Goal: Information Seeking & Learning: Learn about a topic

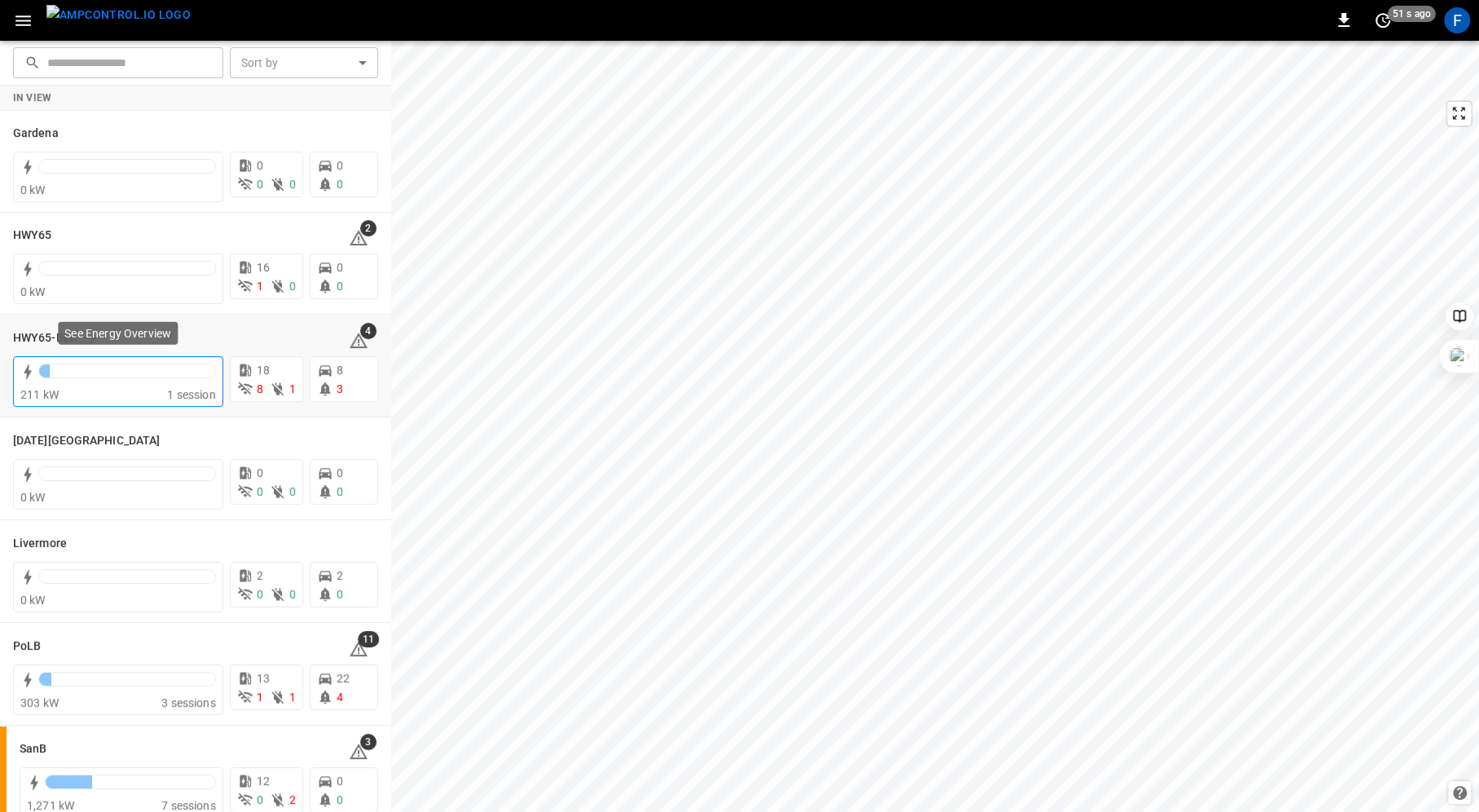
click at [90, 371] on div at bounding box center [128, 371] width 176 height 13
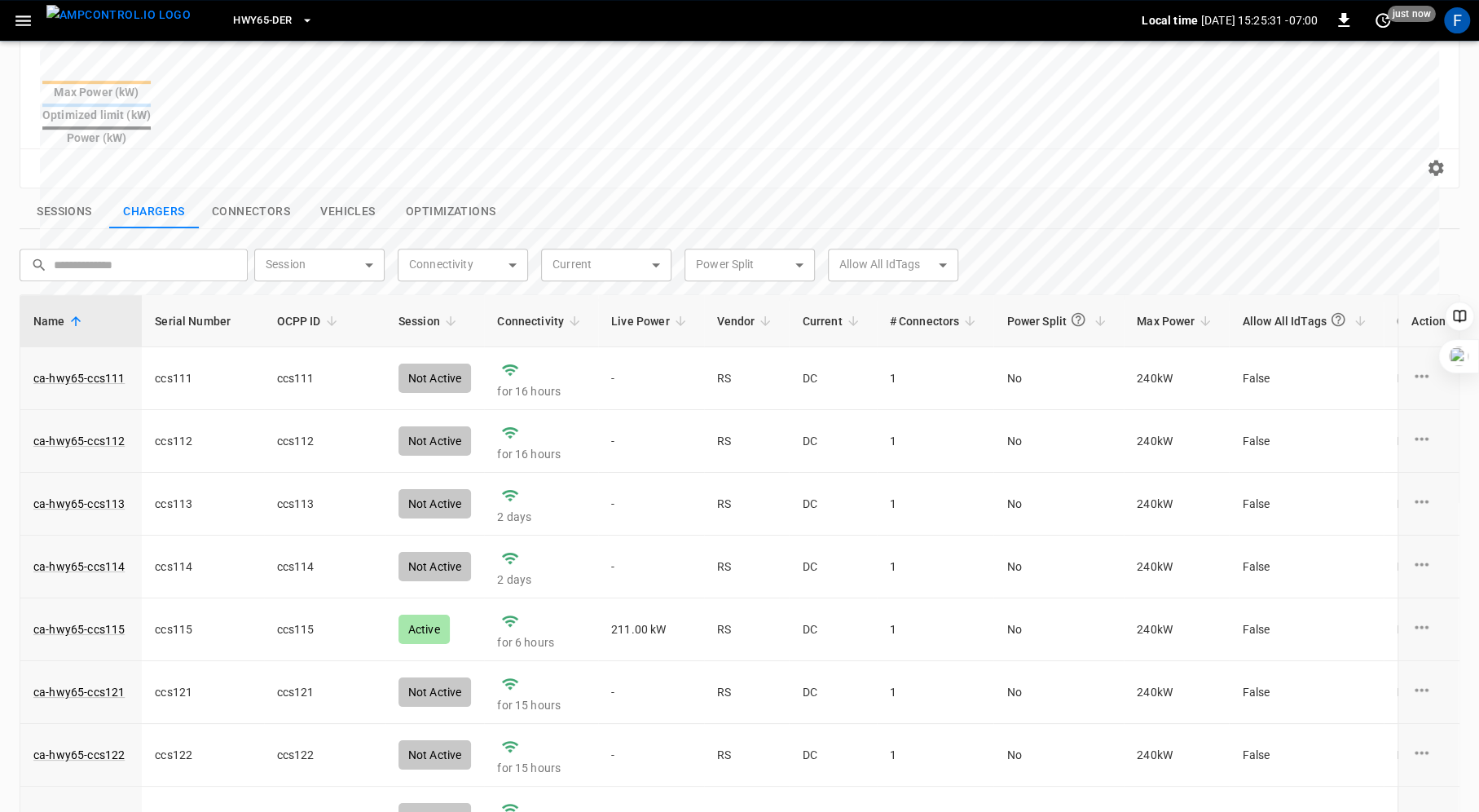
scroll to position [555, 0]
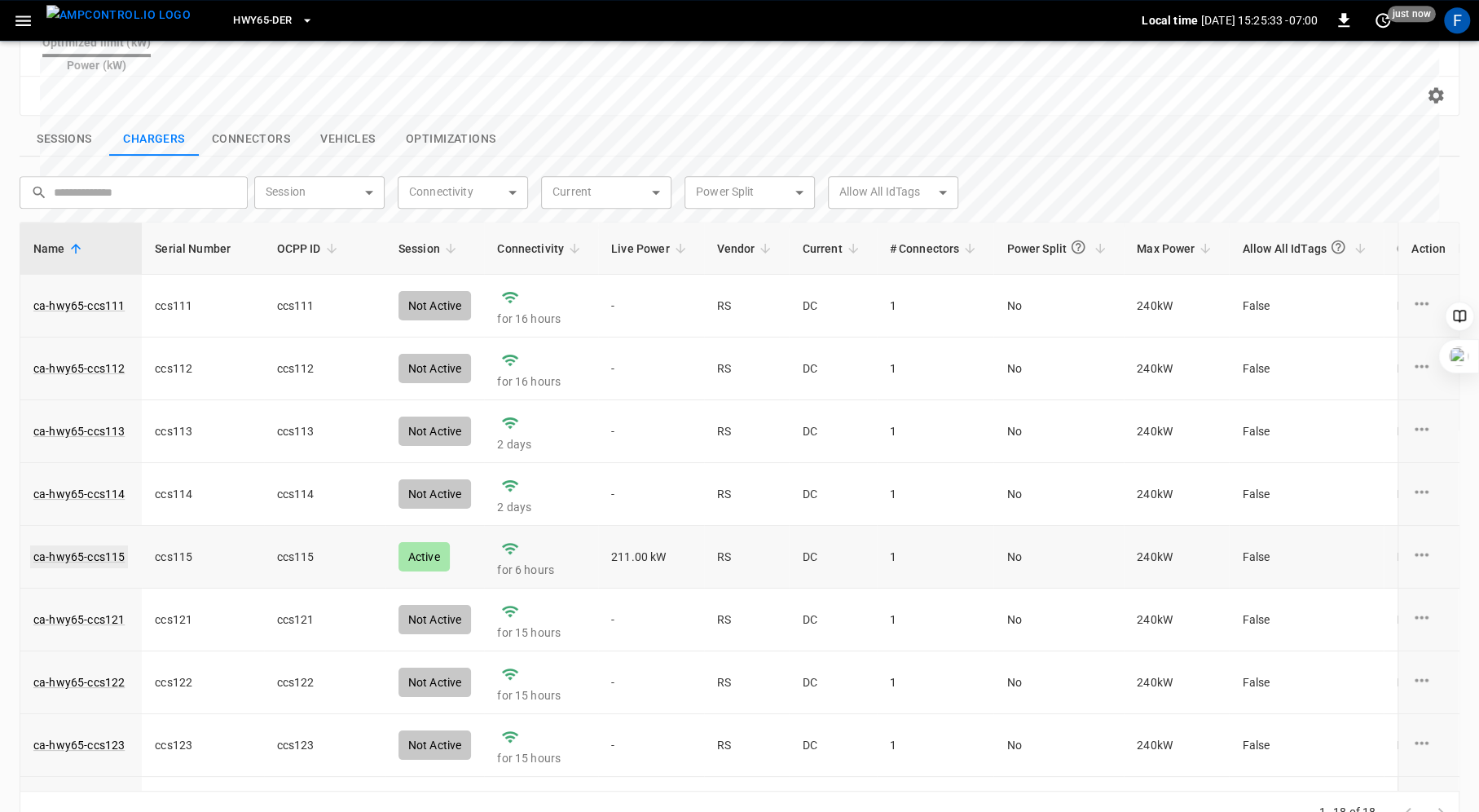
click at [96, 545] on link "ca-hwy65-ccs115" at bounding box center [79, 557] width 98 height 23
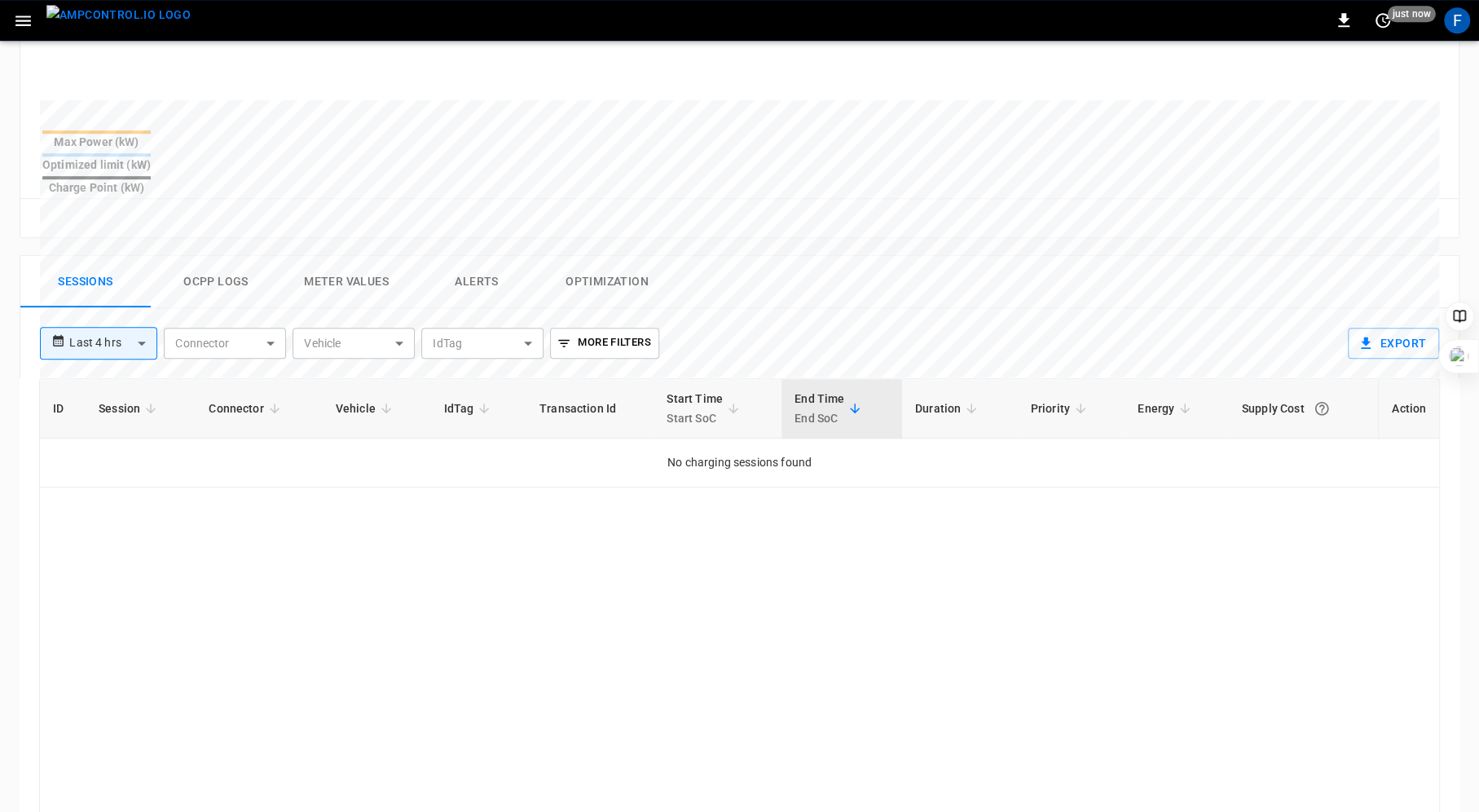
scroll to position [598, 0]
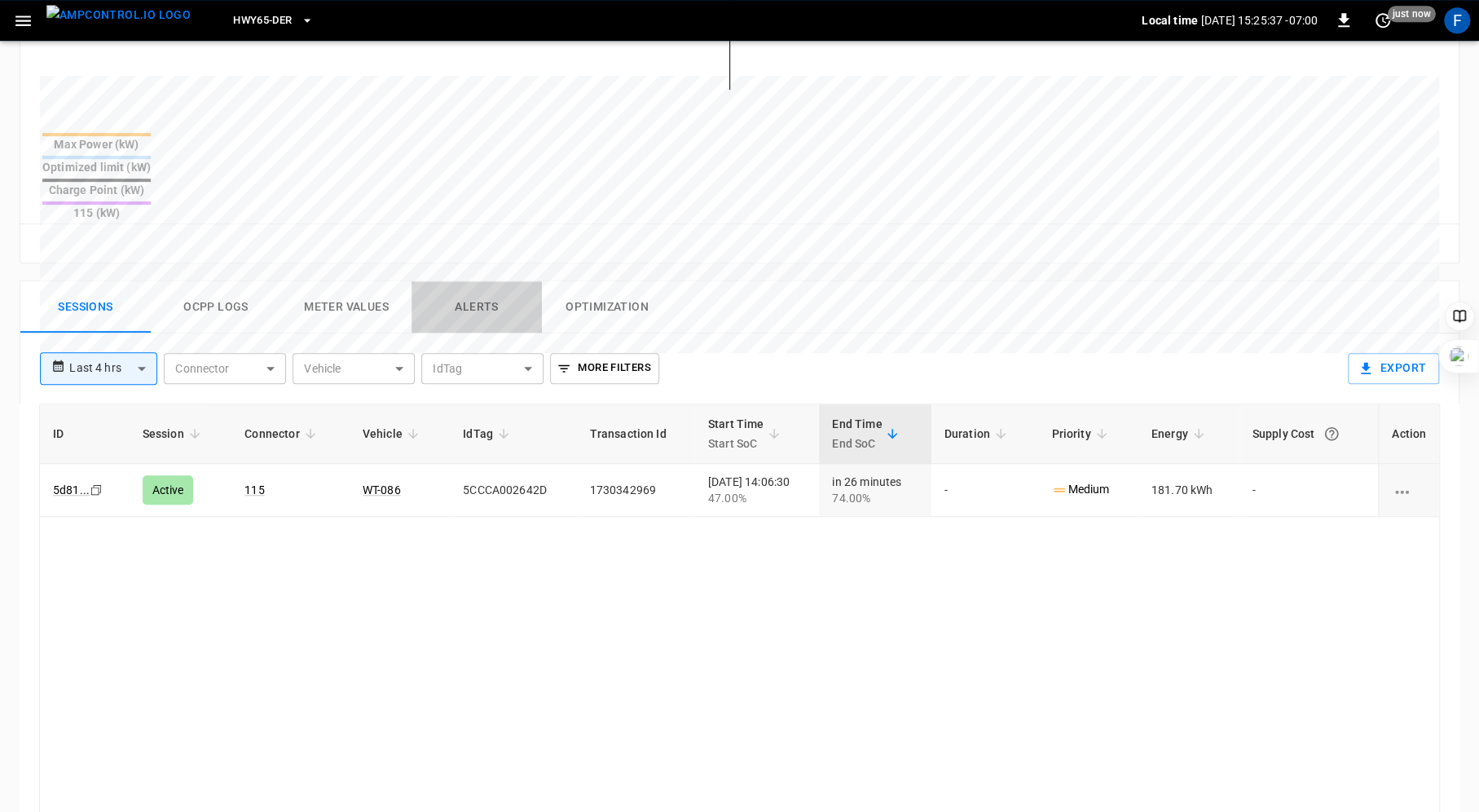
click at [461, 281] on button "Alerts" at bounding box center [477, 306] width 130 height 52
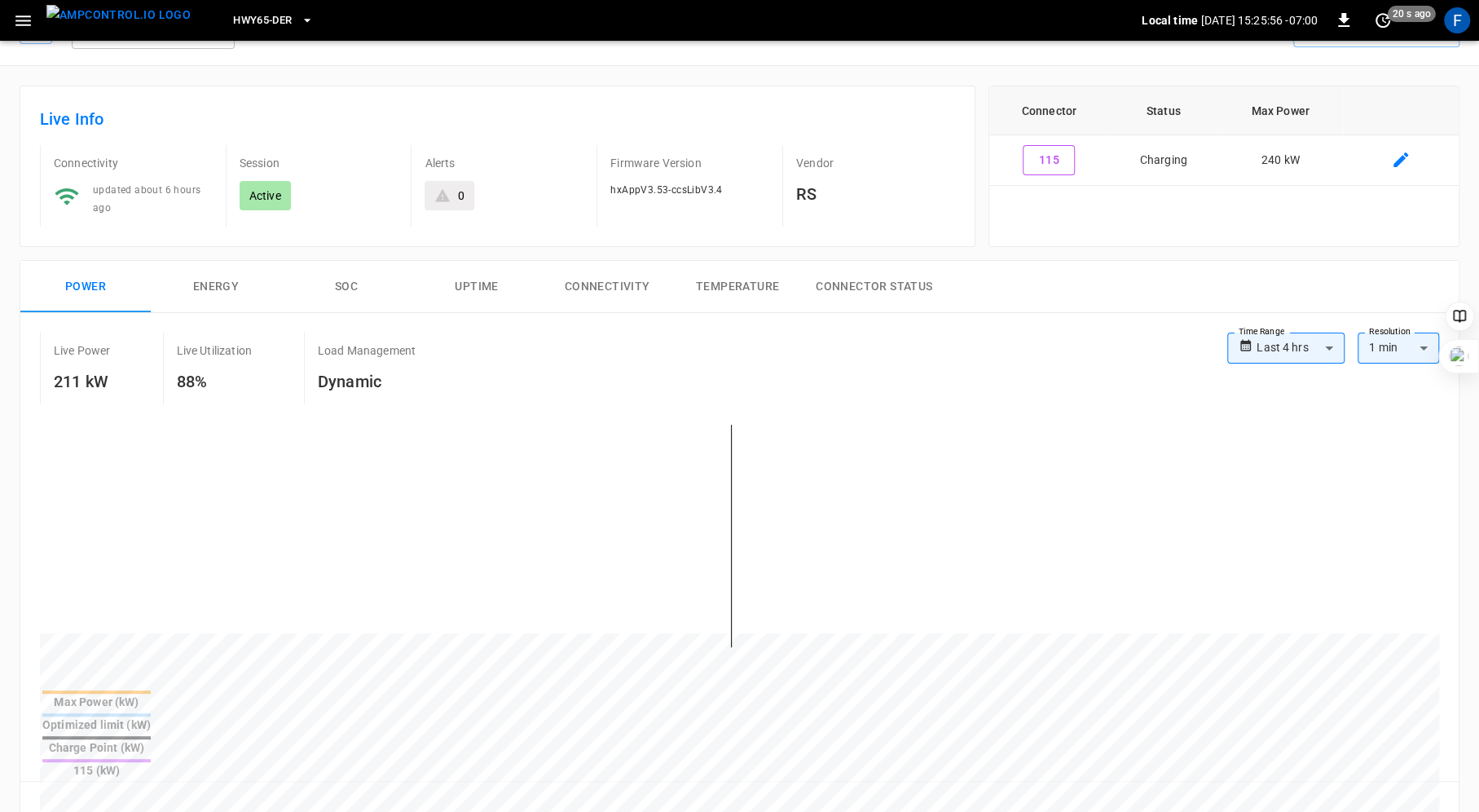
scroll to position [0, 0]
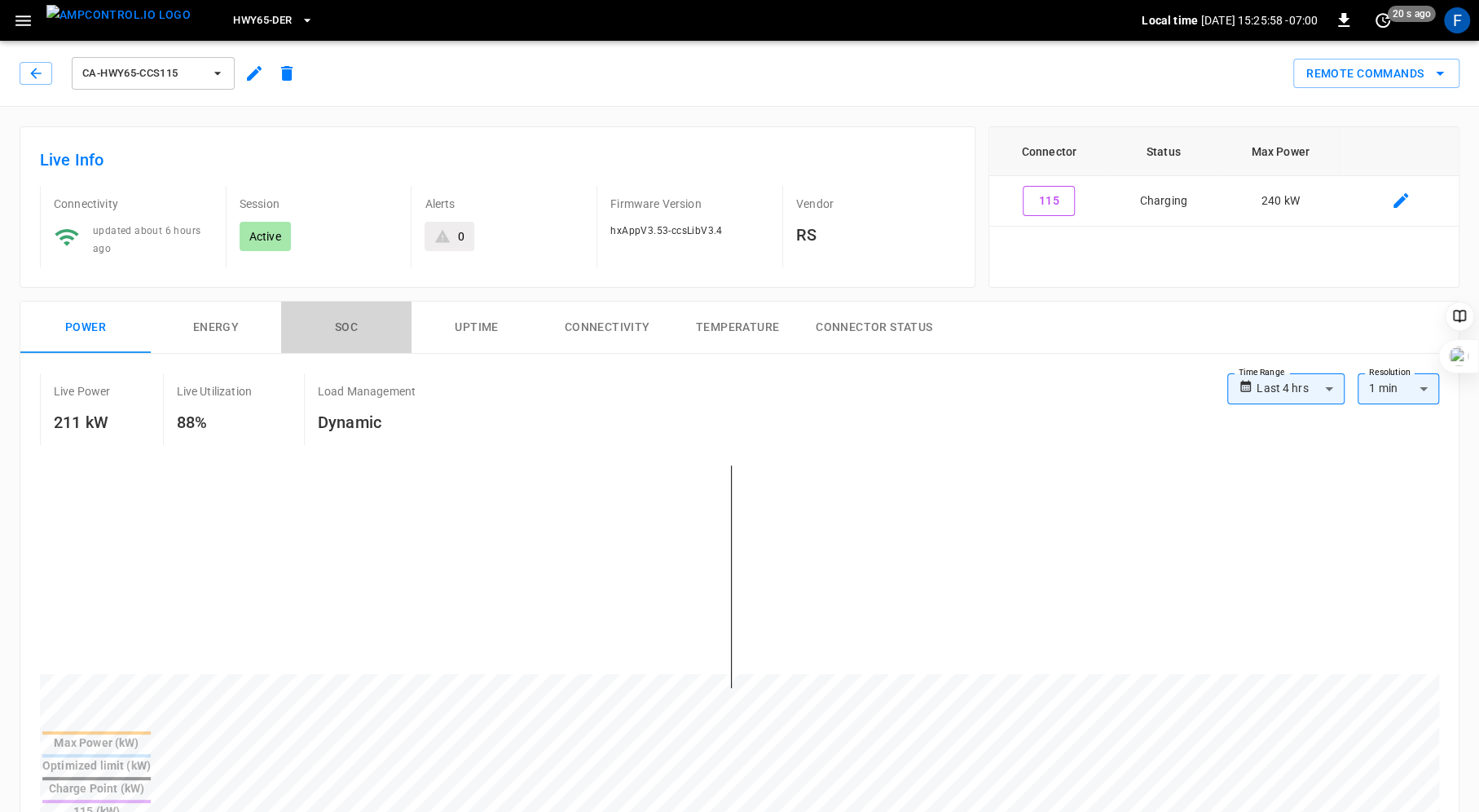
click at [348, 321] on button "SOC" at bounding box center [346, 327] width 130 height 52
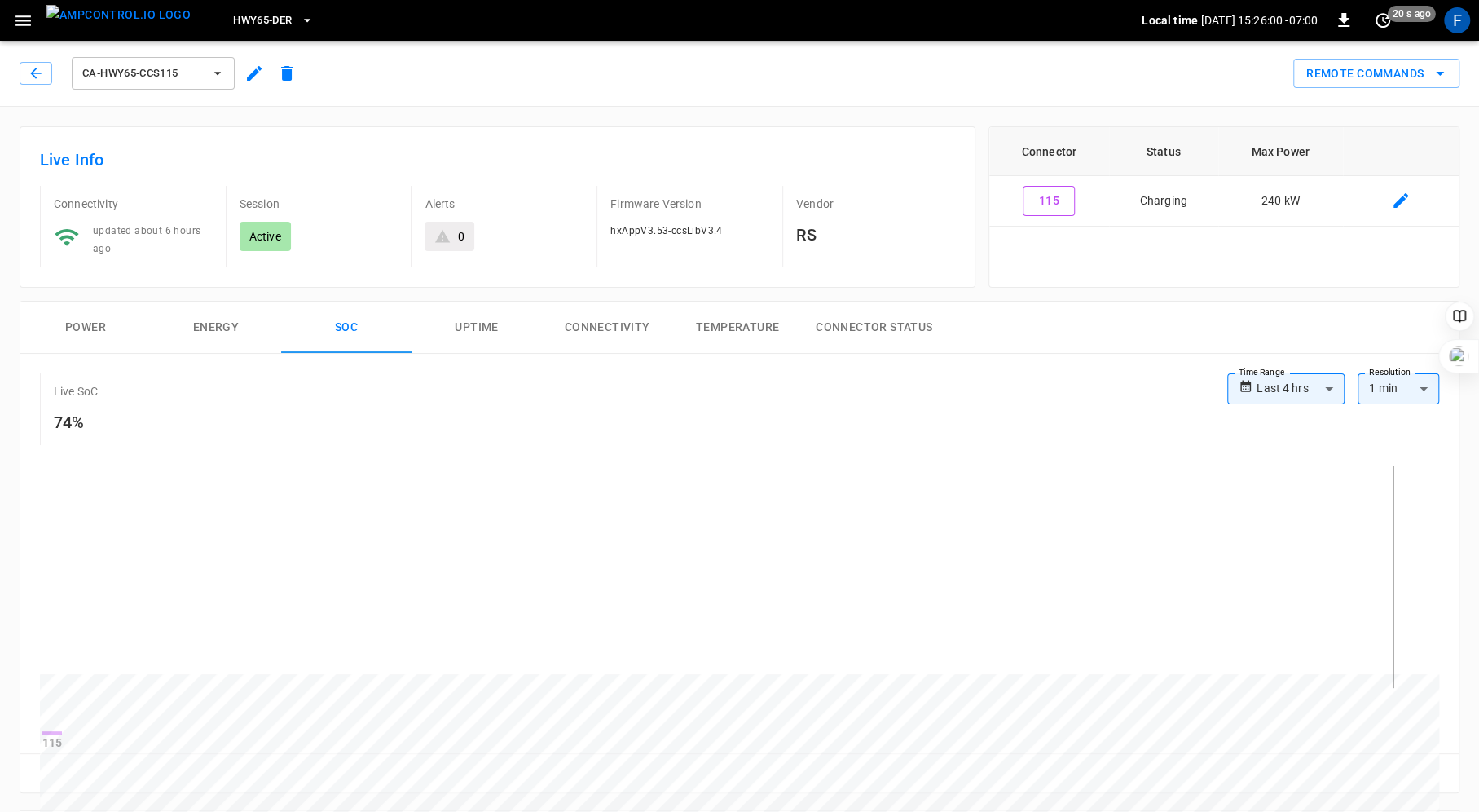
click at [81, 325] on button "Power" at bounding box center [86, 327] width 130 height 52
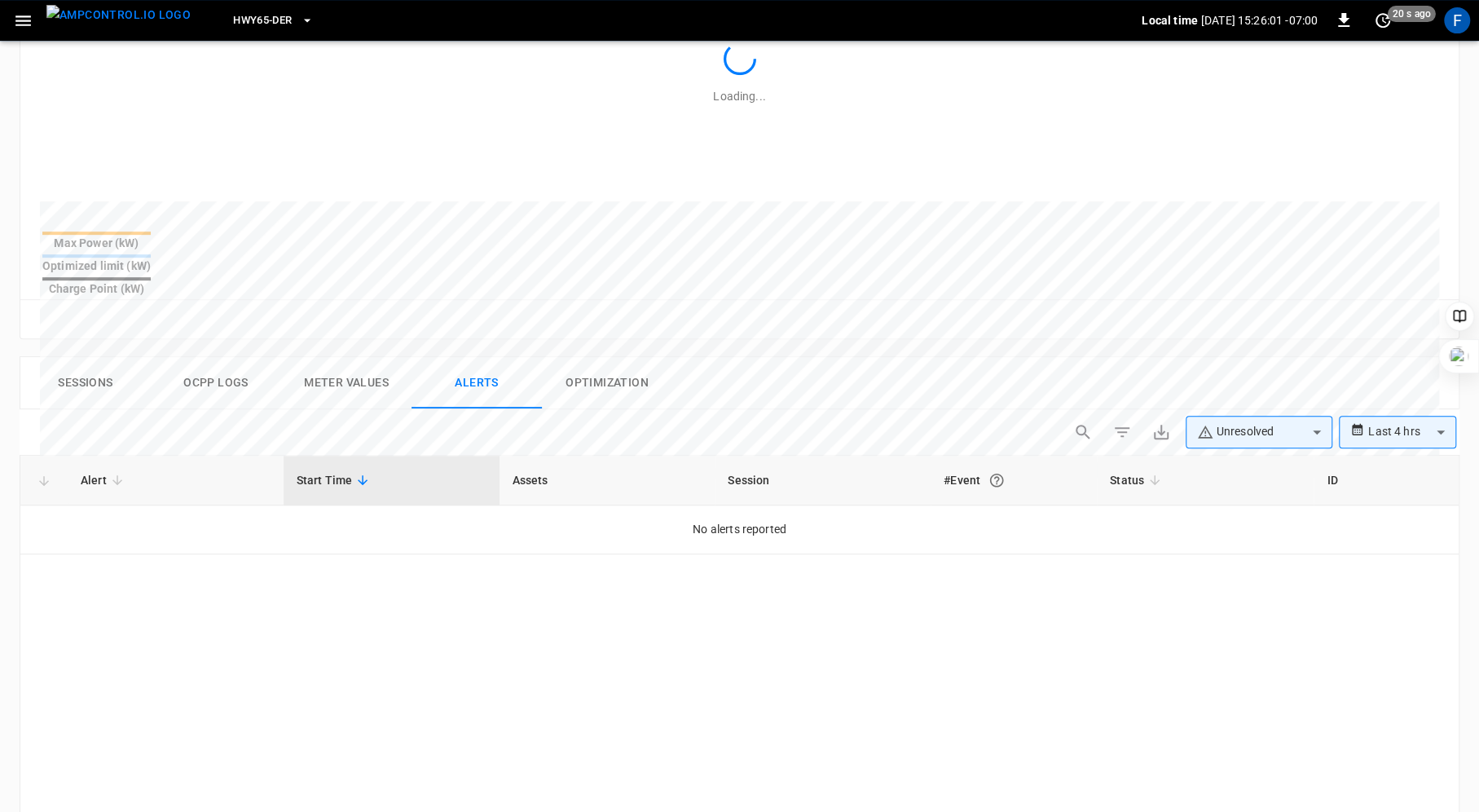
scroll to position [576, 0]
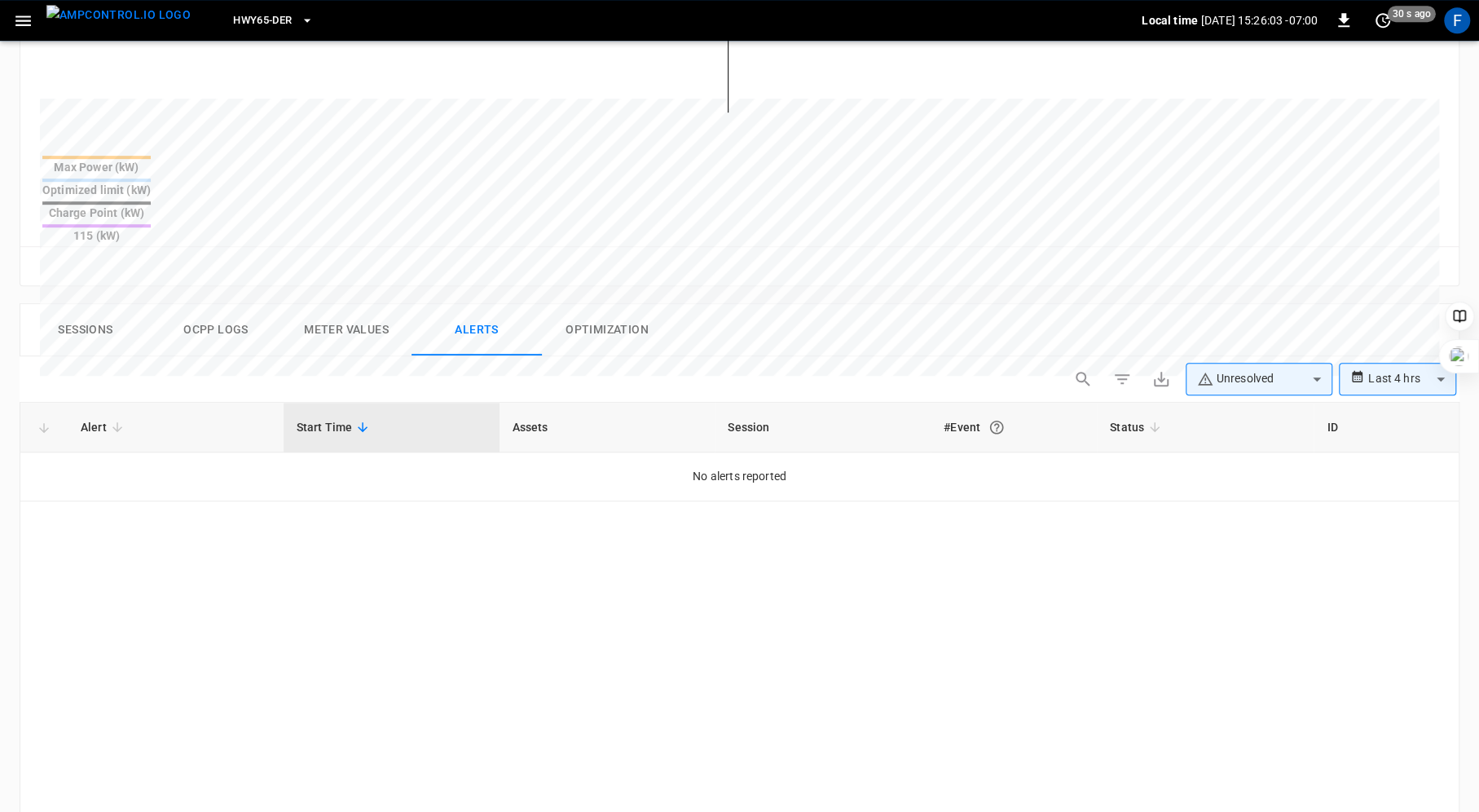
click at [80, 304] on button "Sessions" at bounding box center [86, 329] width 130 height 52
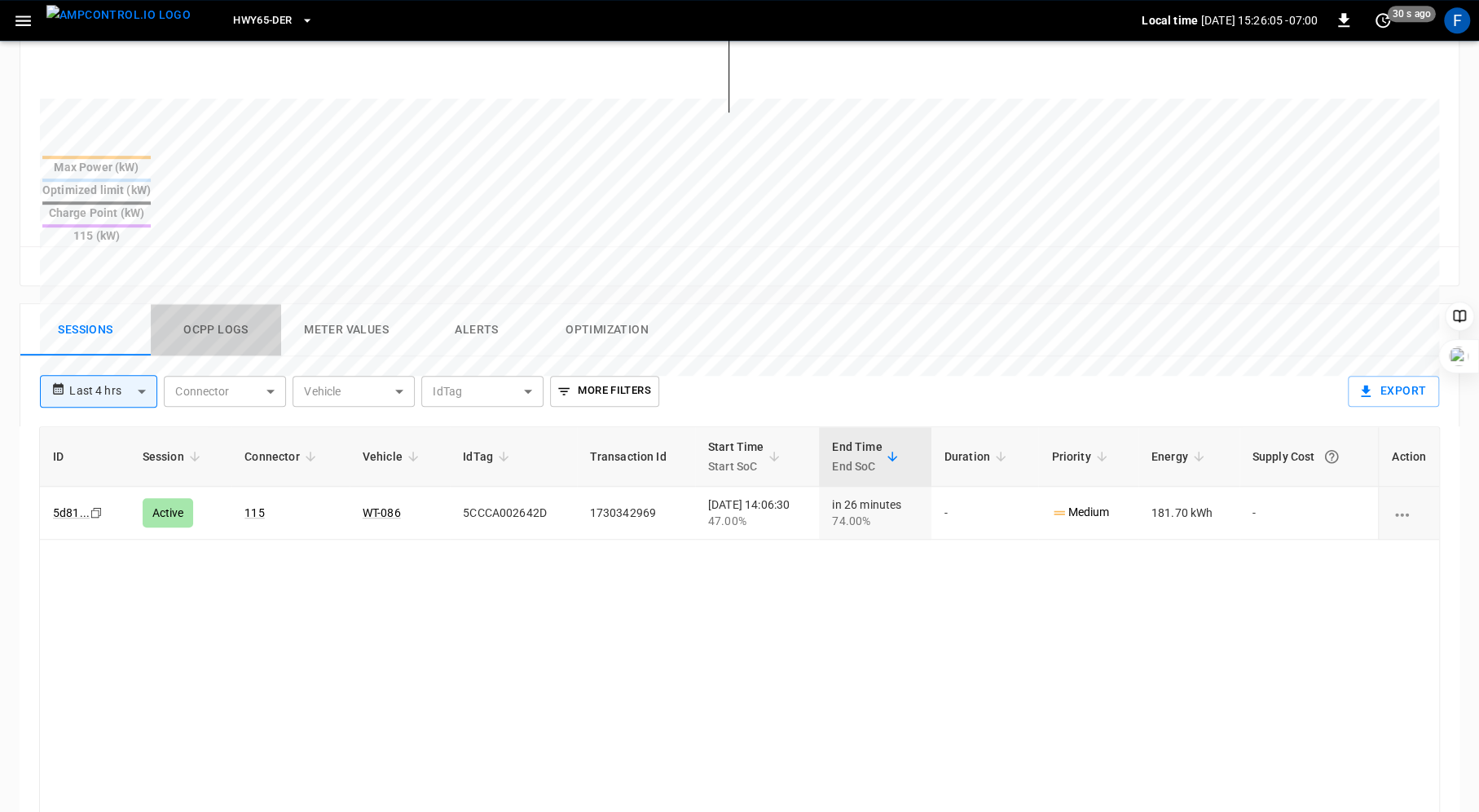
click at [216, 304] on button "Ocpp logs" at bounding box center [216, 329] width 130 height 52
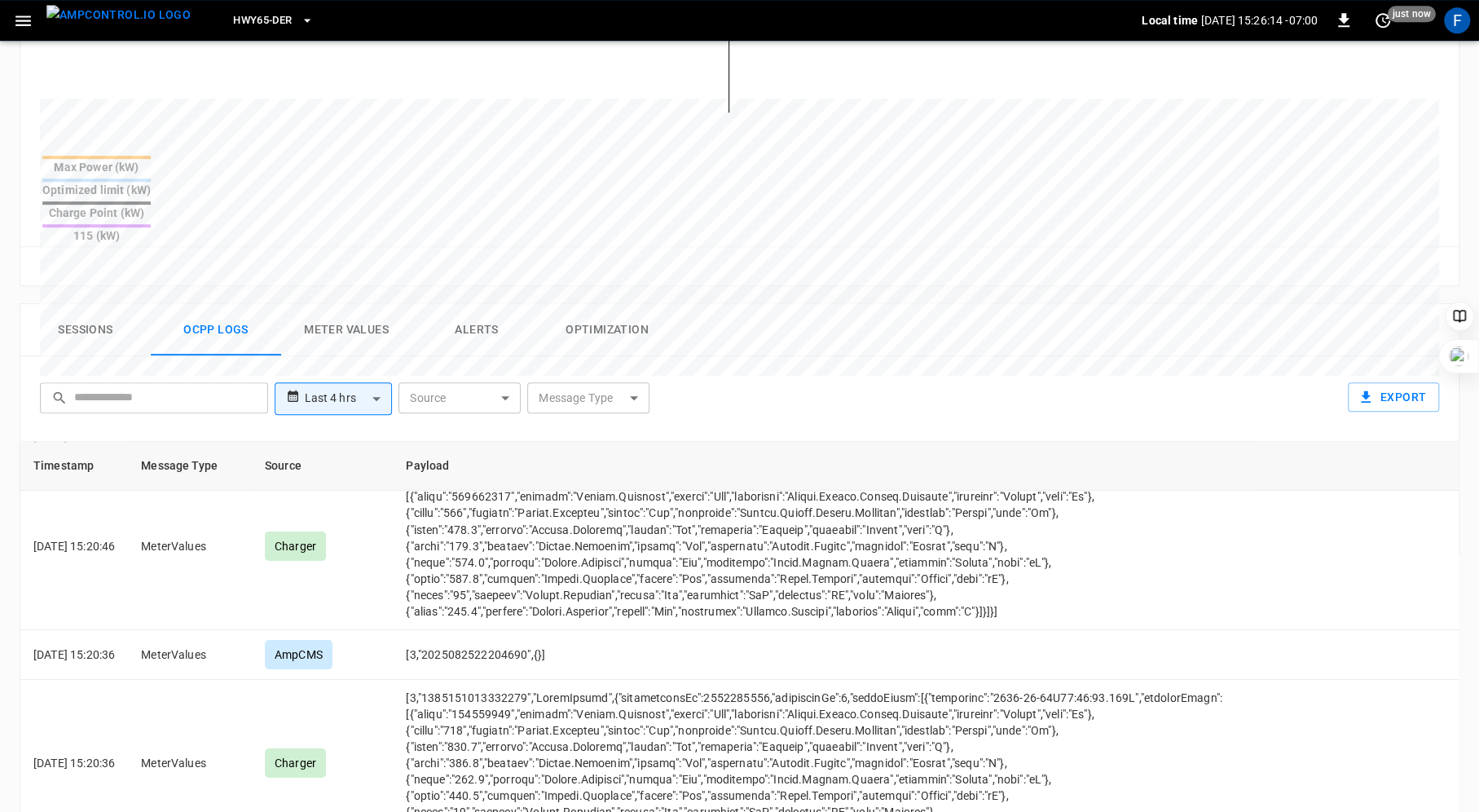
scroll to position [8696, 0]
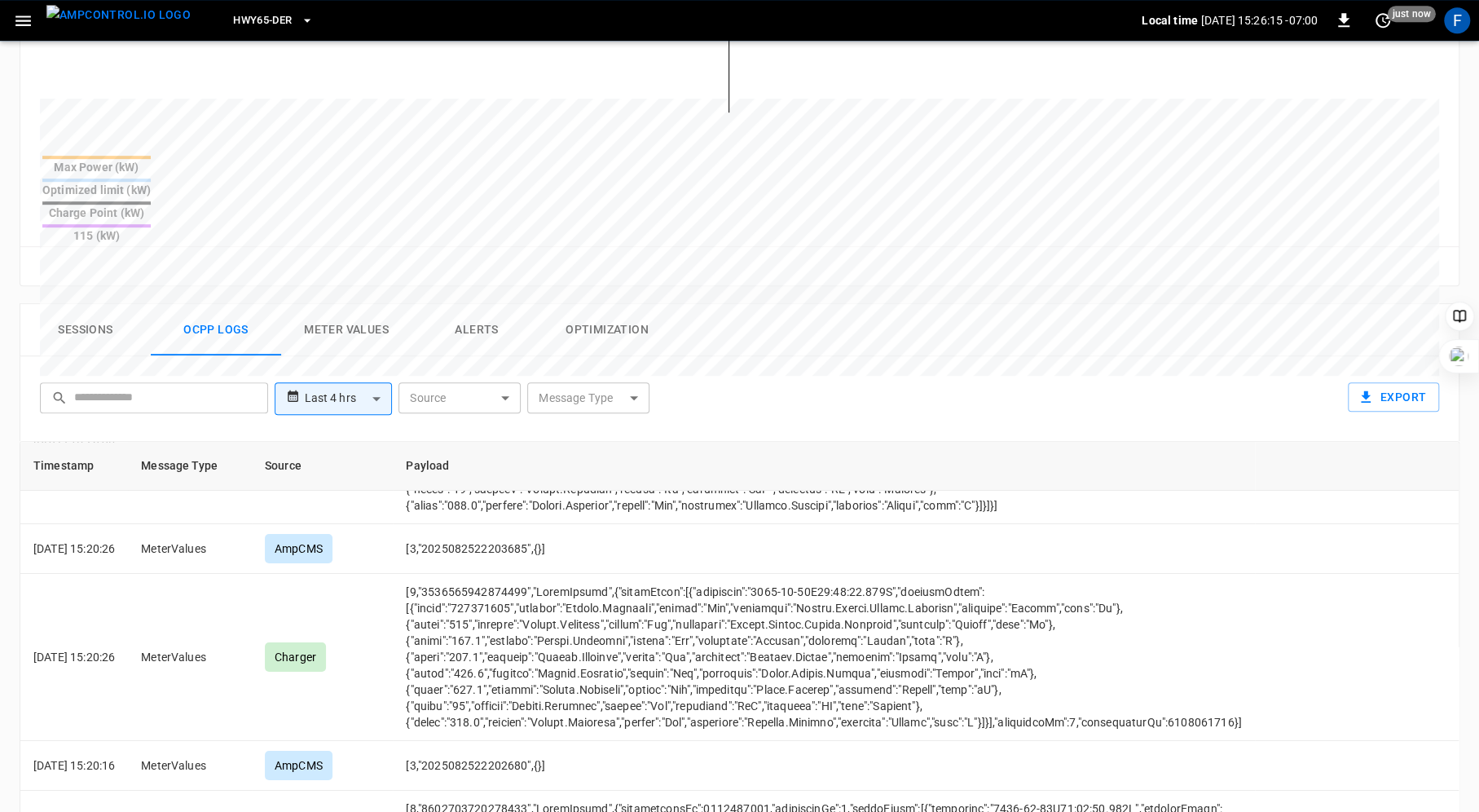
click at [630, 333] on body "**********" at bounding box center [740, 248] width 1479 height 1648
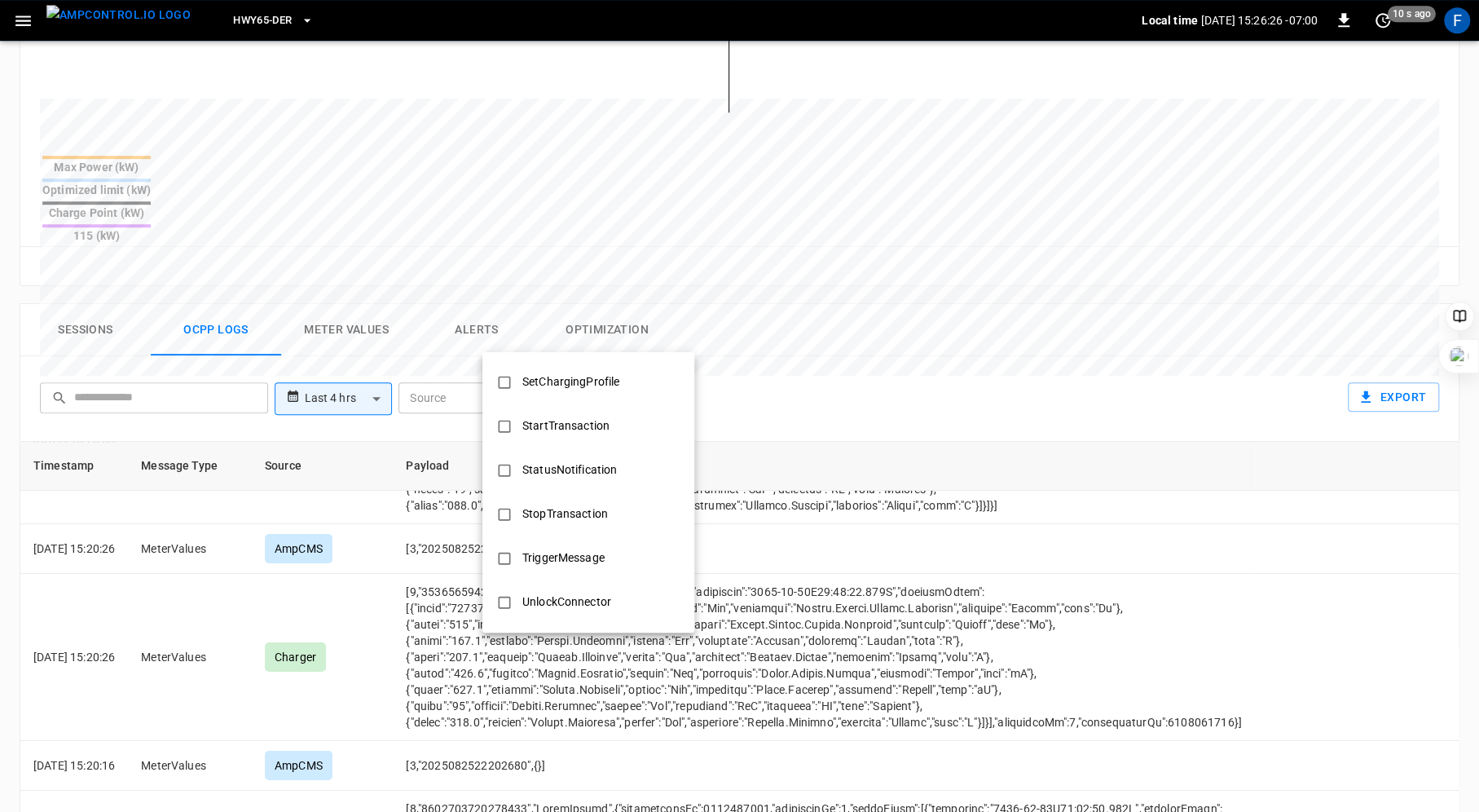
scroll to position [789, 0]
click at [771, 301] on div at bounding box center [740, 406] width 1479 height 812
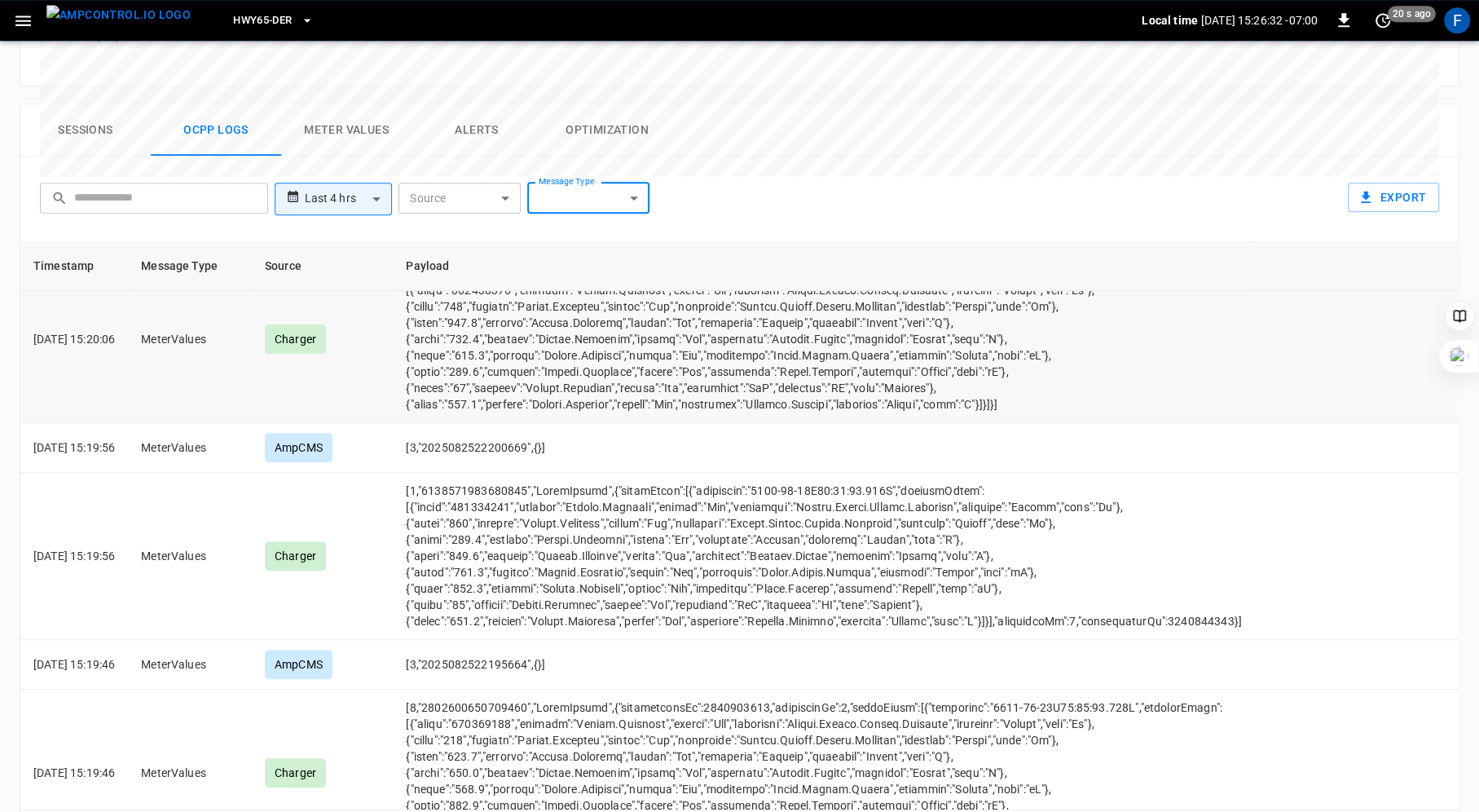
scroll to position [9483, 0]
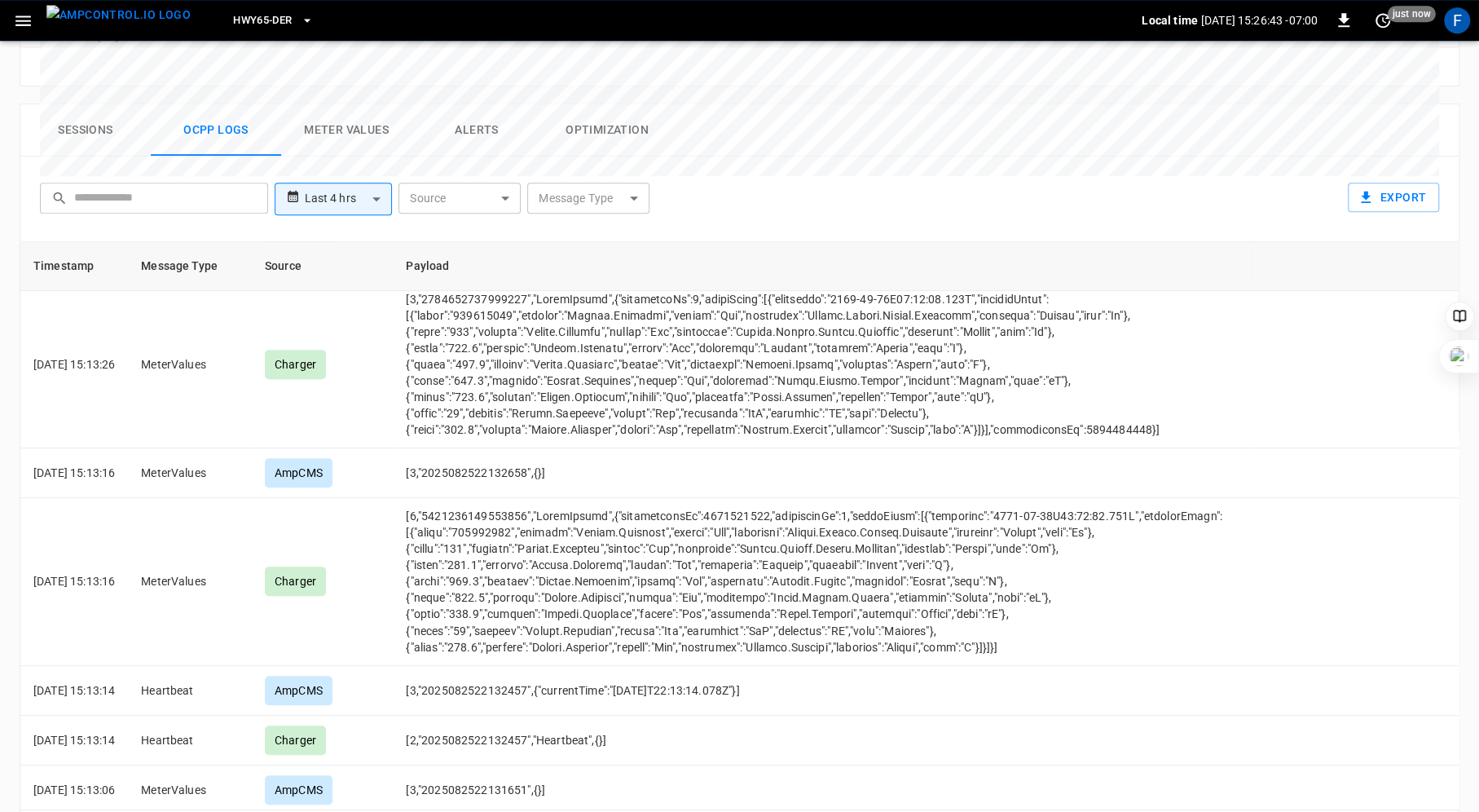
scroll to position [9574, 0]
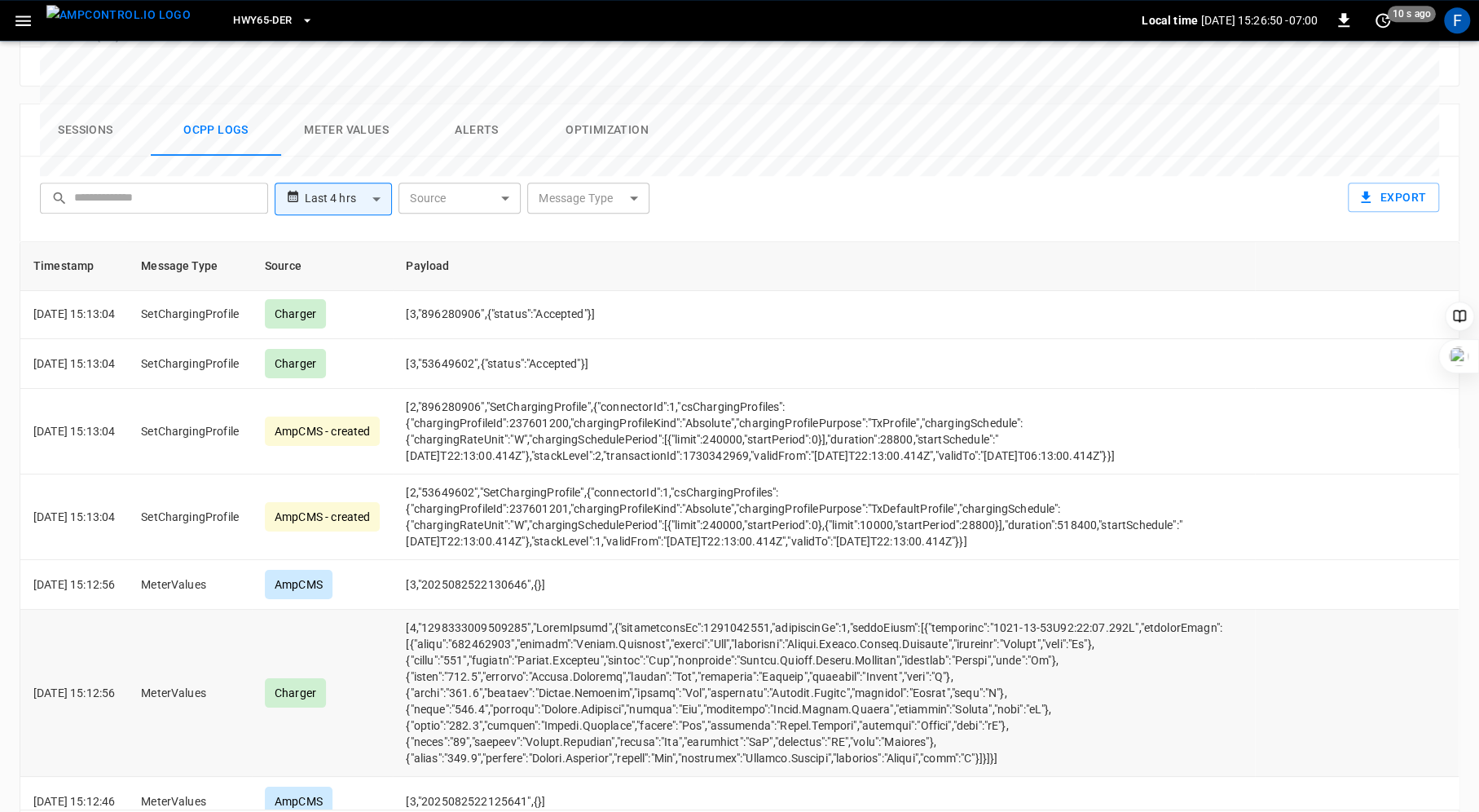
scroll to position [0, 0]
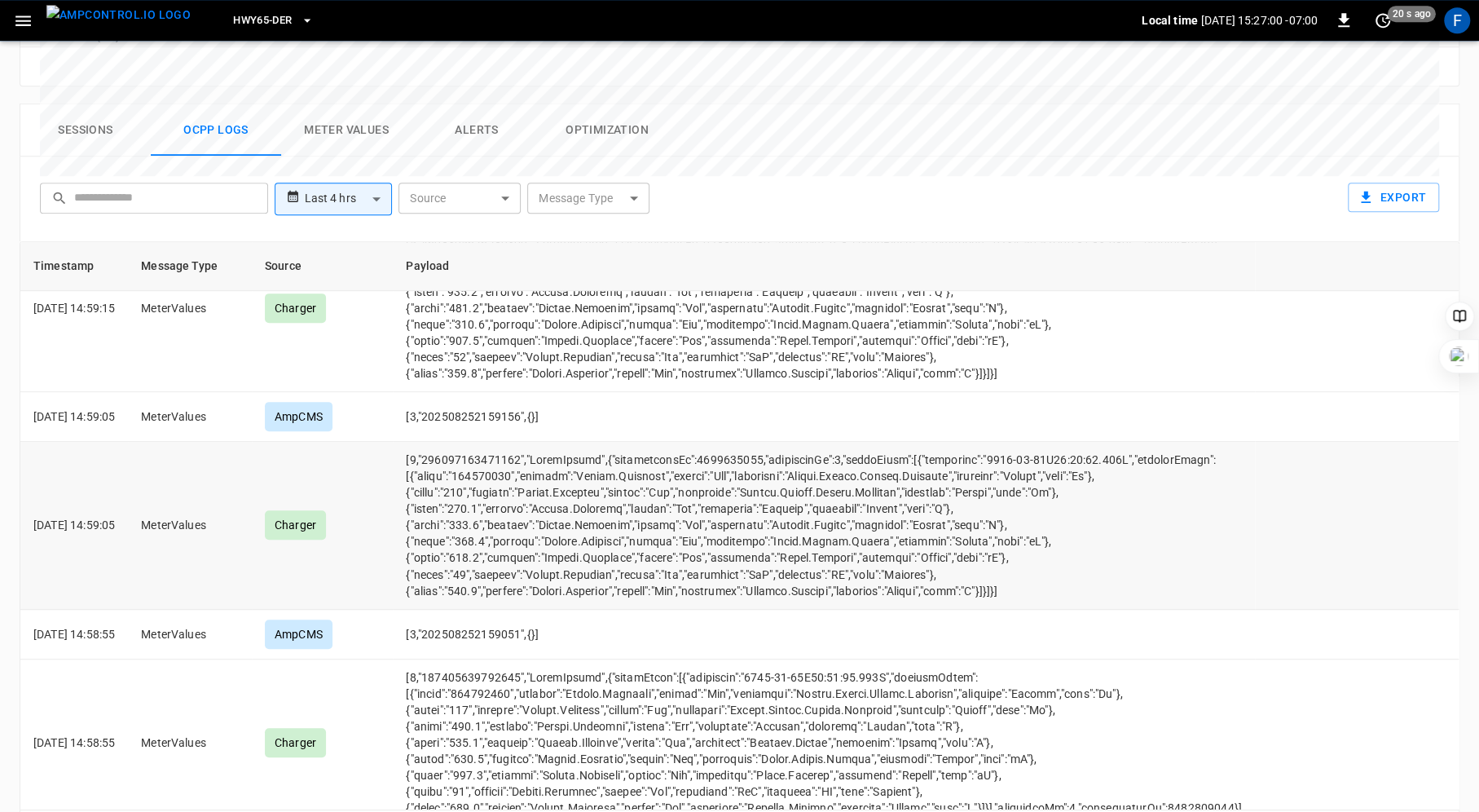
scroll to position [9809, 0]
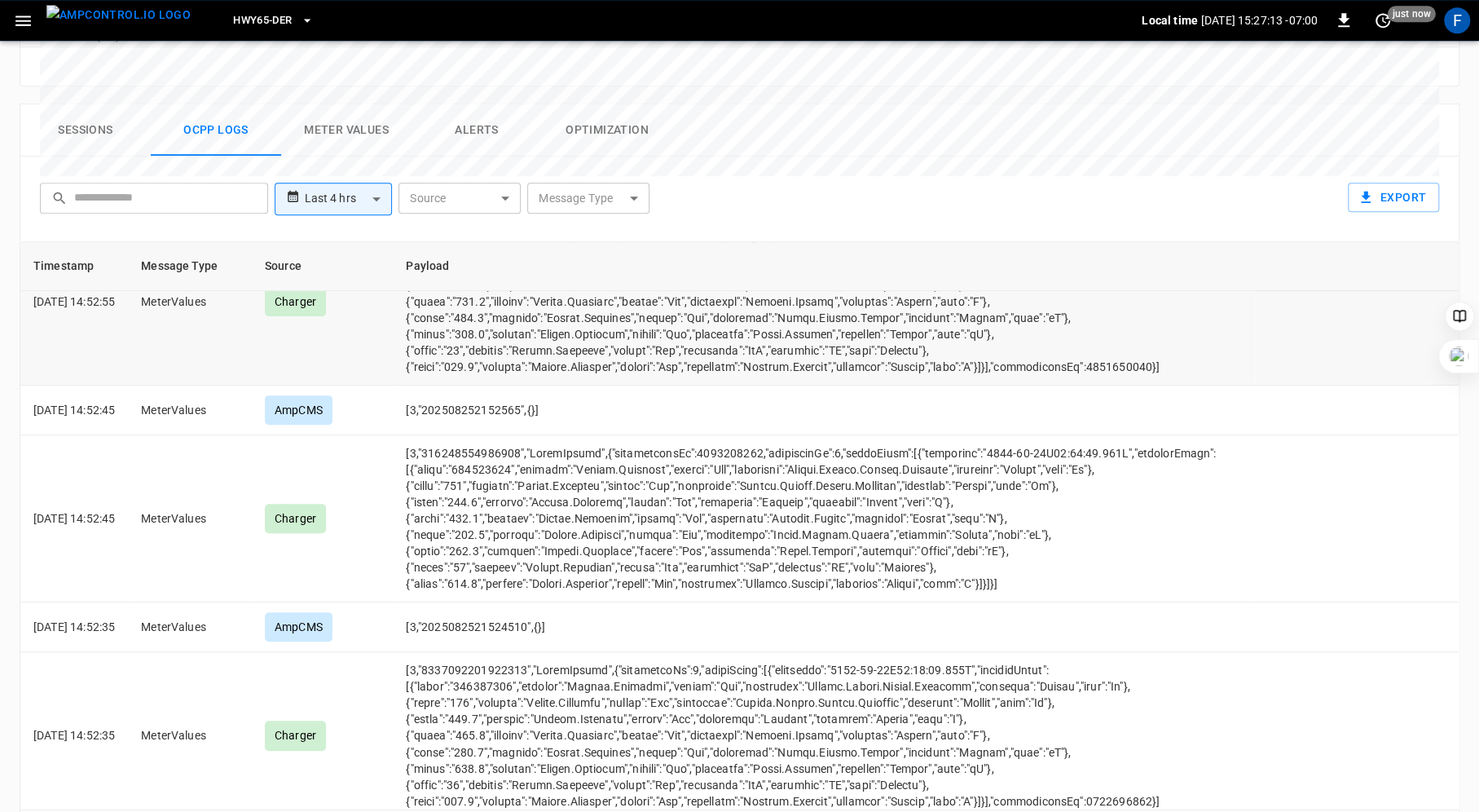
scroll to position [9528, 0]
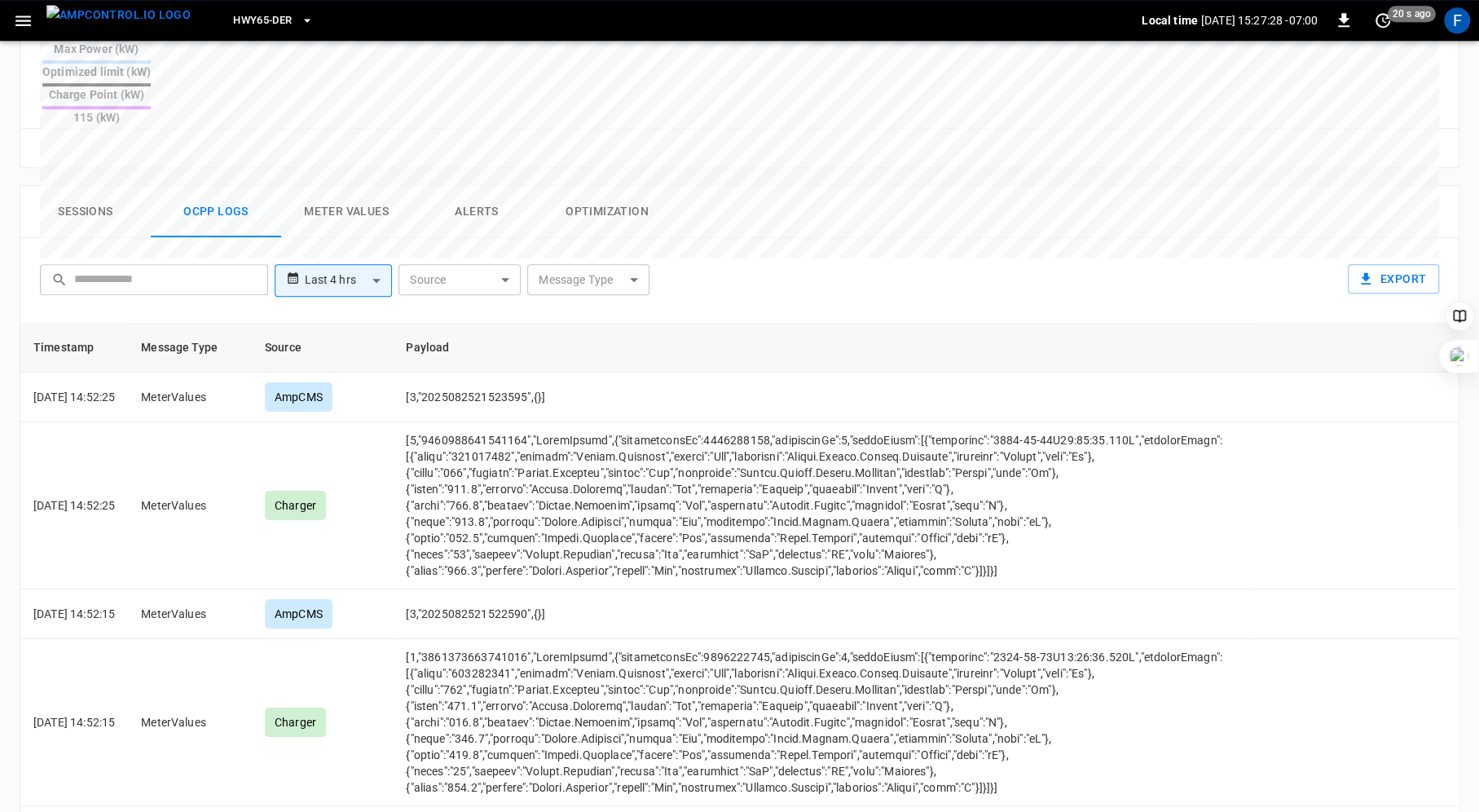
scroll to position [775, 0]
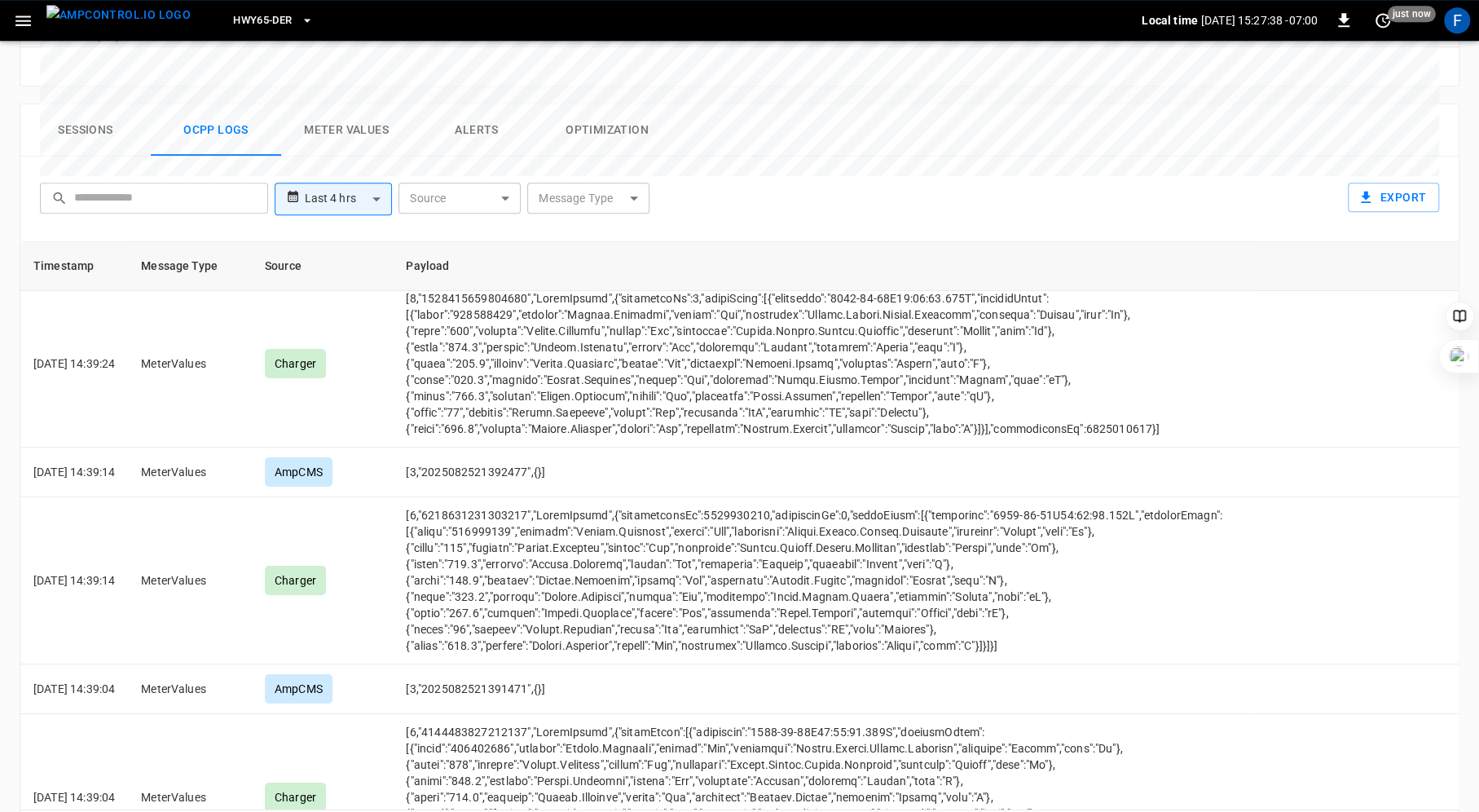
scroll to position [9528, 0]
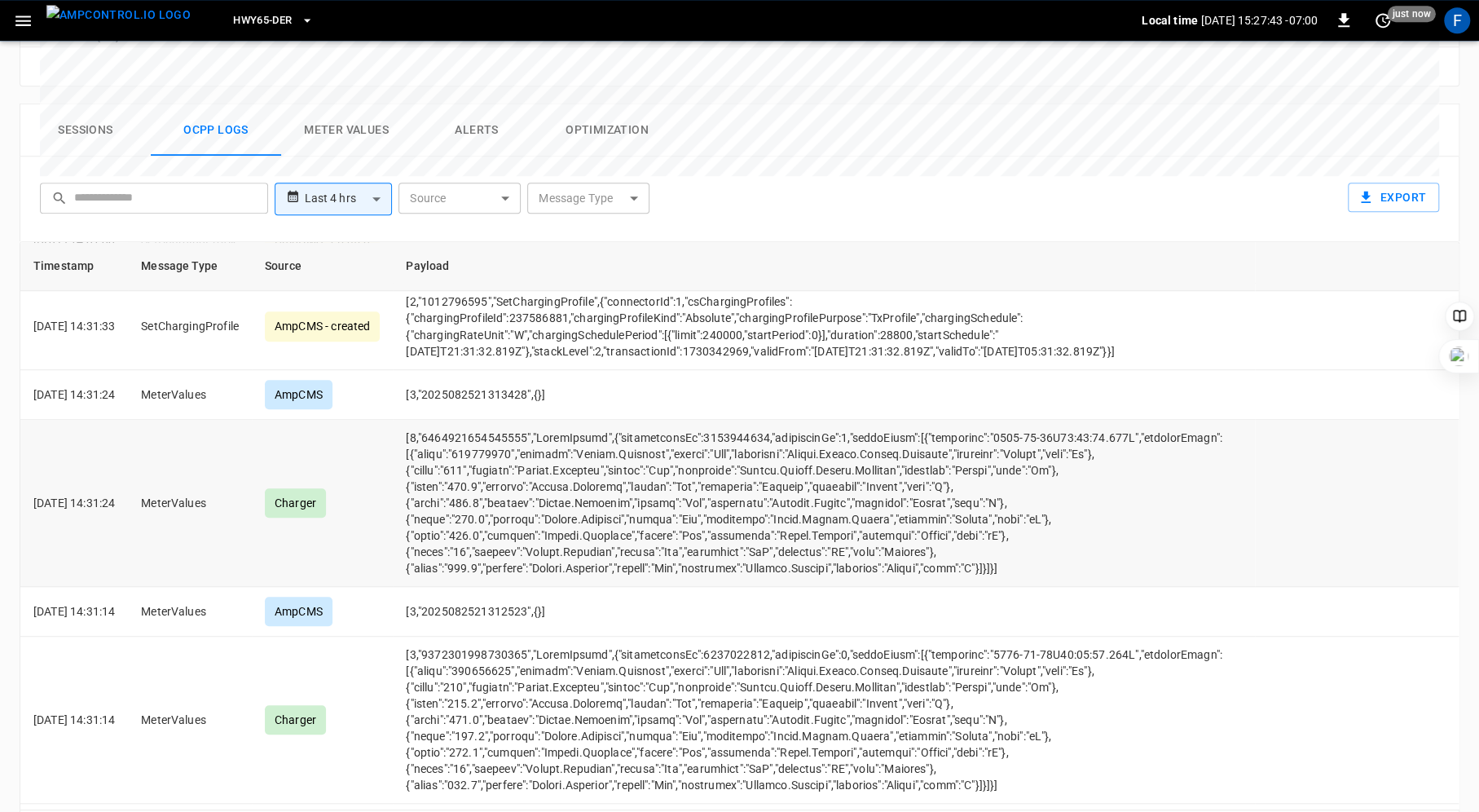
scroll to position [9809, 0]
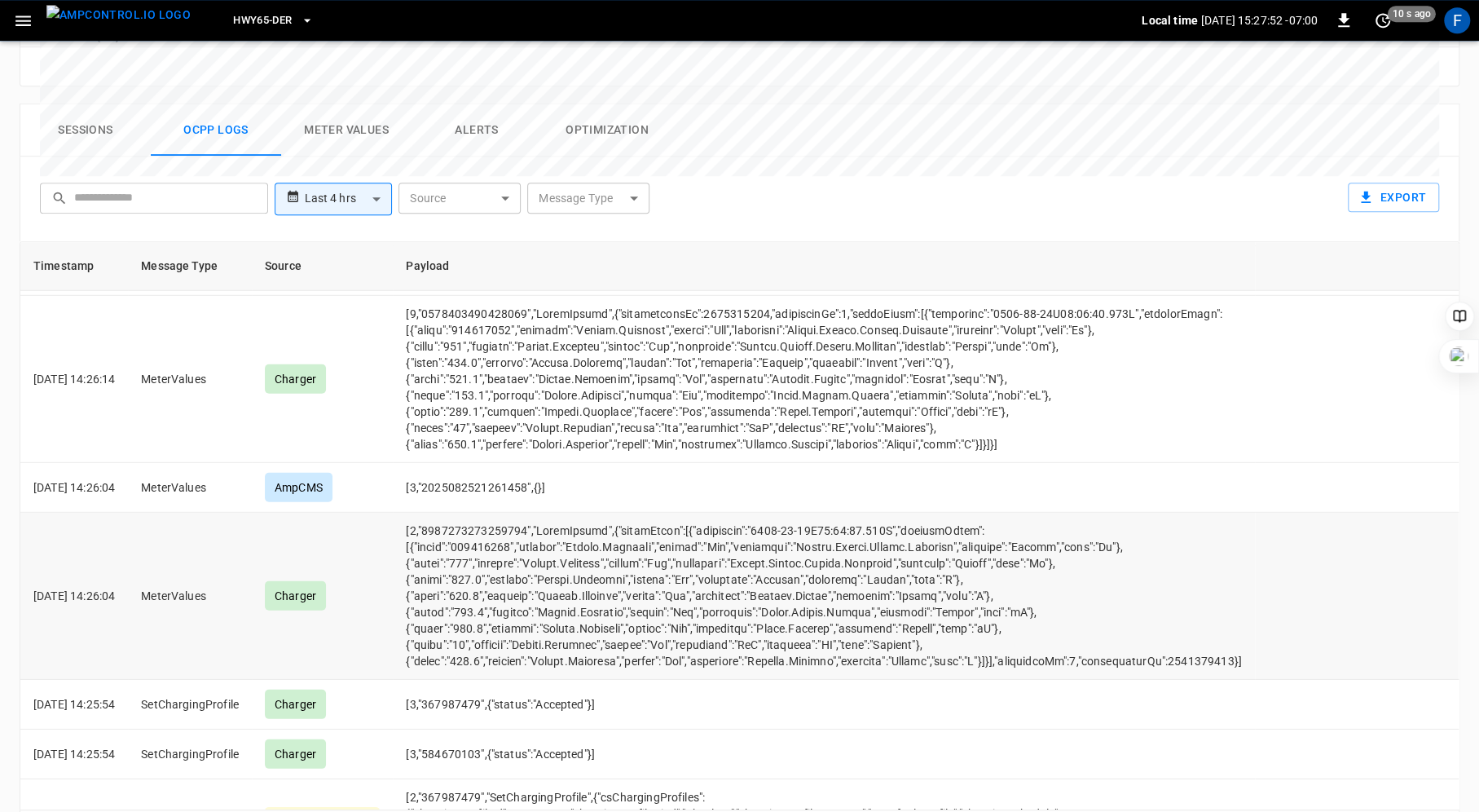
scroll to position [9039, 0]
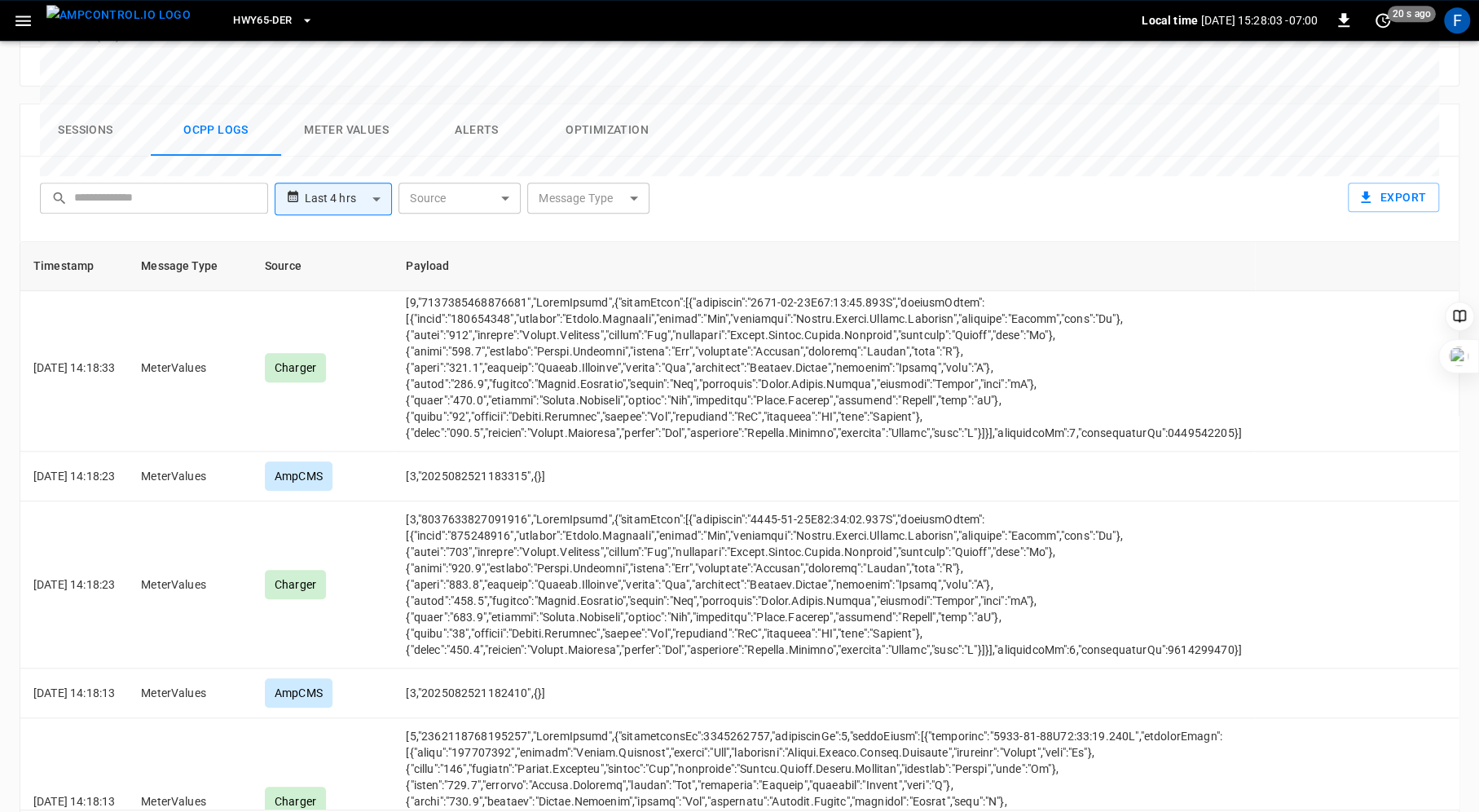
scroll to position [9809, 0]
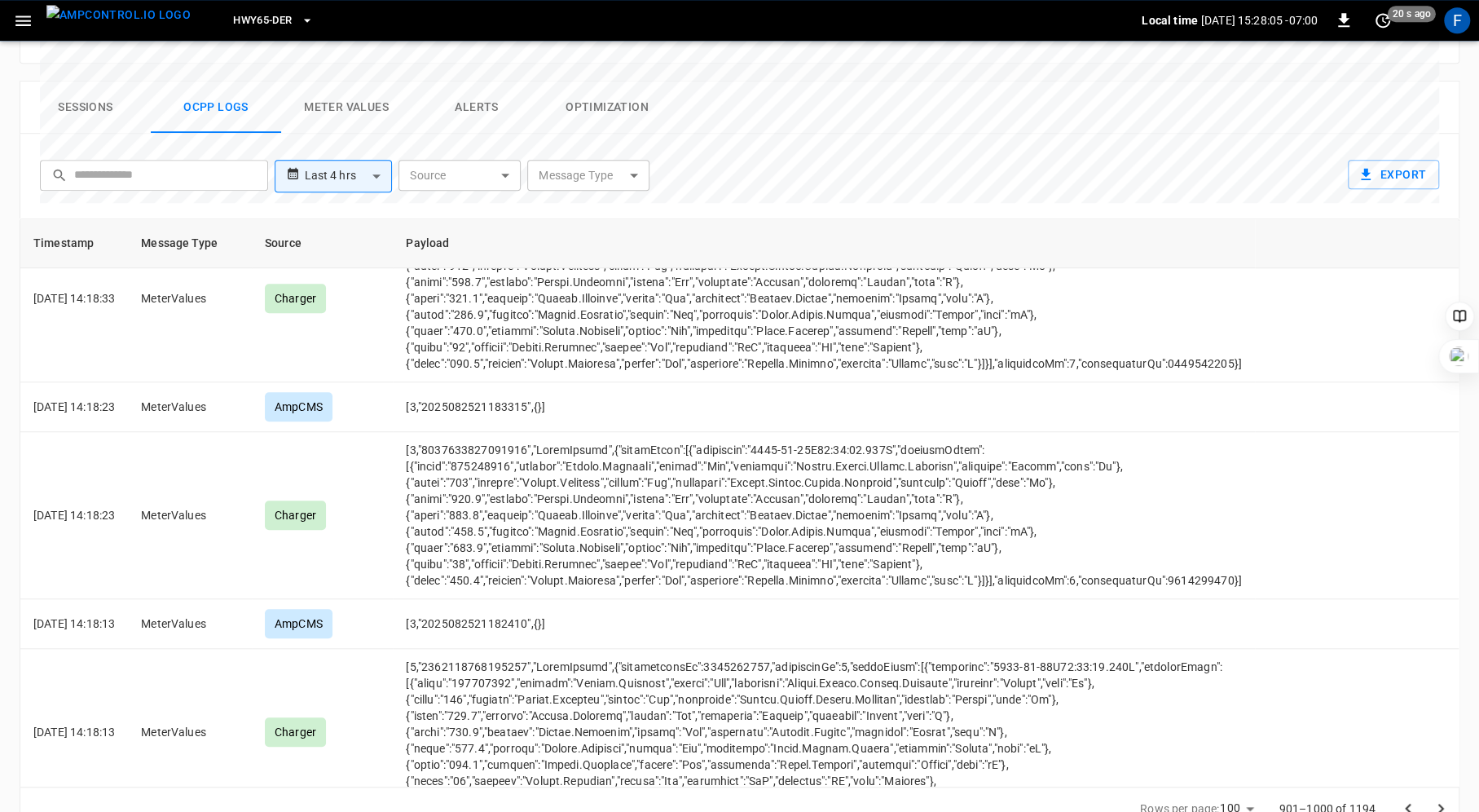
click at [1437, 799] on icon "Go to next page" at bounding box center [1441, 809] width 20 height 20
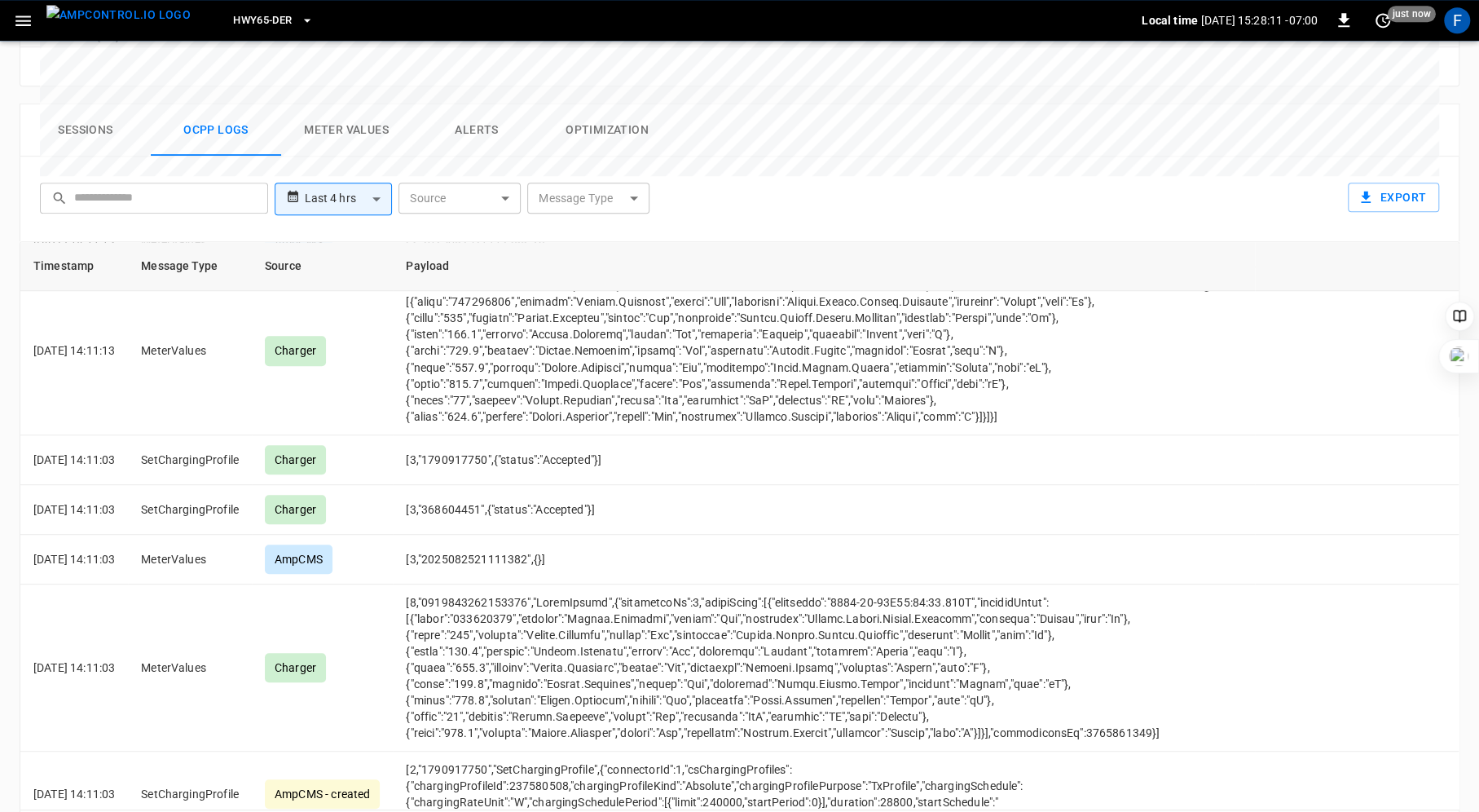
scroll to position [9854, 0]
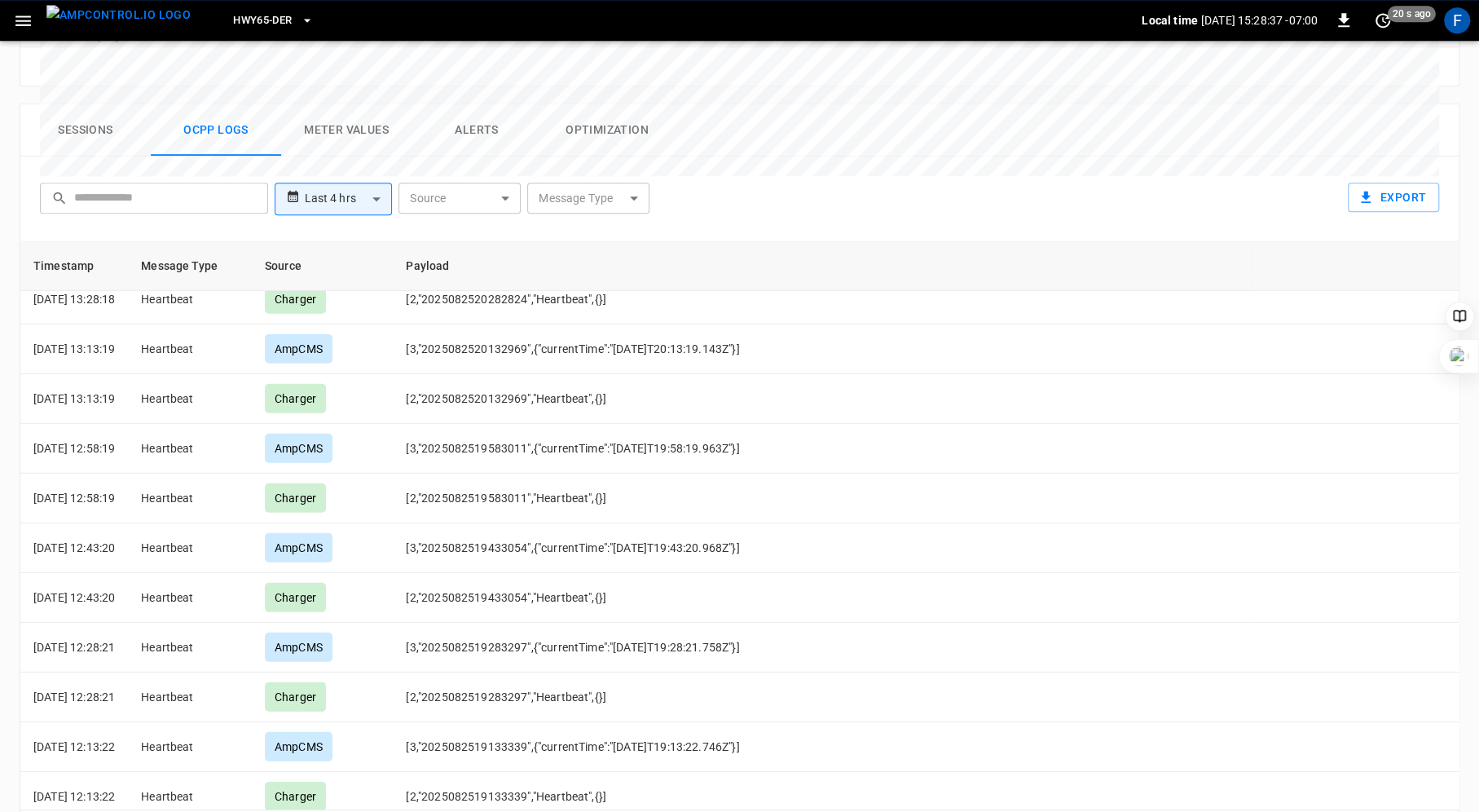
scroll to position [8256, 0]
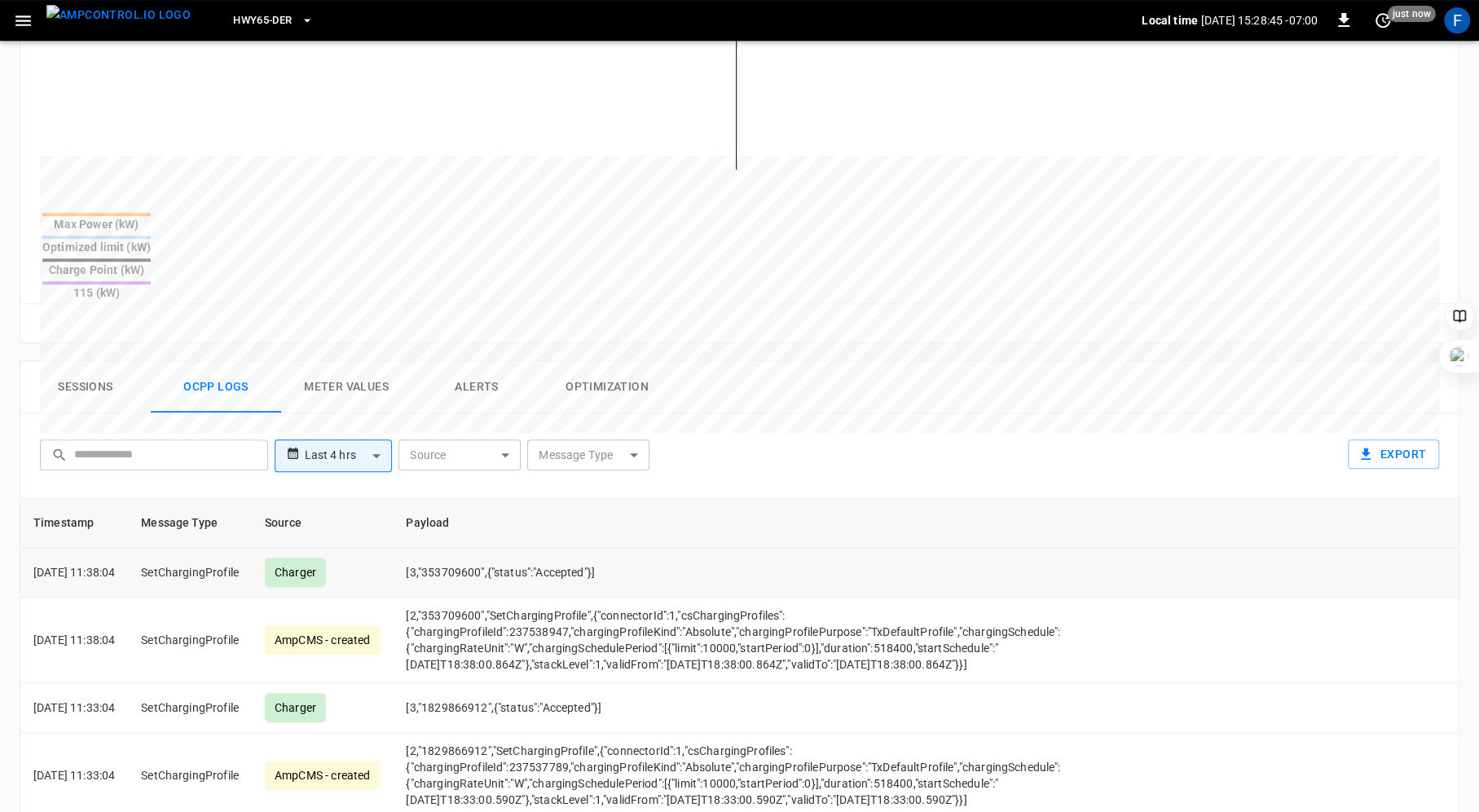
scroll to position [775, 0]
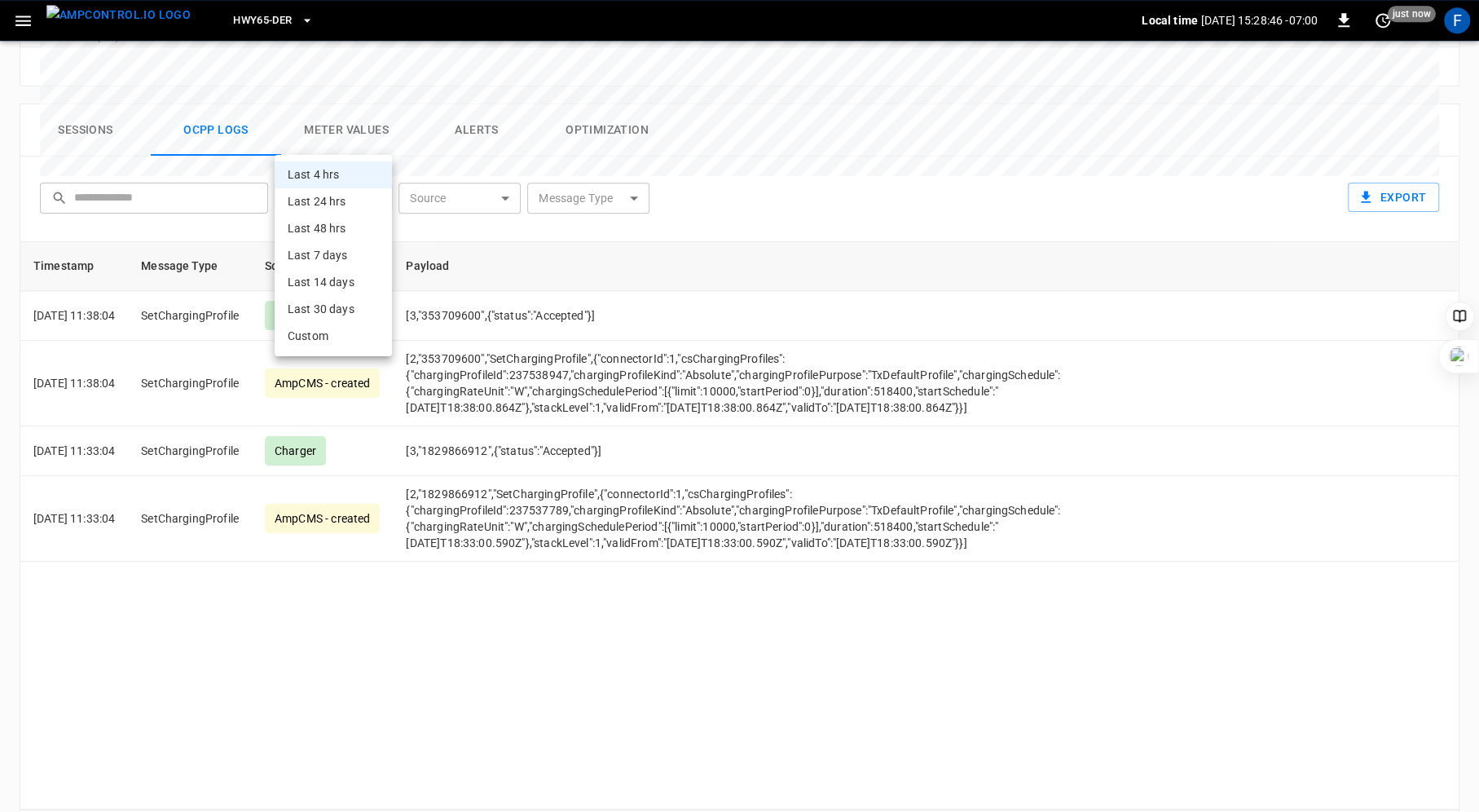
click at [368, 134] on body "**********" at bounding box center [740, 49] width 1479 height 1648
click at [354, 198] on li "Last 24 hrs" at bounding box center [334, 202] width 118 height 27
type input "**********"
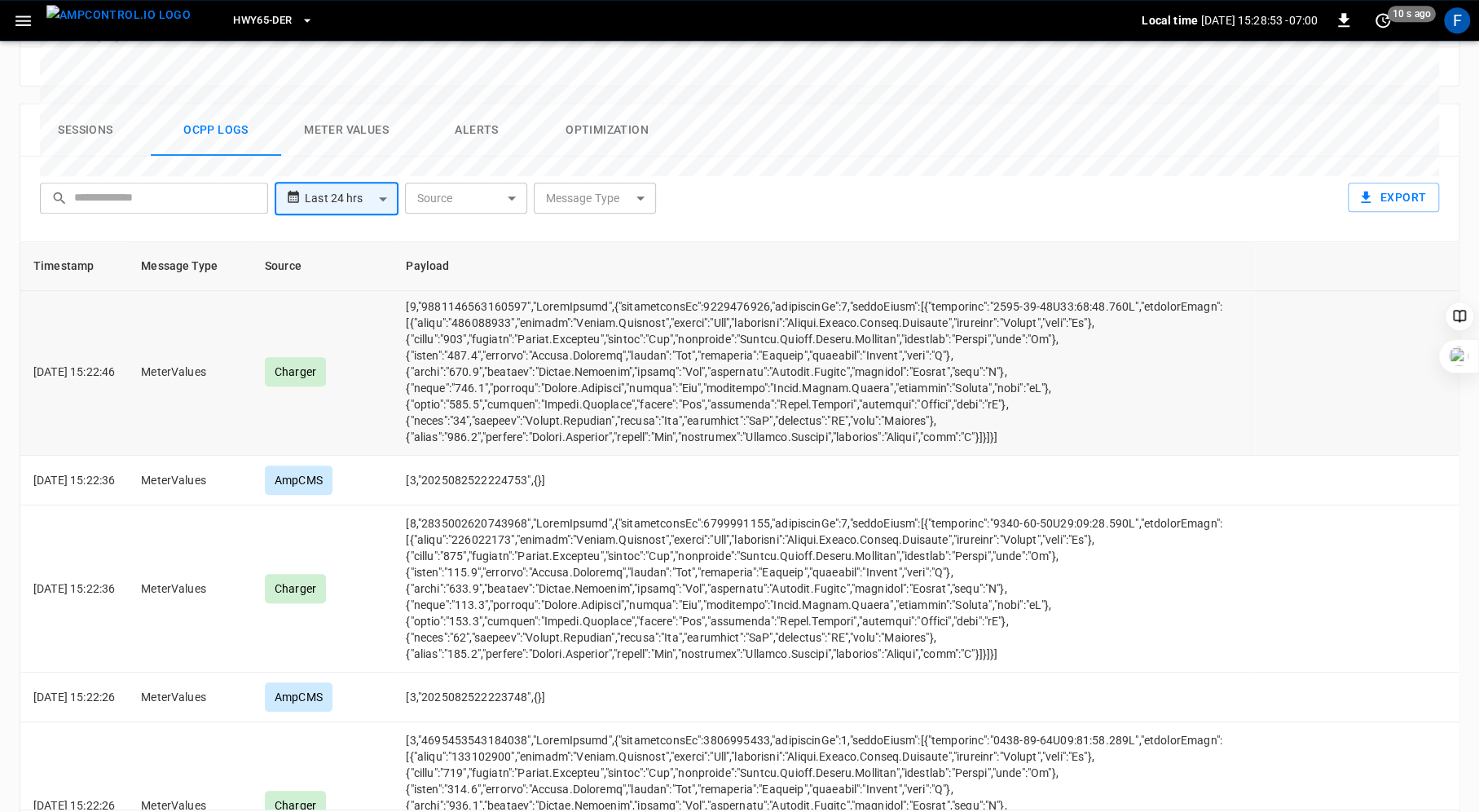
scroll to position [9365, 0]
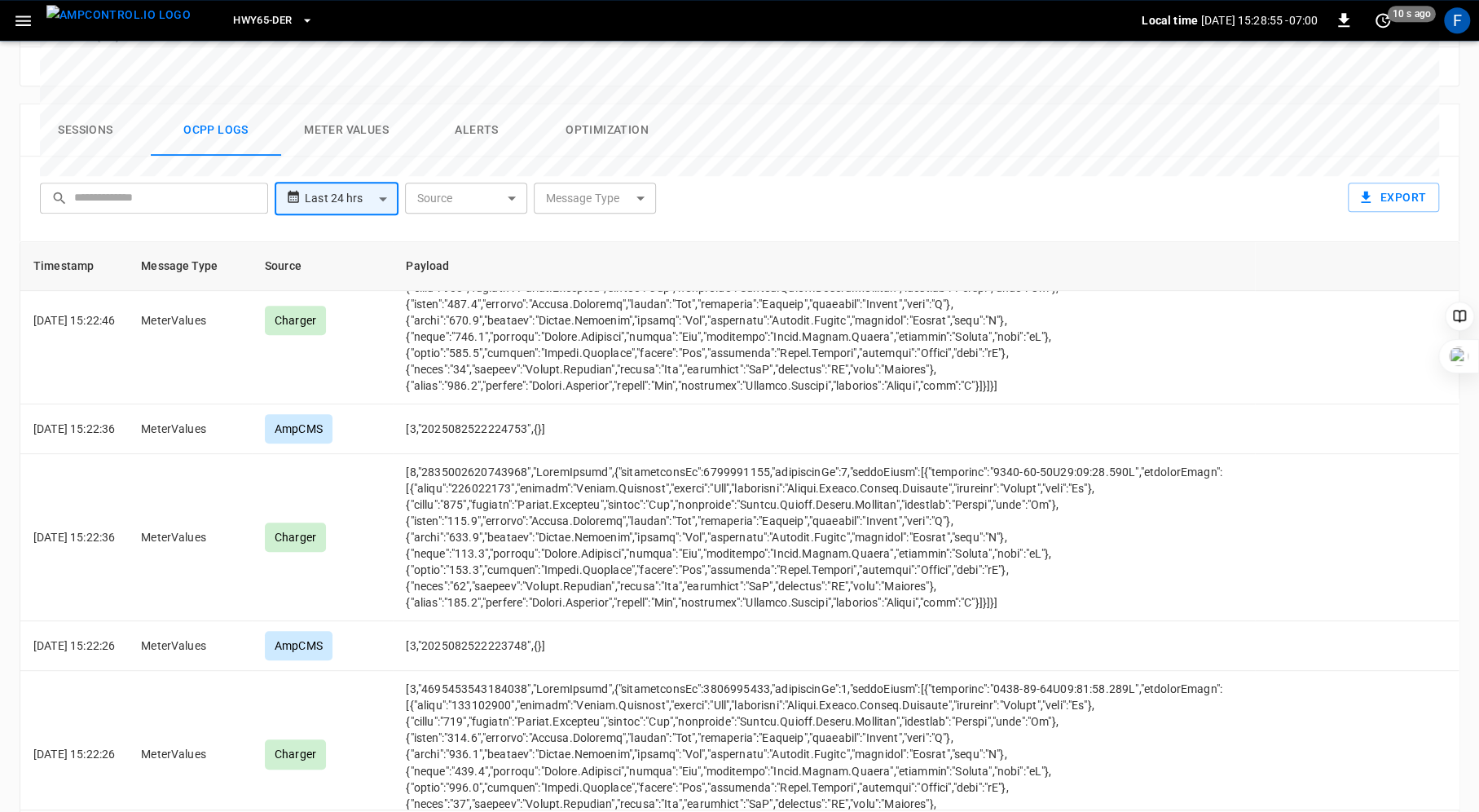
click at [1267, 777] on body "**********" at bounding box center [740, 49] width 1479 height 1648
click at [1425, 764] on div at bounding box center [740, 406] width 1479 height 812
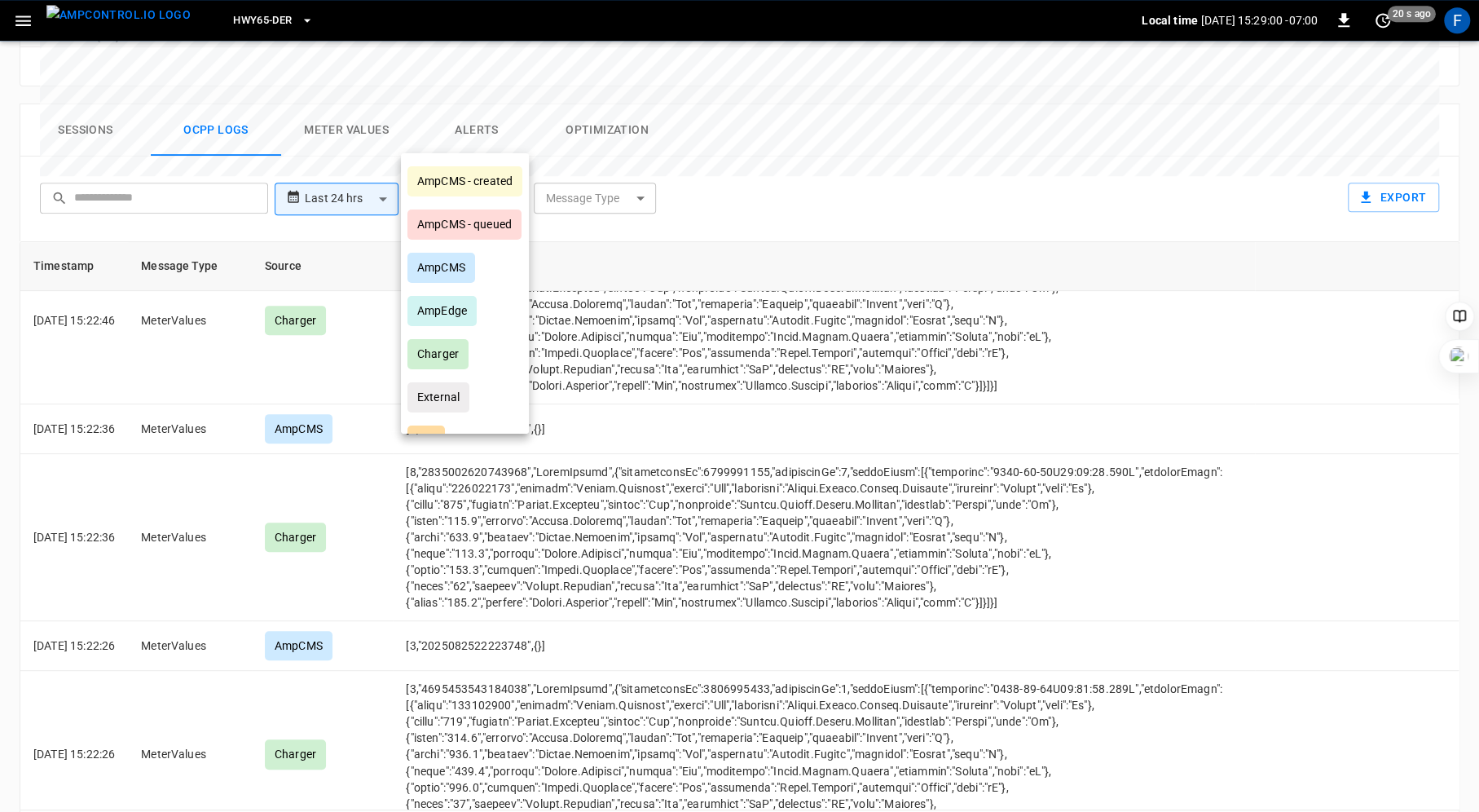
click at [494, 139] on body "**********" at bounding box center [740, 49] width 1479 height 1648
click at [451, 351] on div "Charger" at bounding box center [438, 354] width 61 height 30
type input "*******"
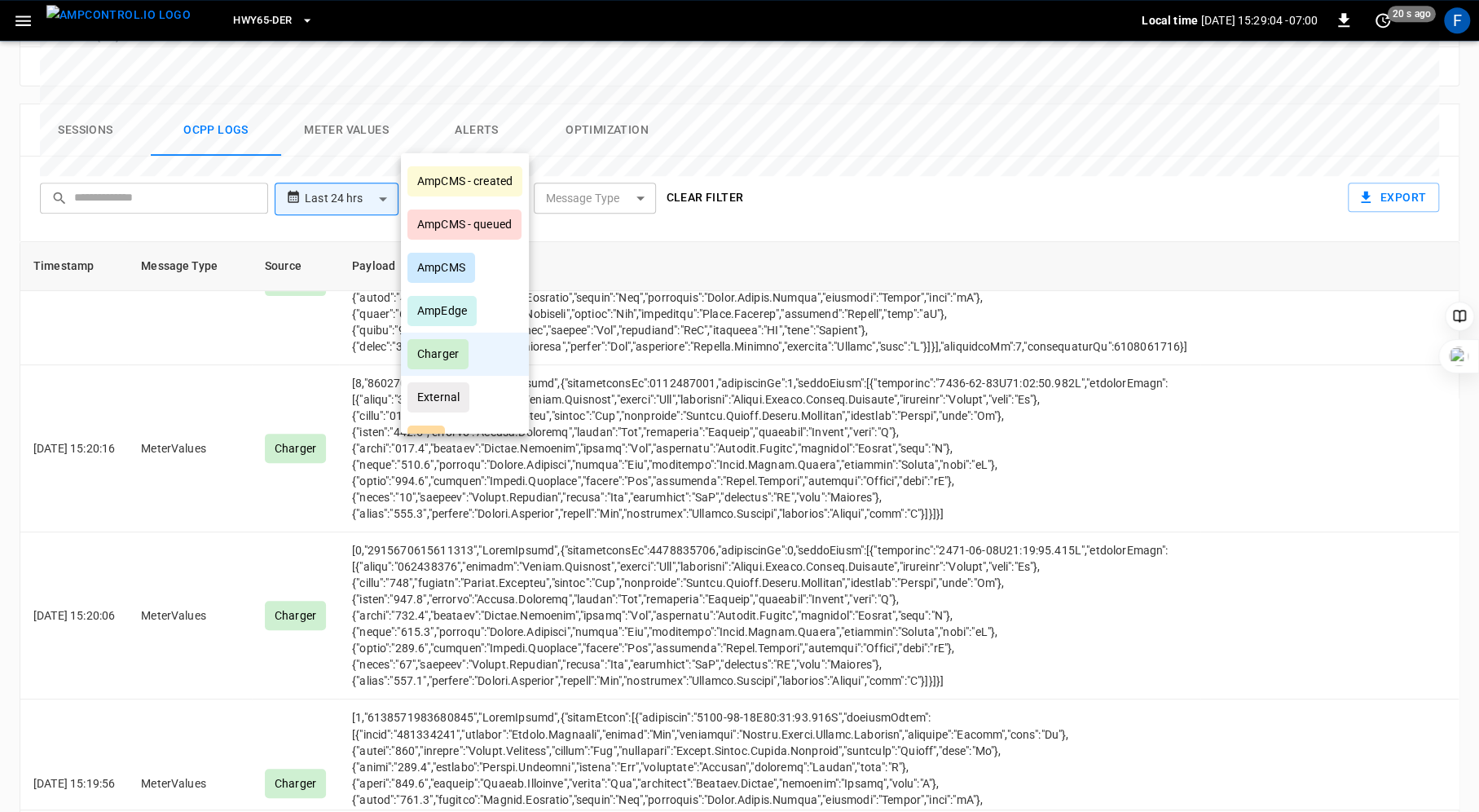
scroll to position [6799, 0]
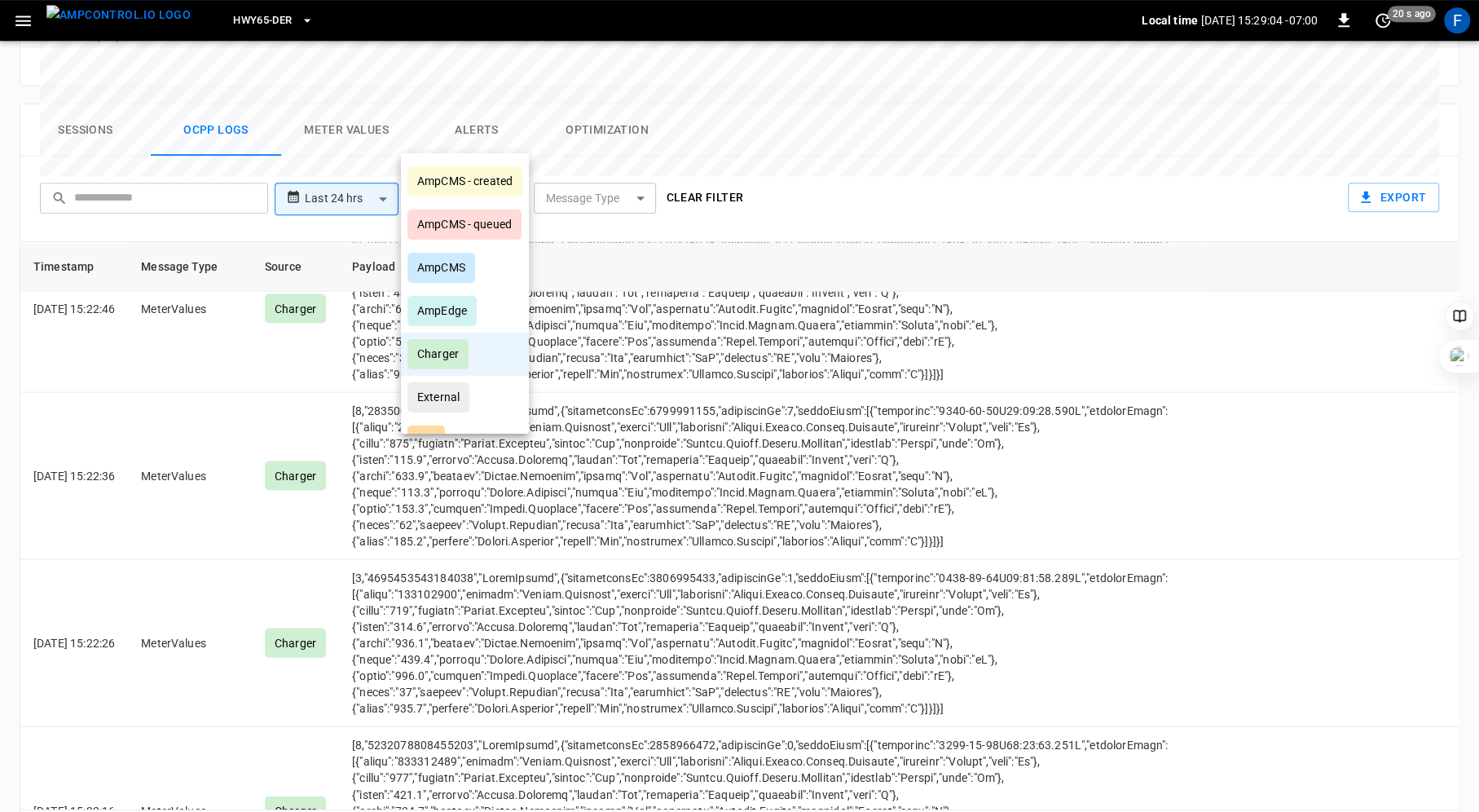
click at [635, 133] on div at bounding box center [740, 406] width 1479 height 812
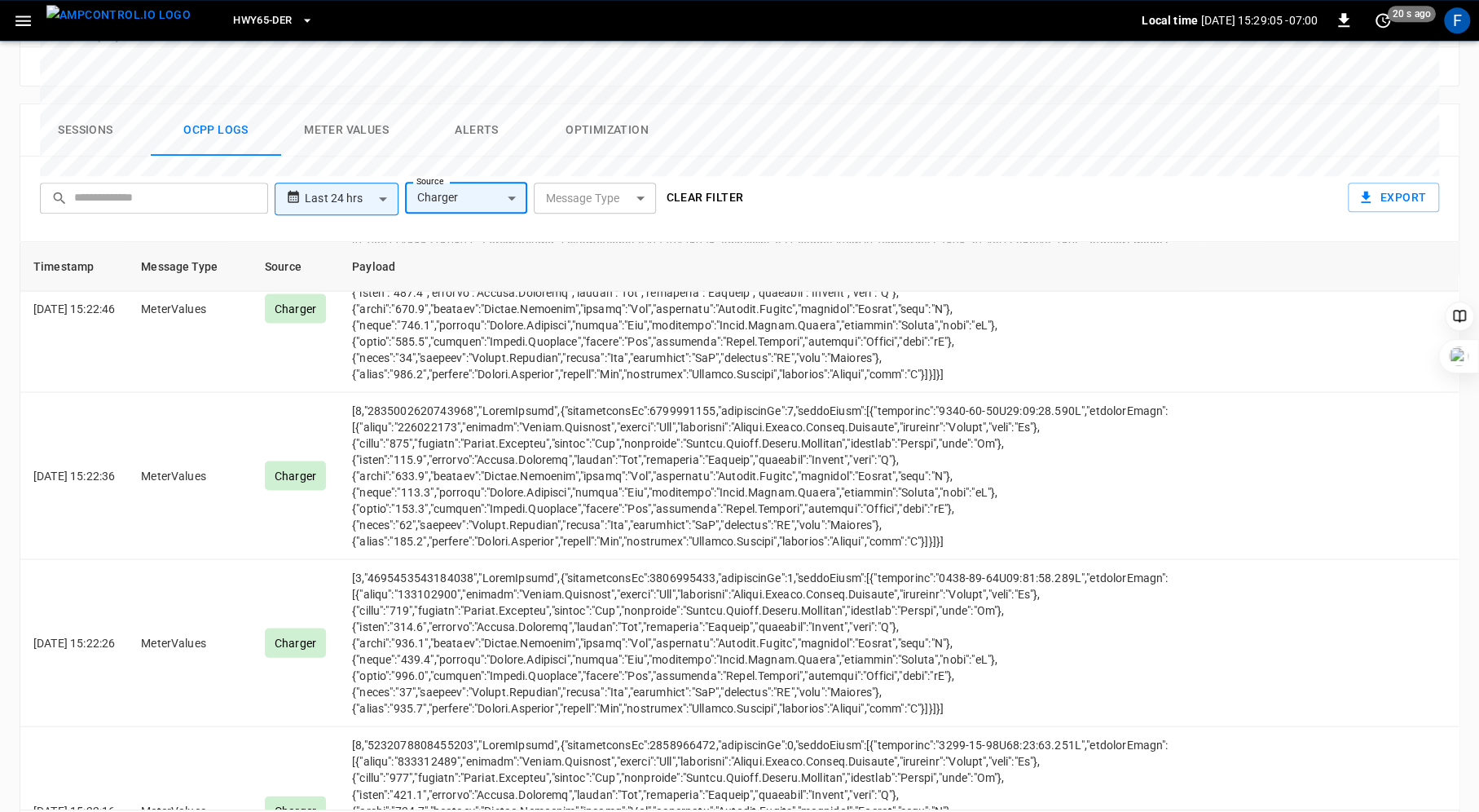
click at [641, 136] on body "**********" at bounding box center [740, 49] width 1479 height 1648
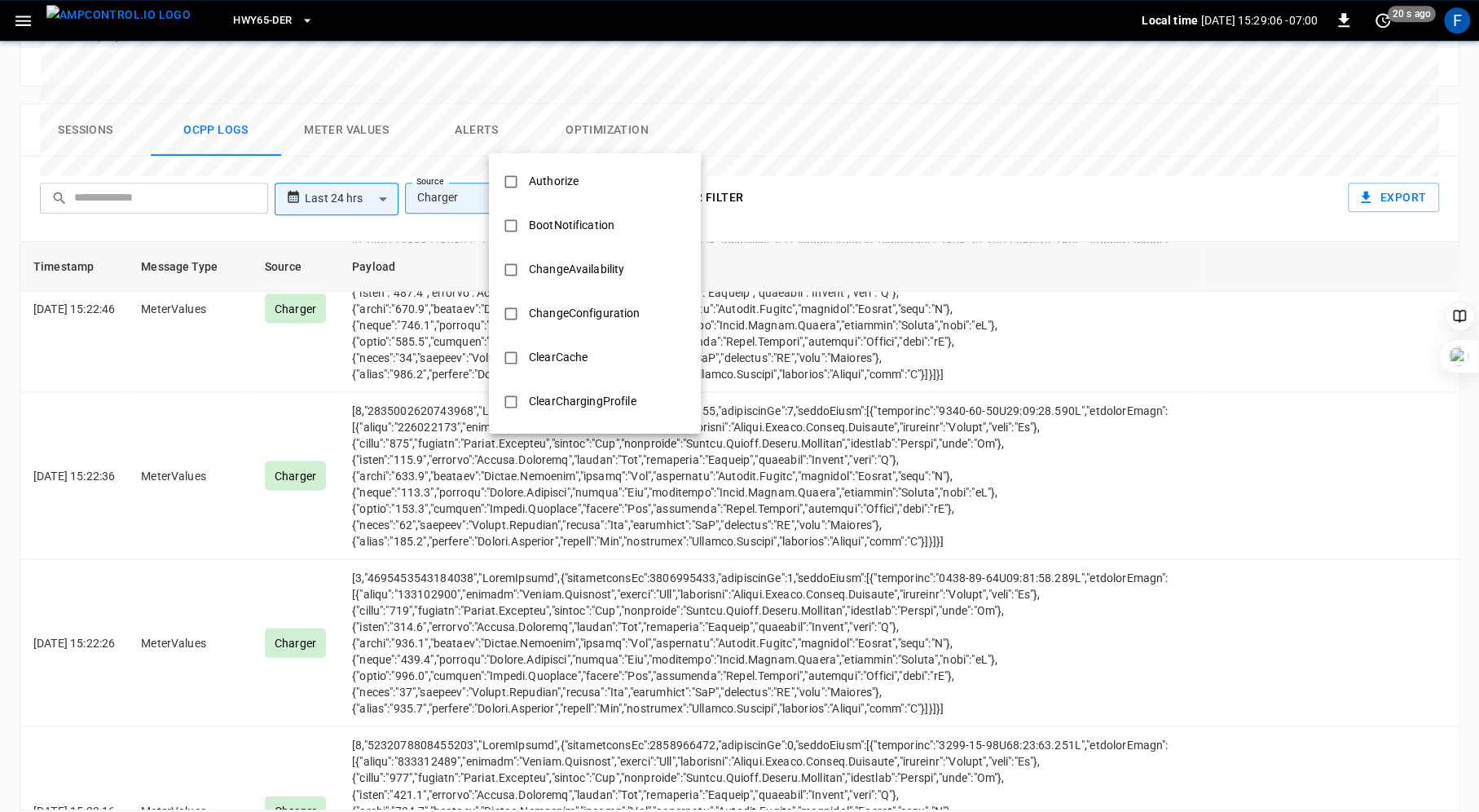
click at [628, 338] on li "ClearCache" at bounding box center [595, 357] width 212 height 44
type input "**********"
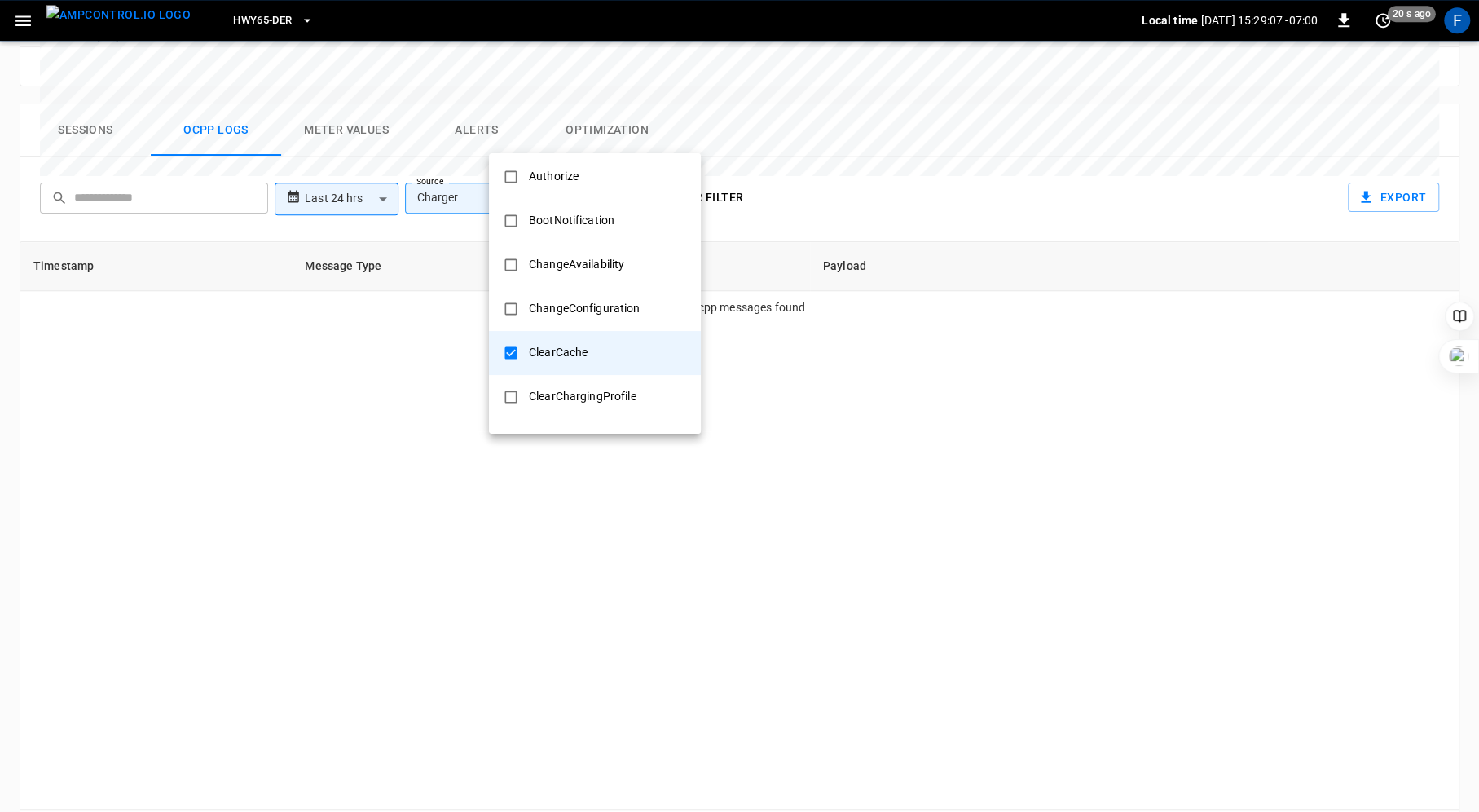
click at [590, 350] on div "ClearCache" at bounding box center [558, 352] width 78 height 30
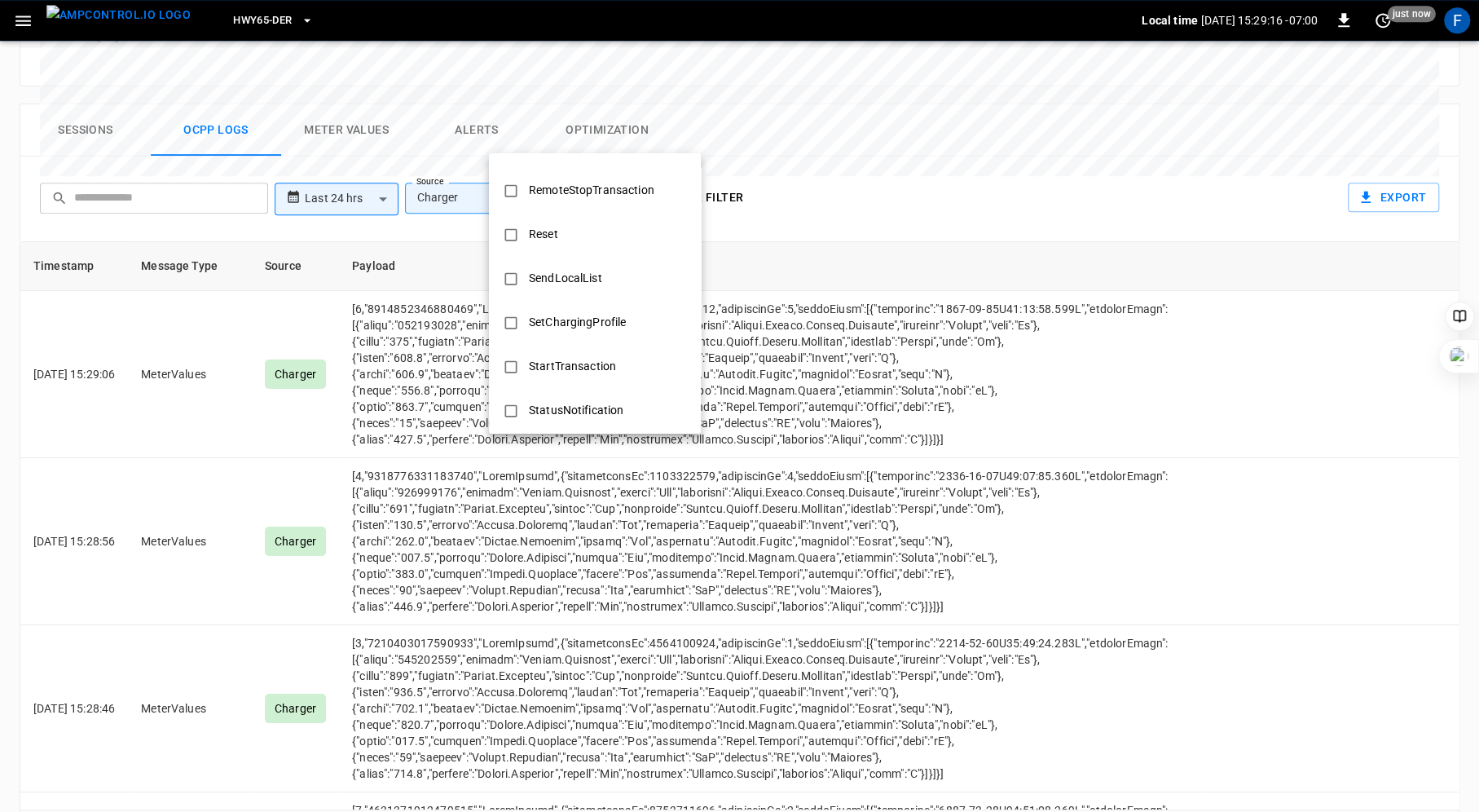
scroll to position [597, 0]
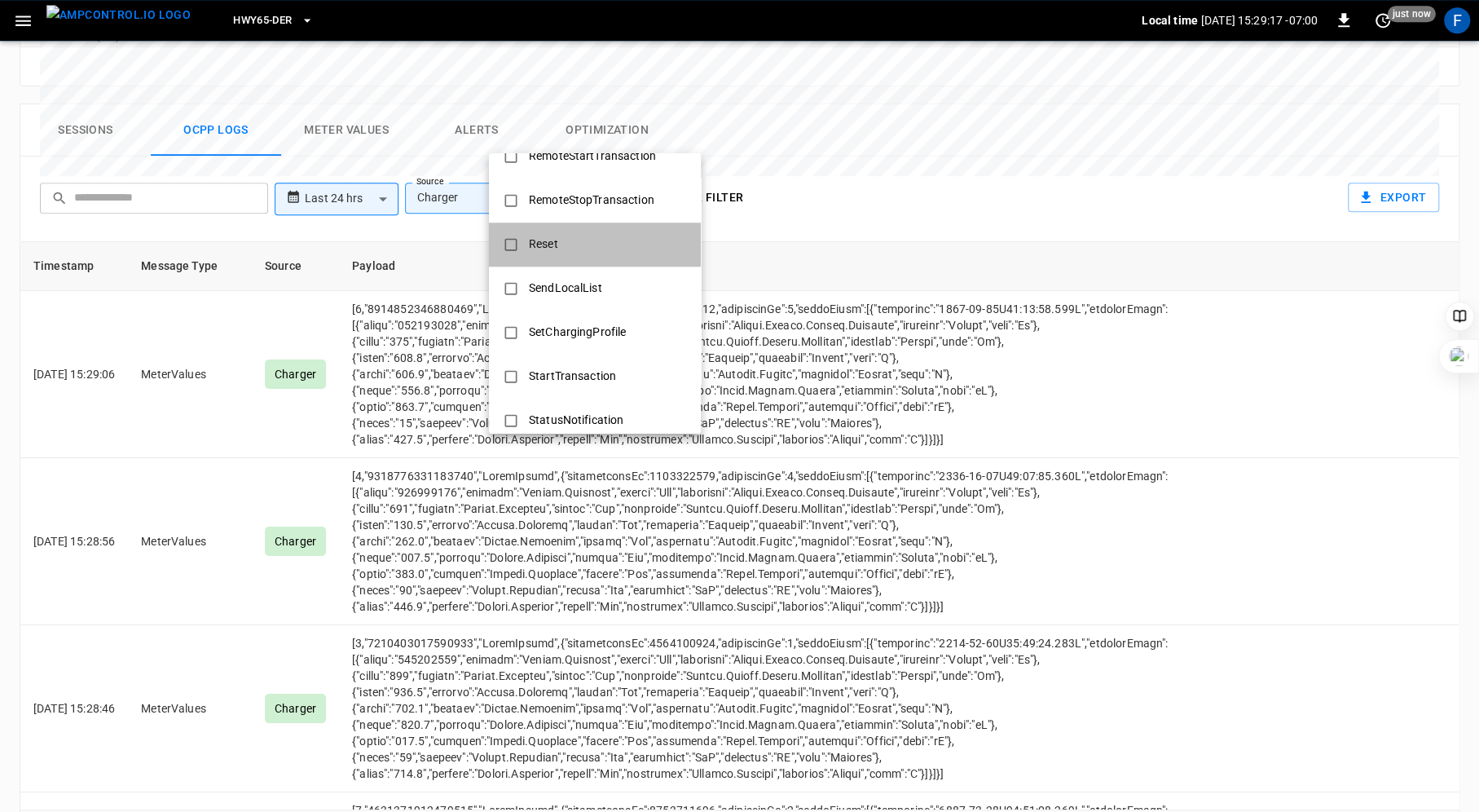
click at [574, 254] on li "Reset" at bounding box center [595, 244] width 212 height 44
type input "*****"
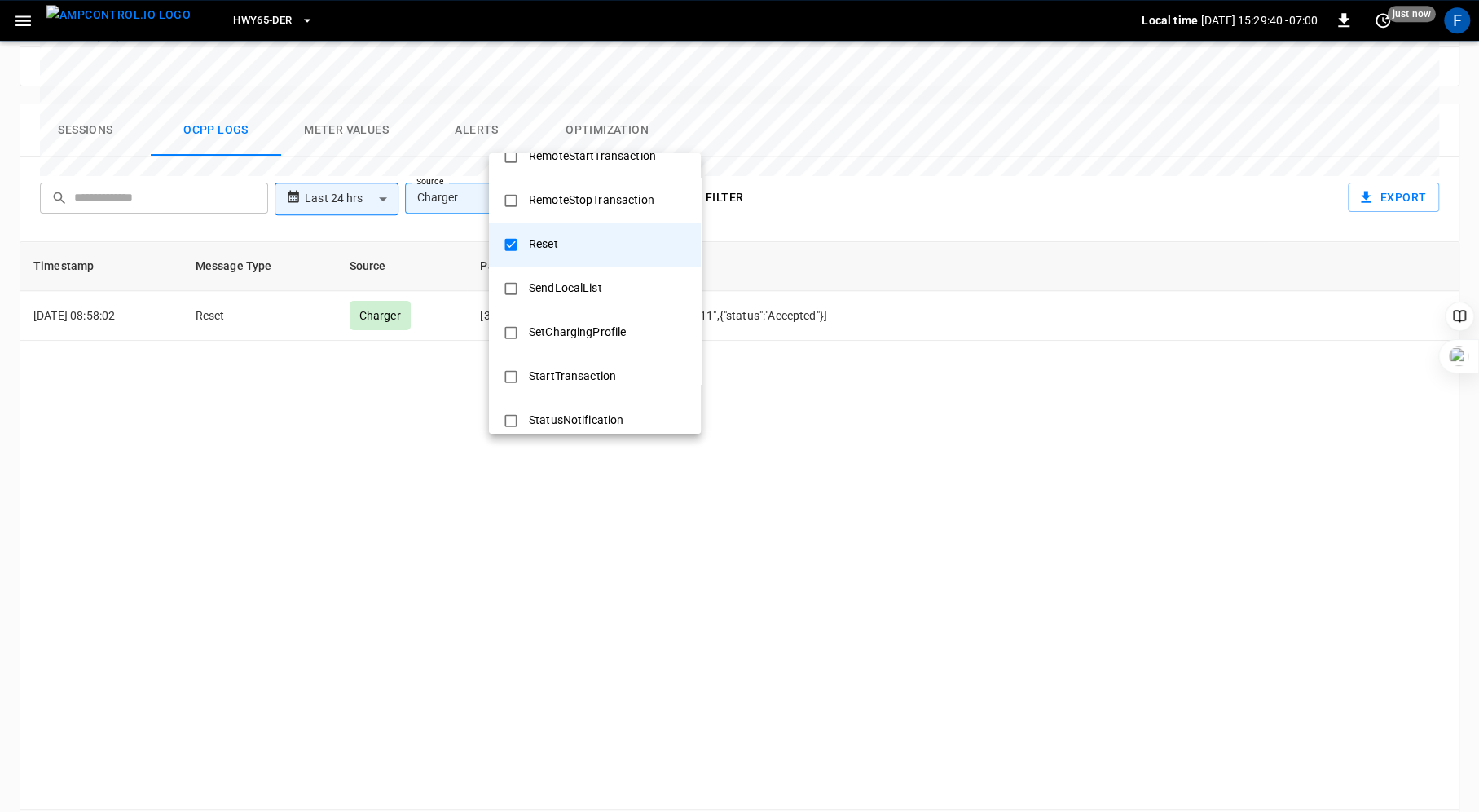
click at [813, 364] on div at bounding box center [740, 406] width 1479 height 812
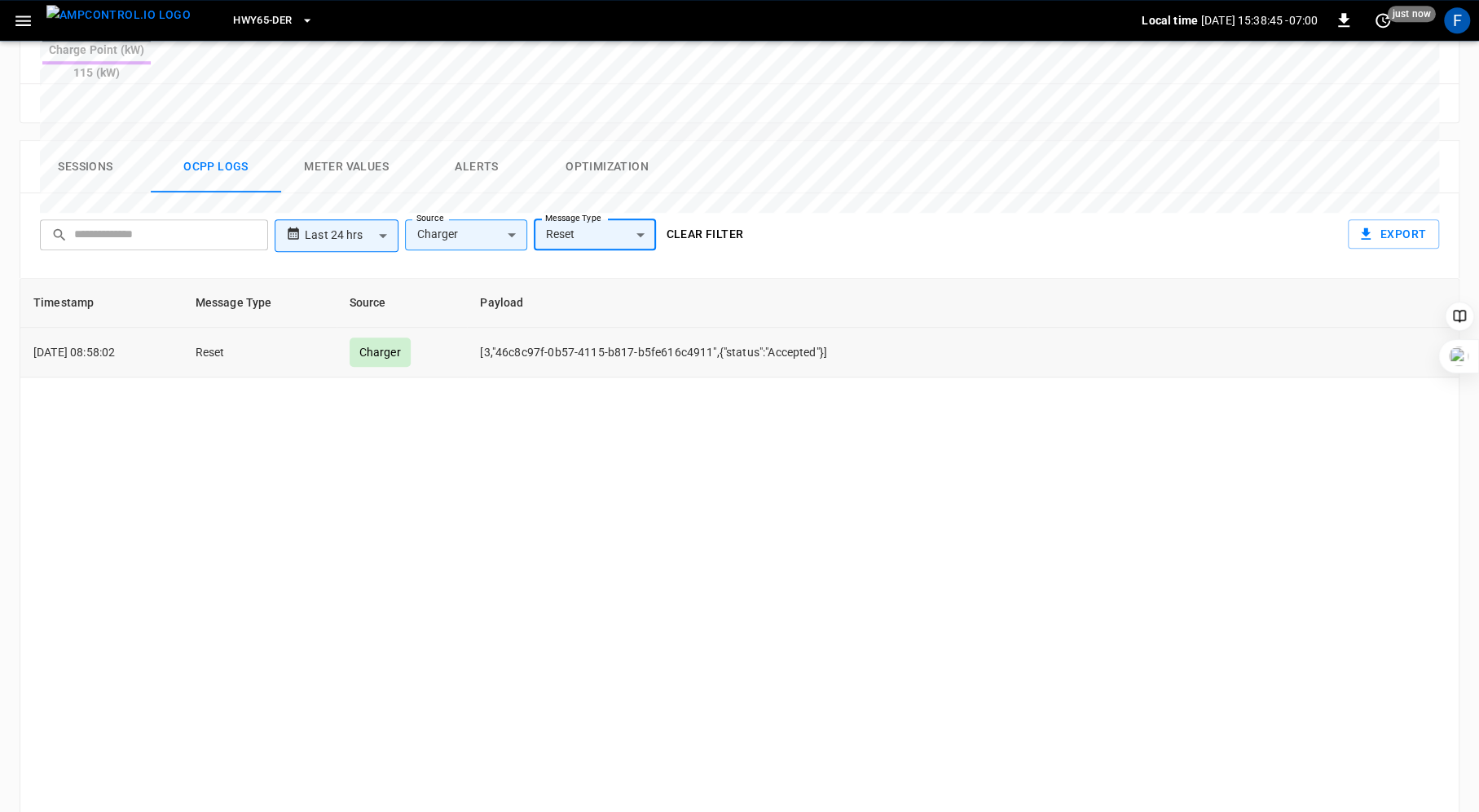
scroll to position [734, 0]
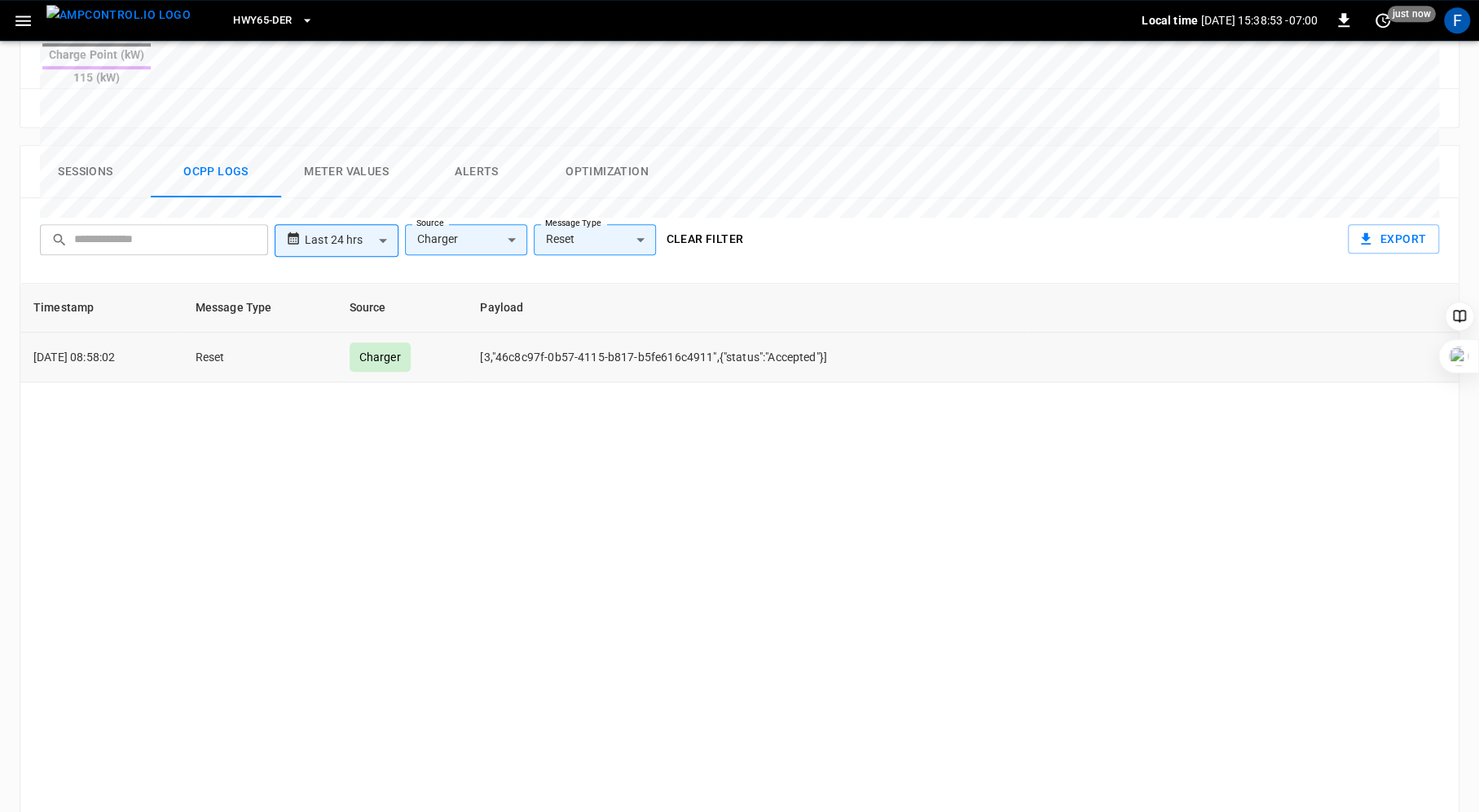
click at [99, 349] on p "[DATE] 08:58:02" at bounding box center [101, 357] width 136 height 16
click at [686, 224] on button "Clear filter" at bounding box center [705, 239] width 91 height 30
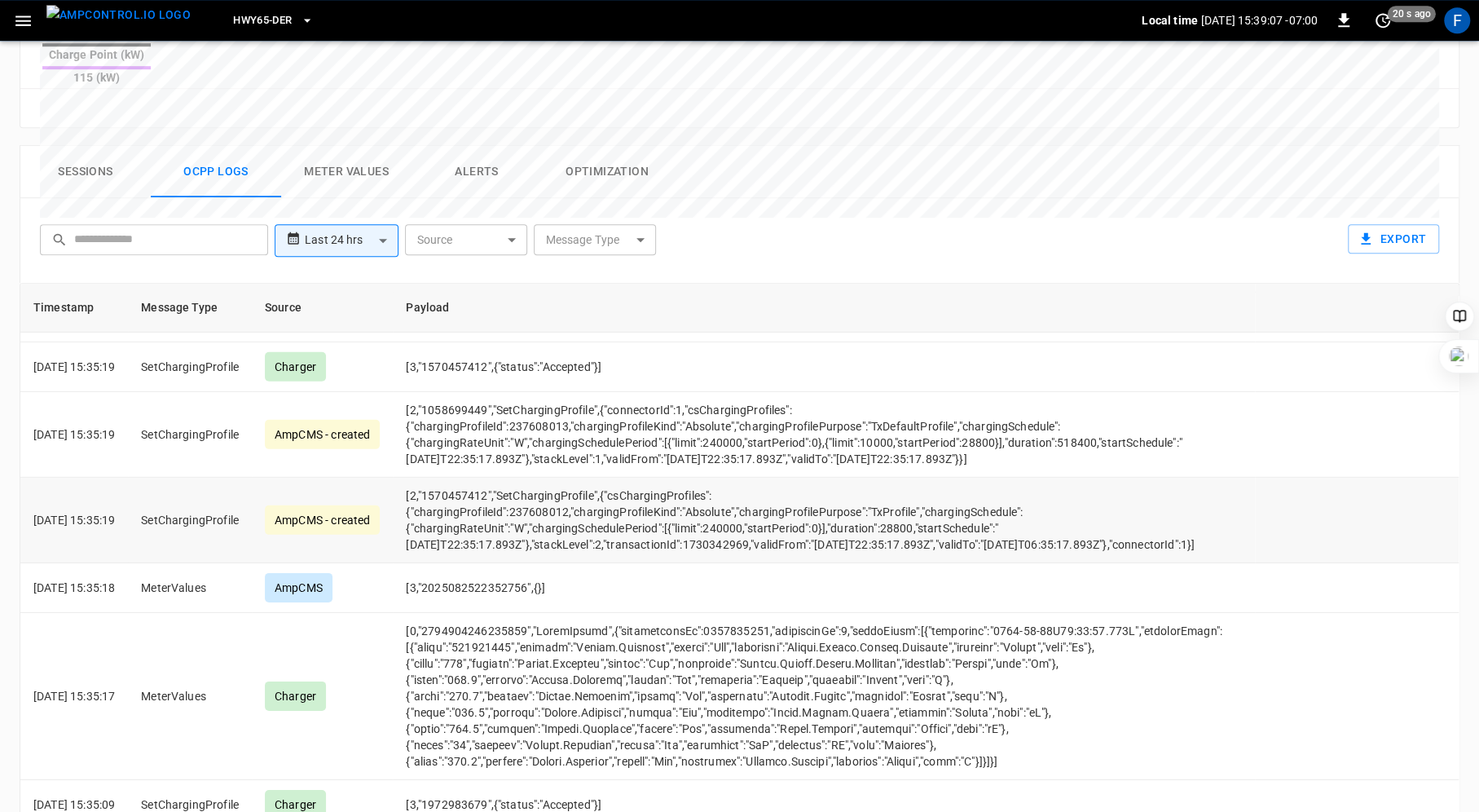
scroll to position [775, 0]
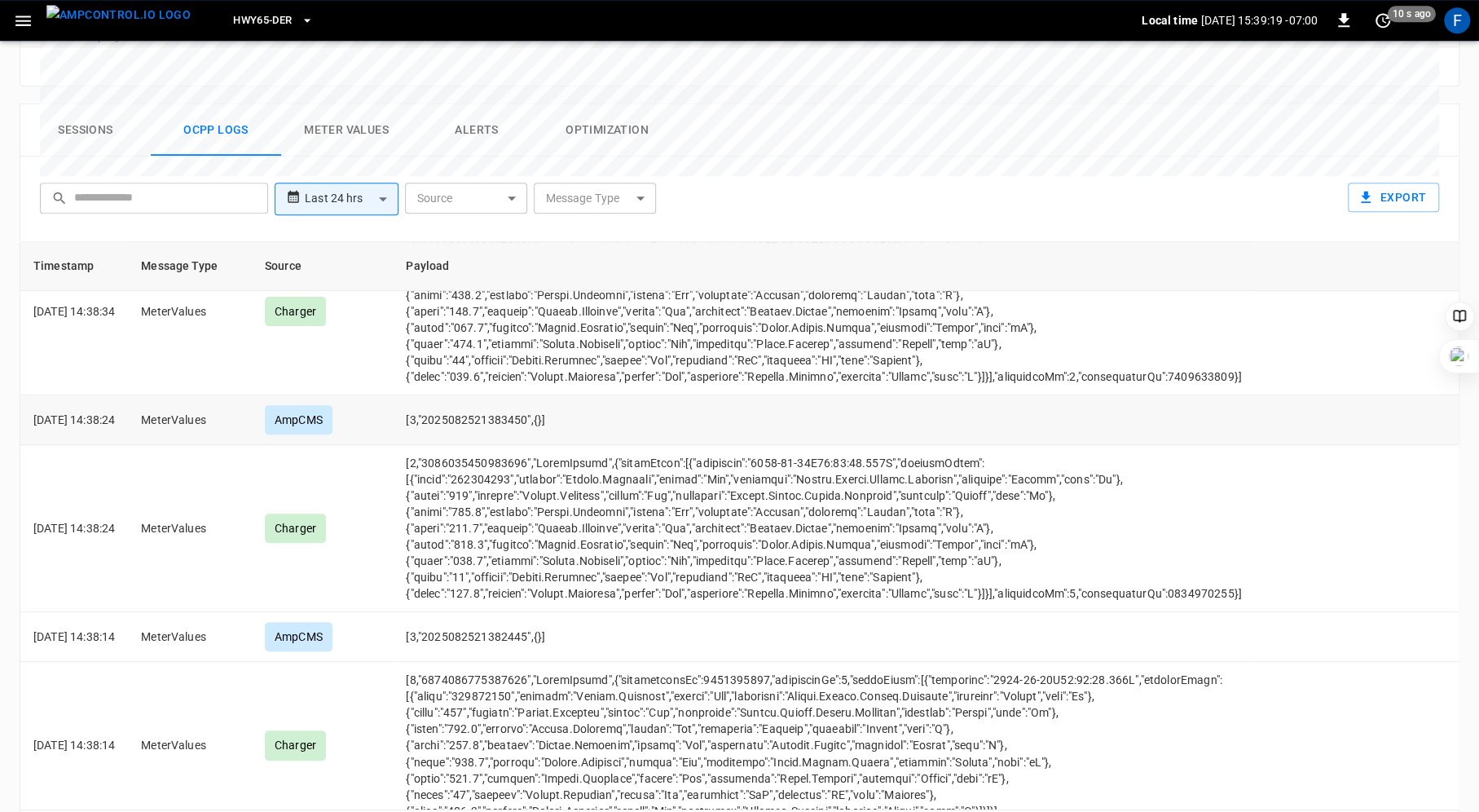
scroll to position [9528, 0]
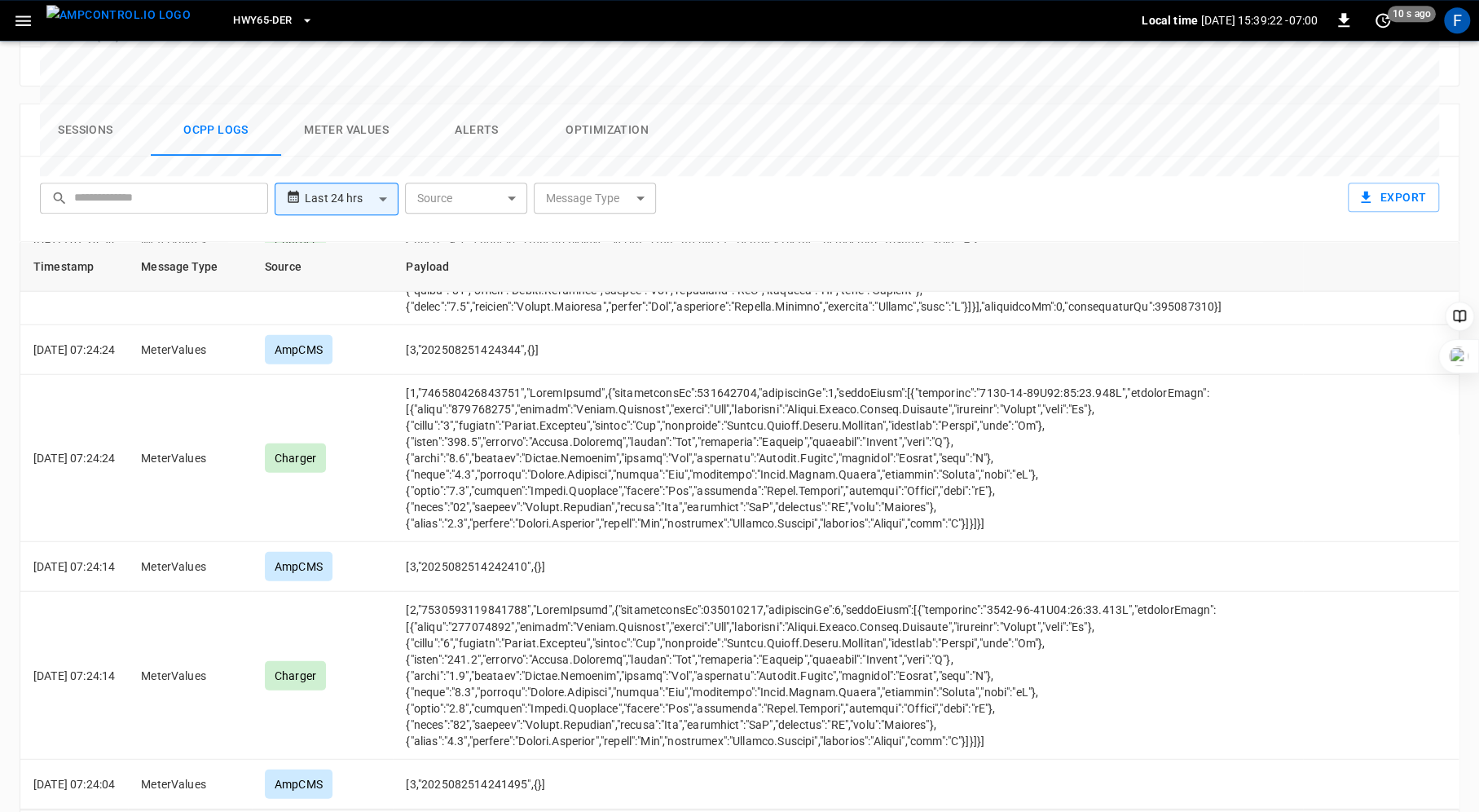
scroll to position [7455, 0]
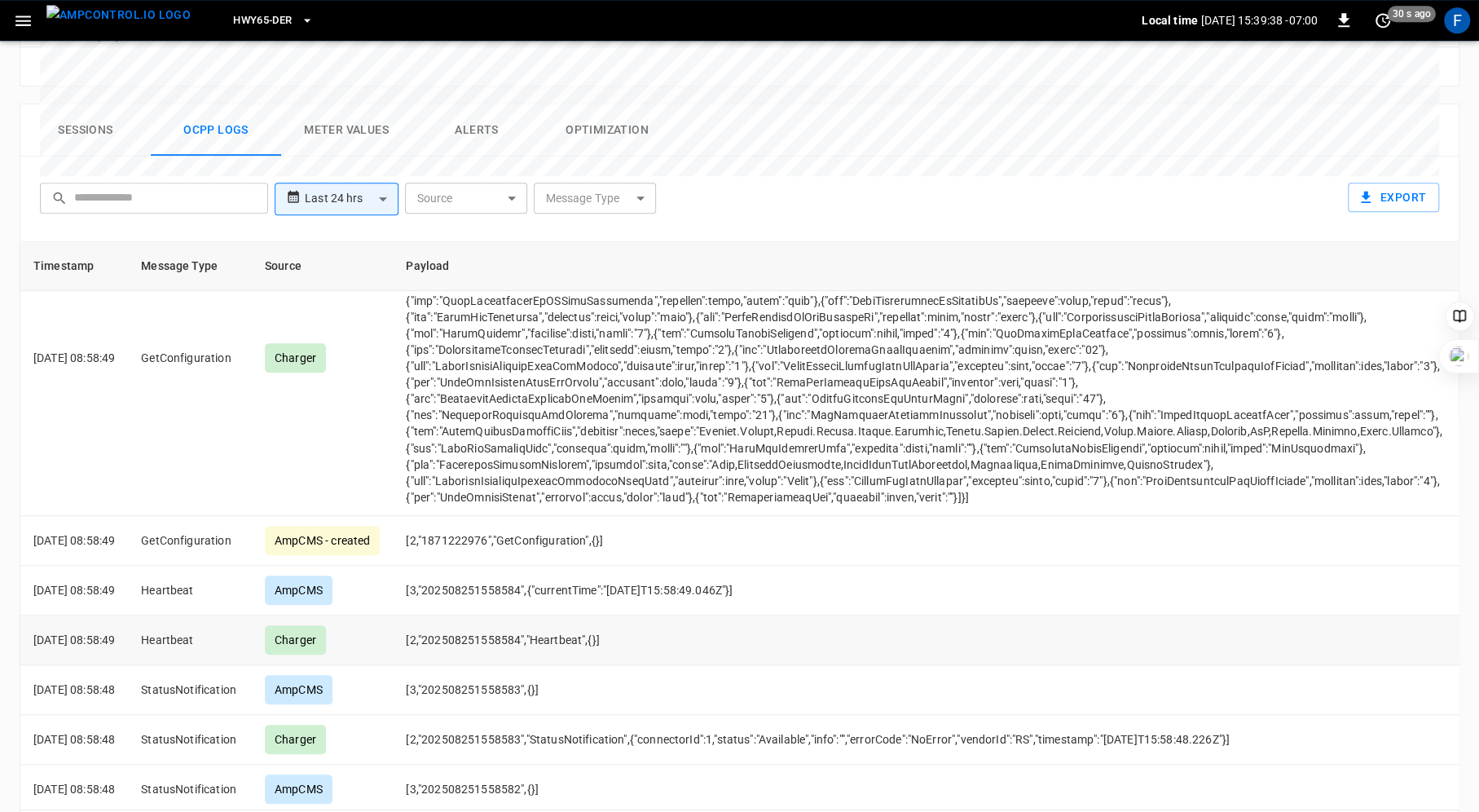
scroll to position [5434, 0]
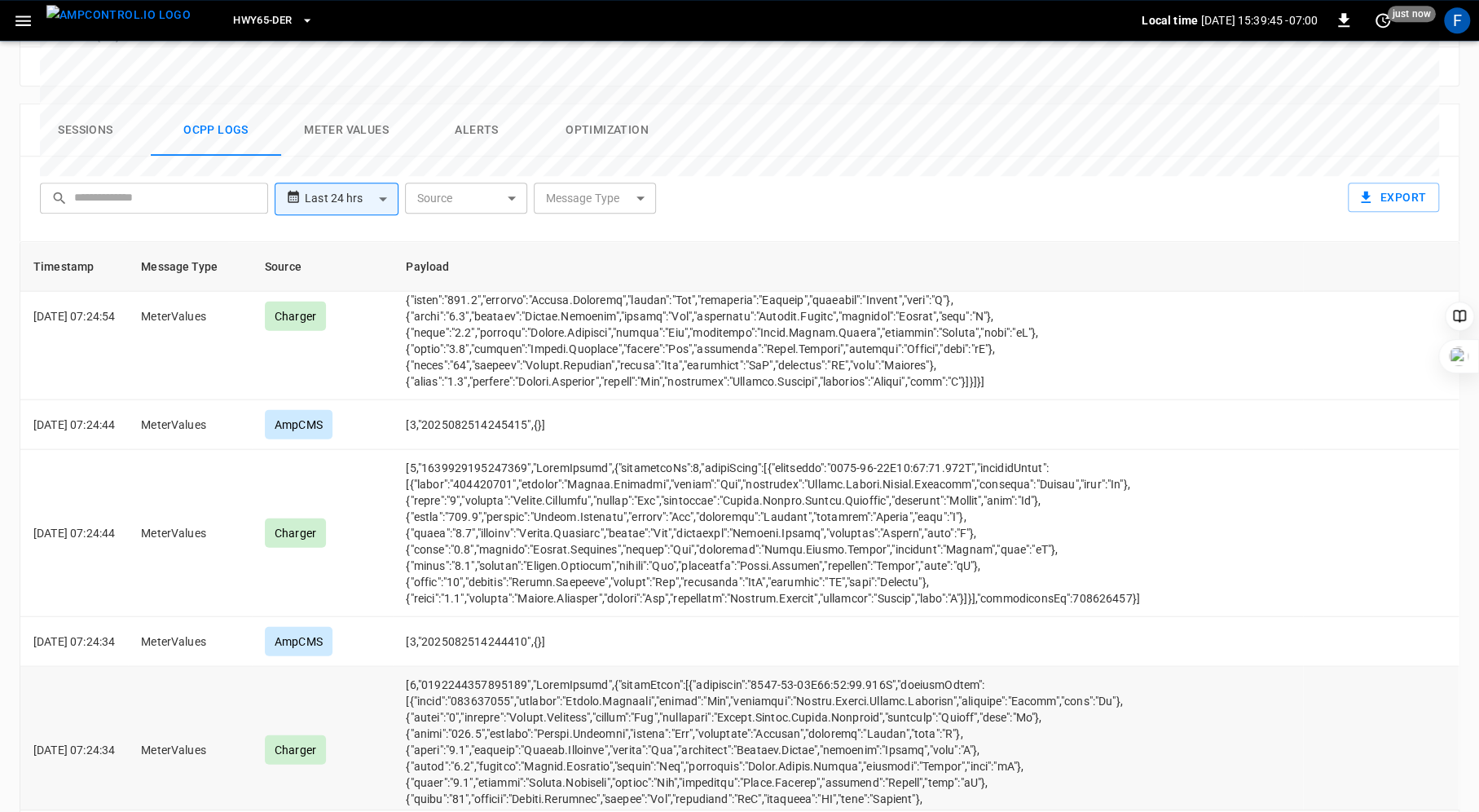
scroll to position [7222, 0]
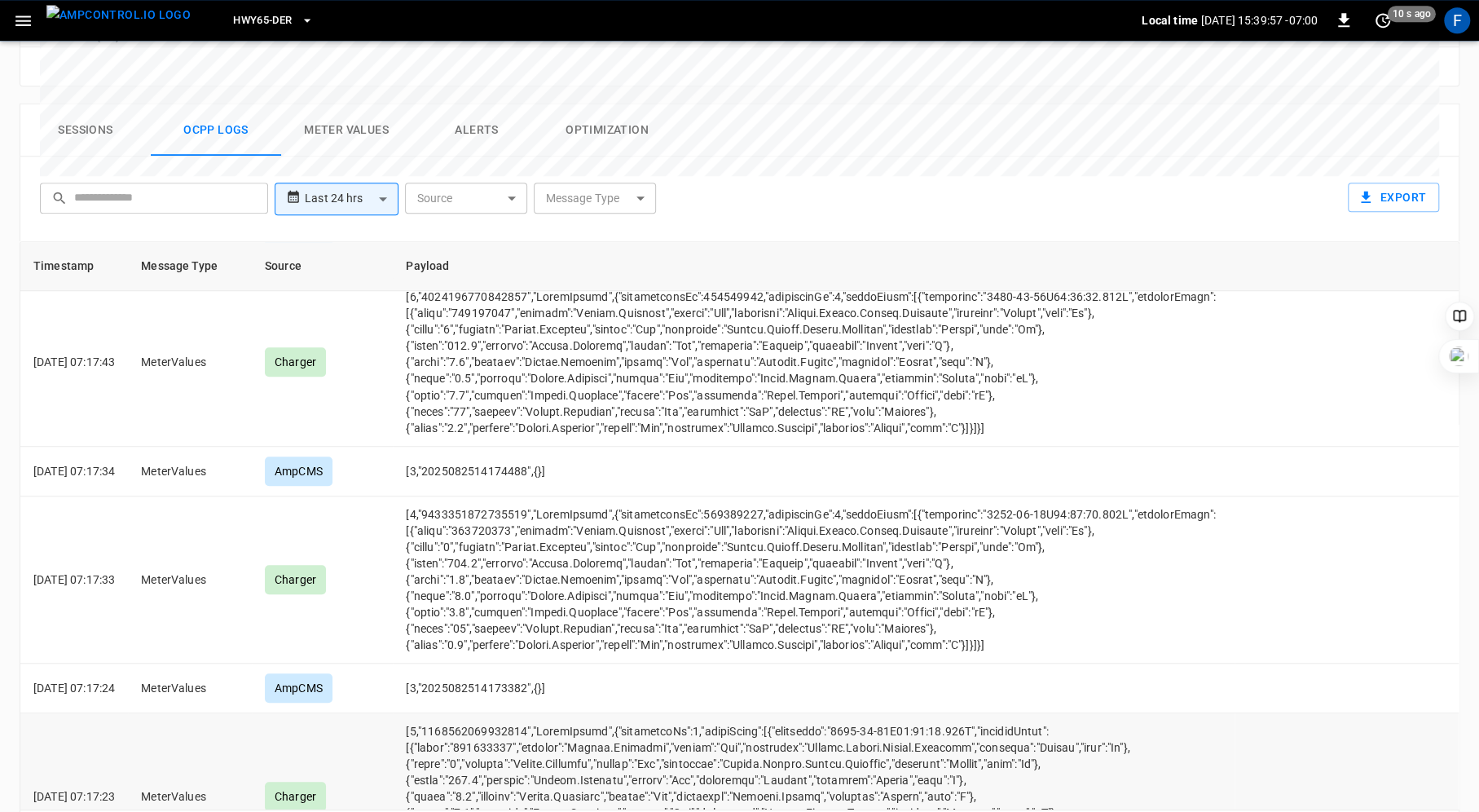
scroll to position [9854, 0]
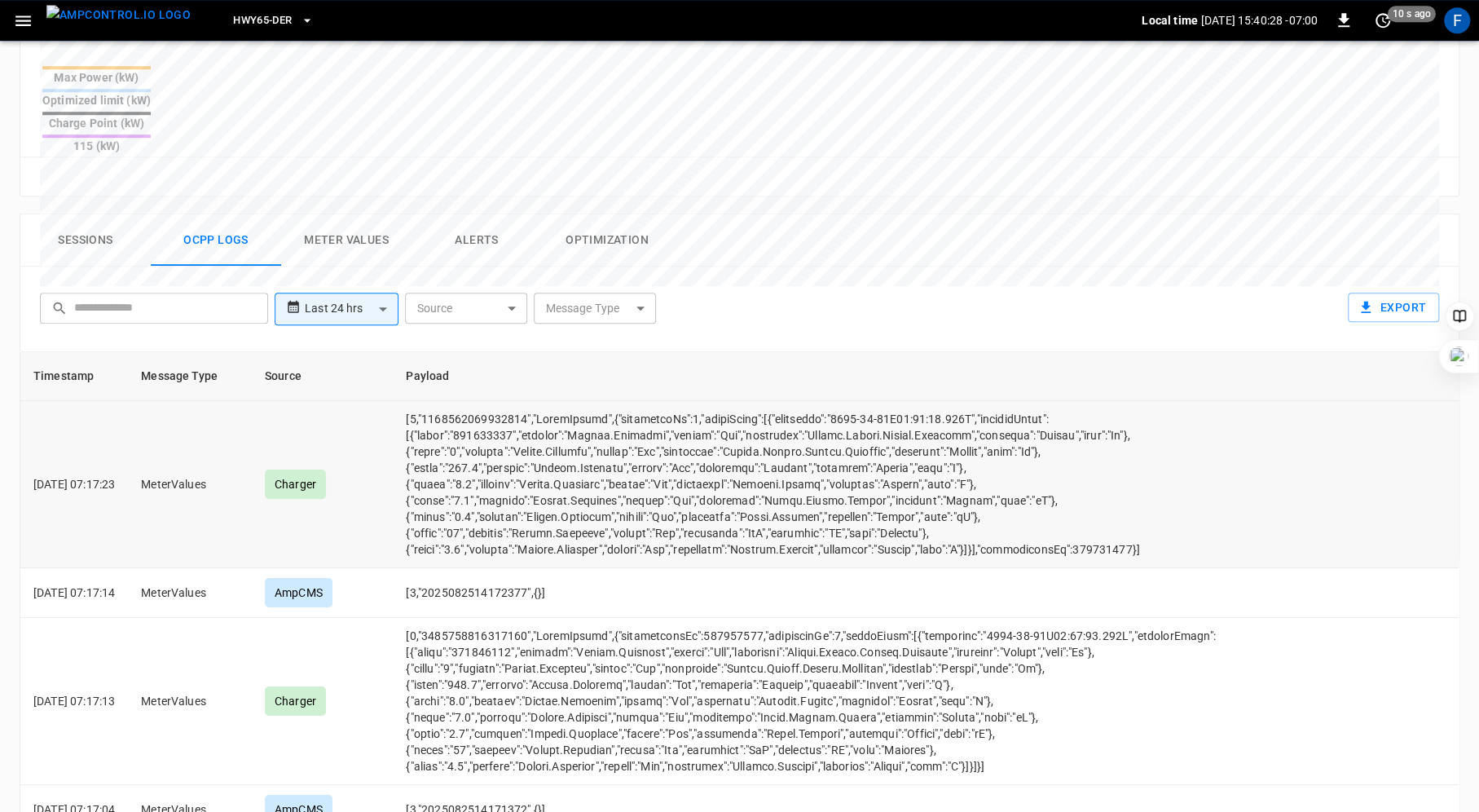
scroll to position [670, 0]
click at [486, 215] on button "Alerts" at bounding box center [477, 240] width 130 height 52
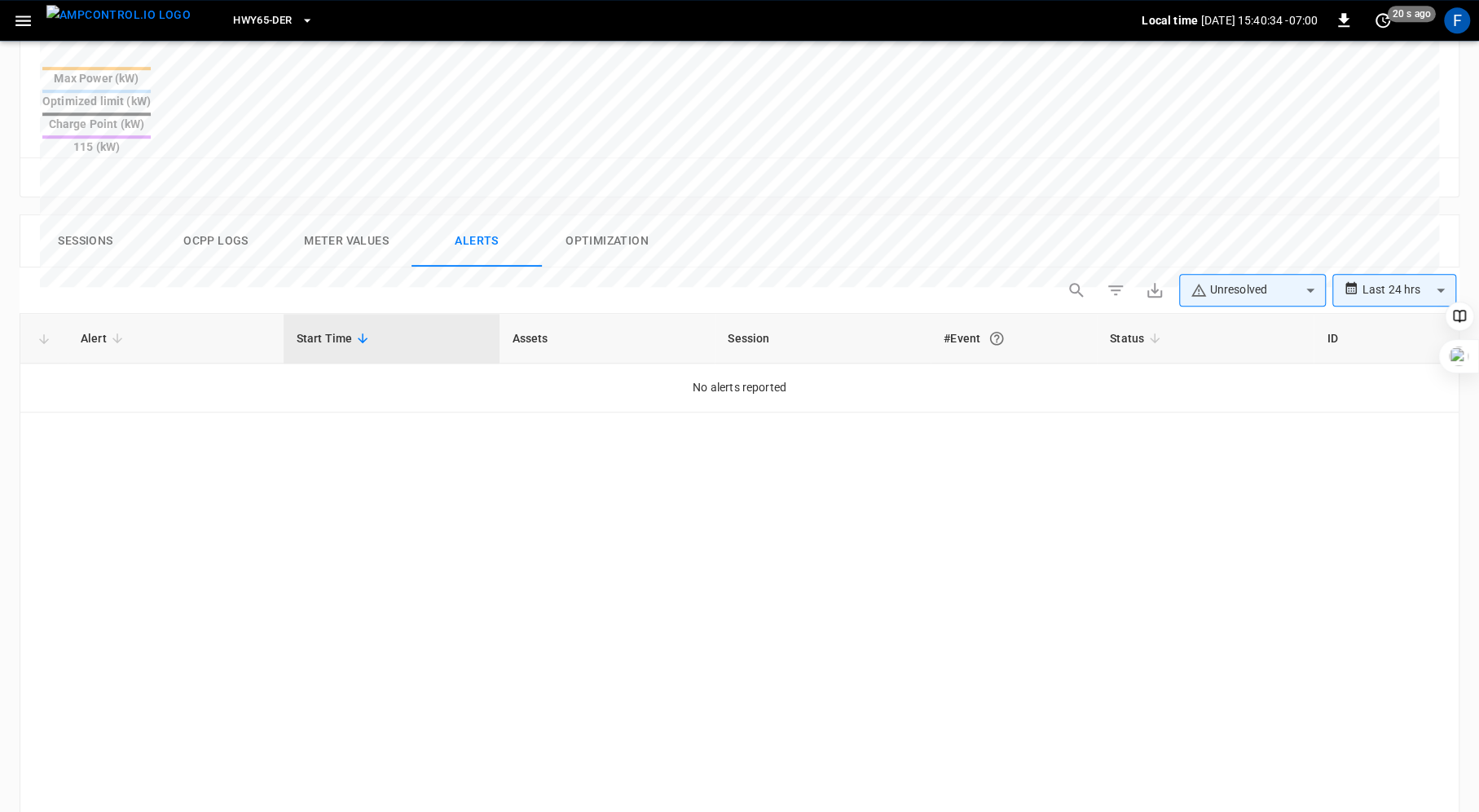
click at [1300, 226] on body "**********" at bounding box center [740, 168] width 1479 height 1675
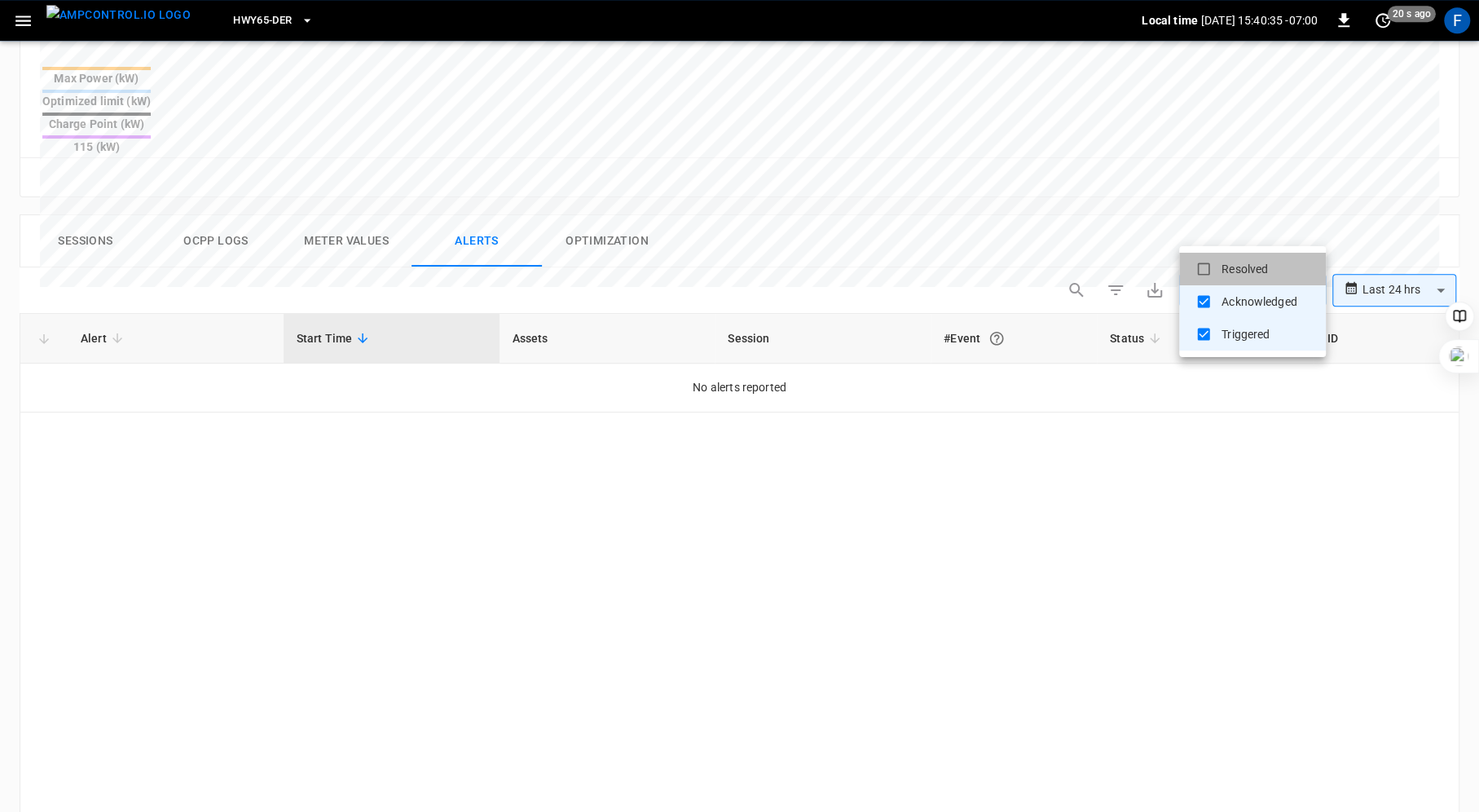
click at [1239, 269] on li "Resolved" at bounding box center [1253, 269] width 147 height 33
type input "**********"
click at [1129, 490] on div at bounding box center [740, 406] width 1479 height 812
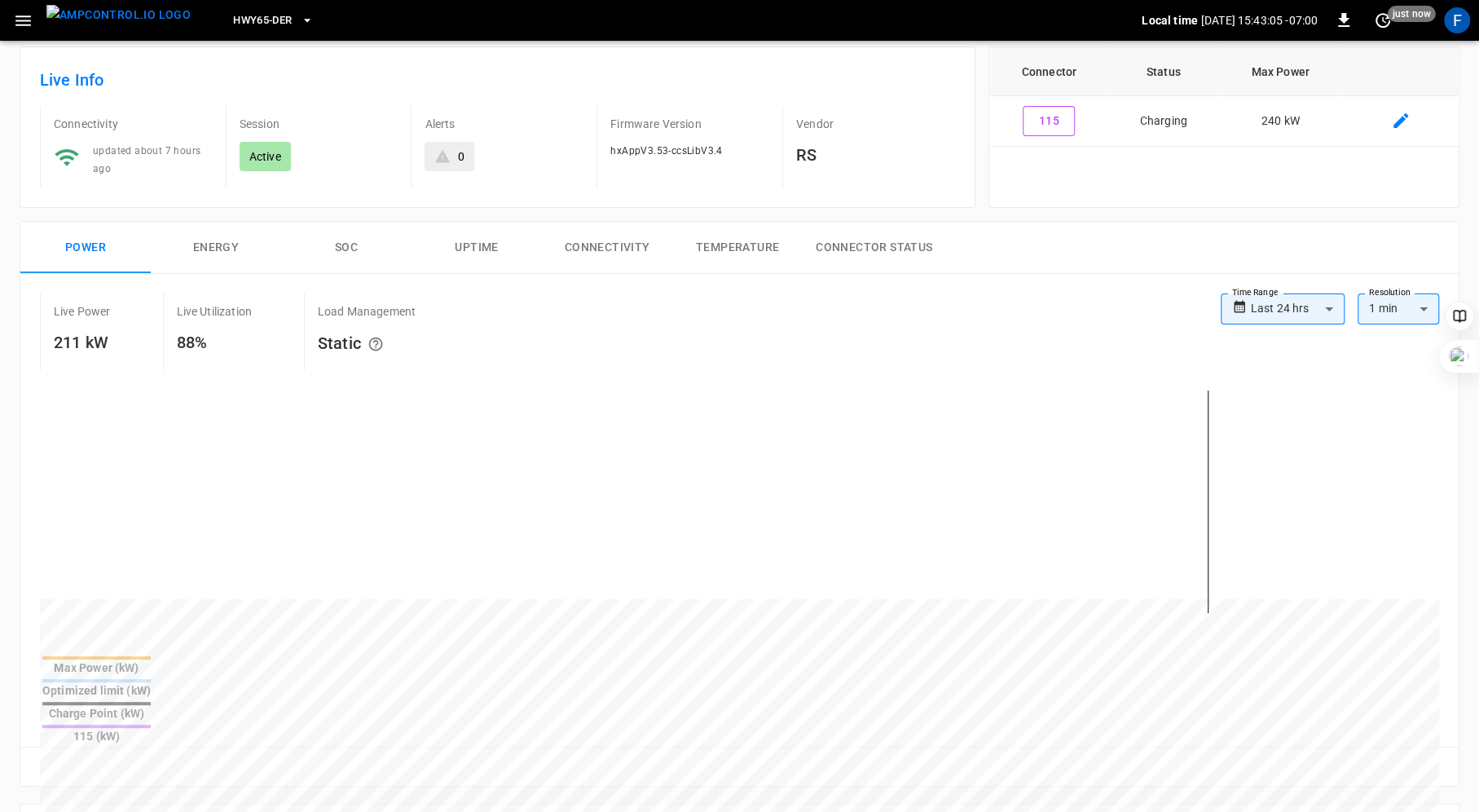
scroll to position [0, 0]
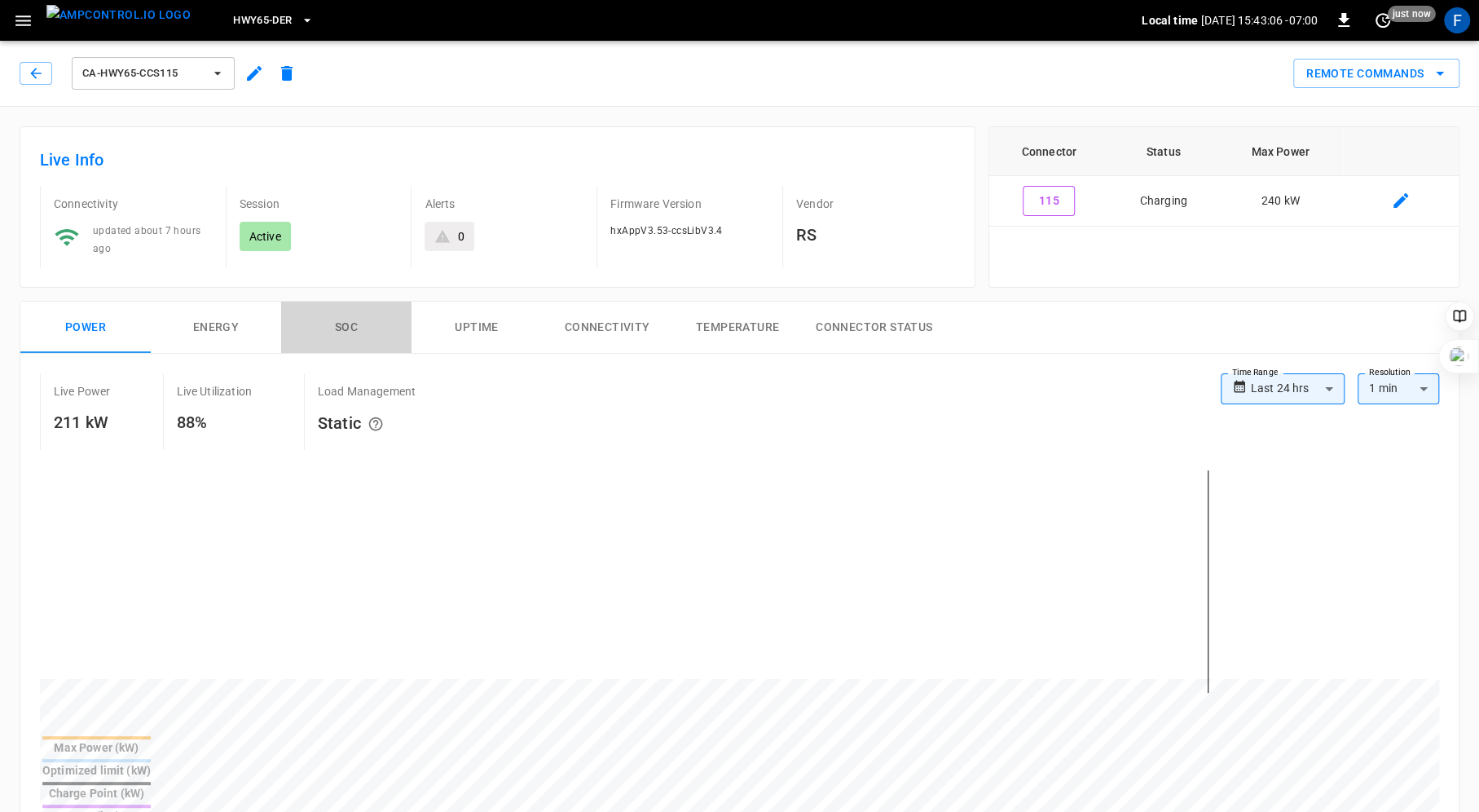
click at [353, 307] on button "SOC" at bounding box center [346, 327] width 130 height 52
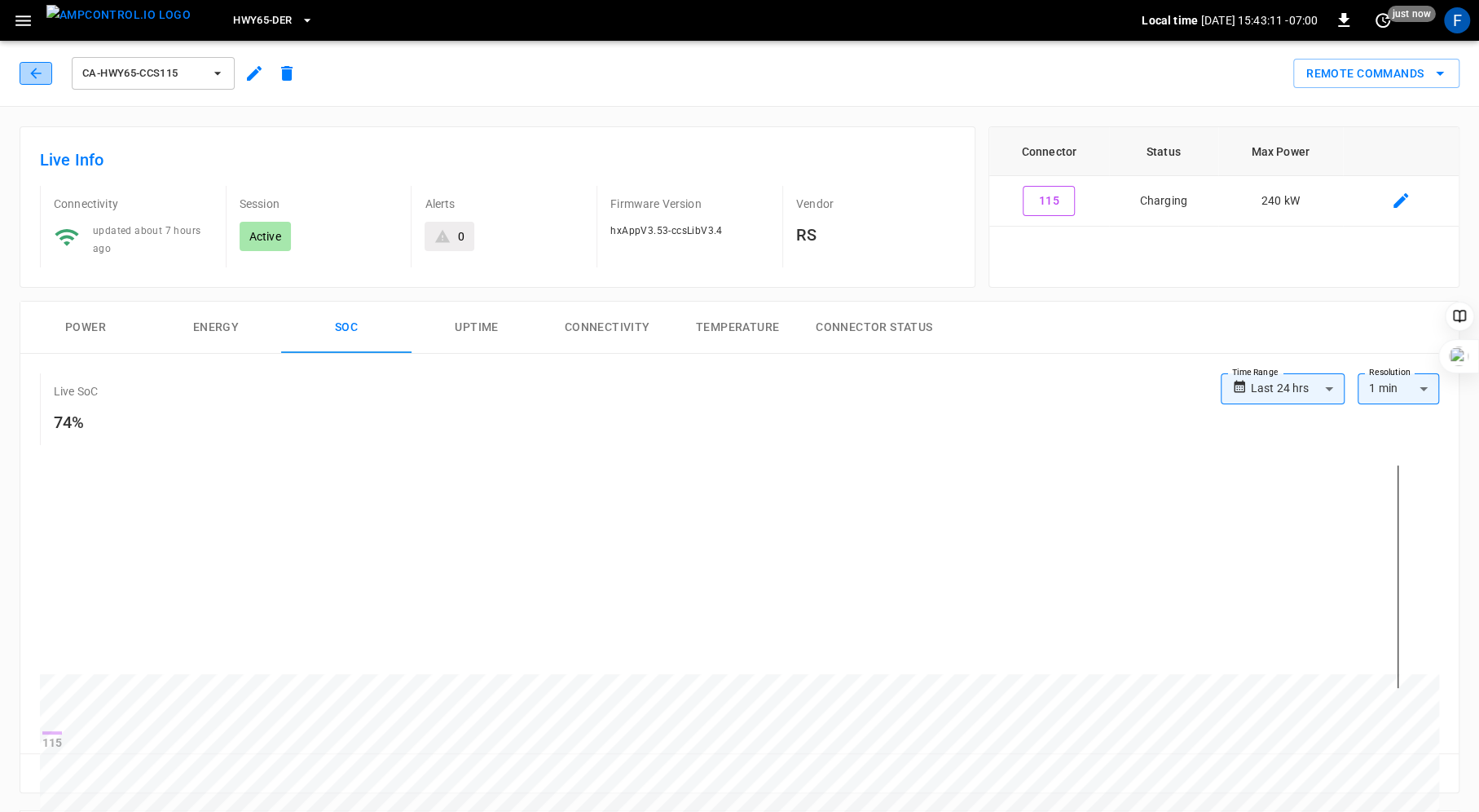
click at [40, 78] on icon "button" at bounding box center [36, 73] width 16 height 16
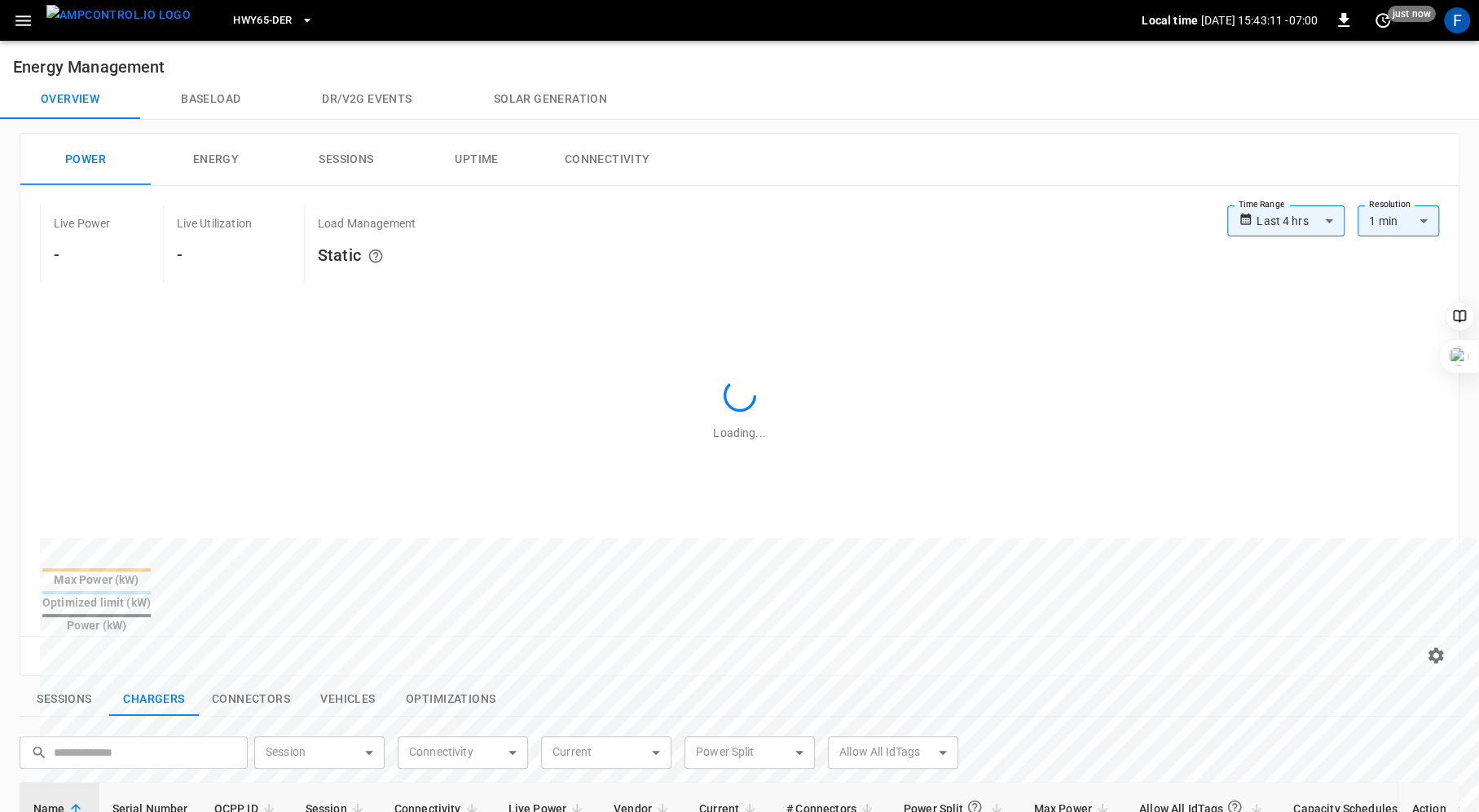
scroll to position [523, 0]
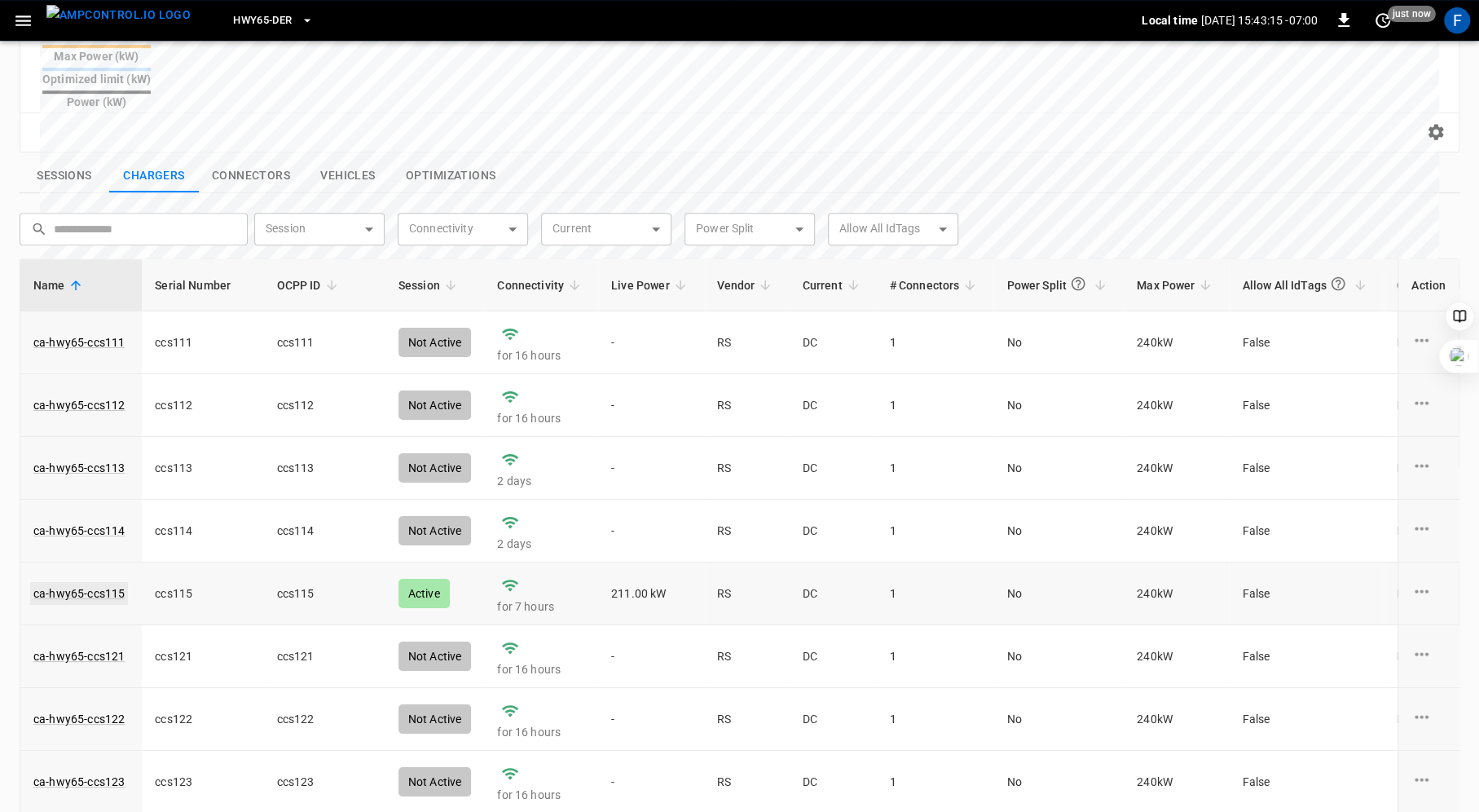
click at [76, 582] on link "ca-hwy65-ccs115" at bounding box center [79, 594] width 98 height 23
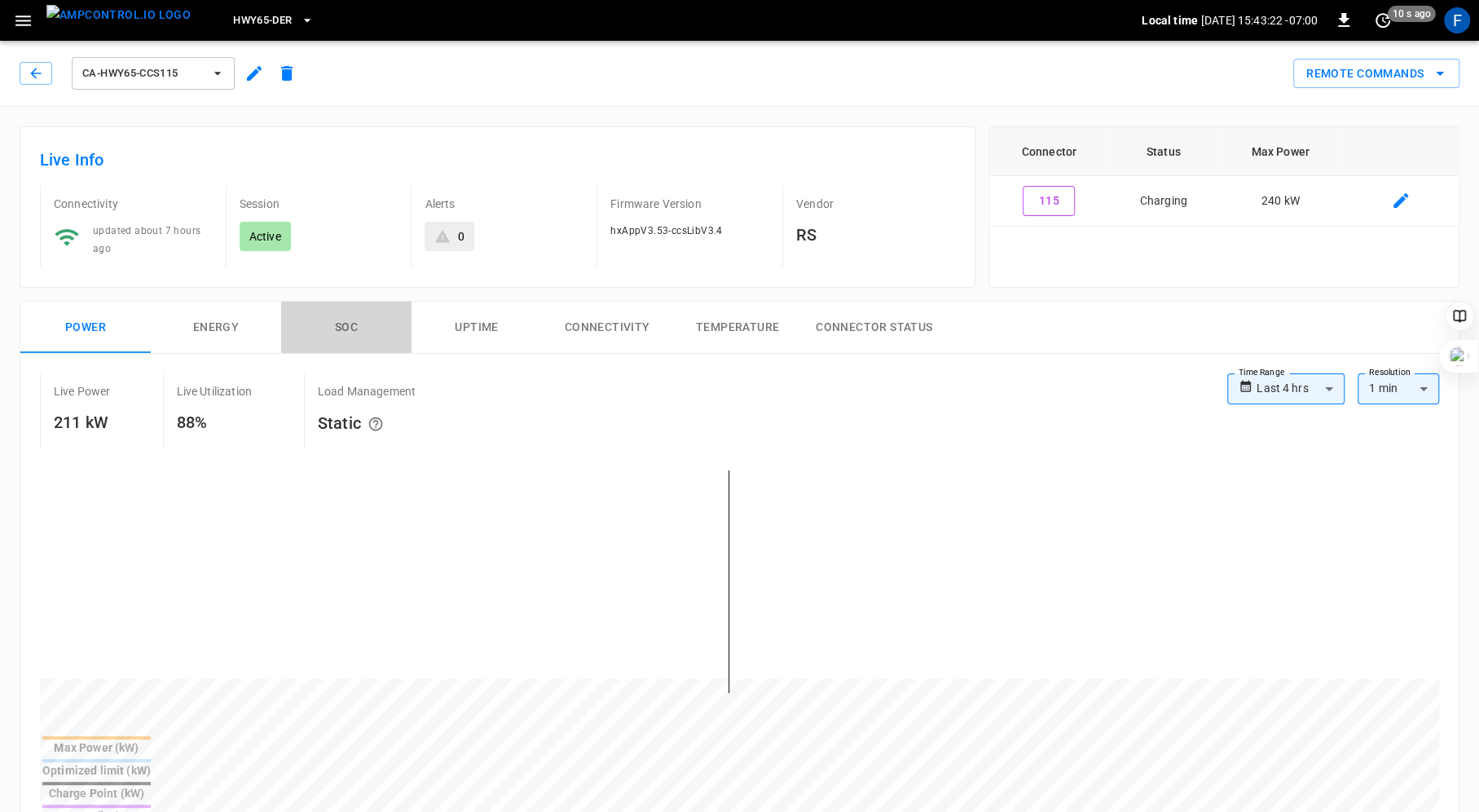
click at [336, 326] on button "SOC" at bounding box center [346, 327] width 130 height 52
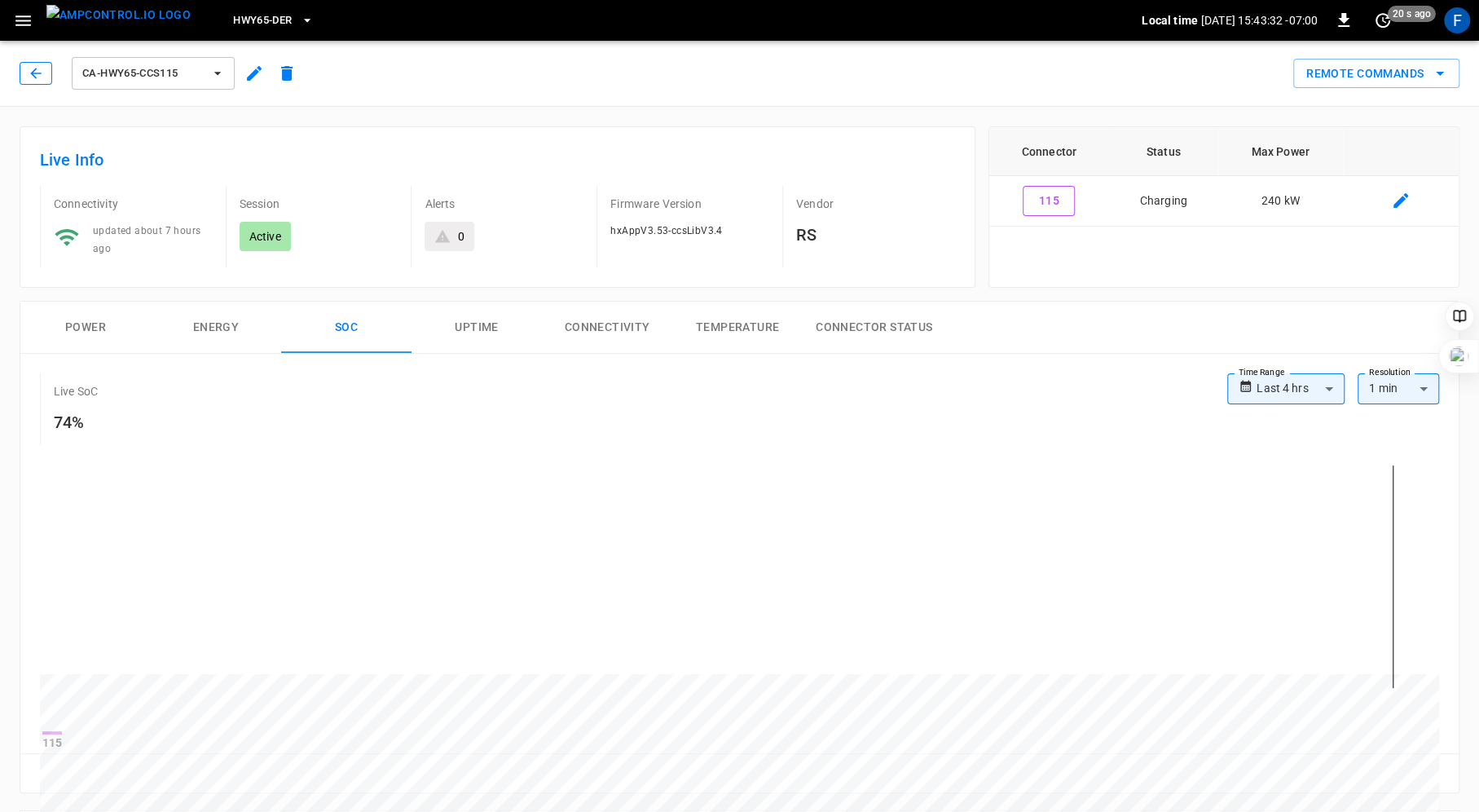
click at [25, 73] on button "button" at bounding box center [36, 73] width 33 height 23
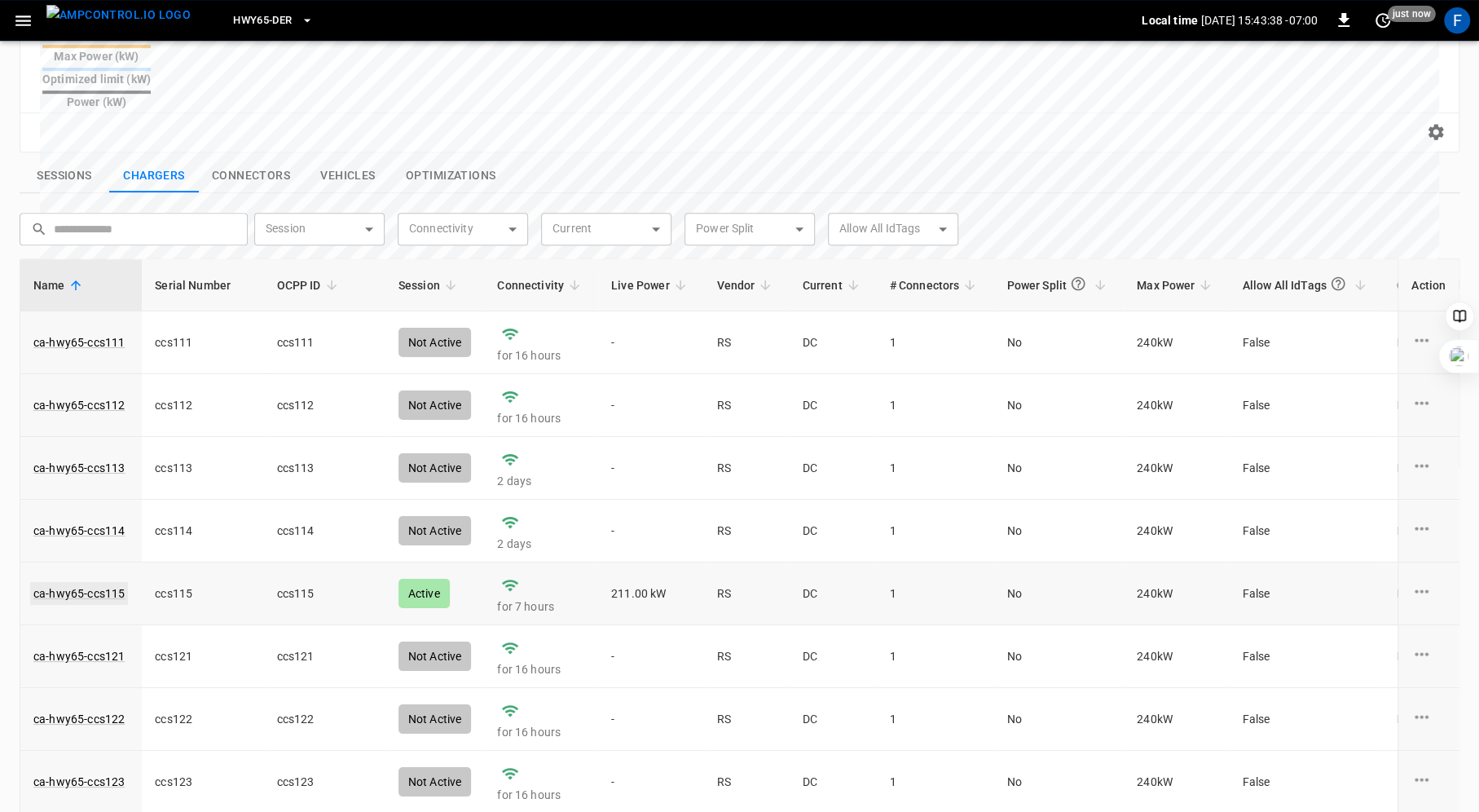
click at [100, 582] on link "ca-hwy65-ccs115" at bounding box center [79, 594] width 98 height 23
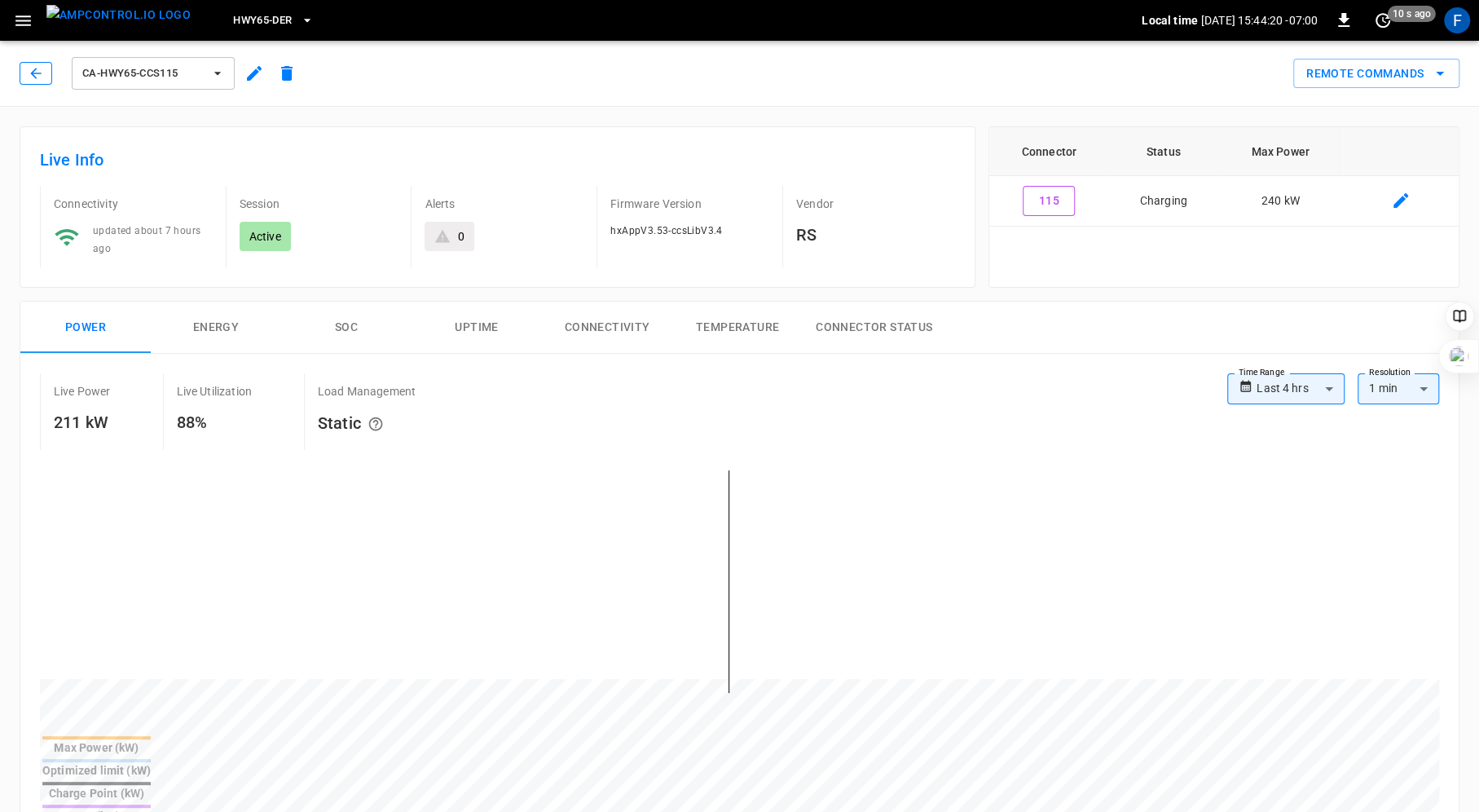
click at [38, 76] on icon "button" at bounding box center [36, 73] width 16 height 16
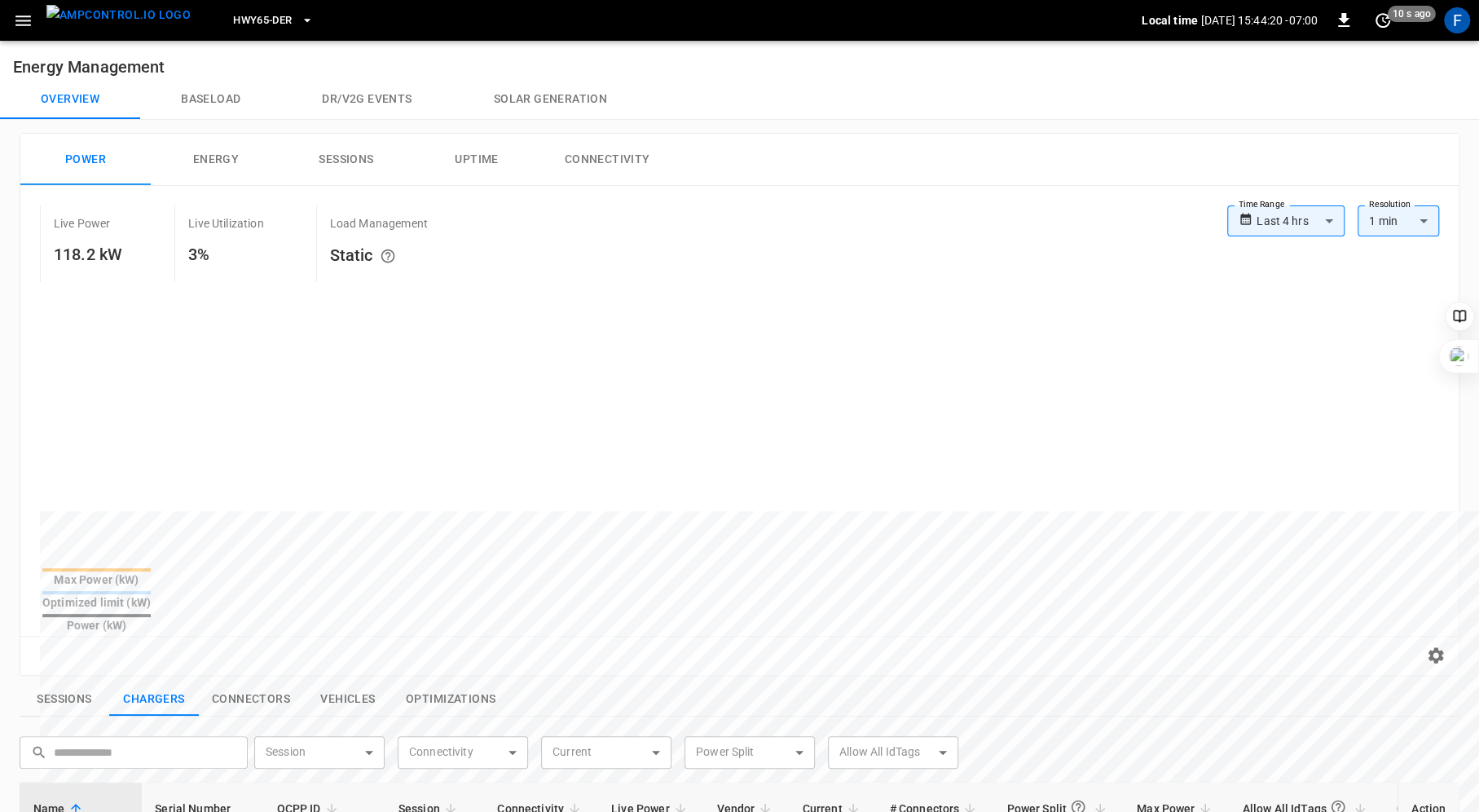
scroll to position [523, 0]
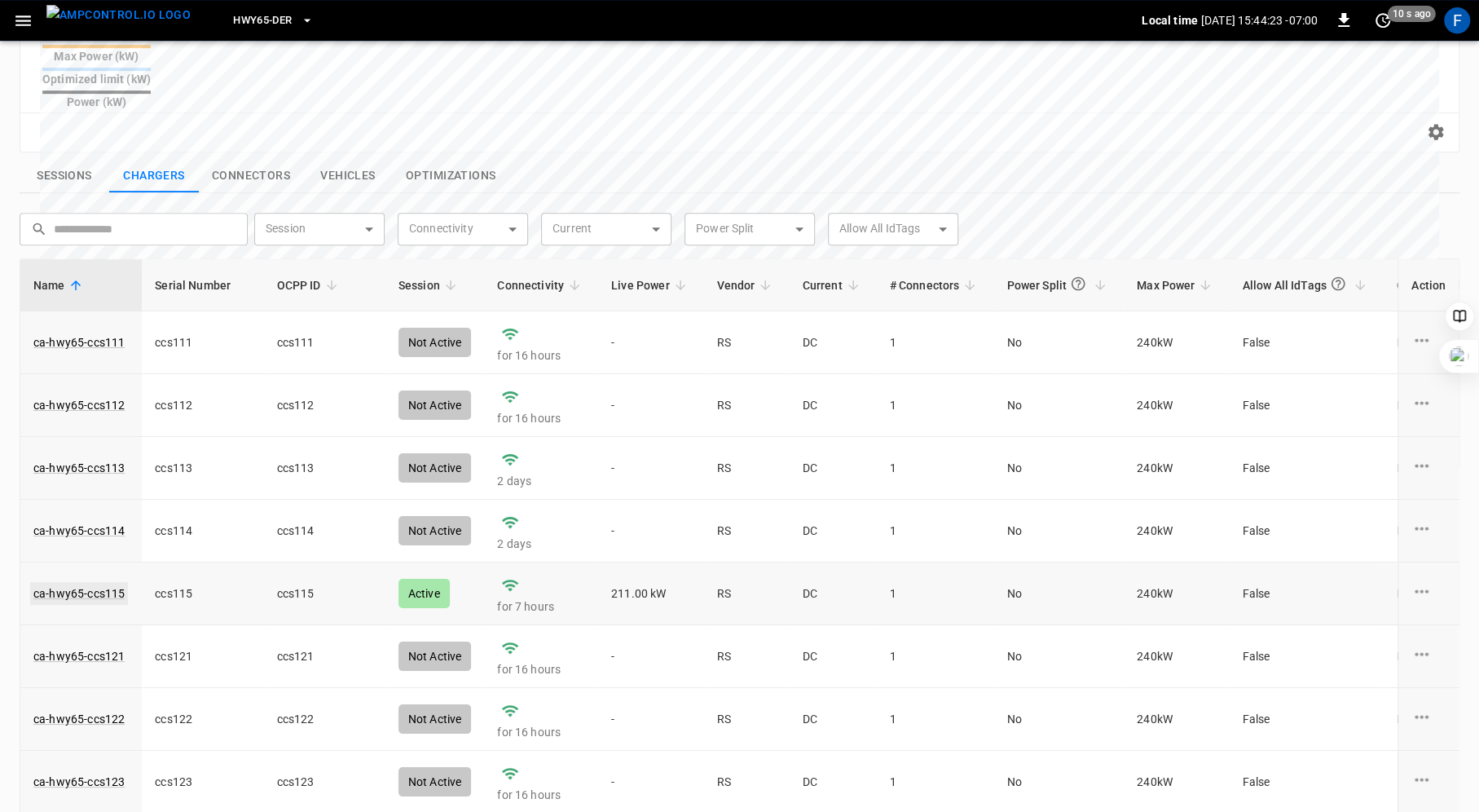
click at [94, 582] on link "ca-hwy65-ccs115" at bounding box center [79, 594] width 98 height 23
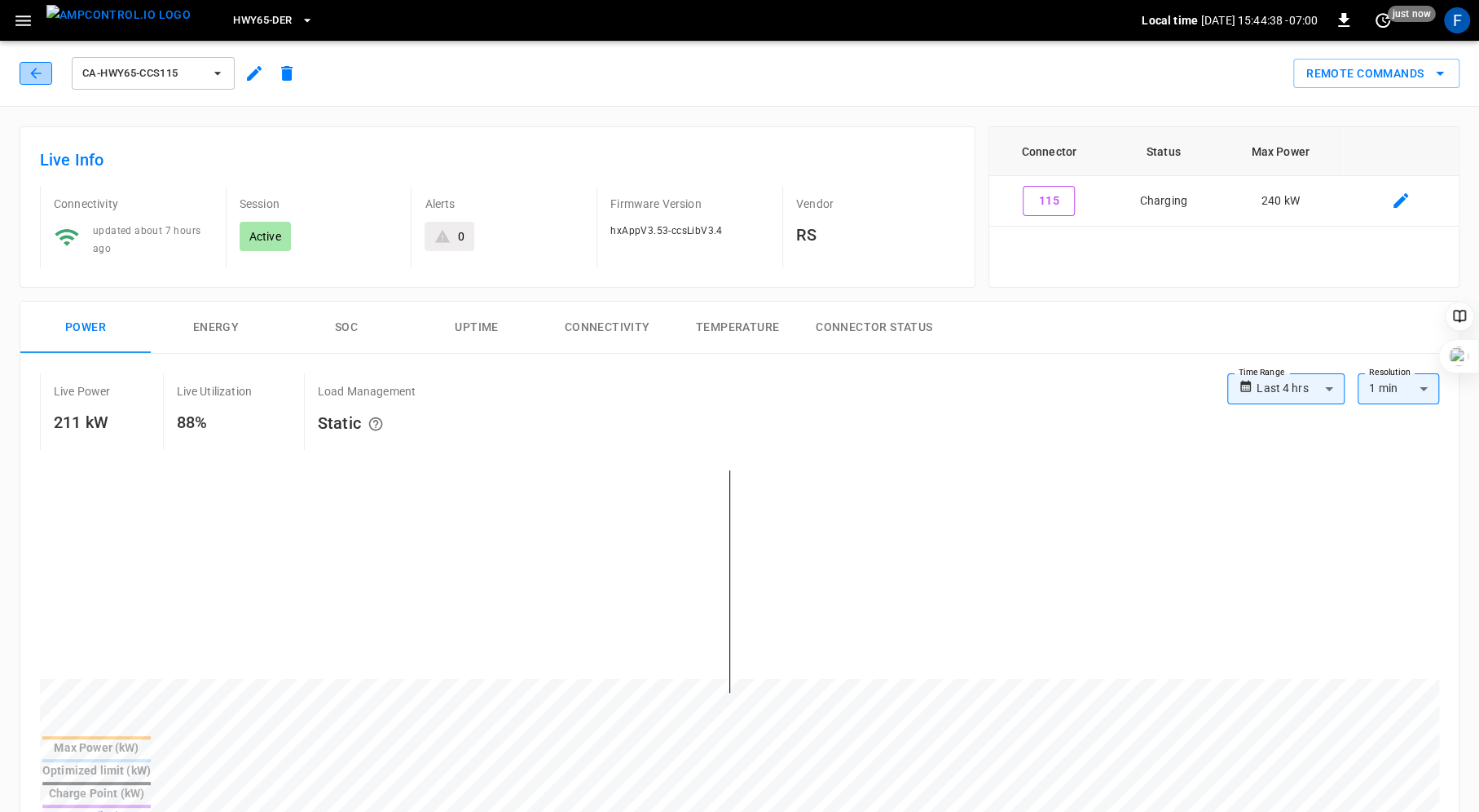
click at [37, 70] on icon "button" at bounding box center [36, 73] width 16 height 16
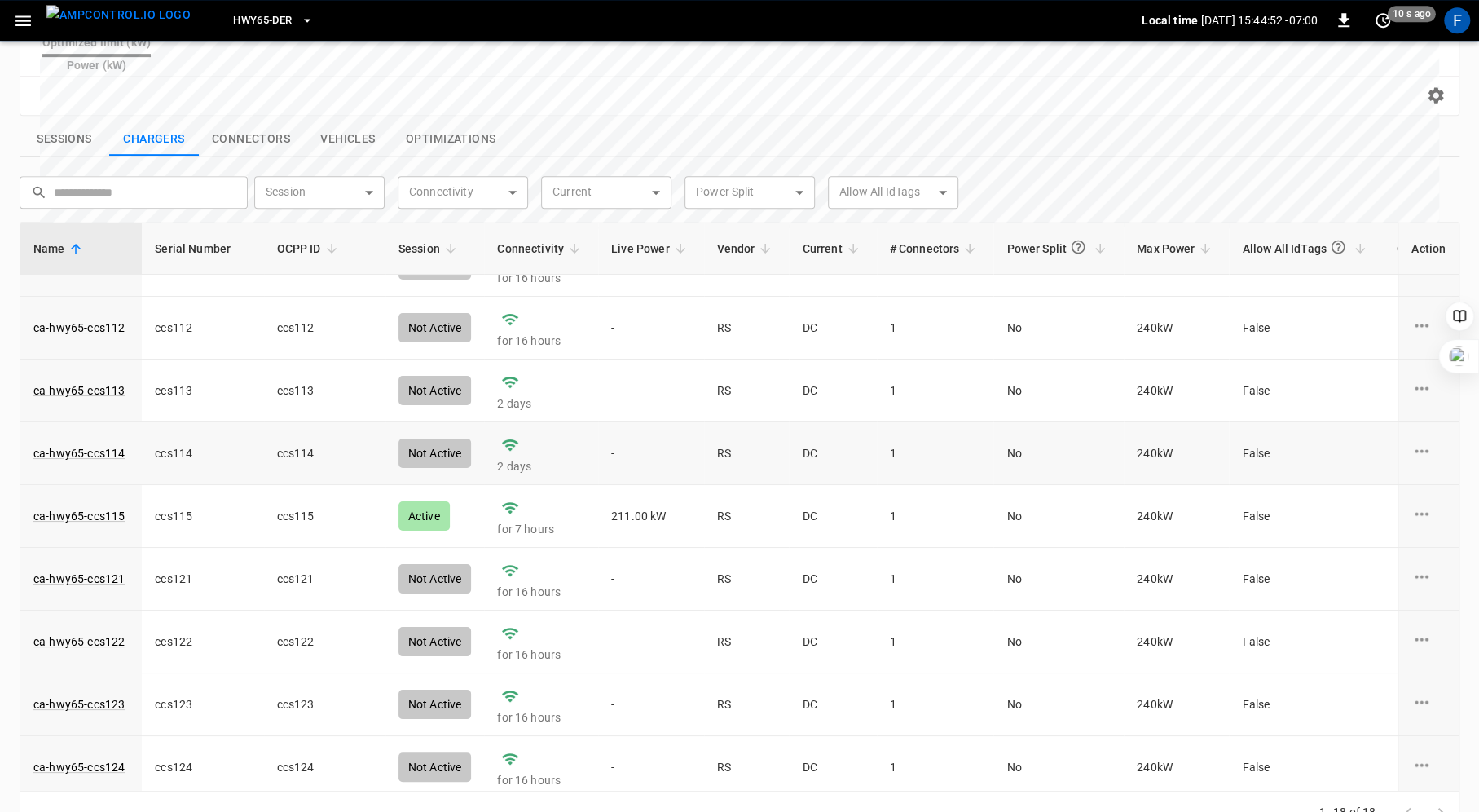
scroll to position [31, 0]
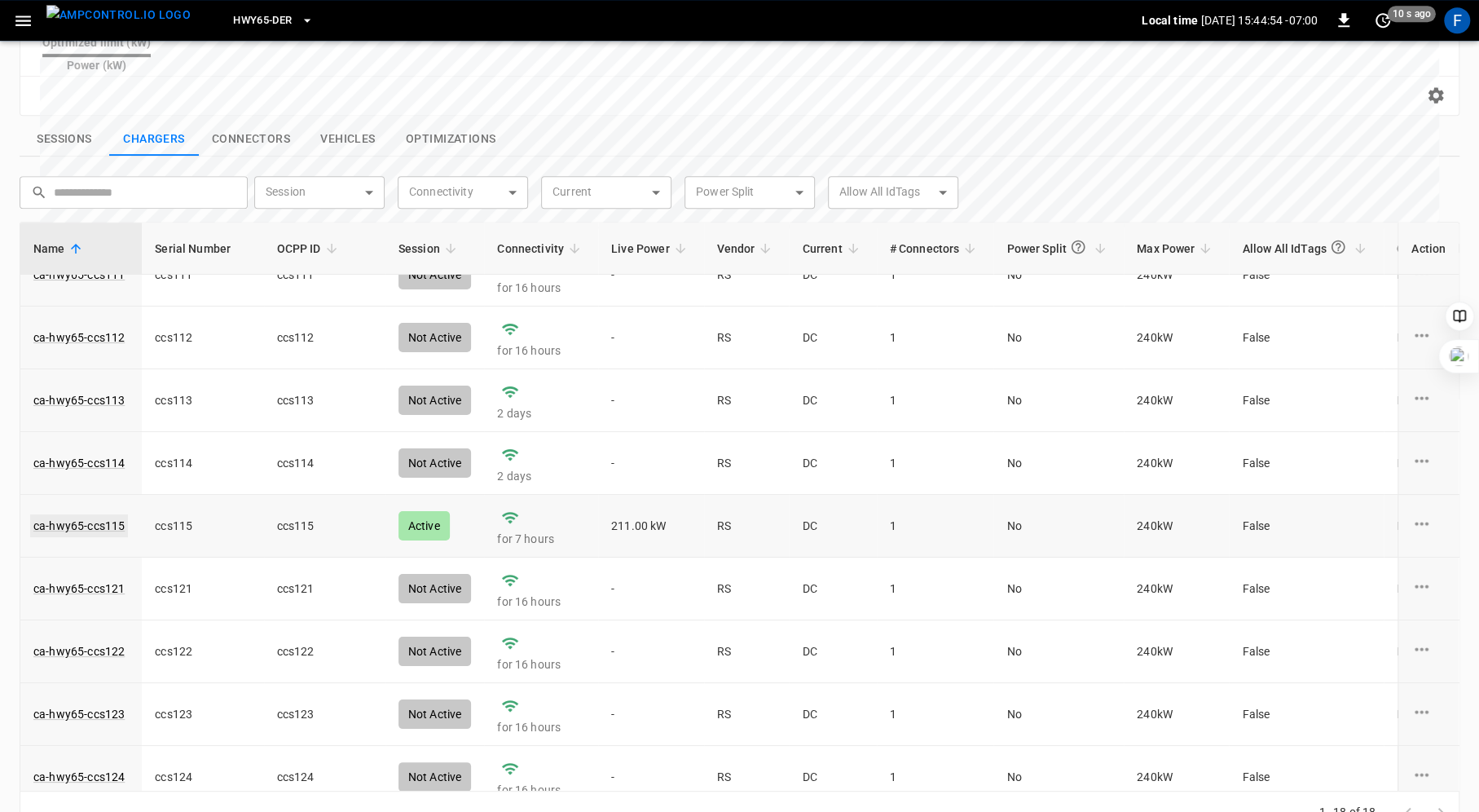
click at [107, 514] on link "ca-hwy65-ccs115" at bounding box center [79, 525] width 98 height 23
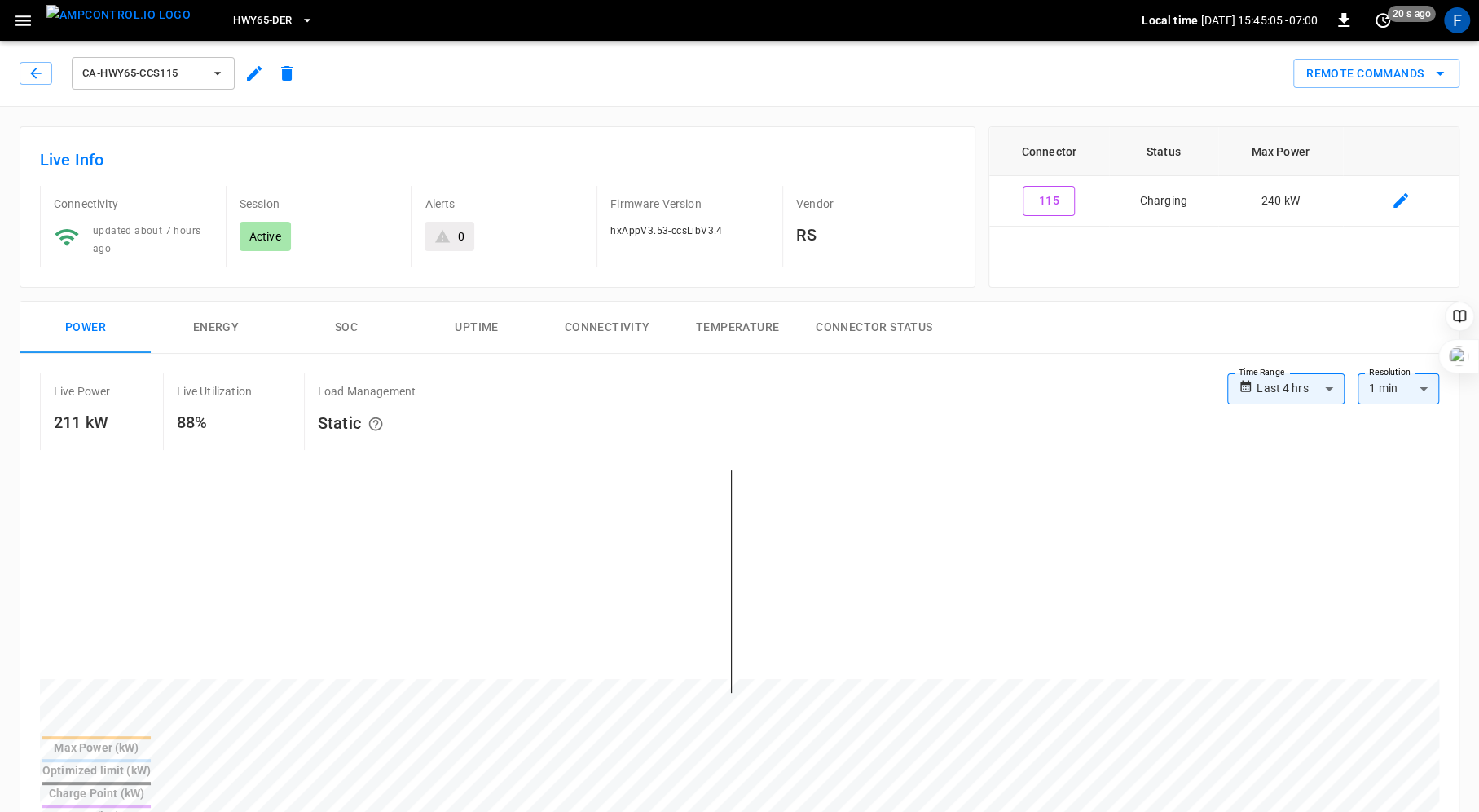
click at [343, 314] on button "SOC" at bounding box center [346, 327] width 130 height 52
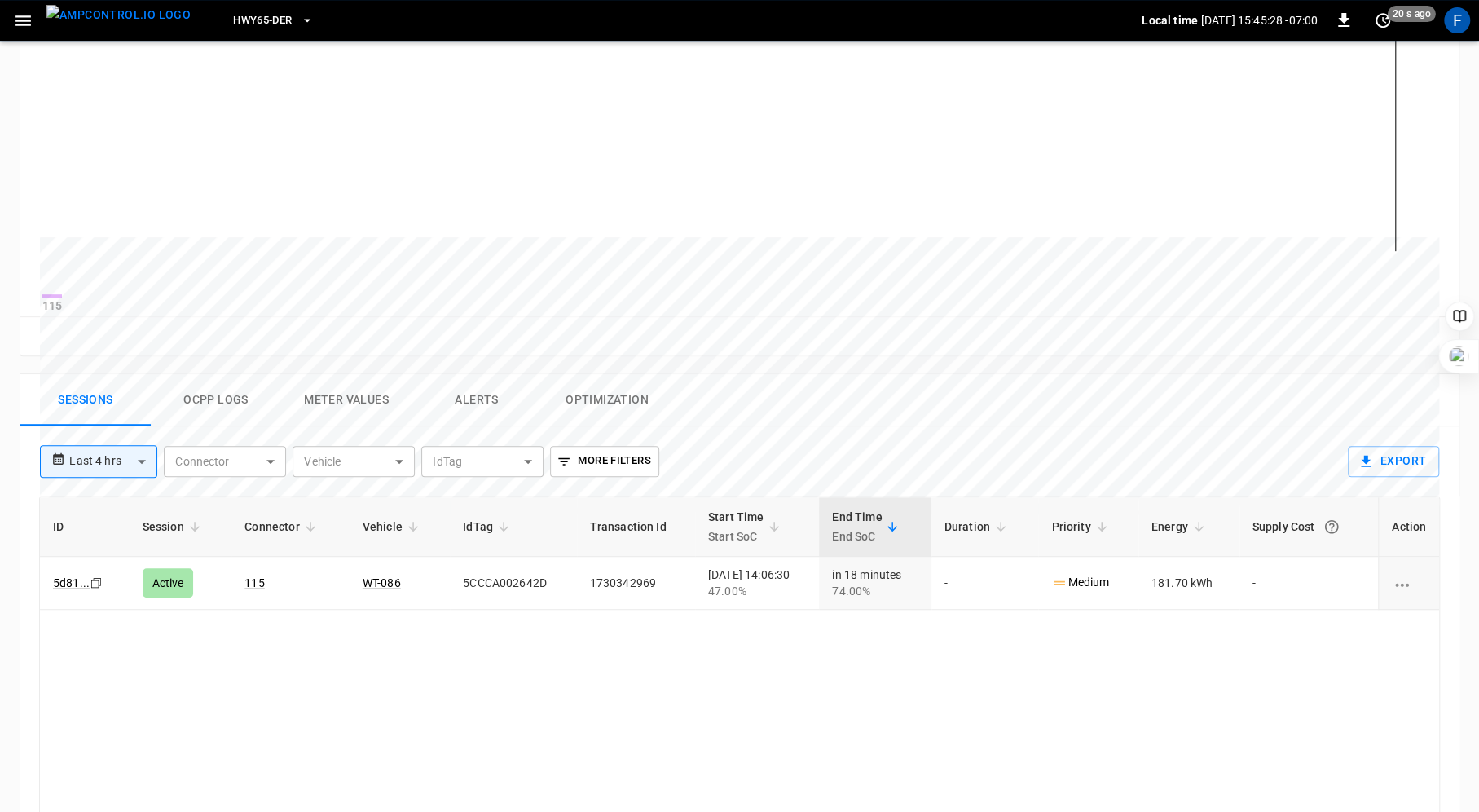
scroll to position [437, 0]
click at [251, 589] on link "115" at bounding box center [254, 582] width 26 height 20
click at [212, 406] on button "Ocpp logs" at bounding box center [216, 399] width 130 height 52
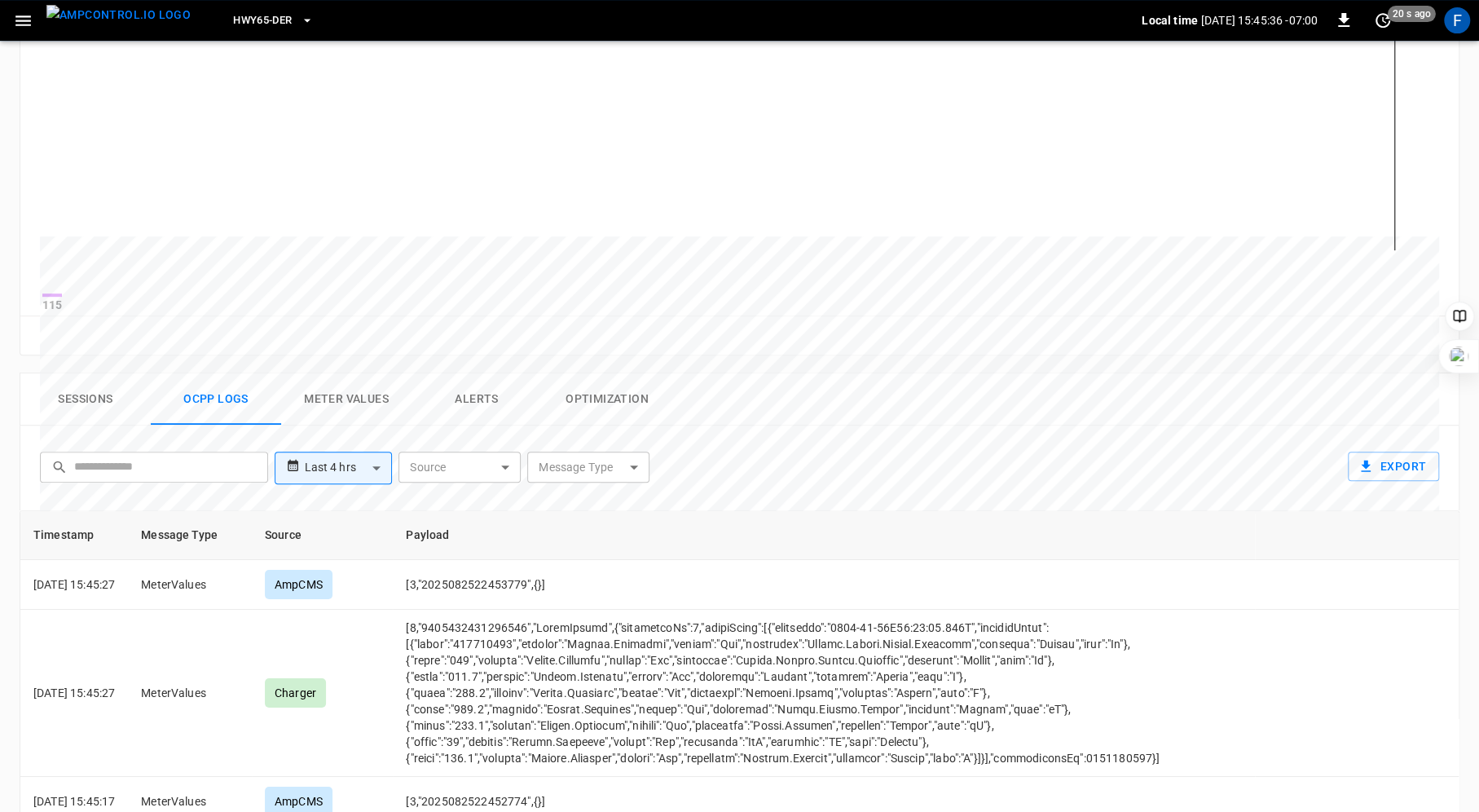
click at [344, 417] on button "Meter Values" at bounding box center [346, 399] width 130 height 52
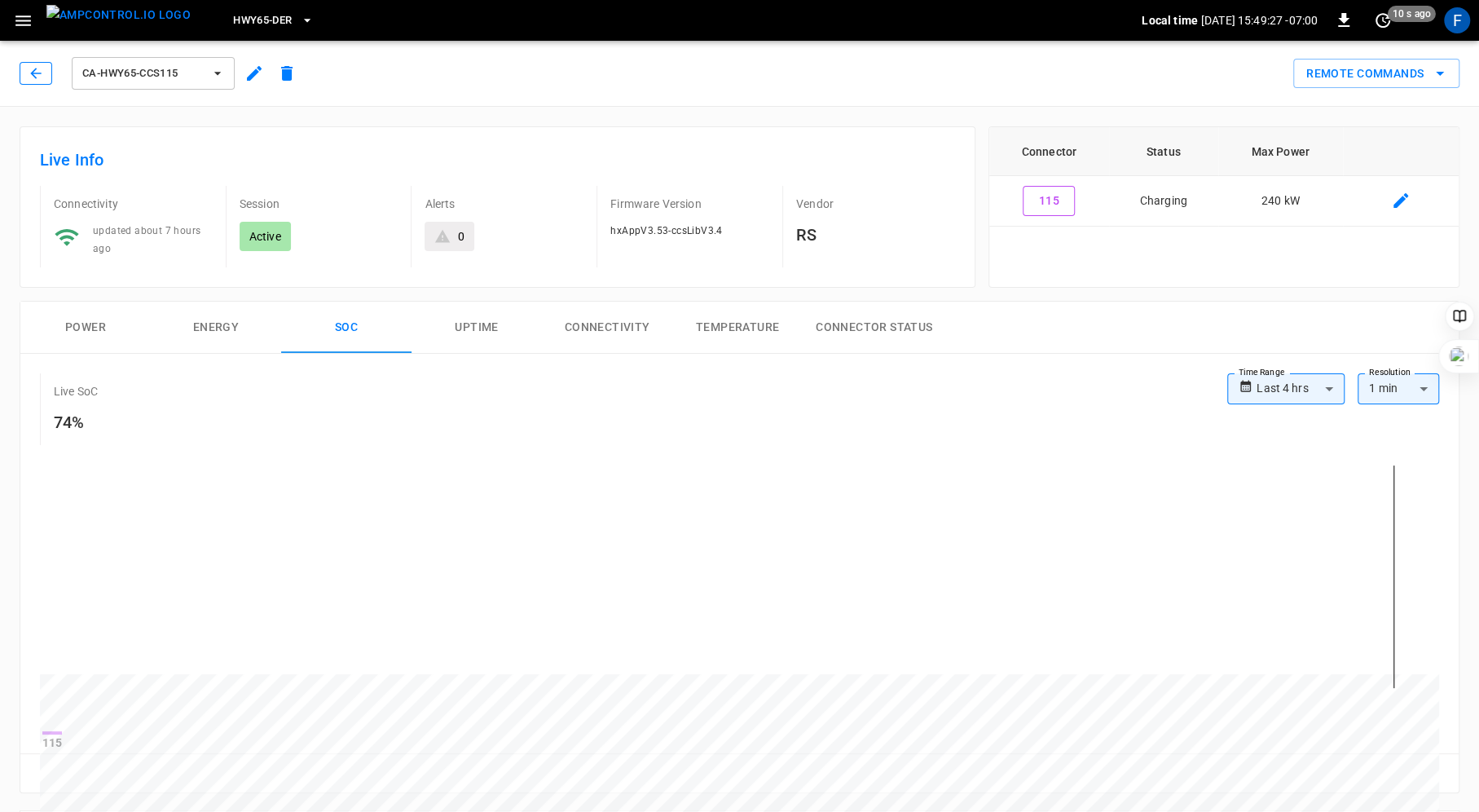
click at [34, 70] on icon "button" at bounding box center [35, 72] width 11 height 11
click at [91, 324] on button "Power" at bounding box center [86, 327] width 130 height 52
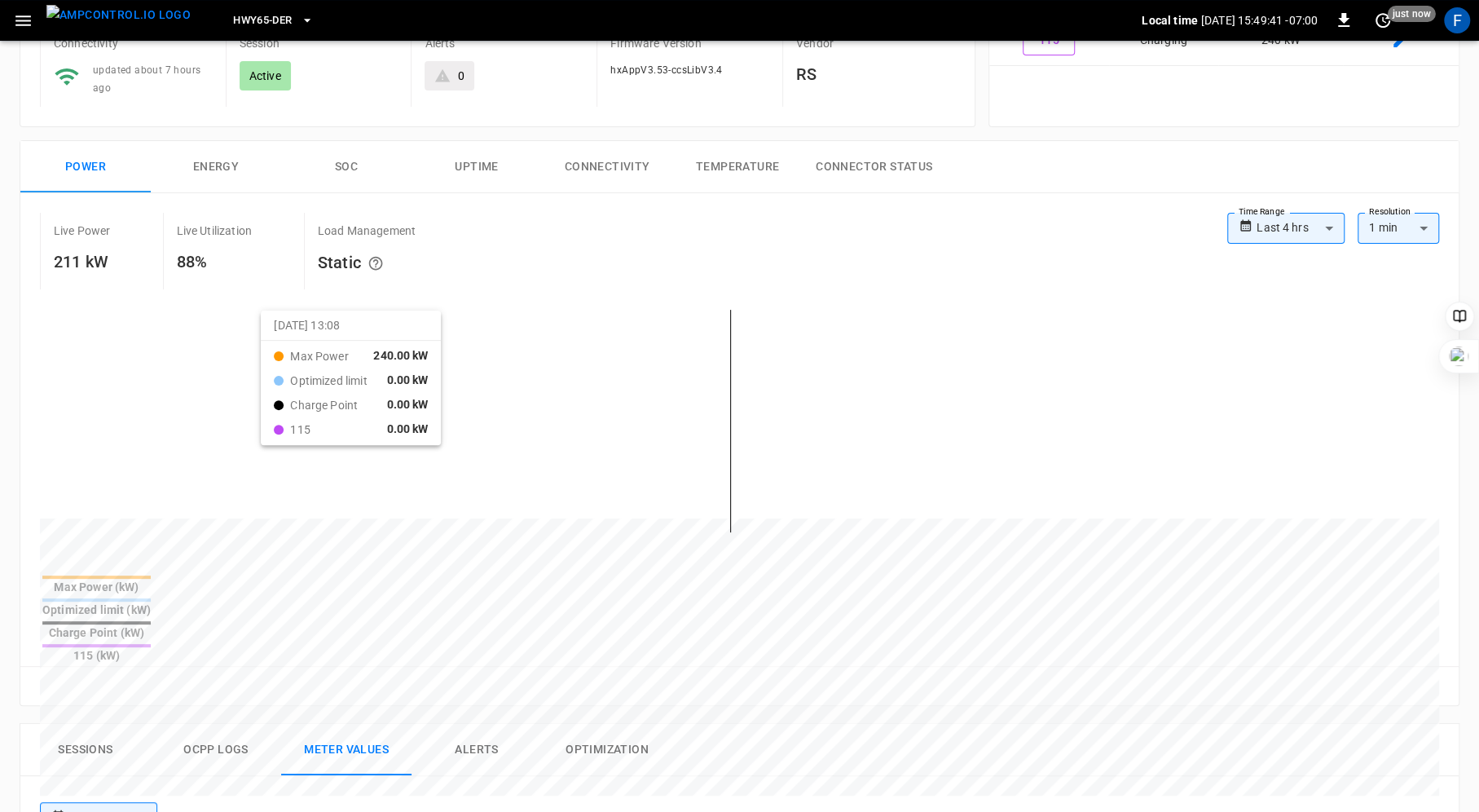
scroll to position [434, 0]
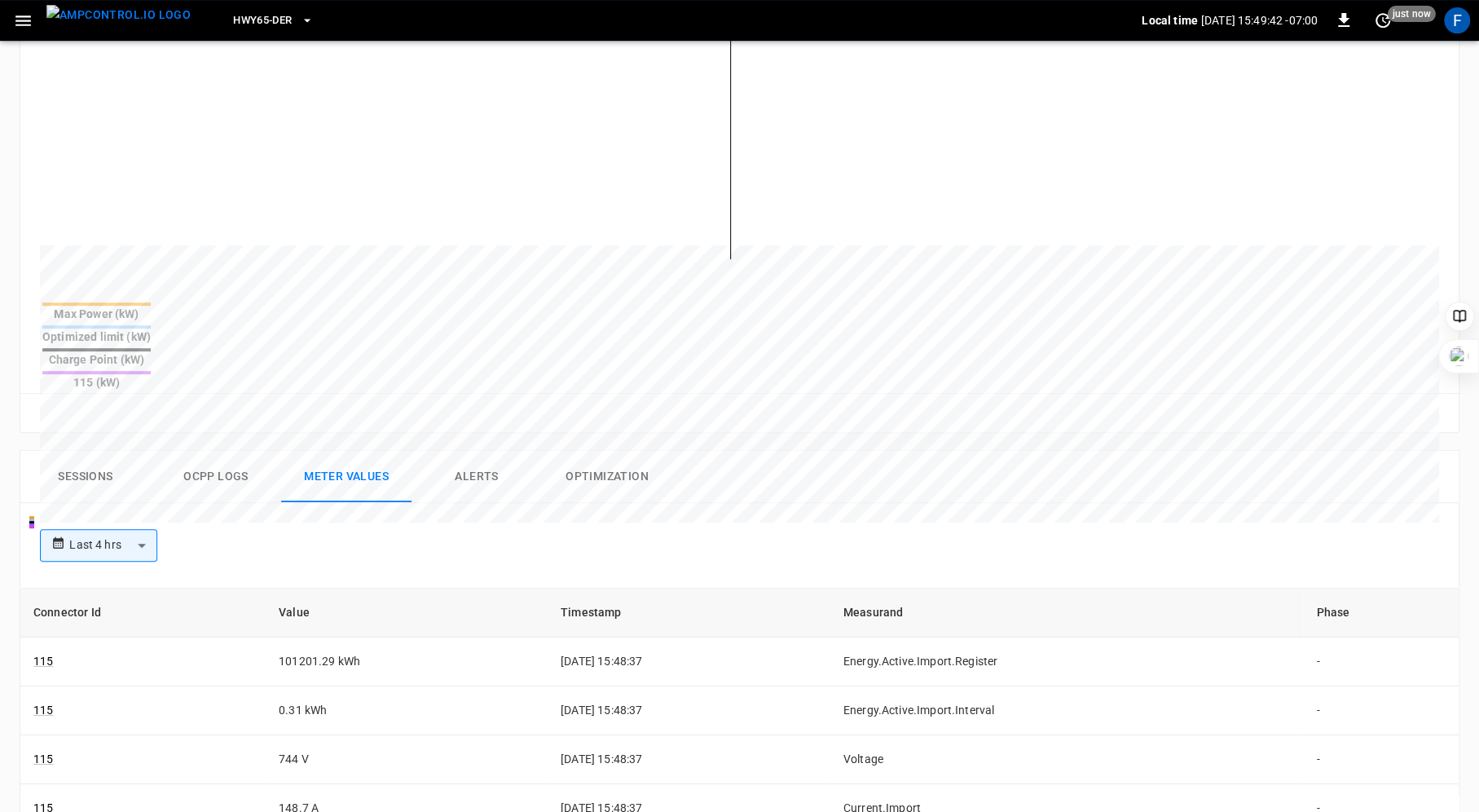
click at [107, 450] on button "Sessions" at bounding box center [86, 476] width 130 height 52
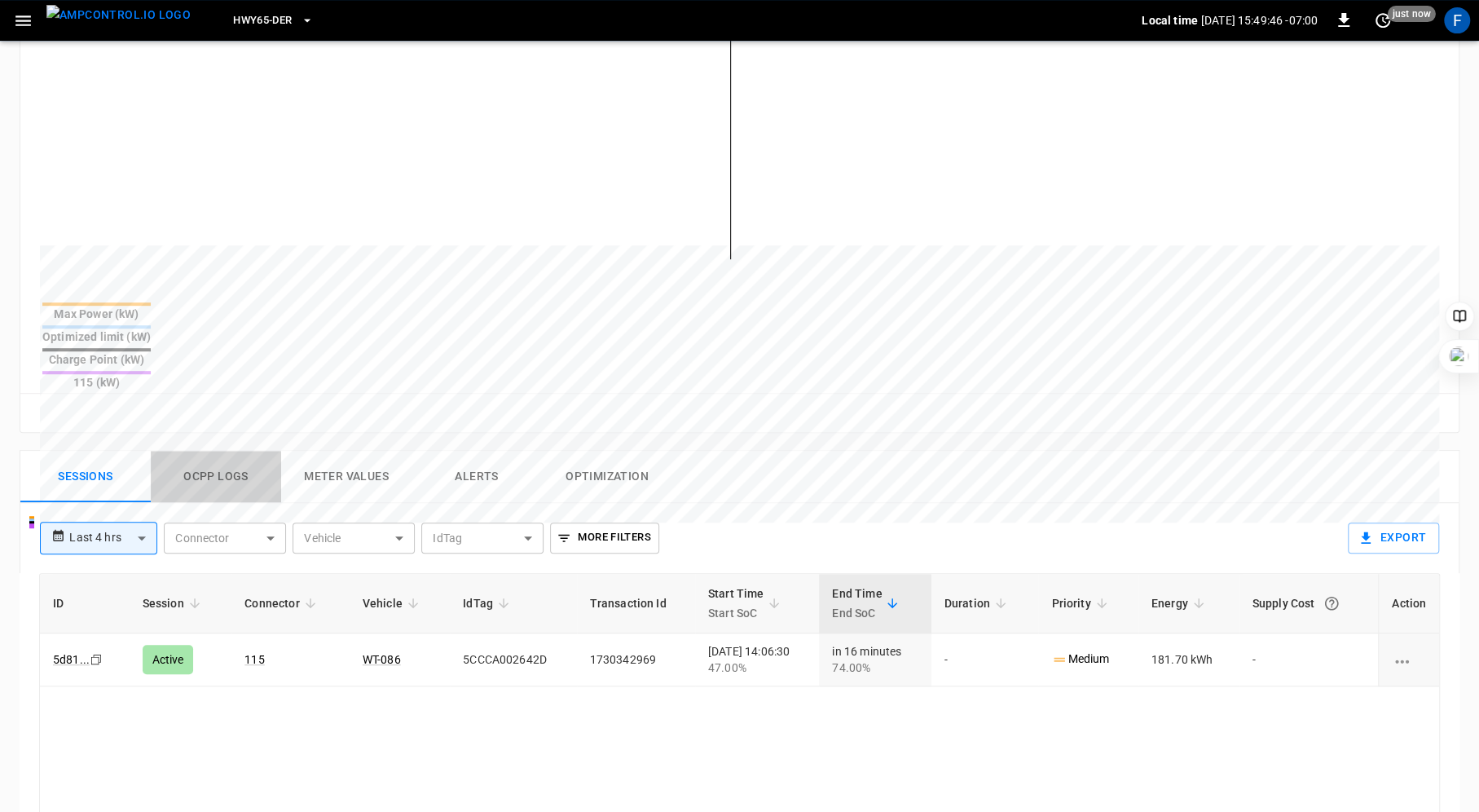
click at [183, 450] on button "Ocpp logs" at bounding box center [216, 476] width 130 height 52
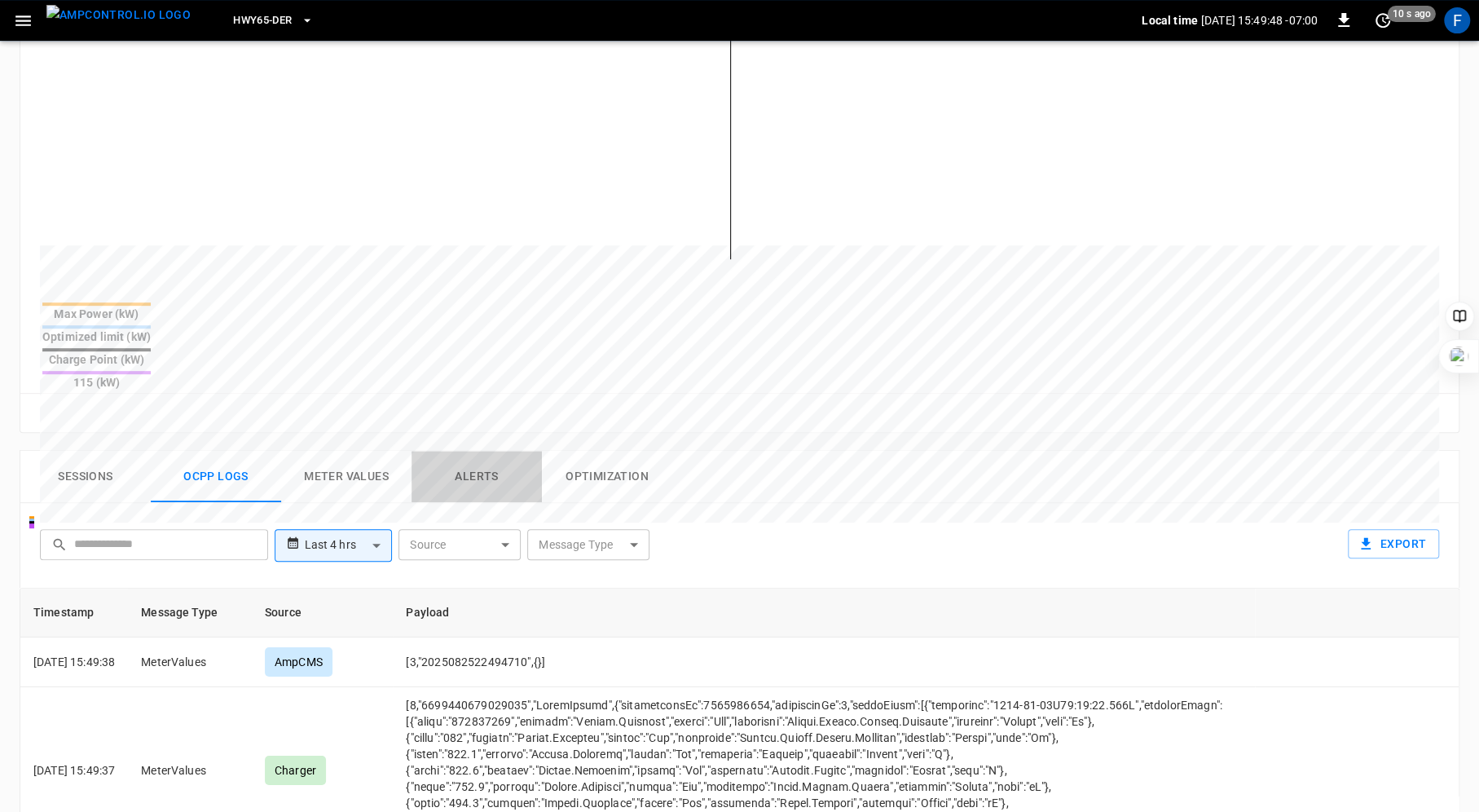
click at [483, 450] on button "Alerts" at bounding box center [477, 476] width 130 height 52
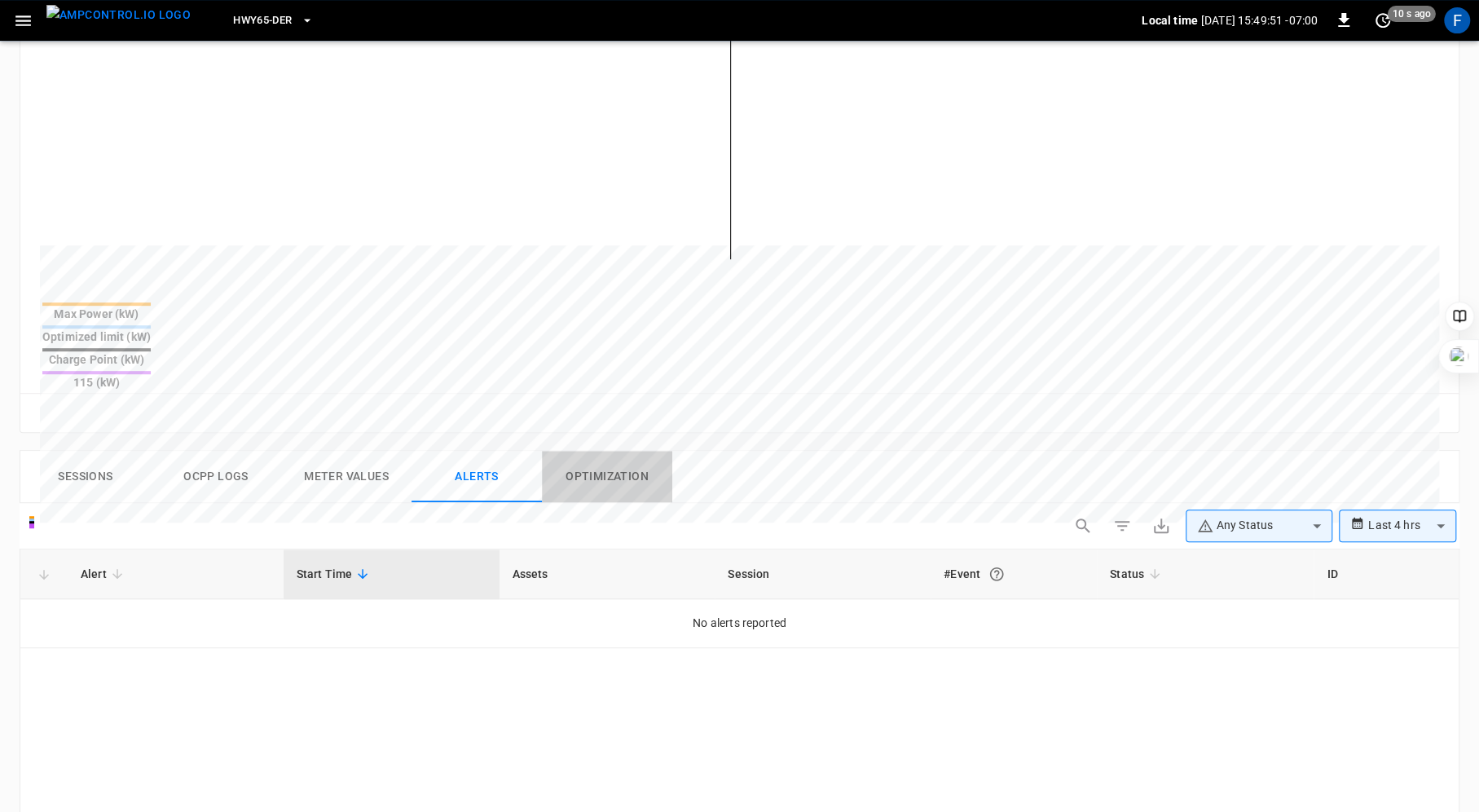
click at [642, 450] on button "Optimization" at bounding box center [607, 476] width 130 height 52
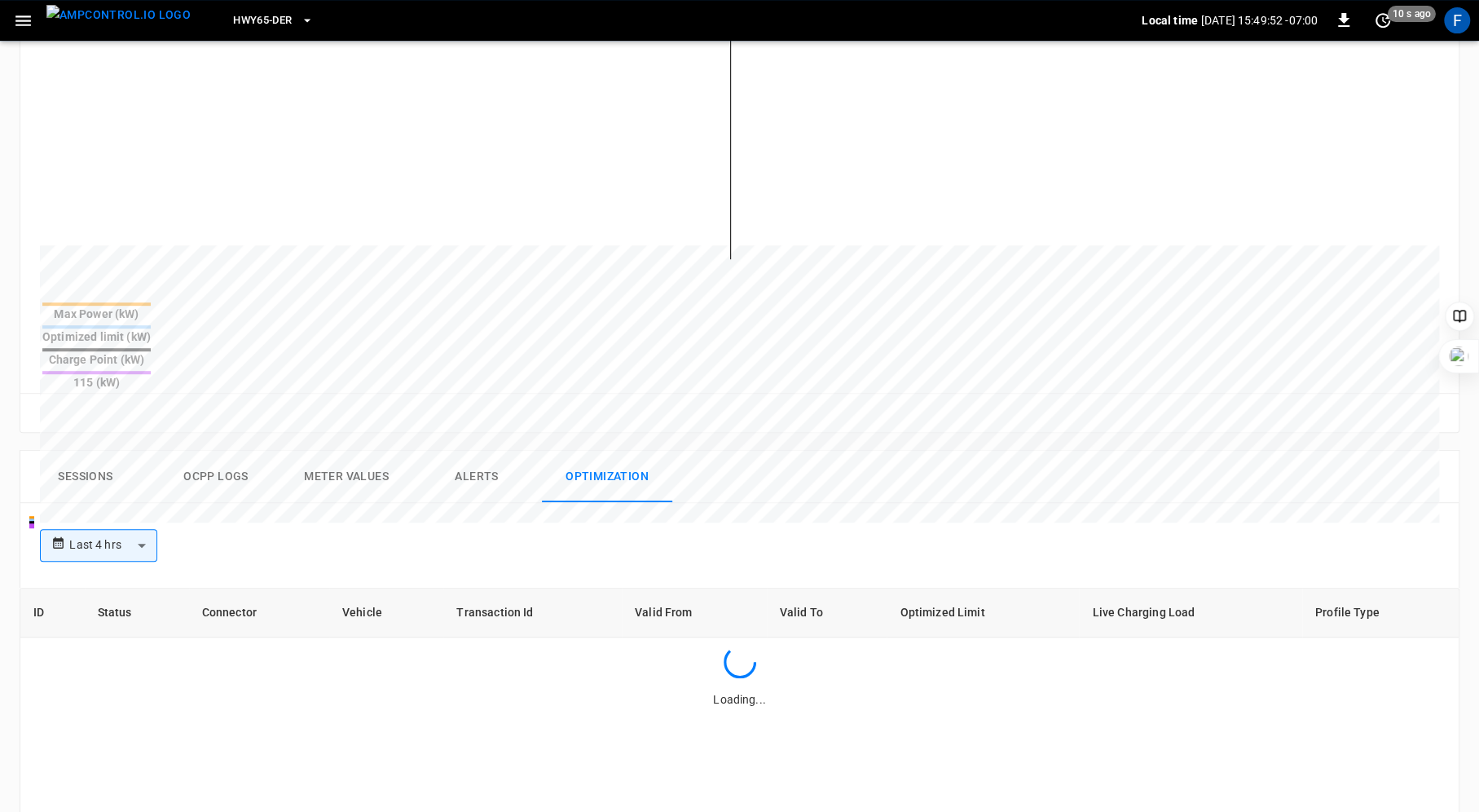
click at [477, 450] on button "Alerts" at bounding box center [477, 476] width 130 height 52
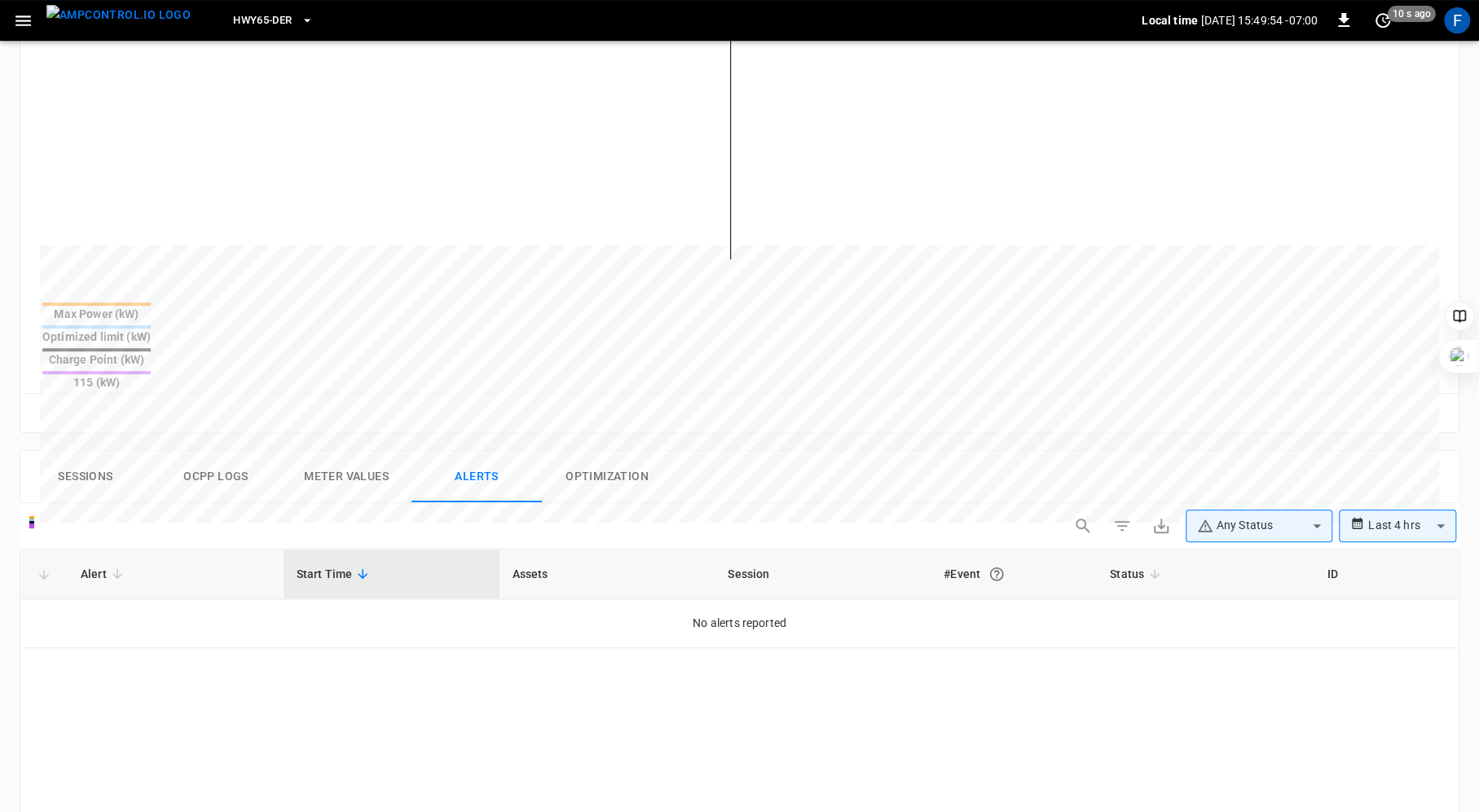
click at [1393, 463] on body "**********" at bounding box center [740, 404] width 1479 height 1675
click at [1383, 532] on li "Last 24 hrs" at bounding box center [1397, 528] width 118 height 27
type input "**********"
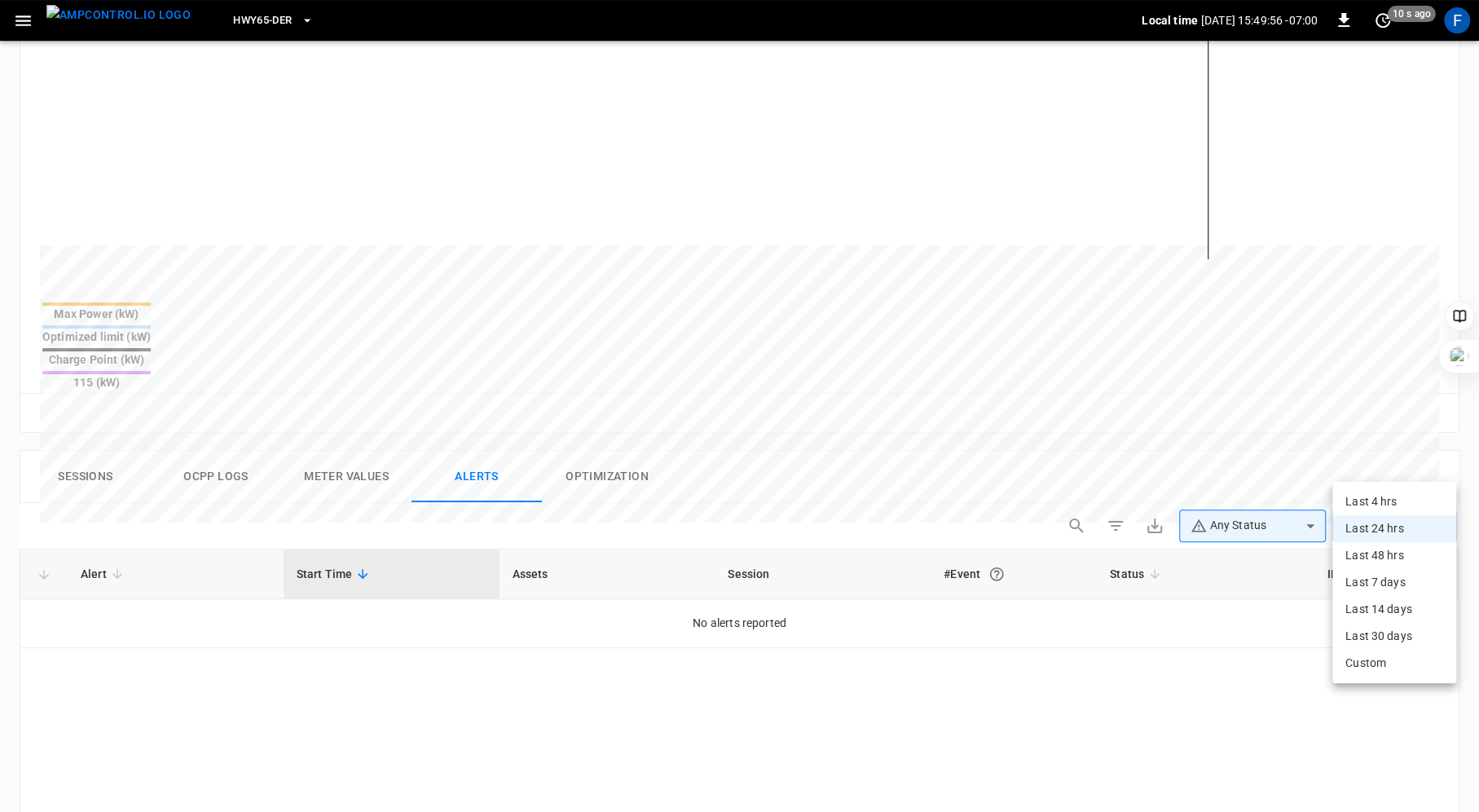
click at [1398, 460] on body "**********" at bounding box center [740, 404] width 1479 height 1675
click at [1392, 552] on li "Last 48 hrs" at bounding box center [1394, 555] width 124 height 27
type input "**********"
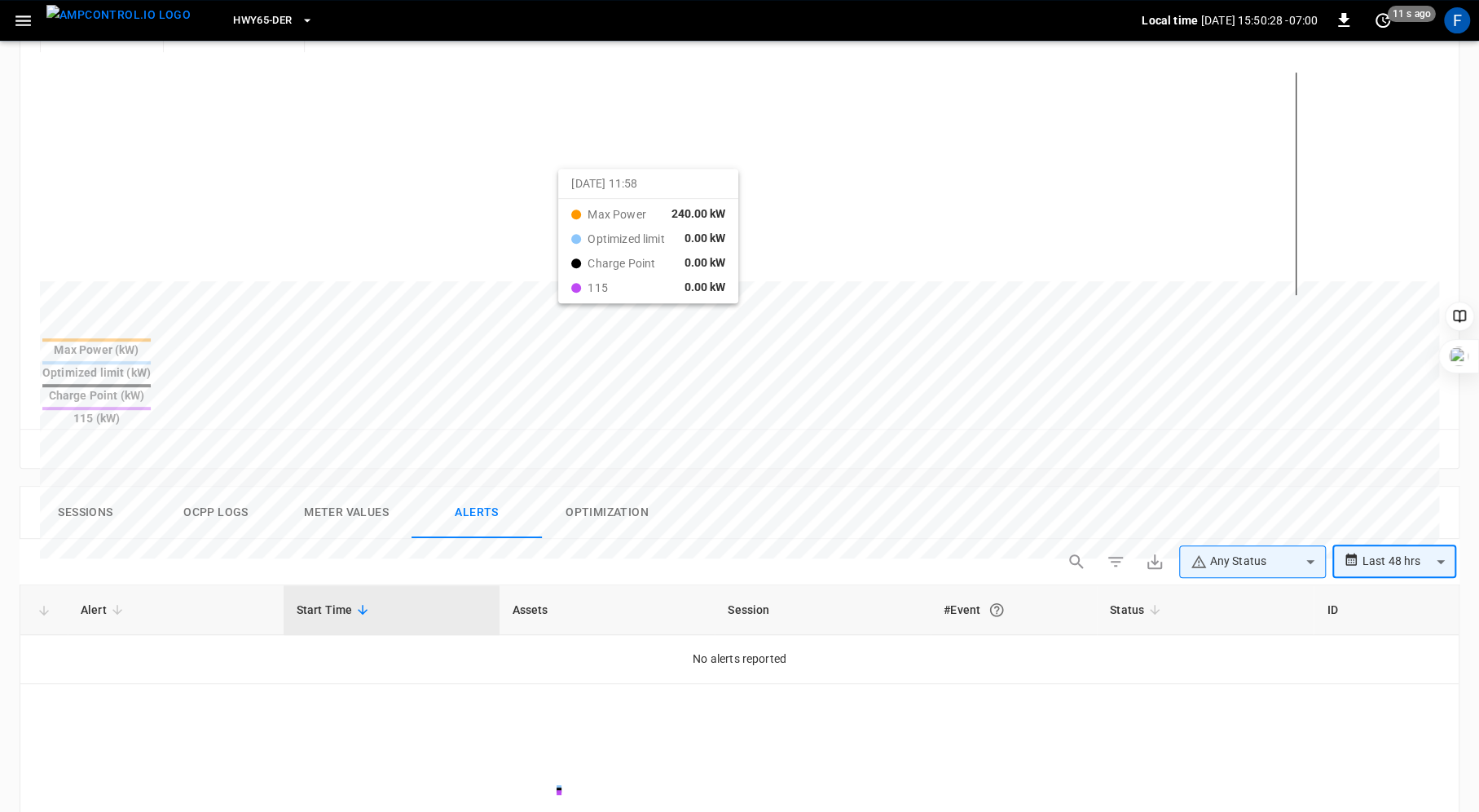
scroll to position [0, 0]
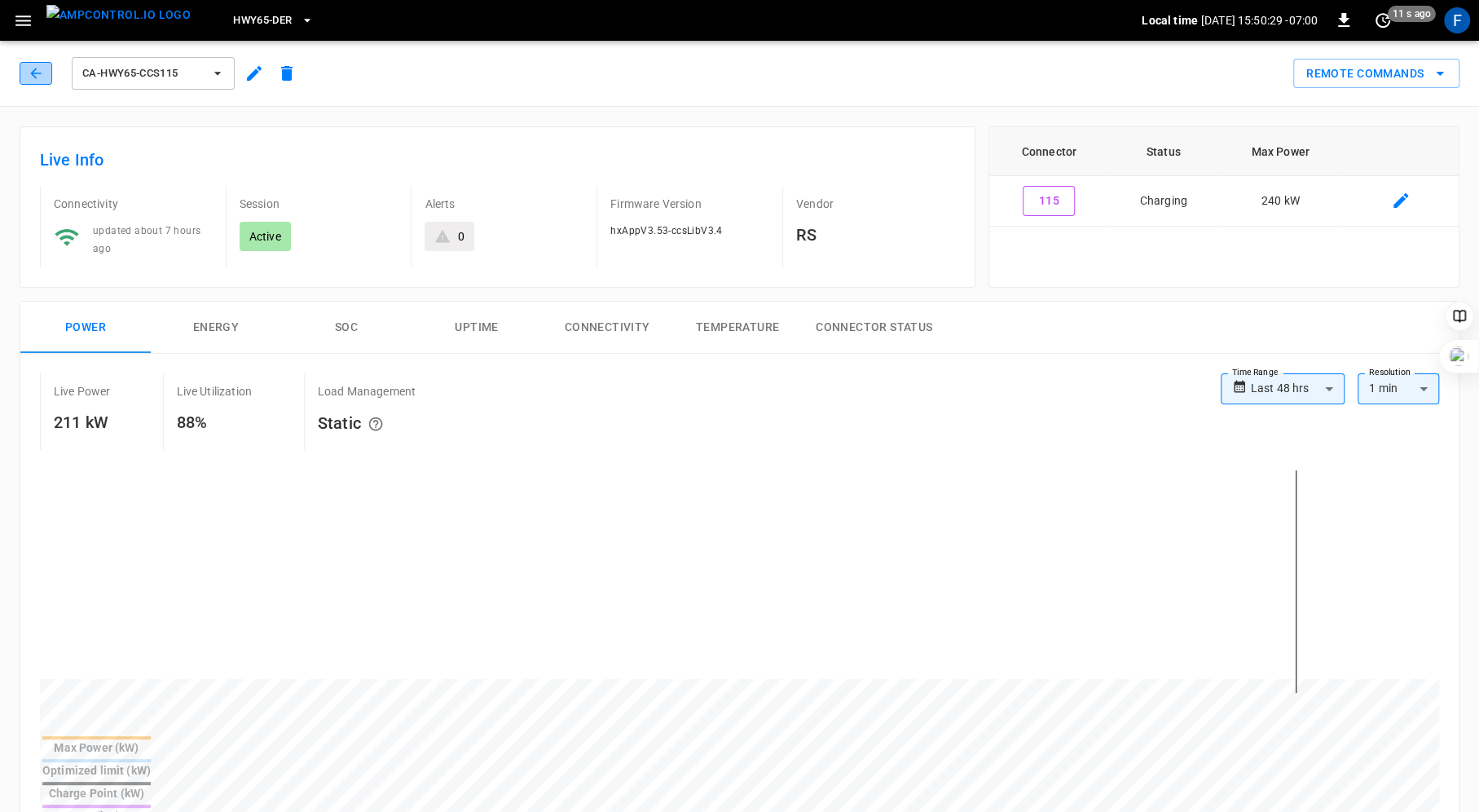
click at [32, 82] on button "button" at bounding box center [36, 73] width 33 height 23
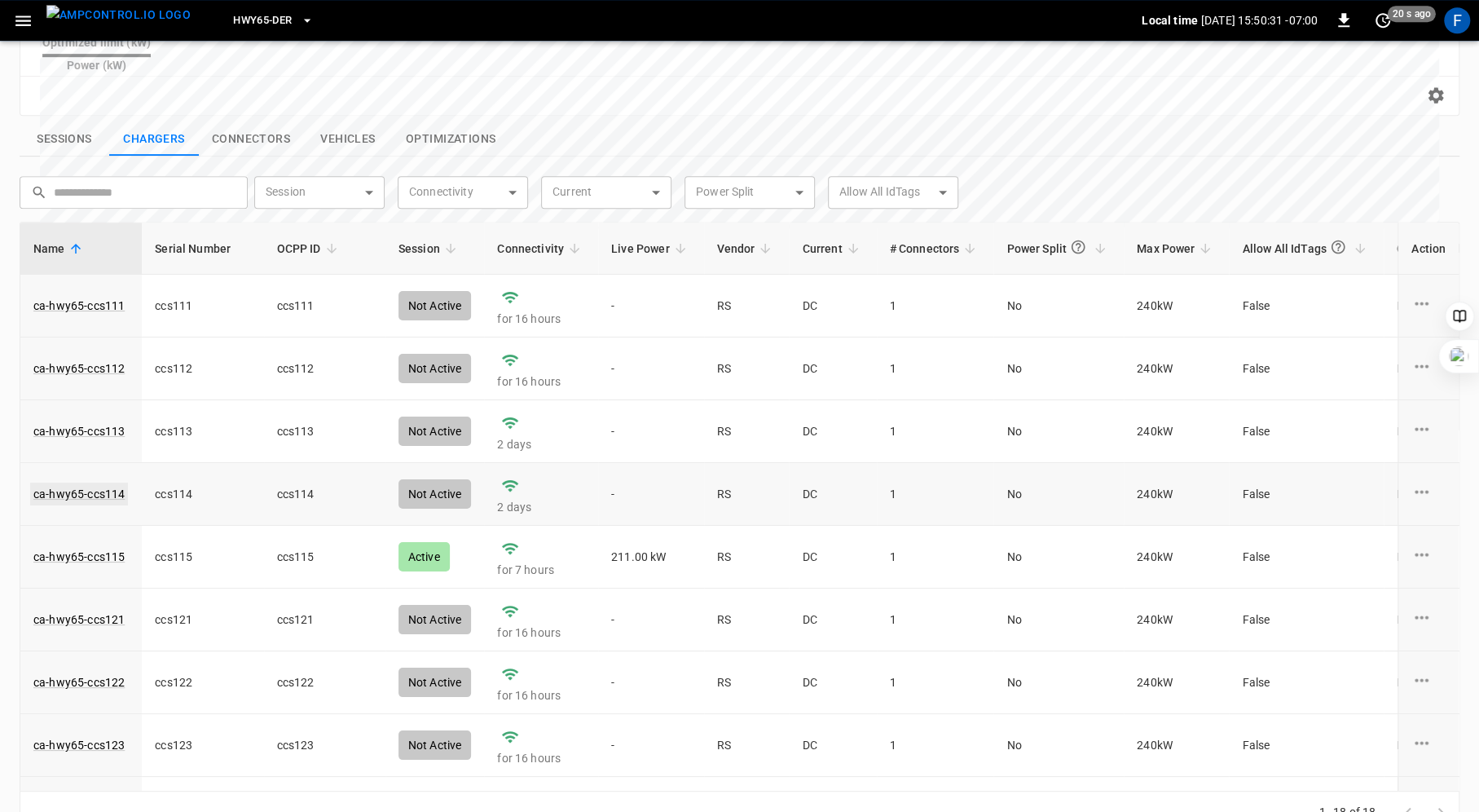
click at [106, 483] on link "ca-hwy65-ccs114" at bounding box center [79, 494] width 98 height 23
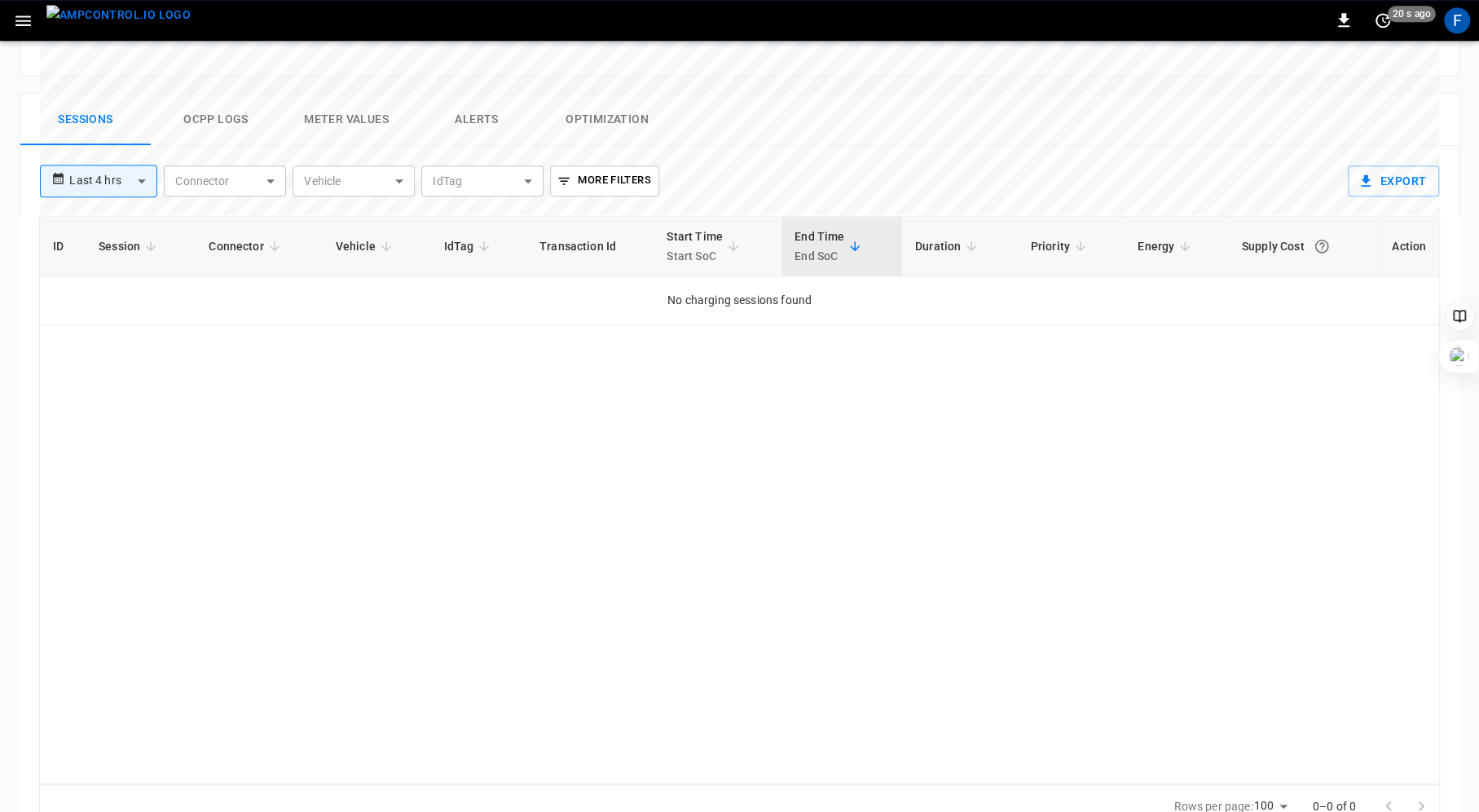
scroll to position [763, 0]
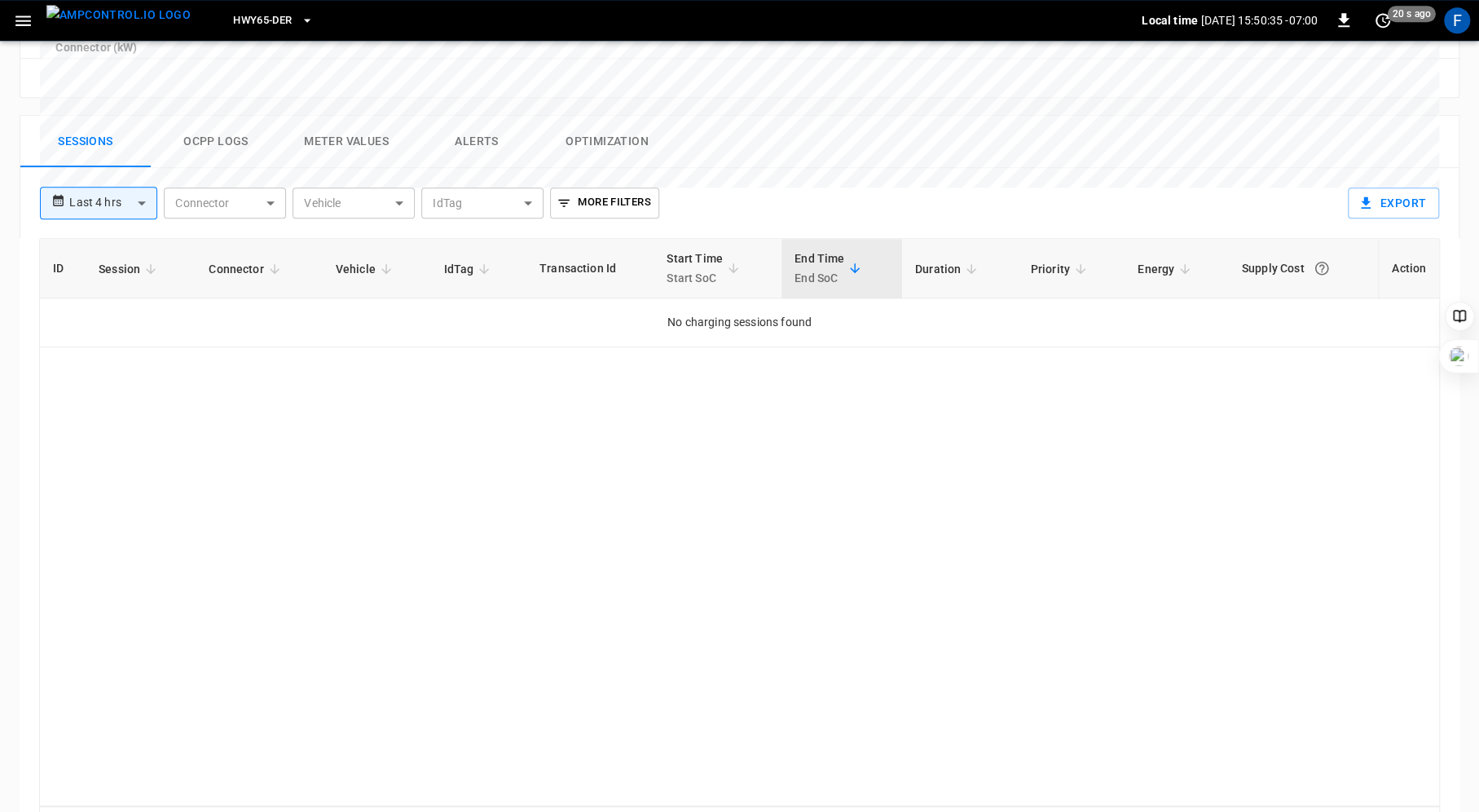
click at [116, 147] on body "**********" at bounding box center [740, 54] width 1479 height 1632
click at [114, 201] on li "Last 24 hrs" at bounding box center [98, 208] width 118 height 27
type input "**********"
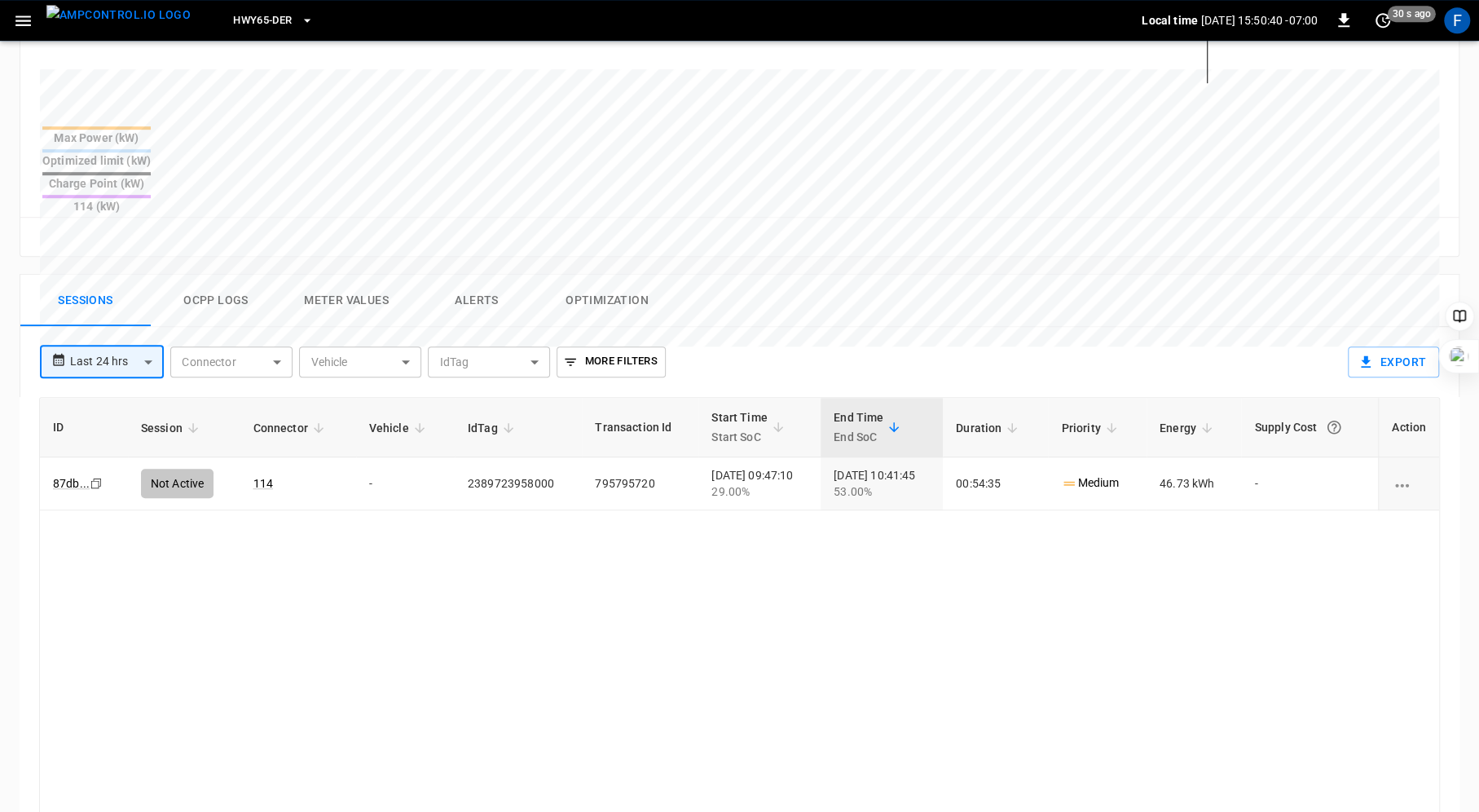
scroll to position [590, 0]
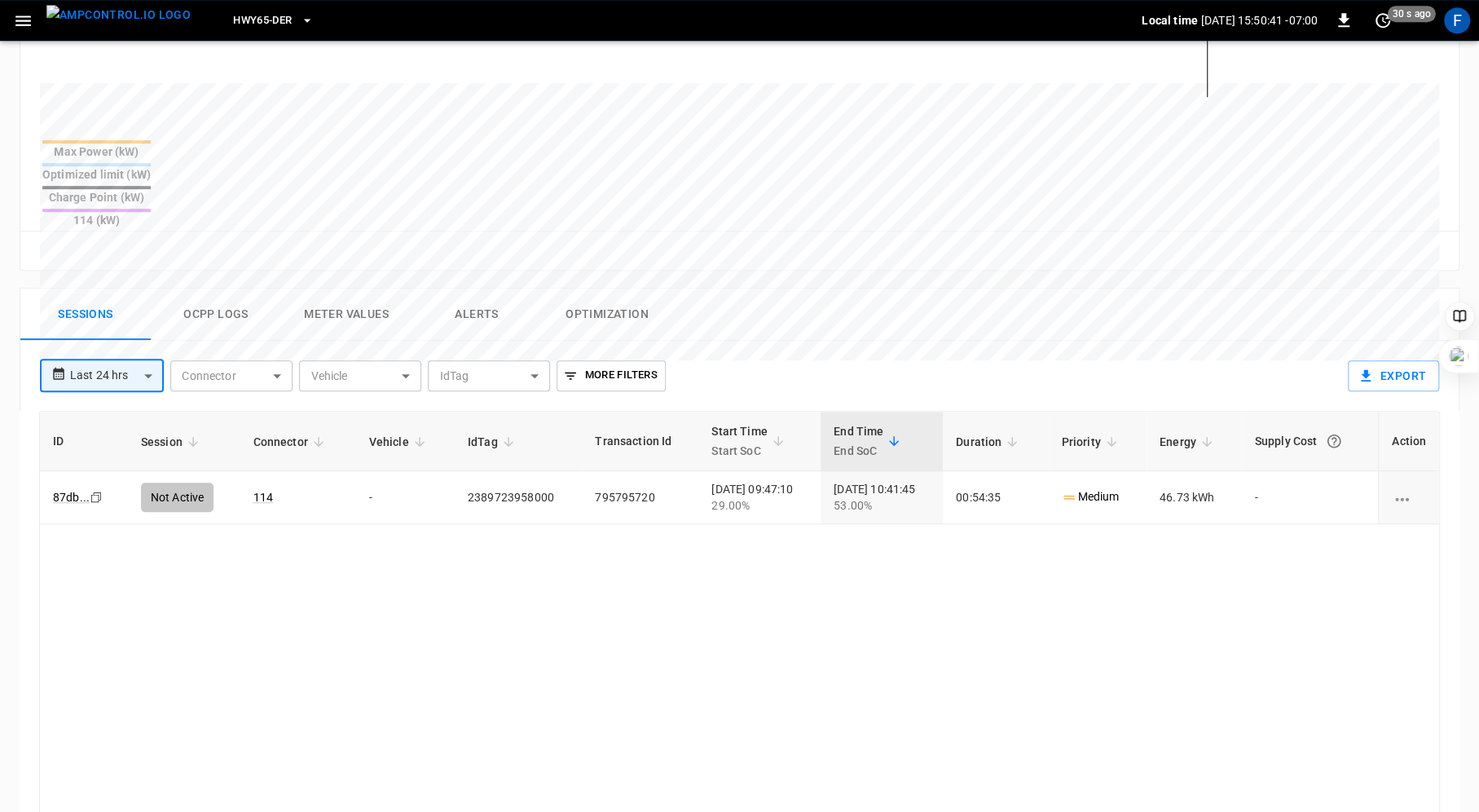
click at [219, 288] on button "Ocpp logs" at bounding box center [216, 314] width 130 height 52
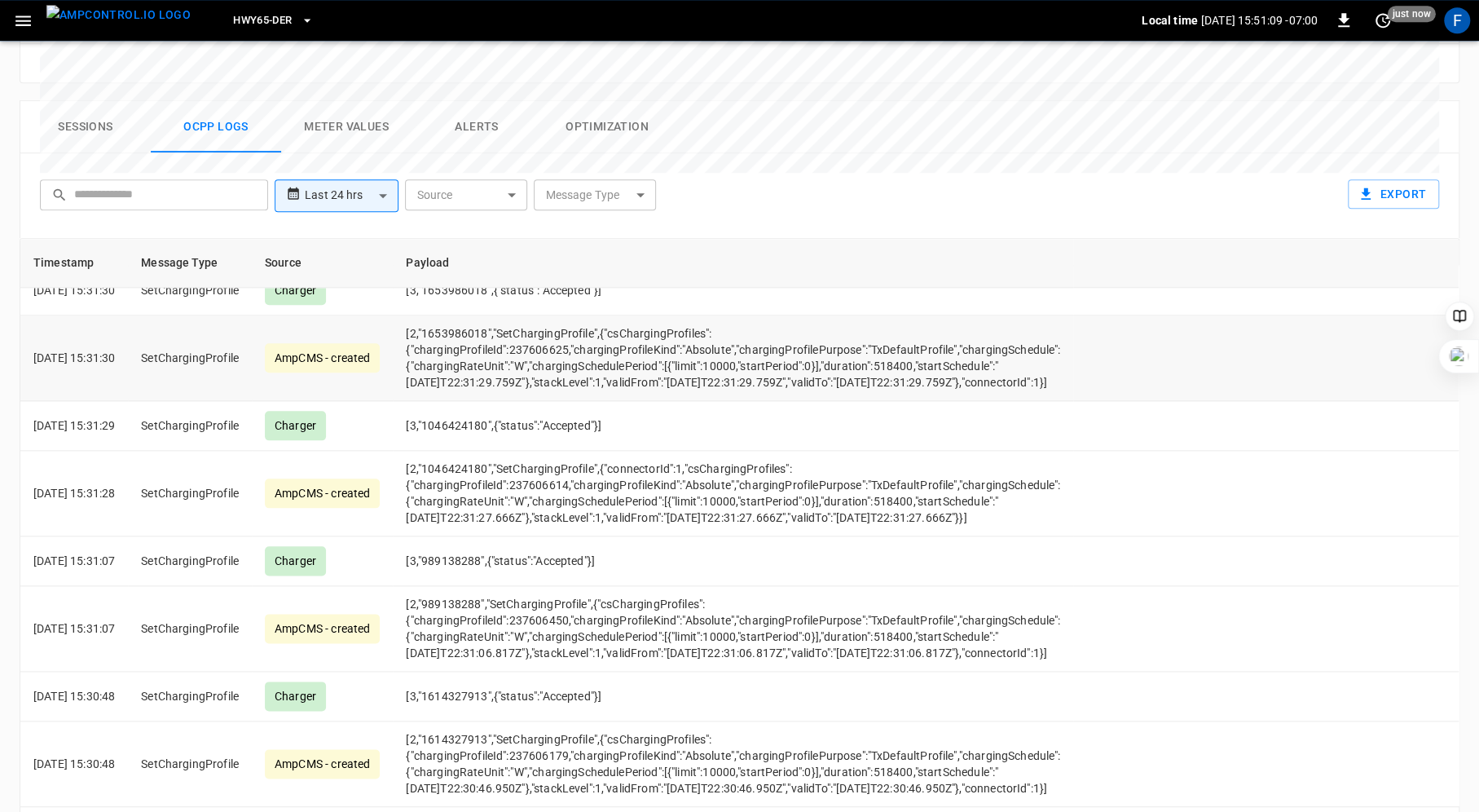
scroll to position [6361, 0]
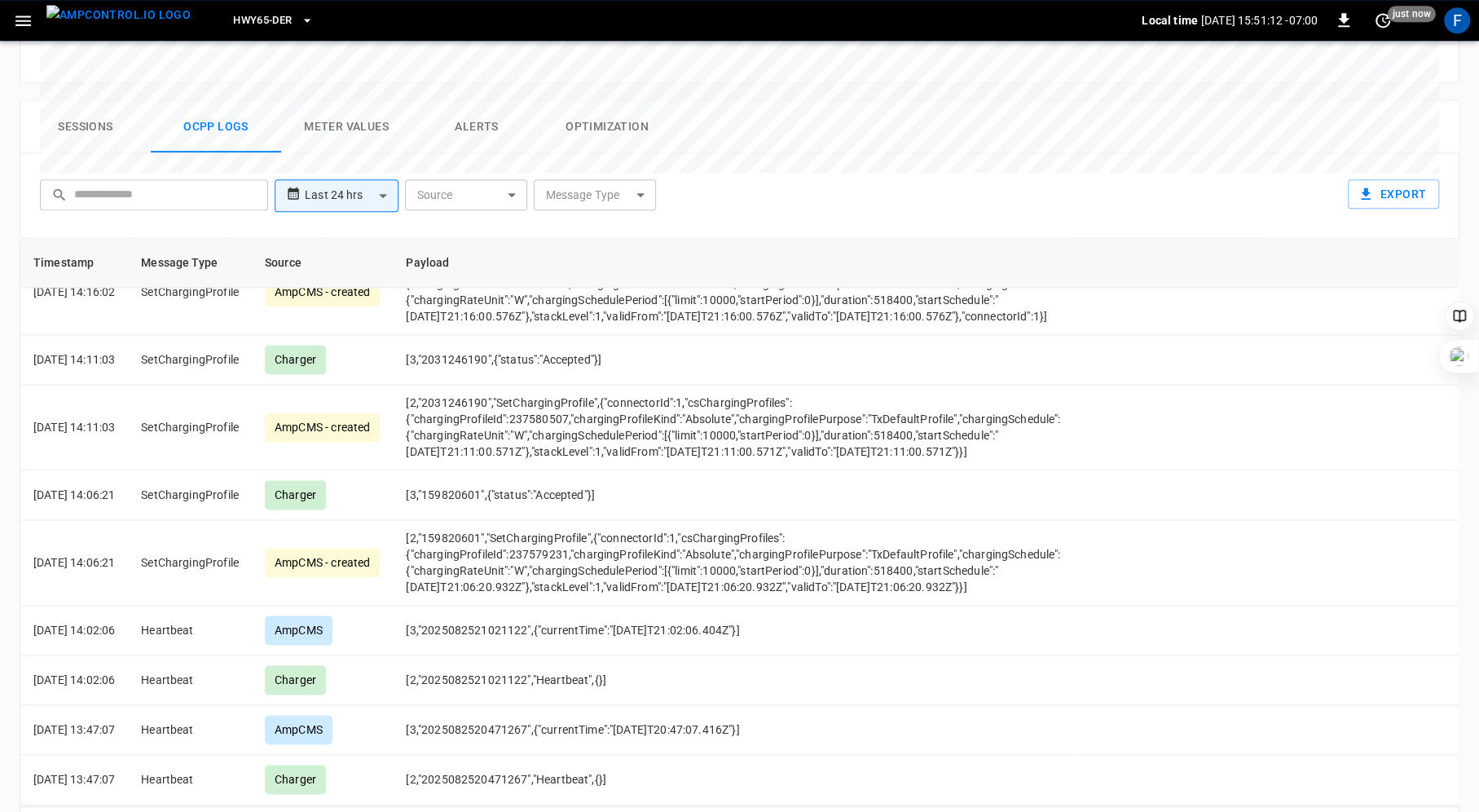
scroll to position [6133, 0]
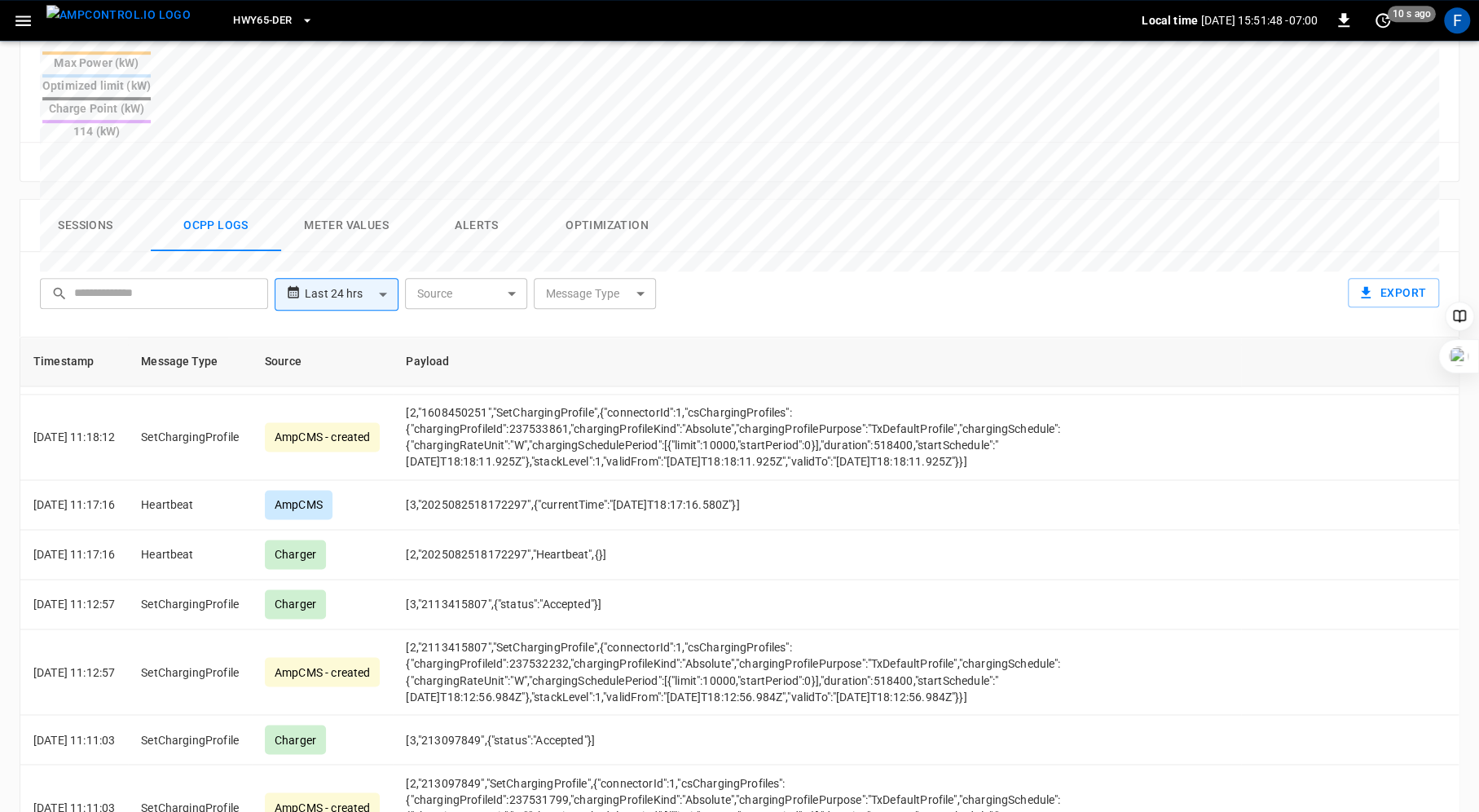
scroll to position [777, 0]
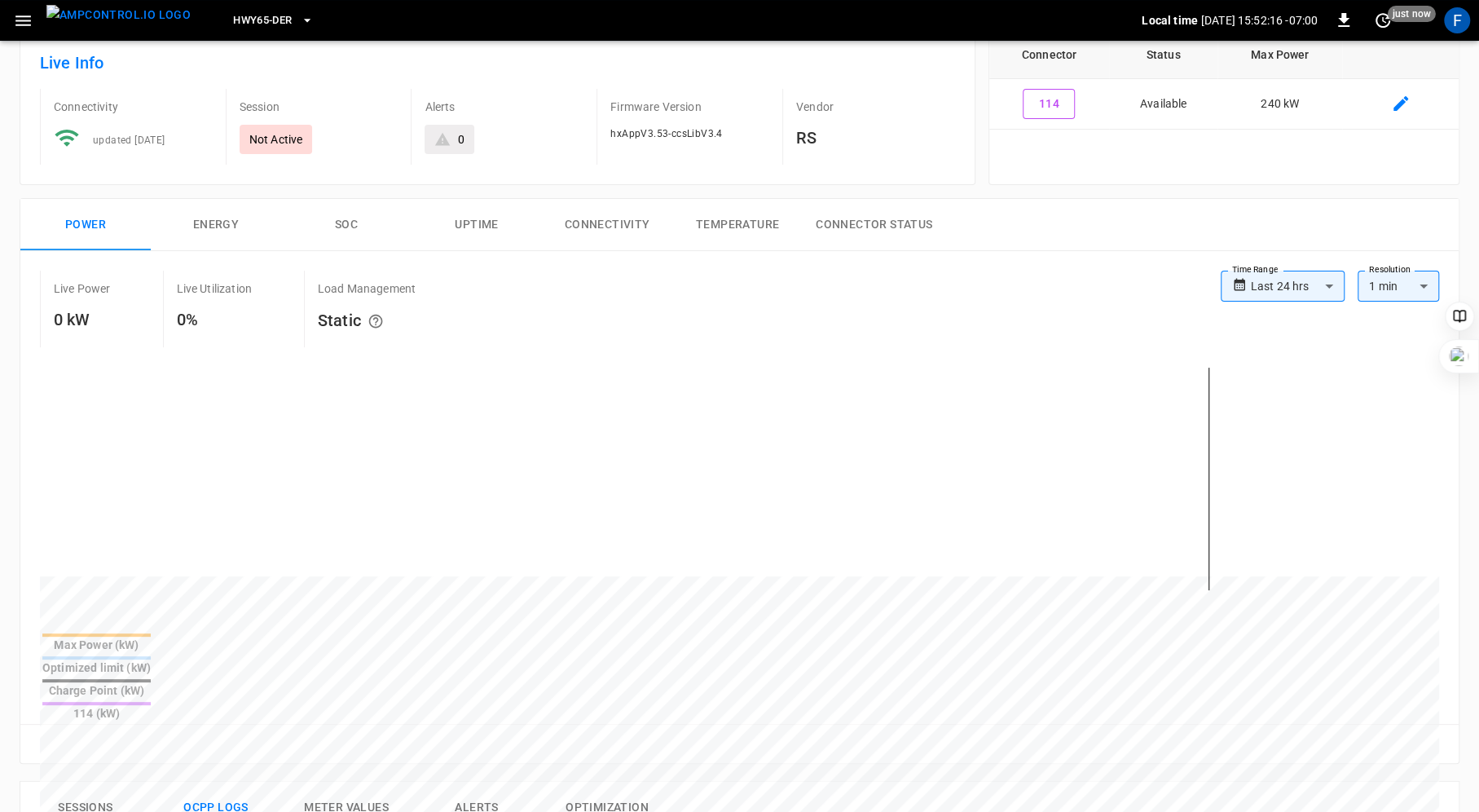
scroll to position [0, 0]
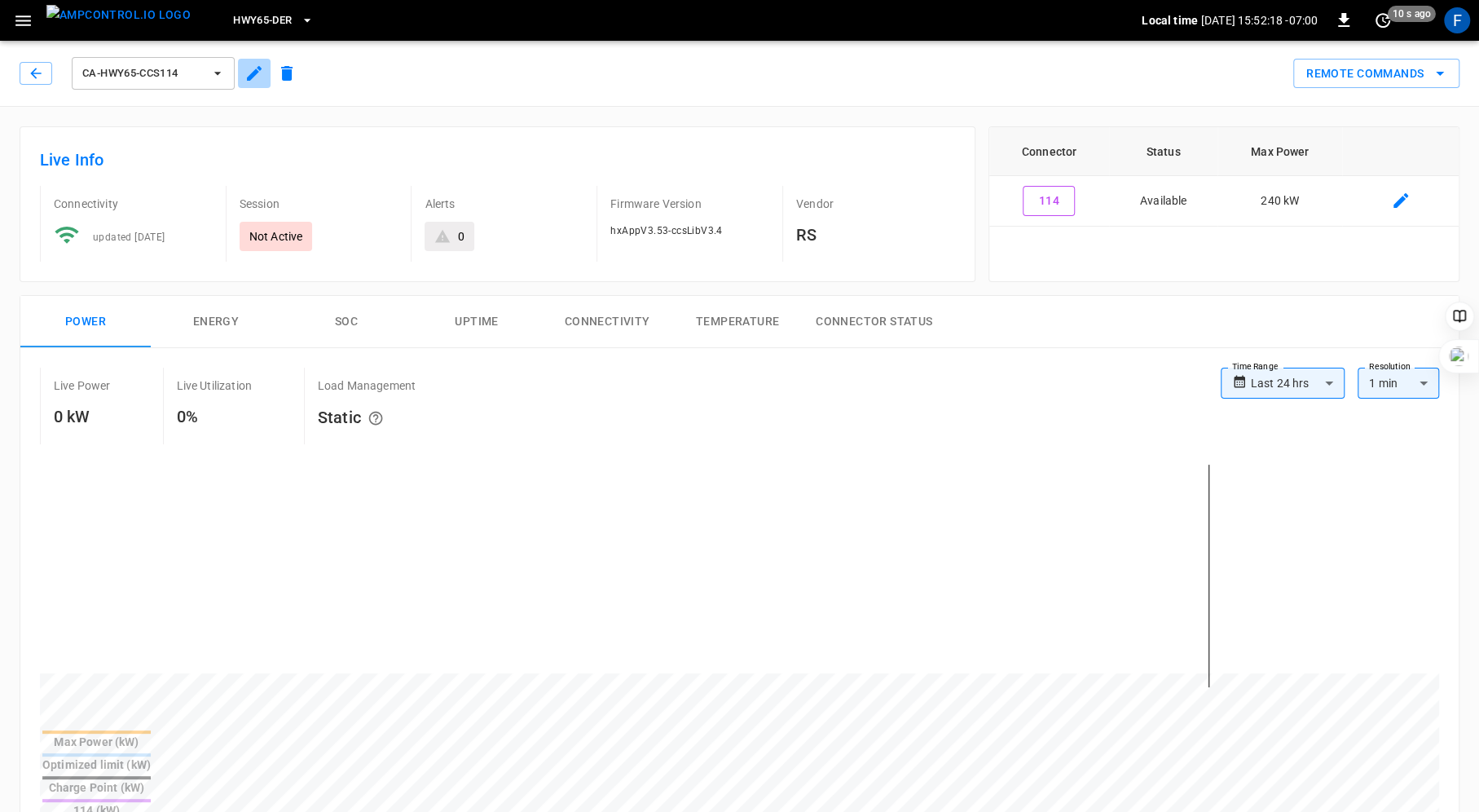
click at [252, 74] on icon "button" at bounding box center [254, 73] width 15 height 15
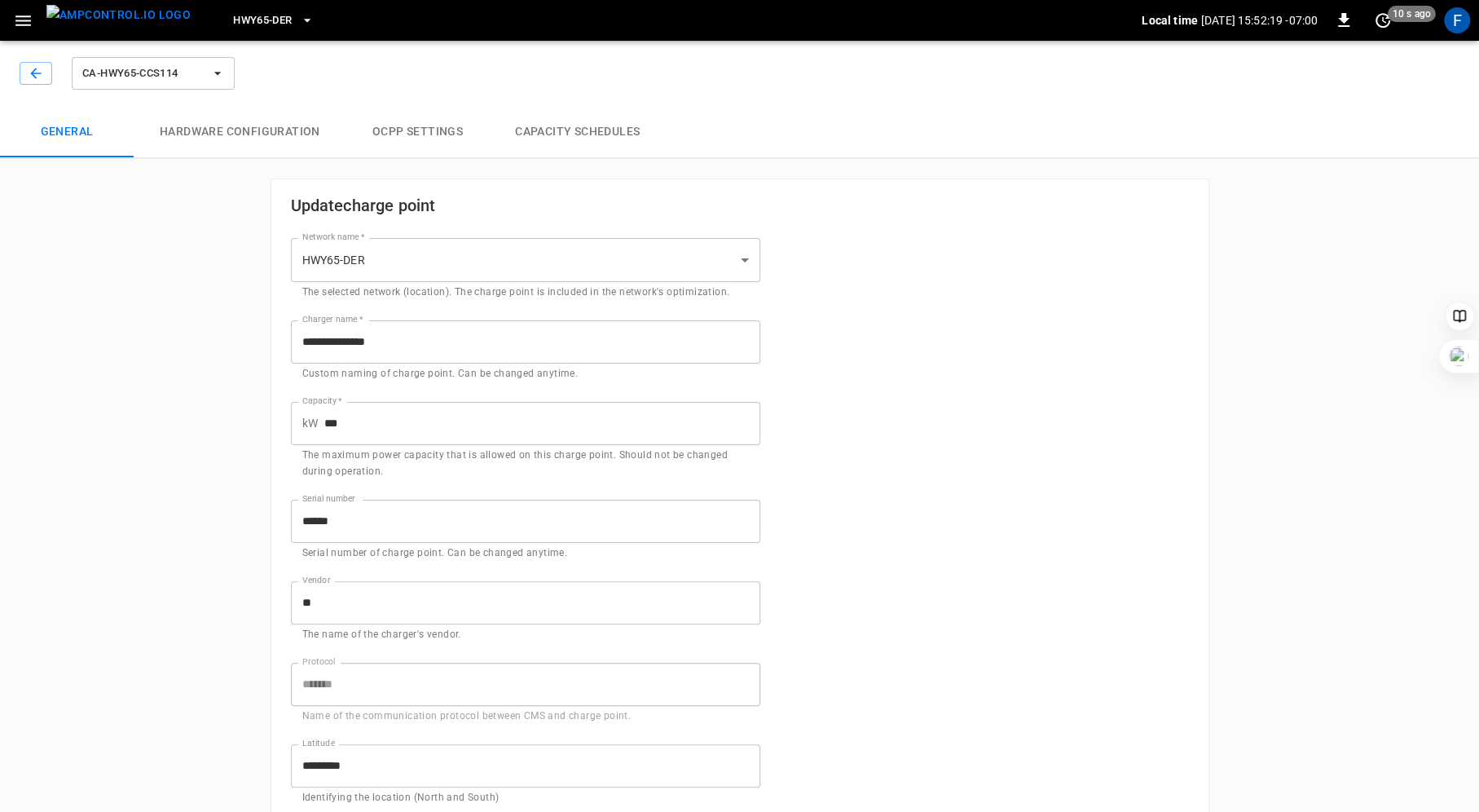
type input "**********"
click at [203, 119] on button "Hardware configuration" at bounding box center [240, 132] width 212 height 52
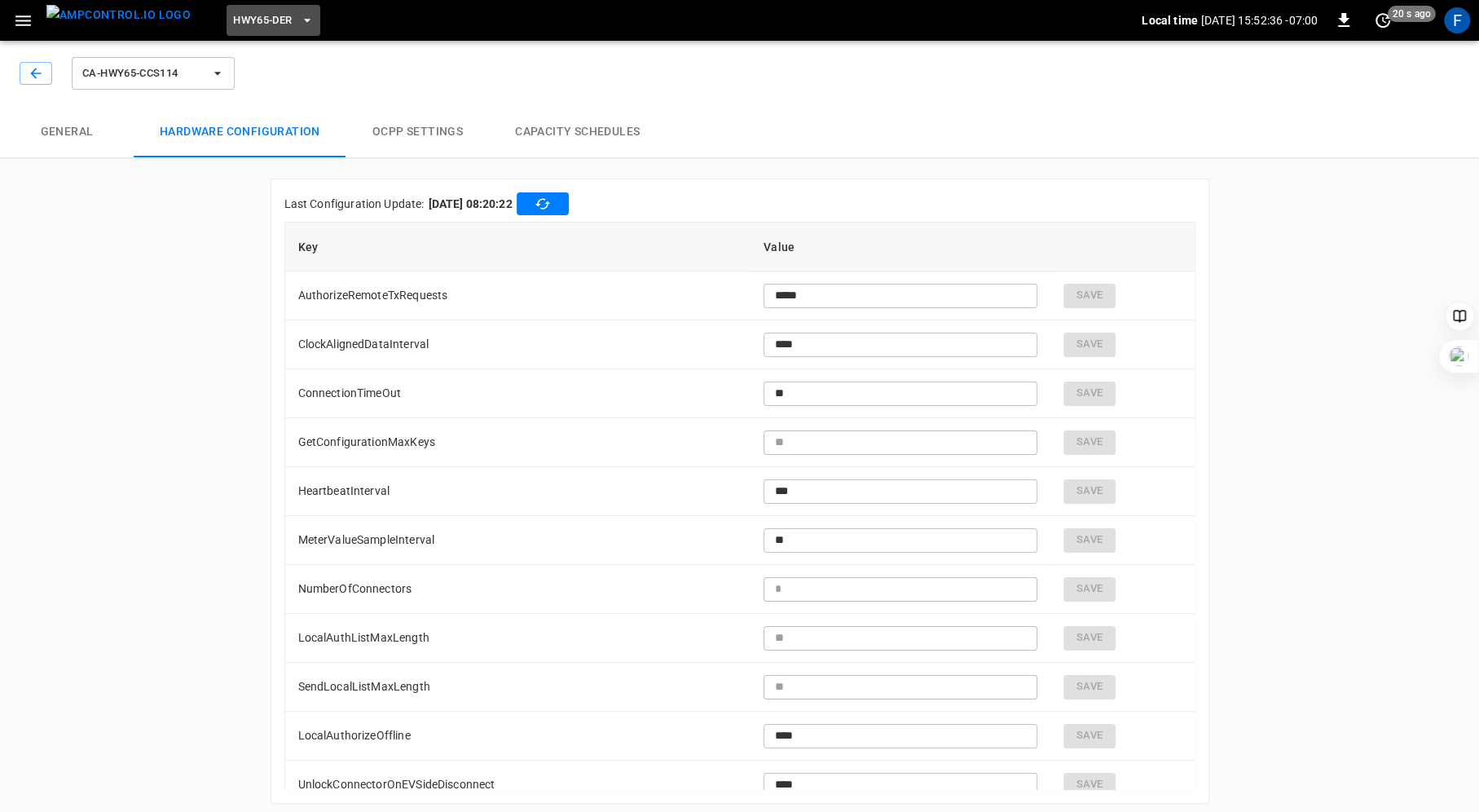
click at [264, 23] on span "HWY65-DER" at bounding box center [262, 21] width 58 height 19
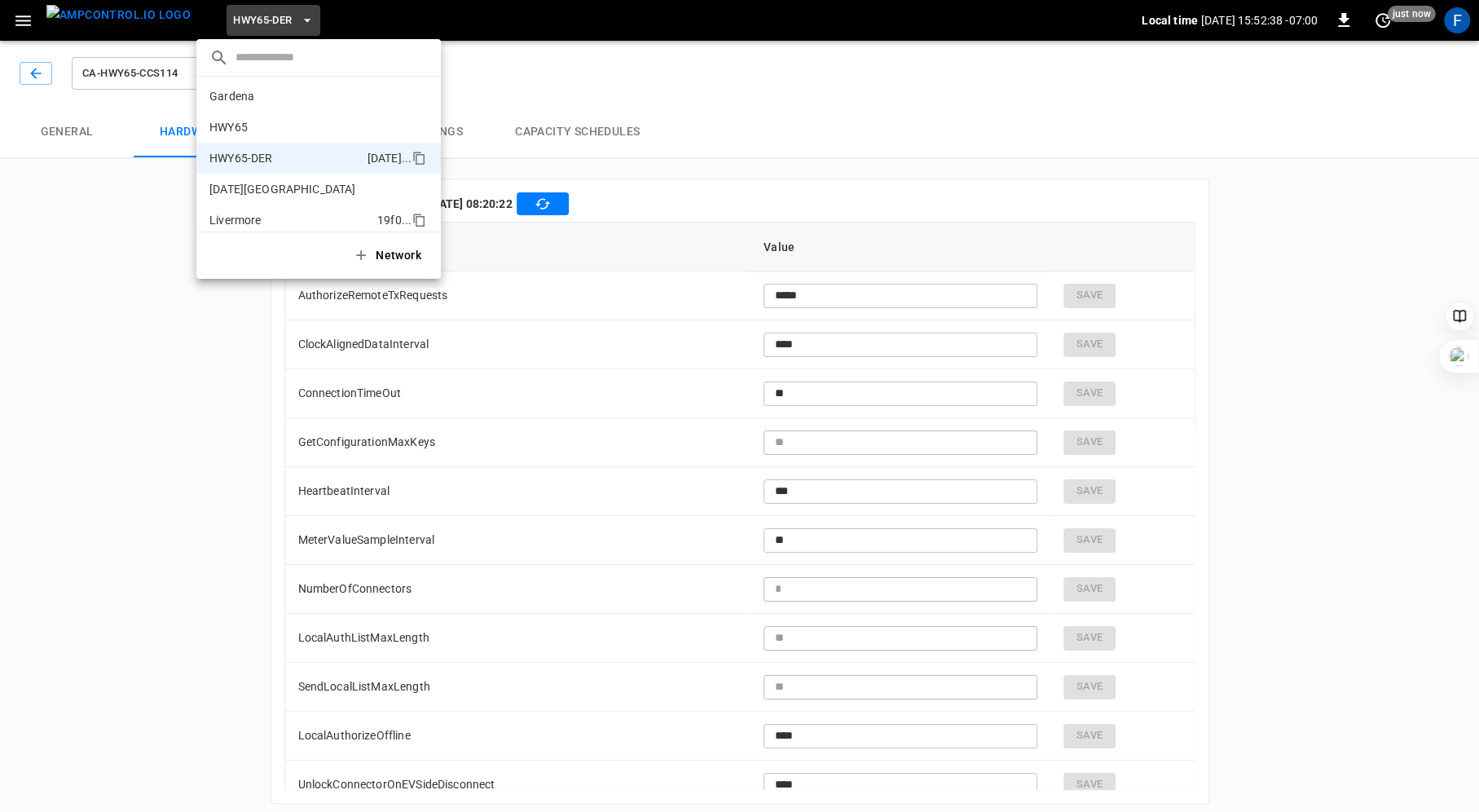
scroll to position [2, 0]
click at [264, 122] on li "HWY65 26fb ..." at bounding box center [319, 128] width 245 height 31
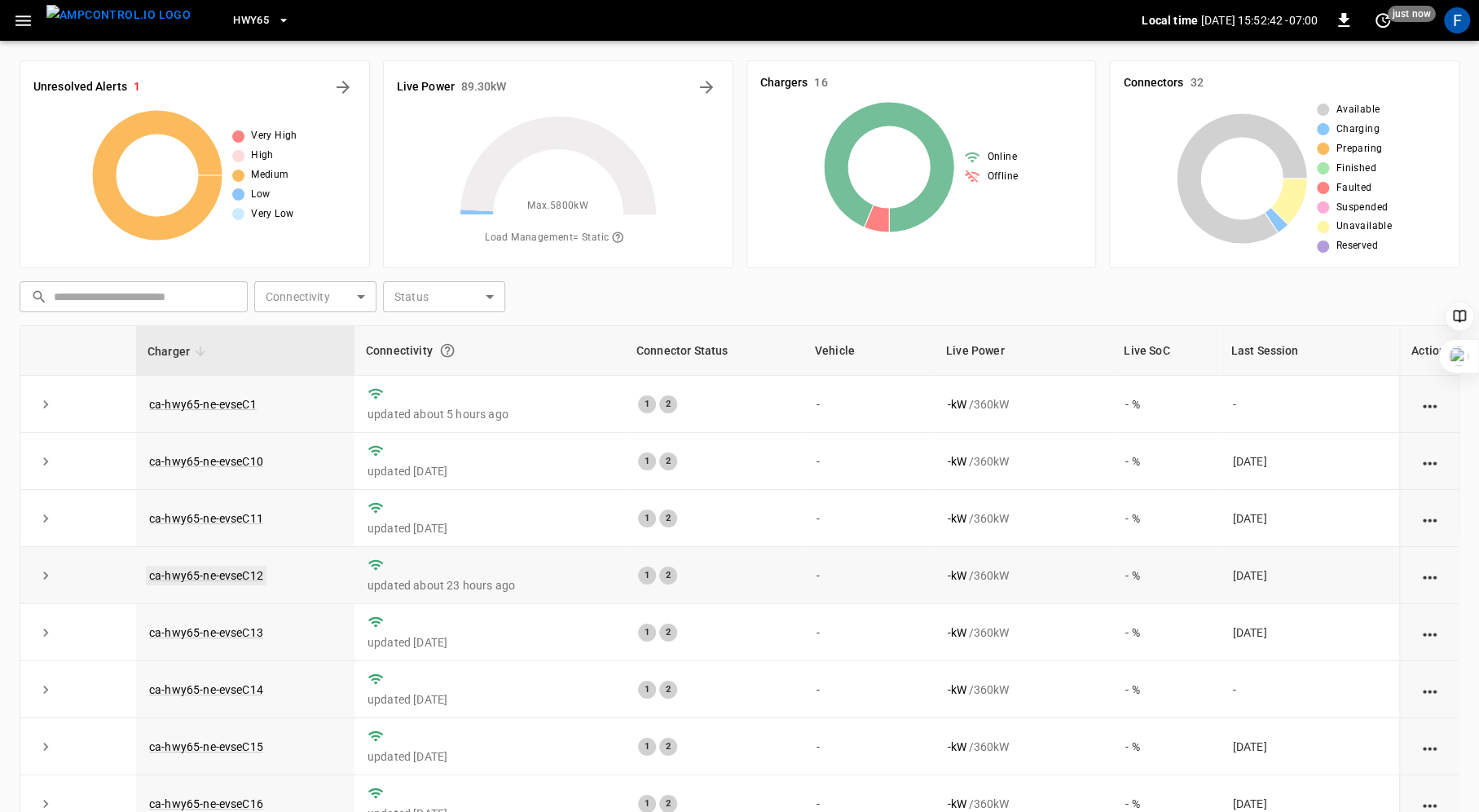
click at [222, 570] on link "ca-hwy65-ne-evseC12" at bounding box center [206, 576] width 120 height 20
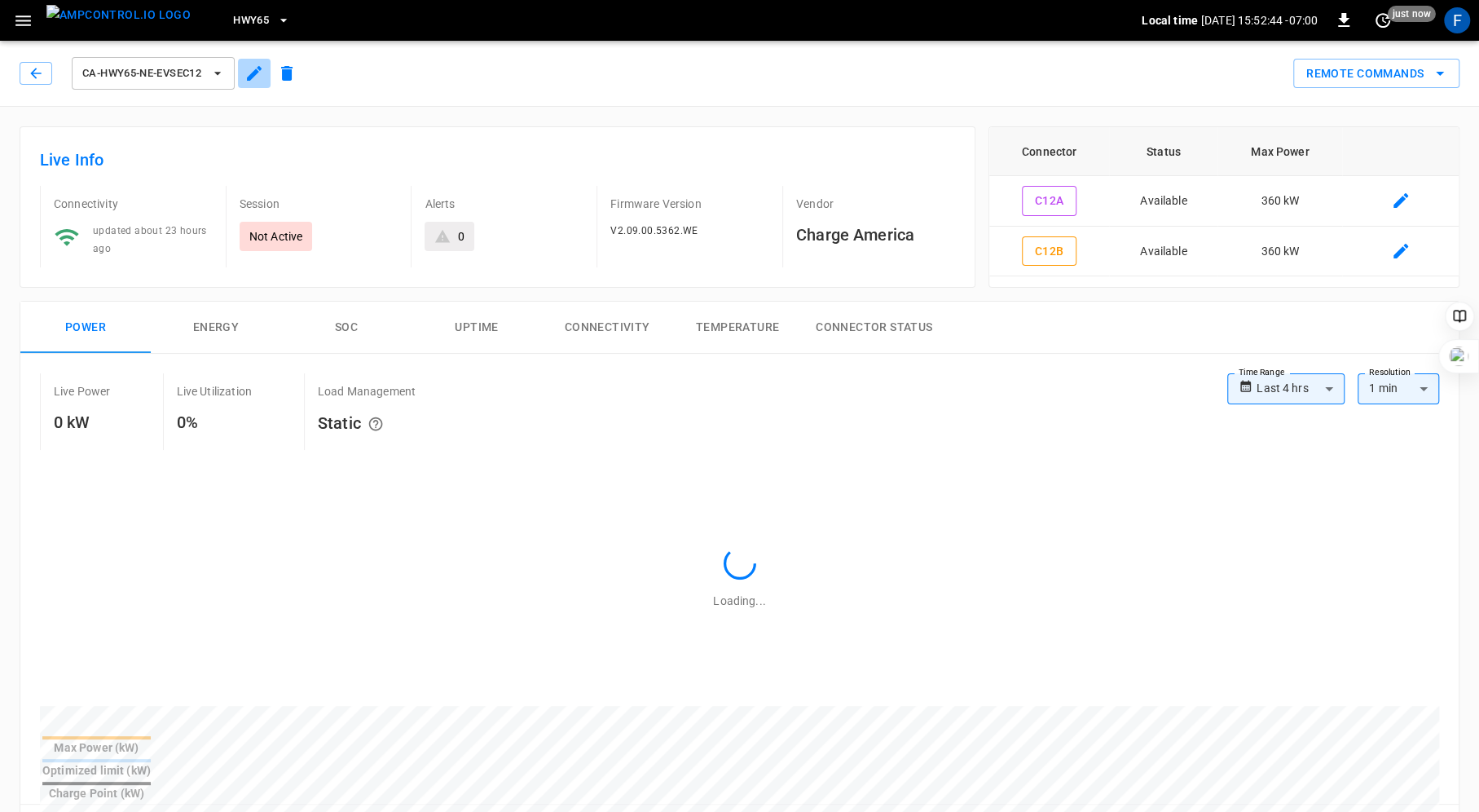
click at [248, 72] on icon "button" at bounding box center [254, 73] width 20 height 20
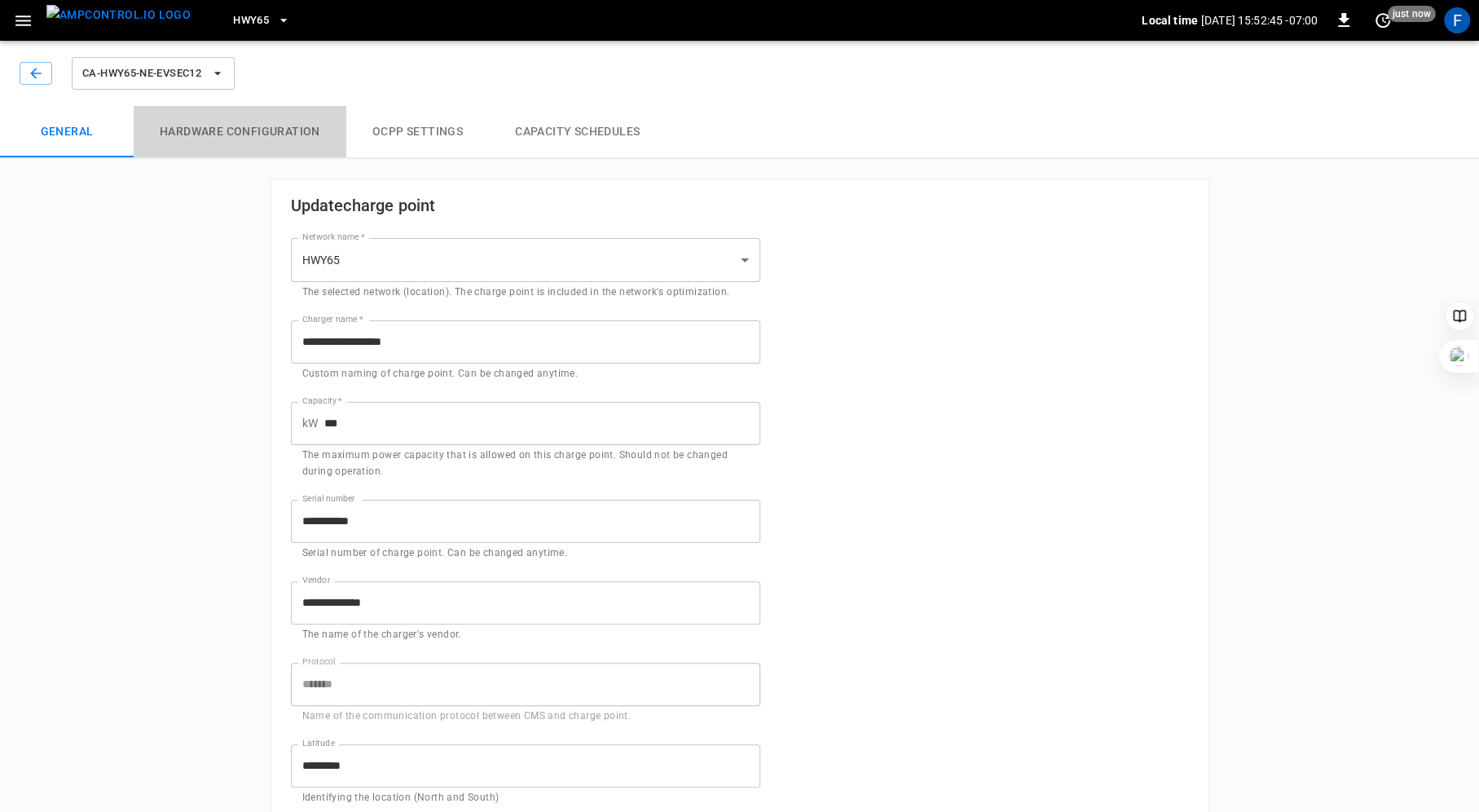
click at [272, 136] on button "Hardware configuration" at bounding box center [240, 132] width 212 height 52
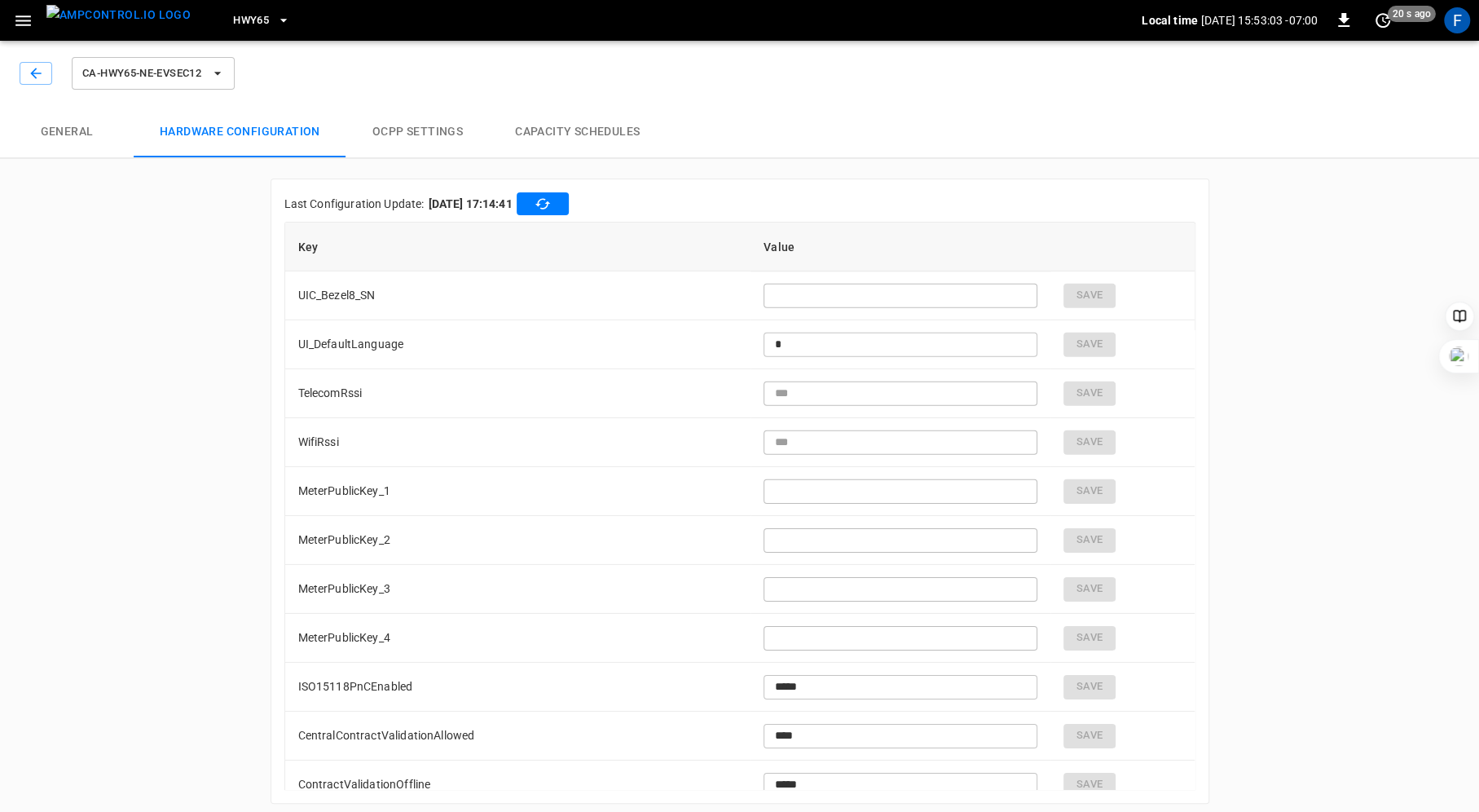
scroll to position [3754, 0]
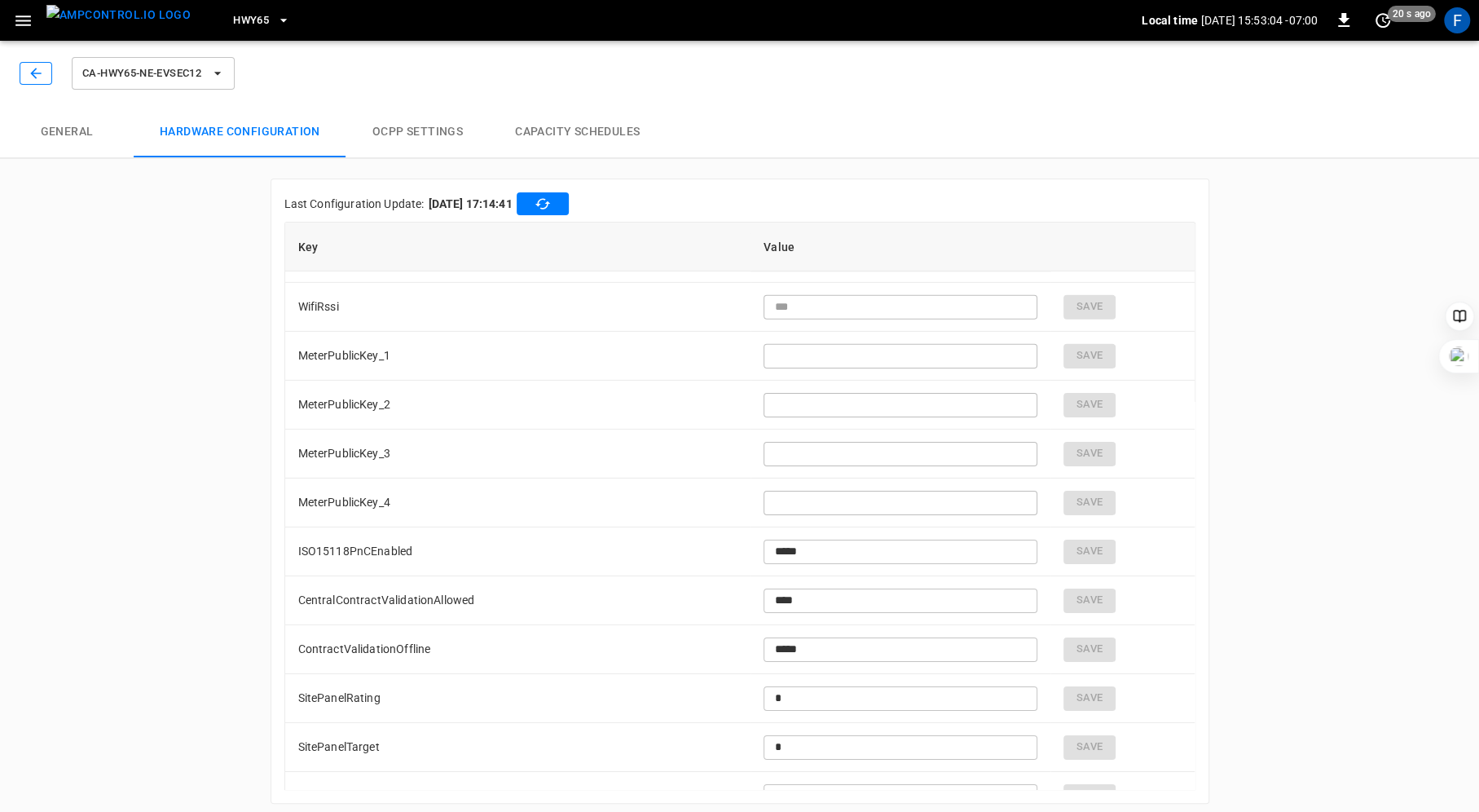
click at [35, 78] on icon "button" at bounding box center [36, 73] width 16 height 16
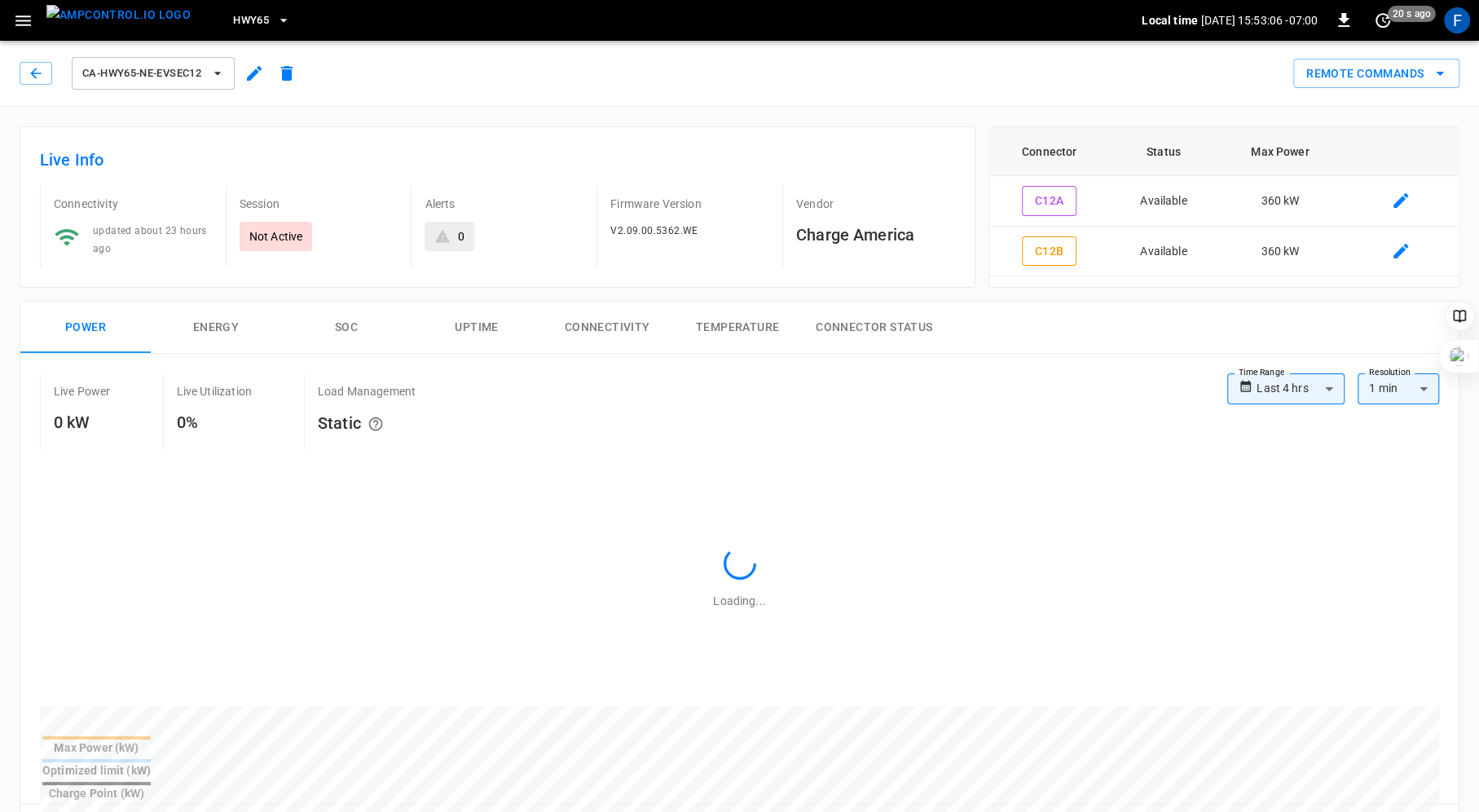
click at [245, 16] on button "HWY65" at bounding box center [261, 21] width 70 height 32
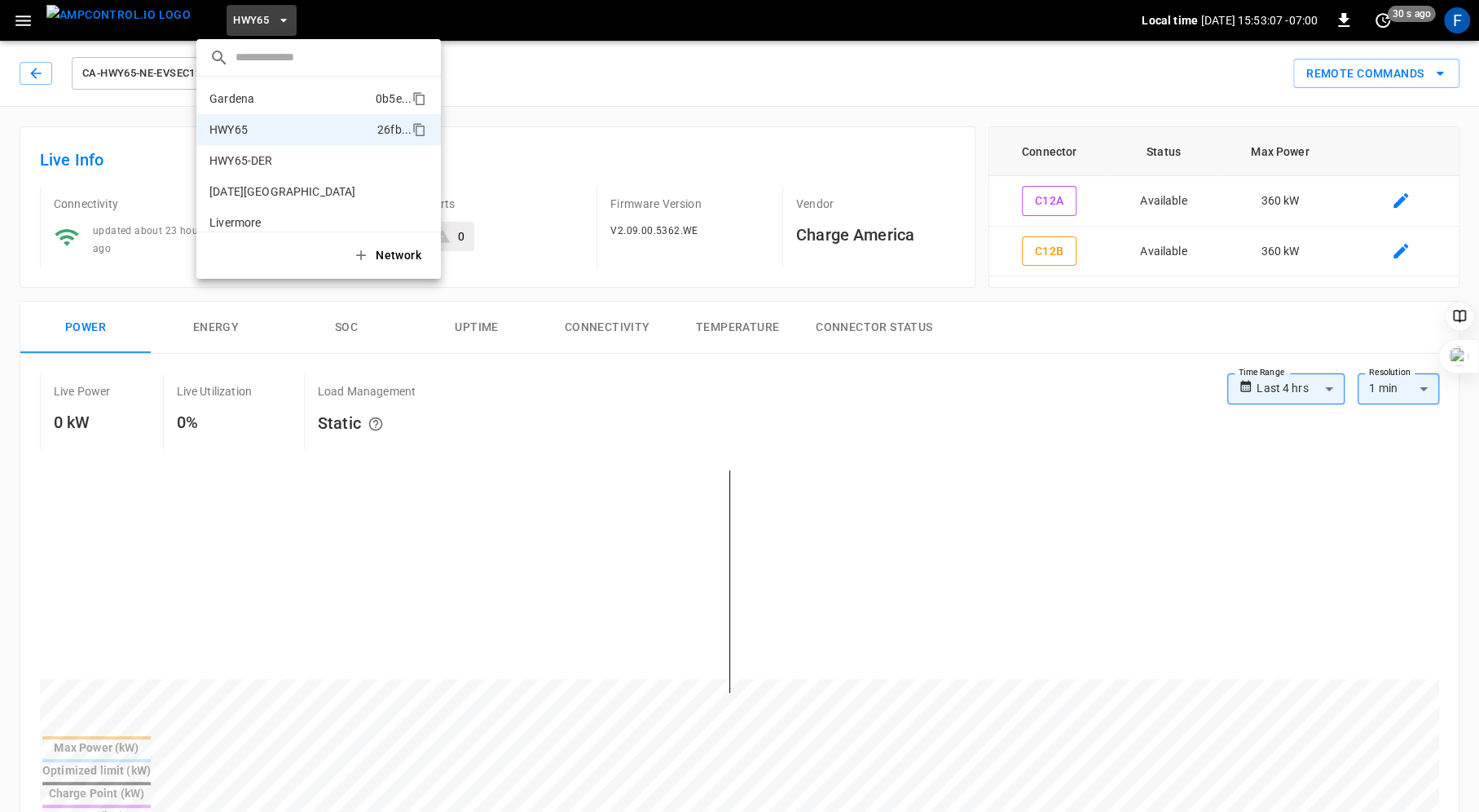
scroll to position [26, 0]
click at [257, 134] on p "HWY65-DER" at bounding box center [240, 134] width 63 height 16
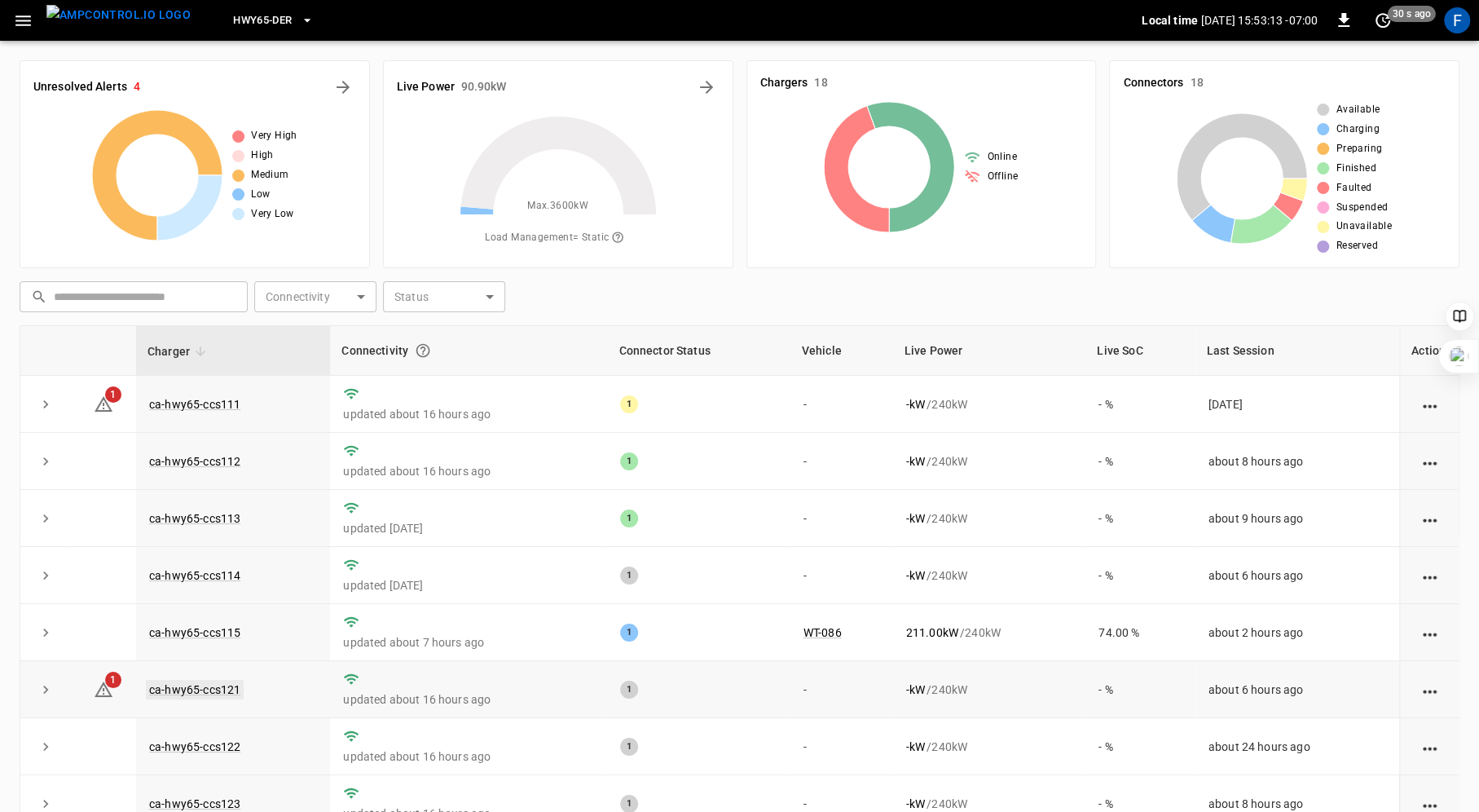
click at [187, 688] on link "ca-hwy65-ccs121" at bounding box center [194, 689] width 98 height 20
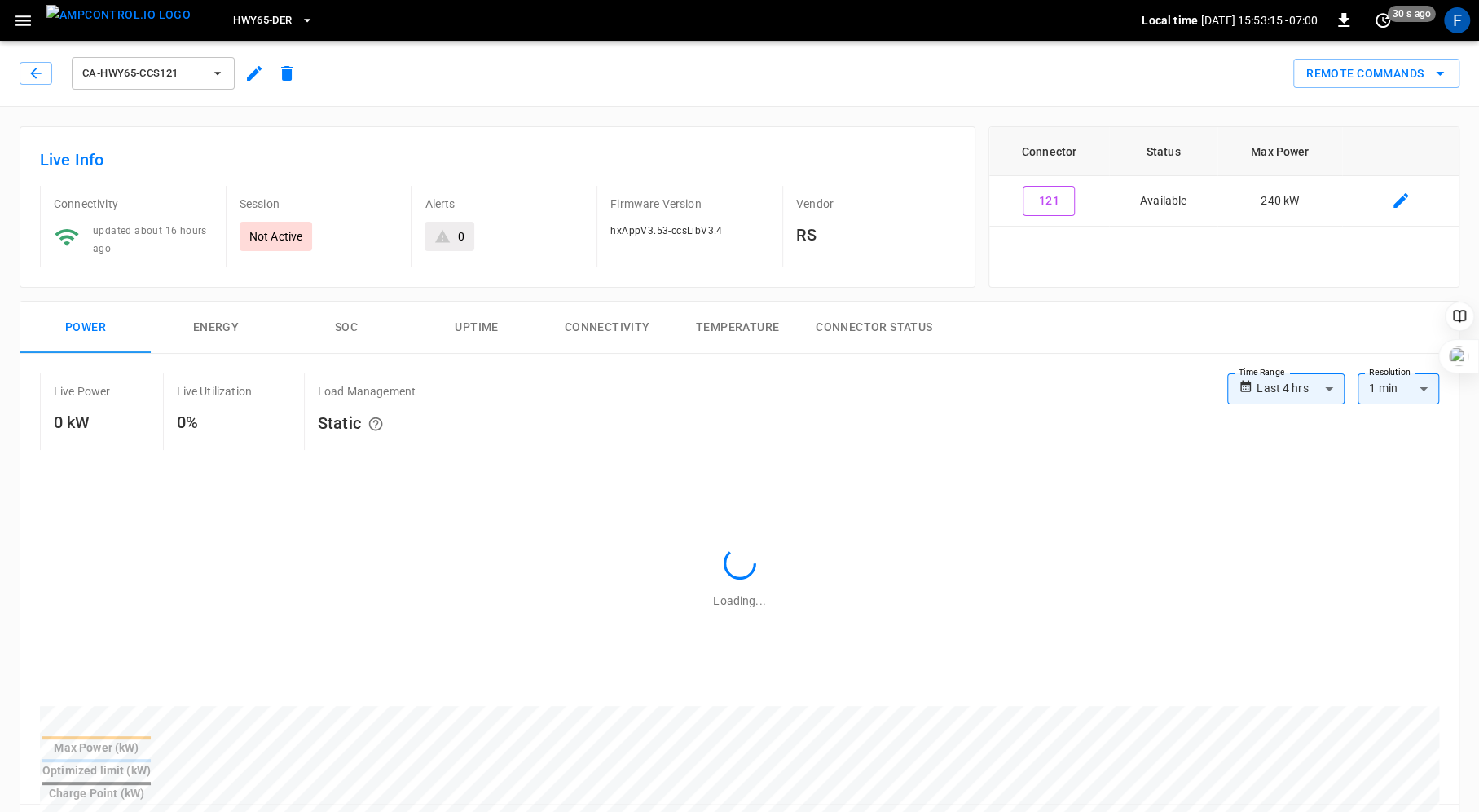
click at [447, 240] on icon at bounding box center [442, 236] width 15 height 13
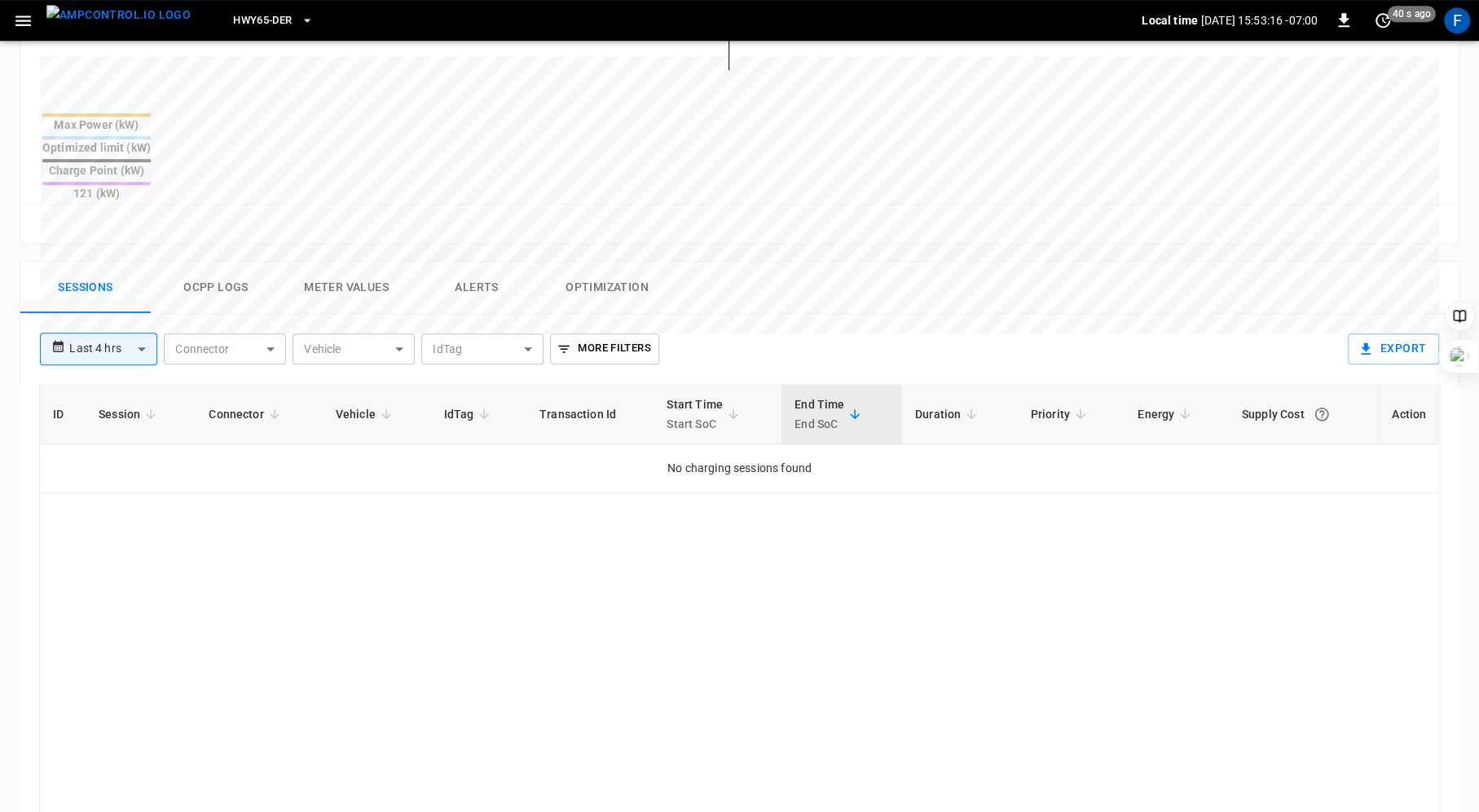
scroll to position [642, 0]
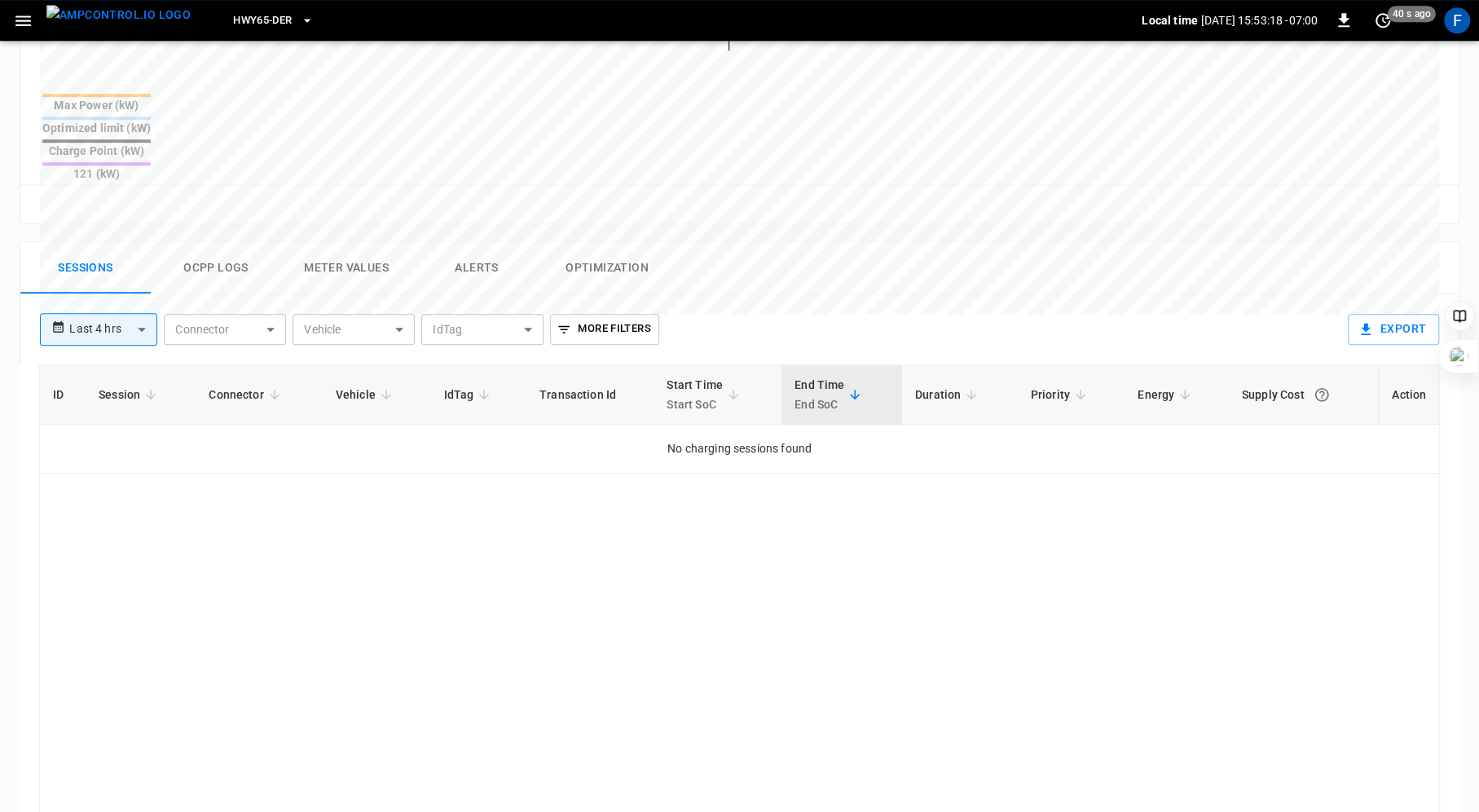
click at [240, 242] on button "Ocpp logs" at bounding box center [216, 268] width 130 height 52
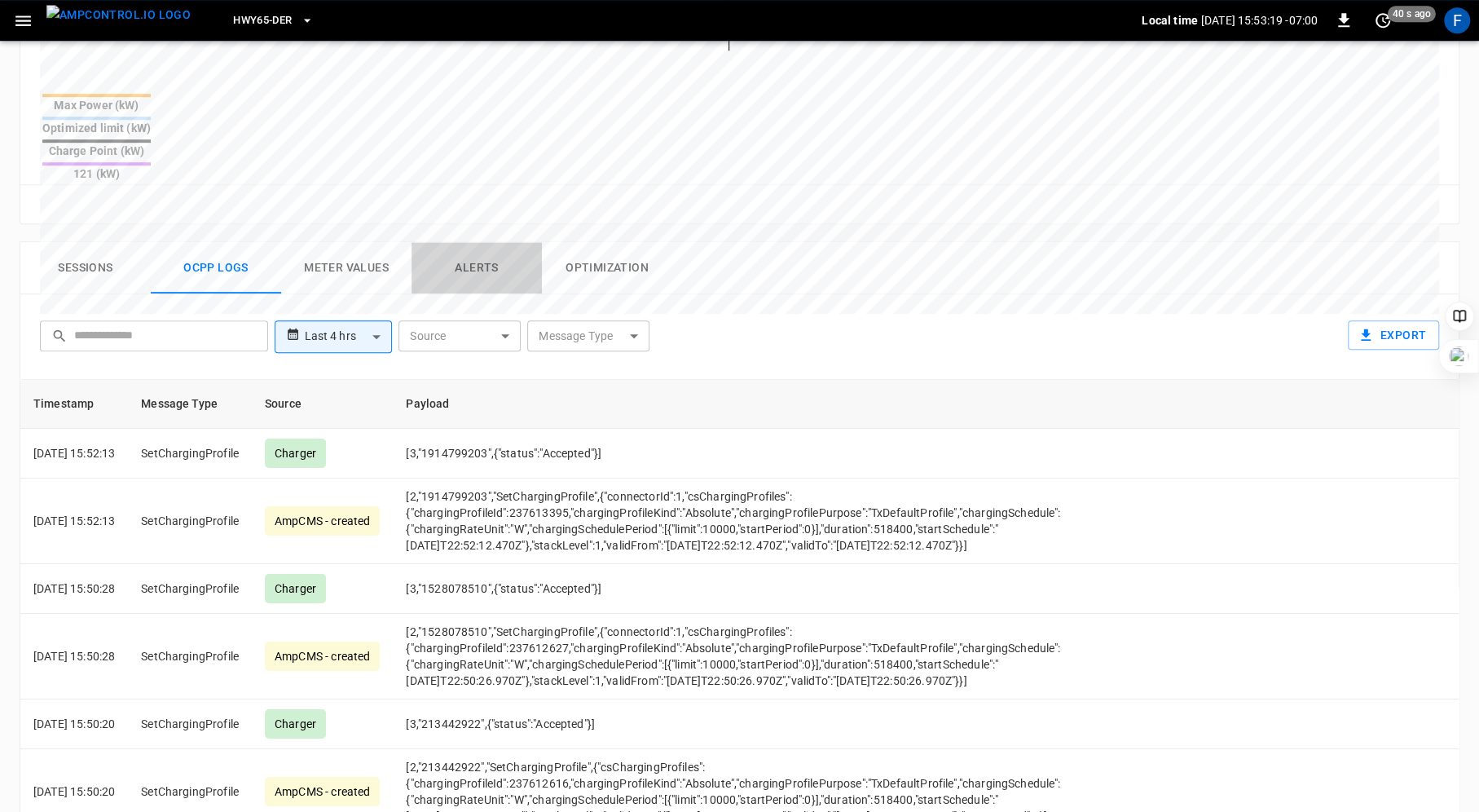
click at [465, 242] on button "Alerts" at bounding box center [477, 268] width 130 height 52
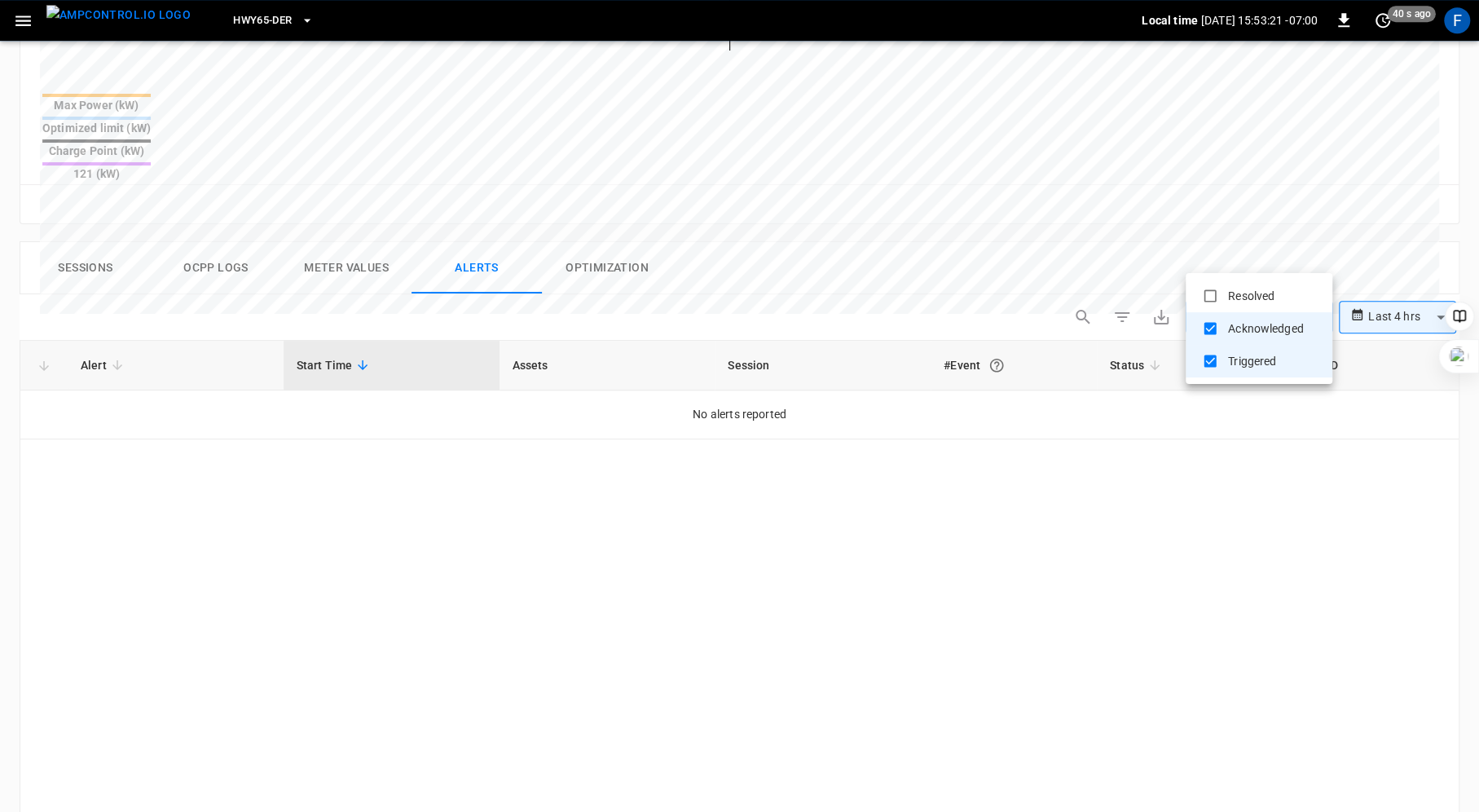
click at [1249, 264] on body "**********" at bounding box center [740, 195] width 1479 height 1675
click at [1241, 285] on li "Resolved" at bounding box center [1259, 296] width 147 height 33
type input "**********"
click at [1396, 265] on div at bounding box center [740, 406] width 1479 height 812
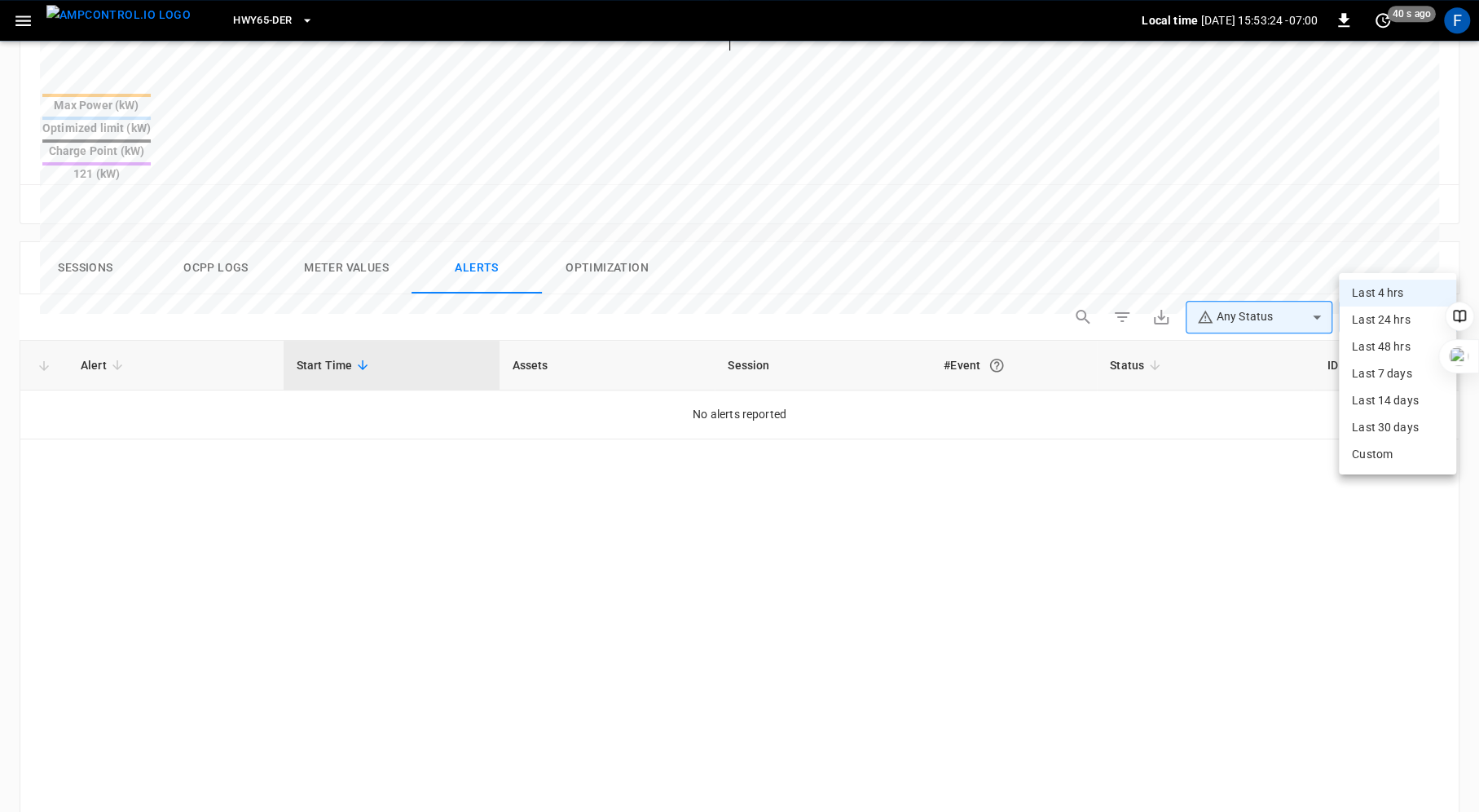
click at [1406, 253] on body "**********" at bounding box center [740, 195] width 1479 height 1675
click at [1392, 320] on li "Last 24 hrs" at bounding box center [1397, 320] width 118 height 27
type input "**********"
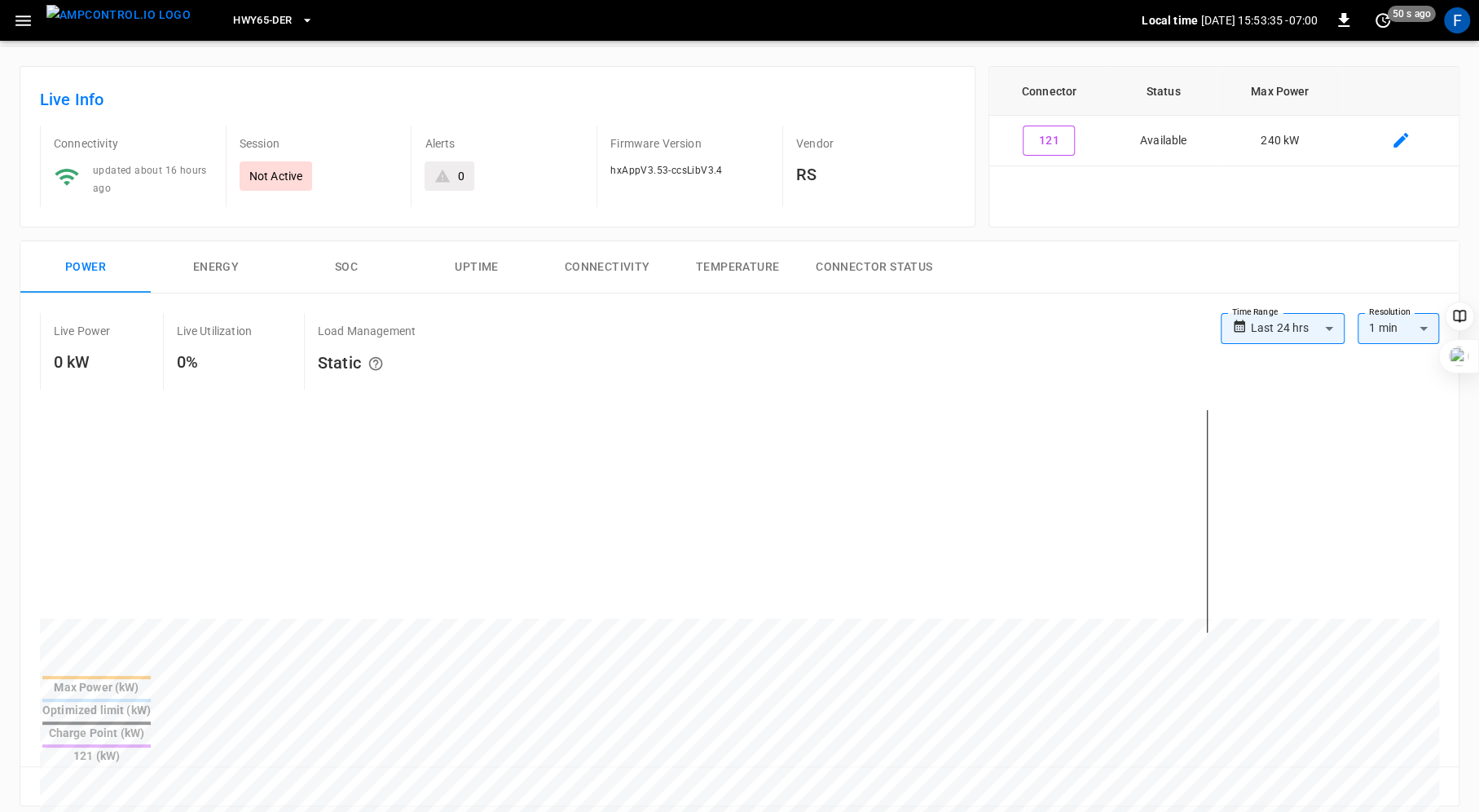
scroll to position [0, 0]
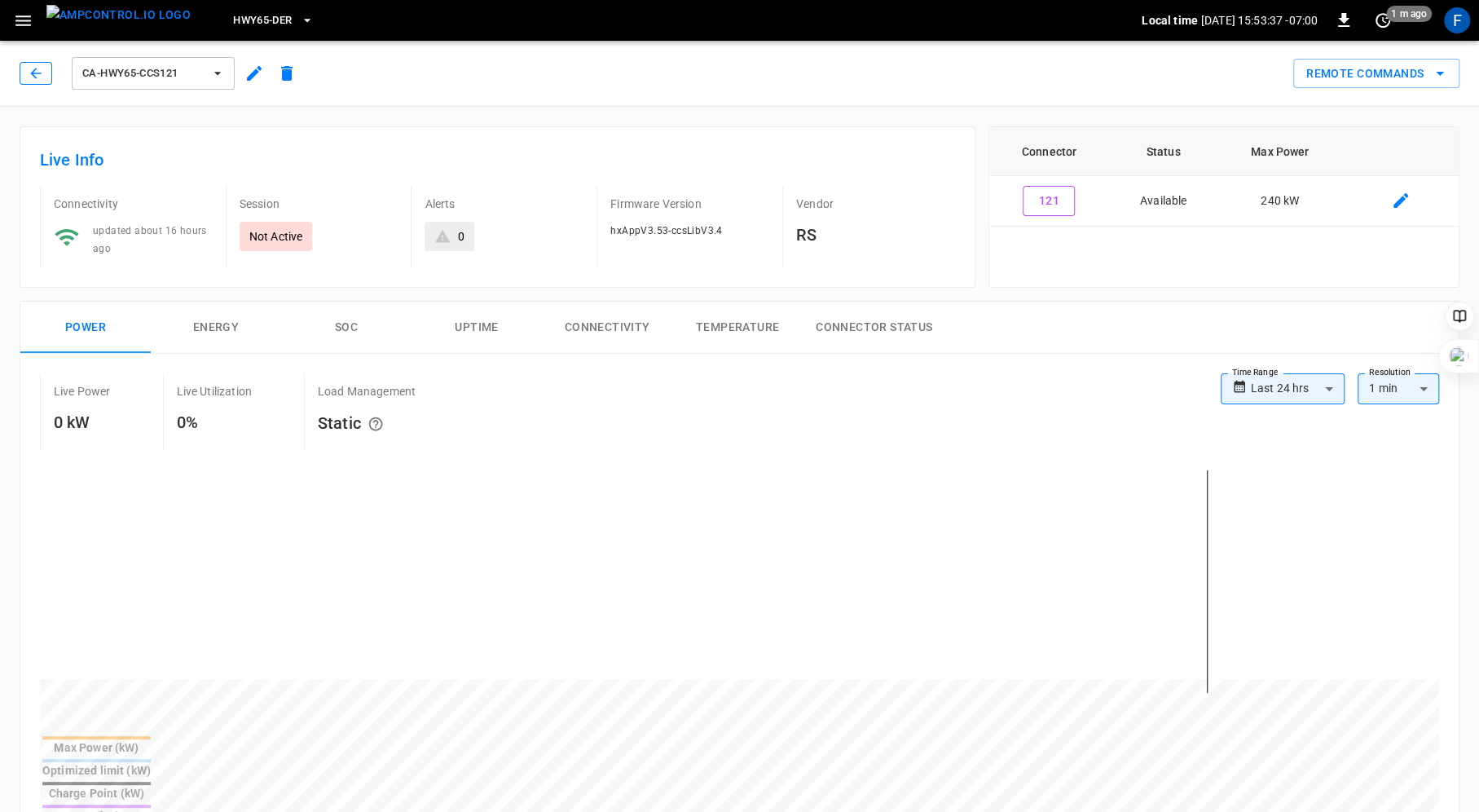
click at [34, 71] on icon "button" at bounding box center [35, 72] width 11 height 11
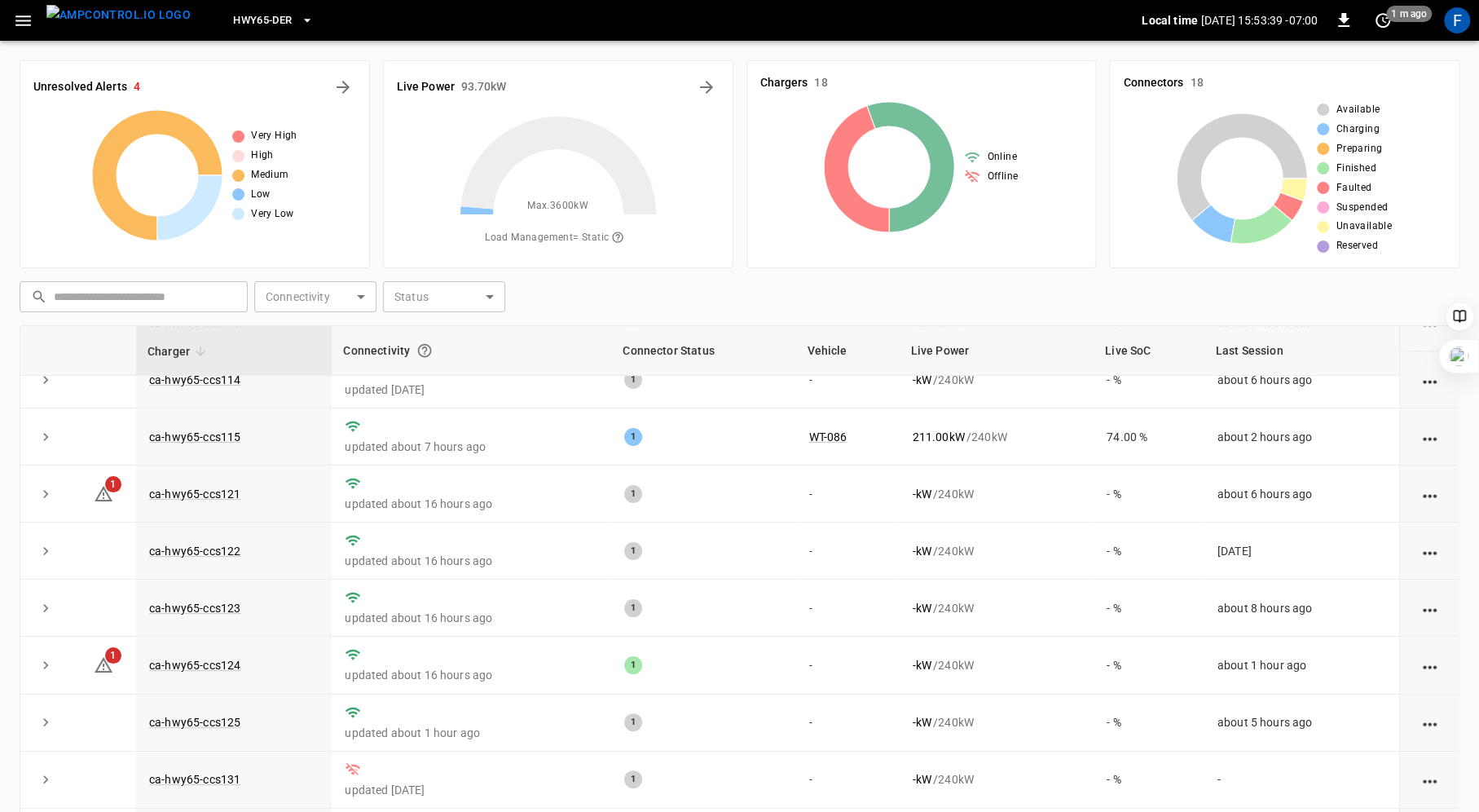
scroll to position [189, 0]
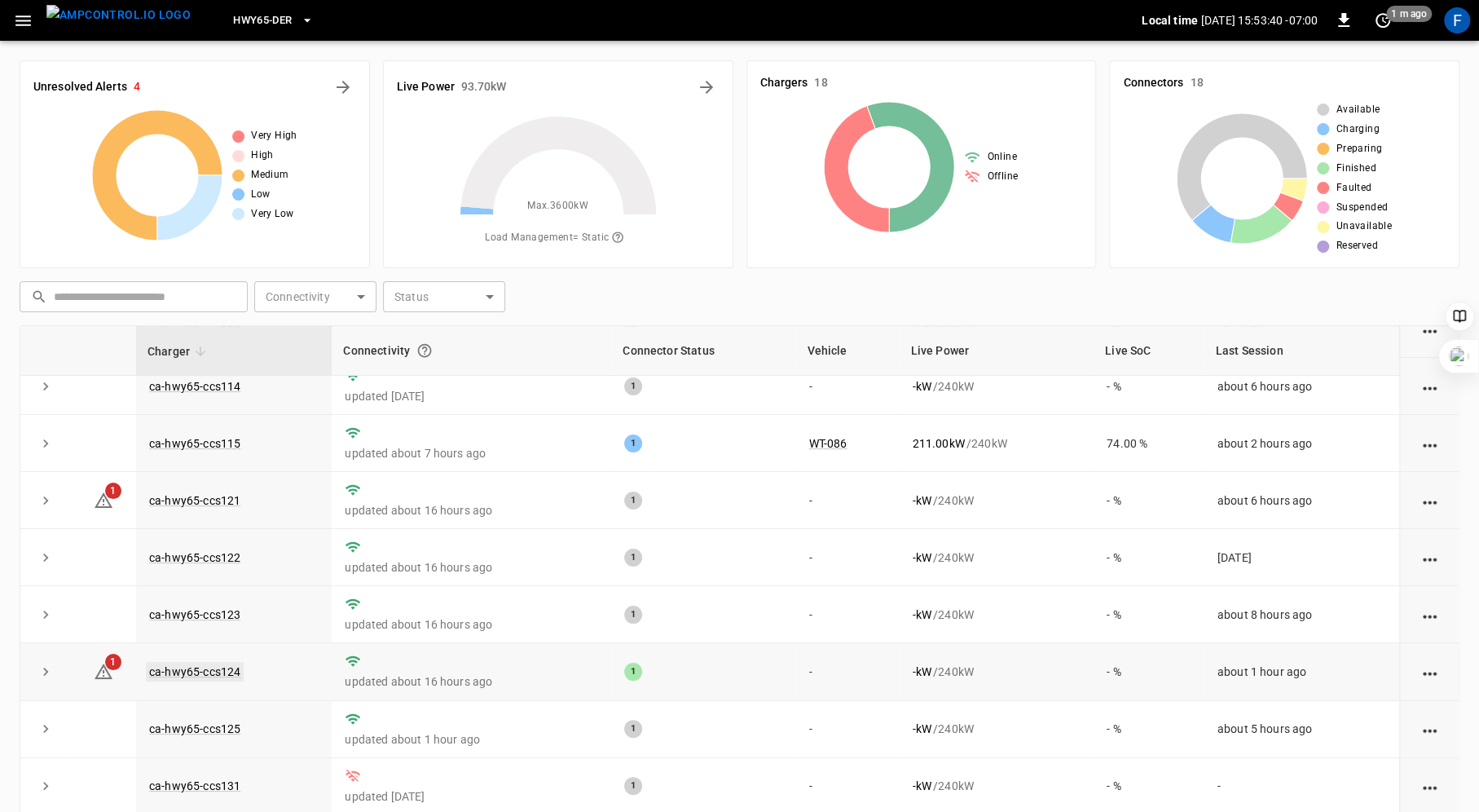
click at [213, 670] on link "ca-hwy65-ccs124" at bounding box center [194, 672] width 98 height 20
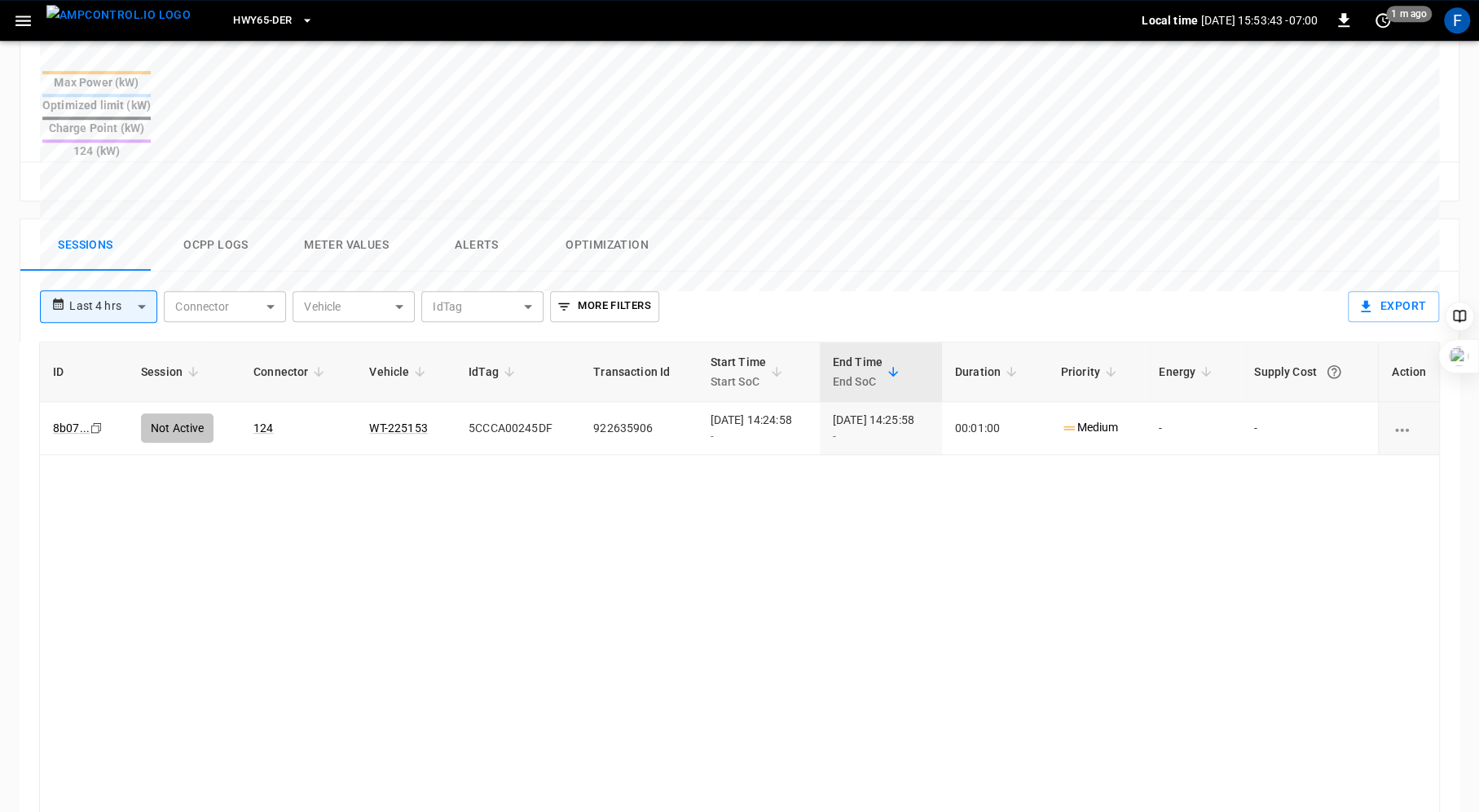
scroll to position [685, 0]
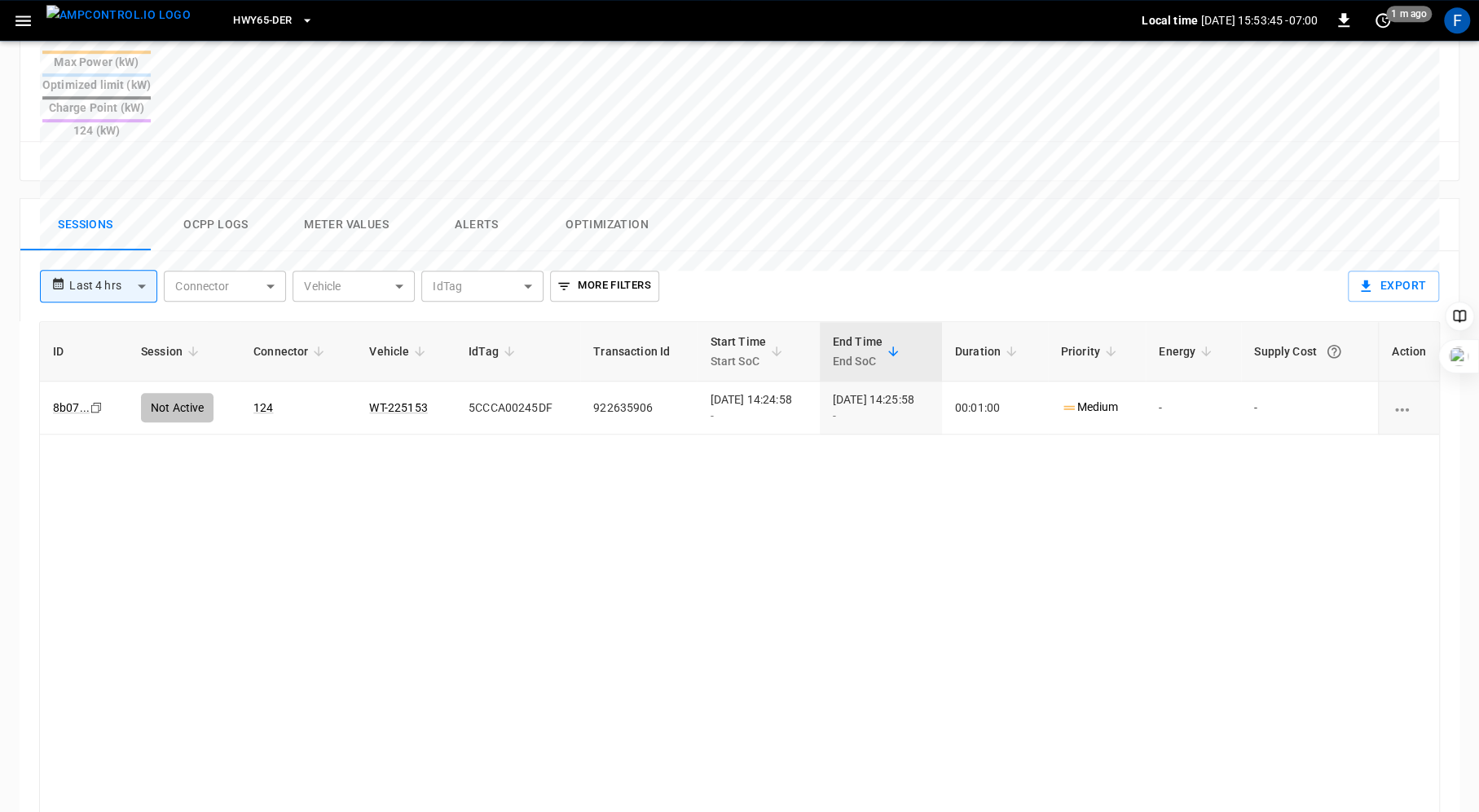
click at [485, 198] on button "Alerts" at bounding box center [477, 224] width 130 height 52
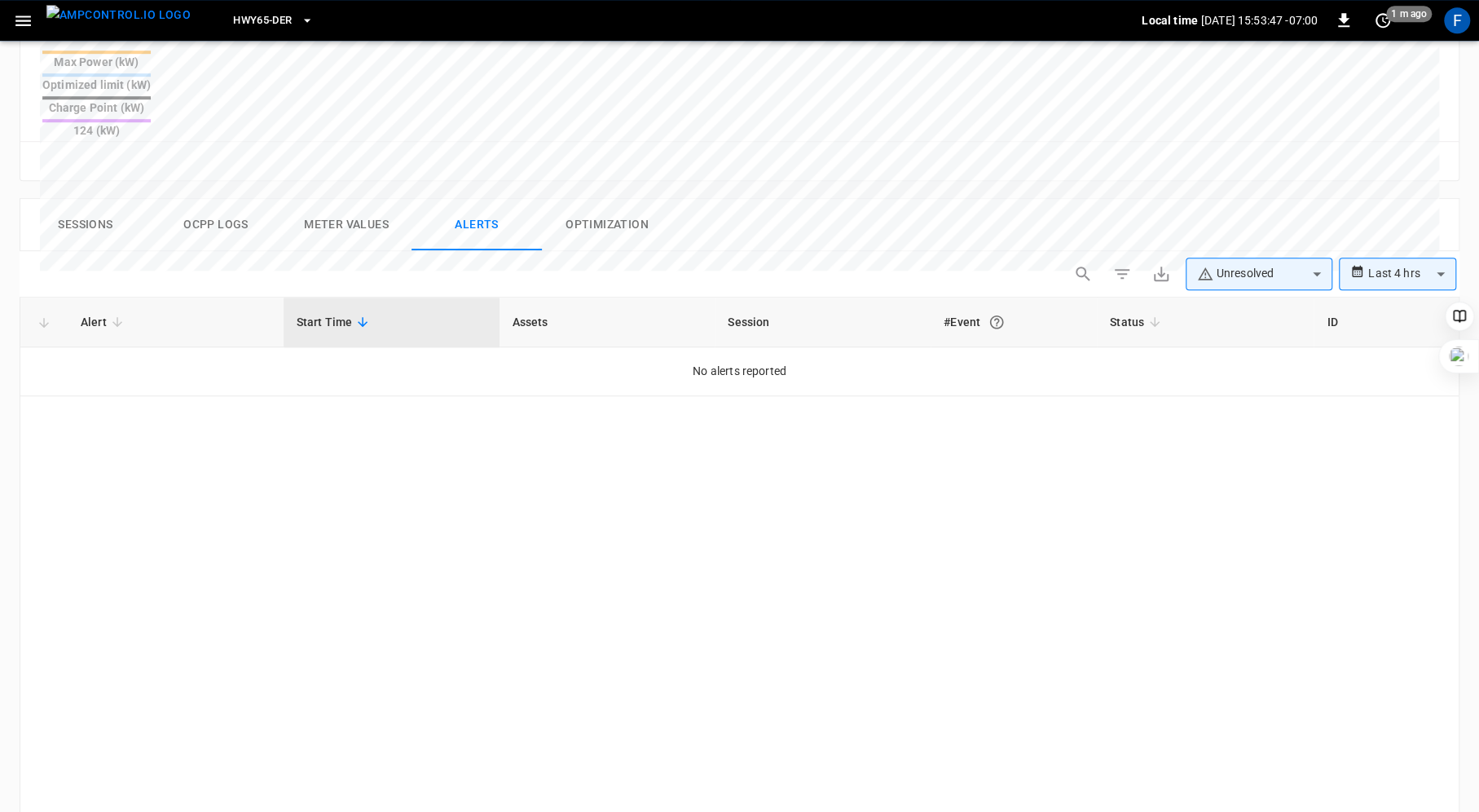
click at [1309, 215] on body "**********" at bounding box center [740, 152] width 1479 height 1675
click at [1297, 240] on li "Resolved" at bounding box center [1259, 253] width 147 height 33
type input "**********"
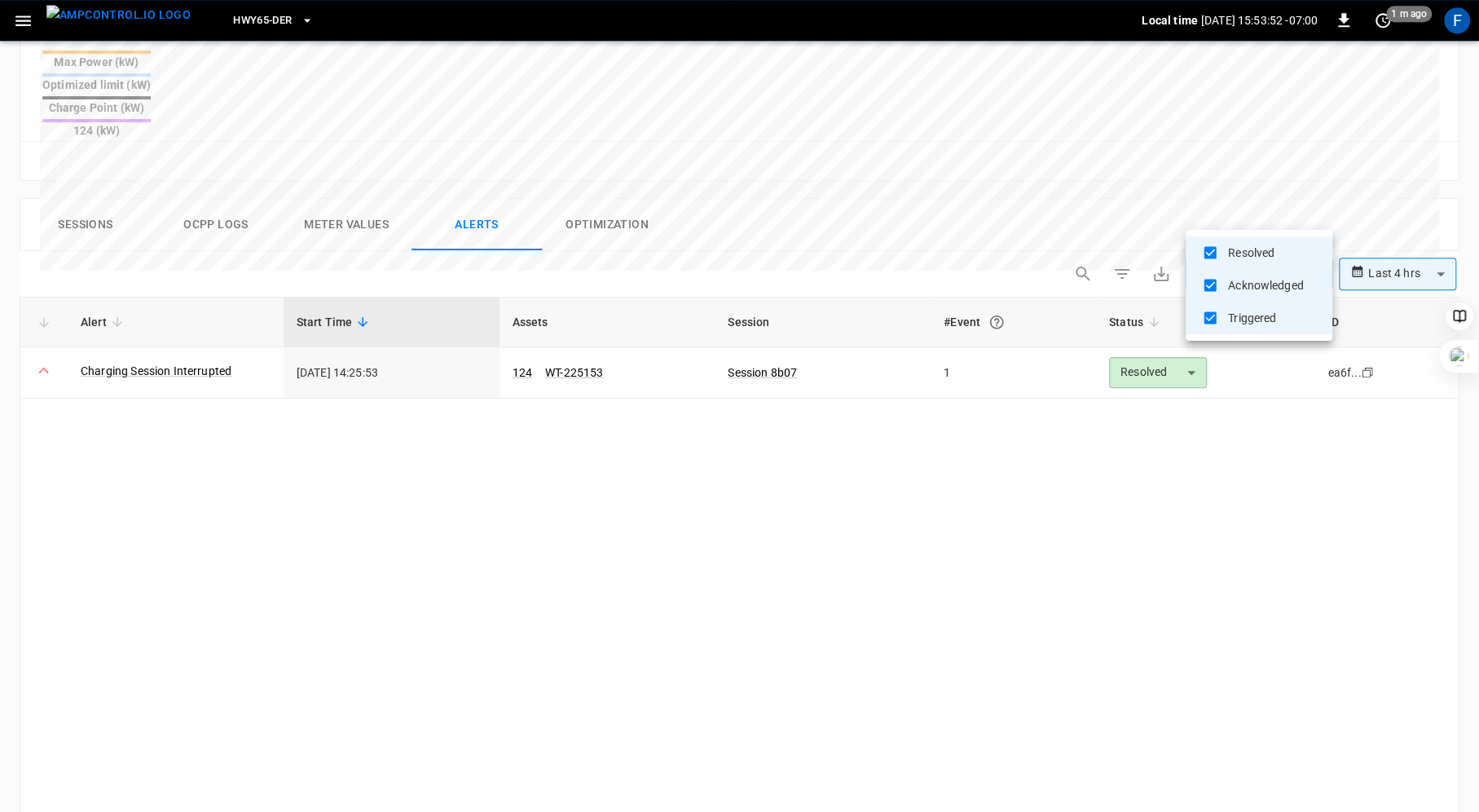
click at [1411, 207] on div at bounding box center [740, 406] width 1479 height 812
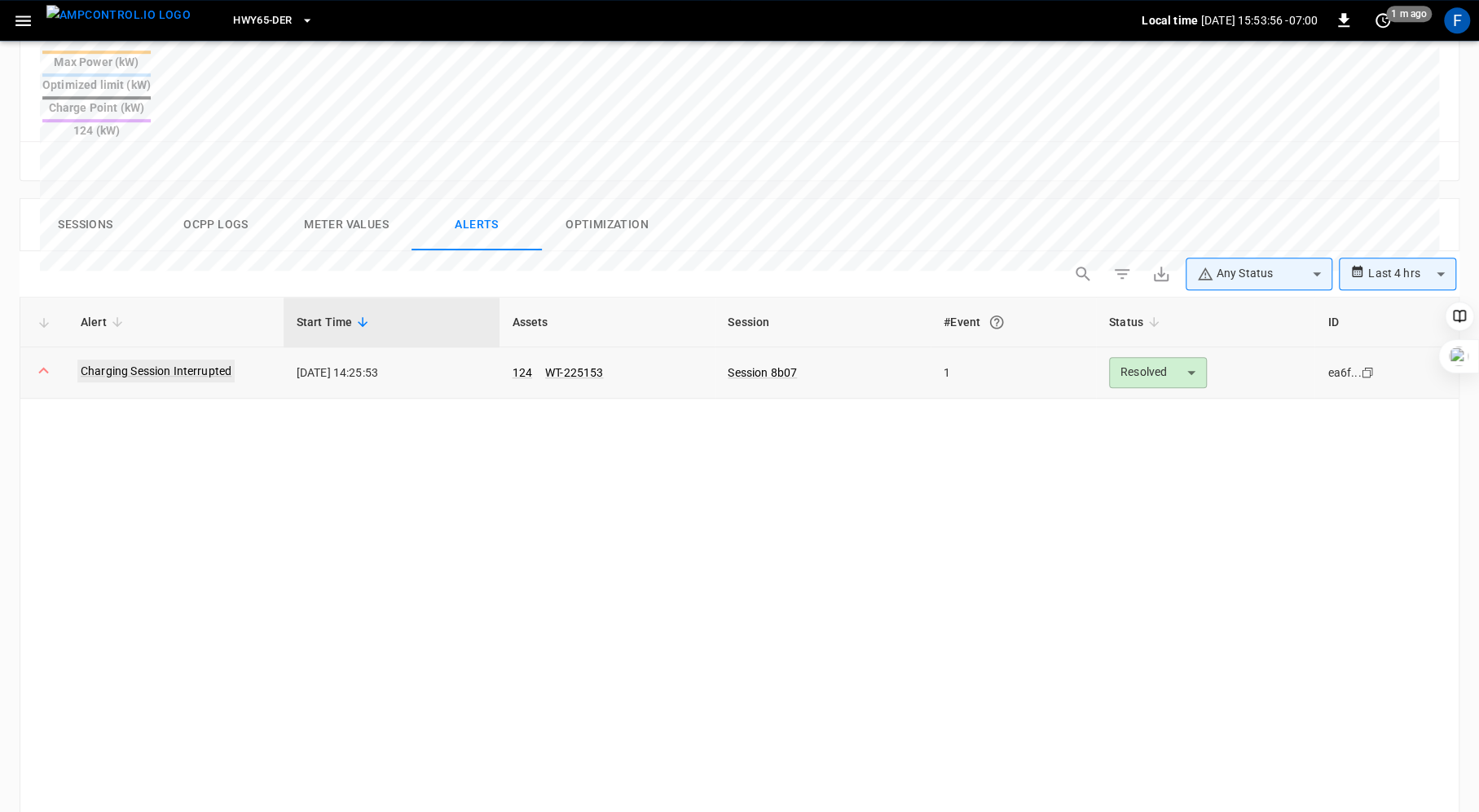
click at [136, 359] on link "Charging Session Interrupted" at bounding box center [156, 371] width 157 height 23
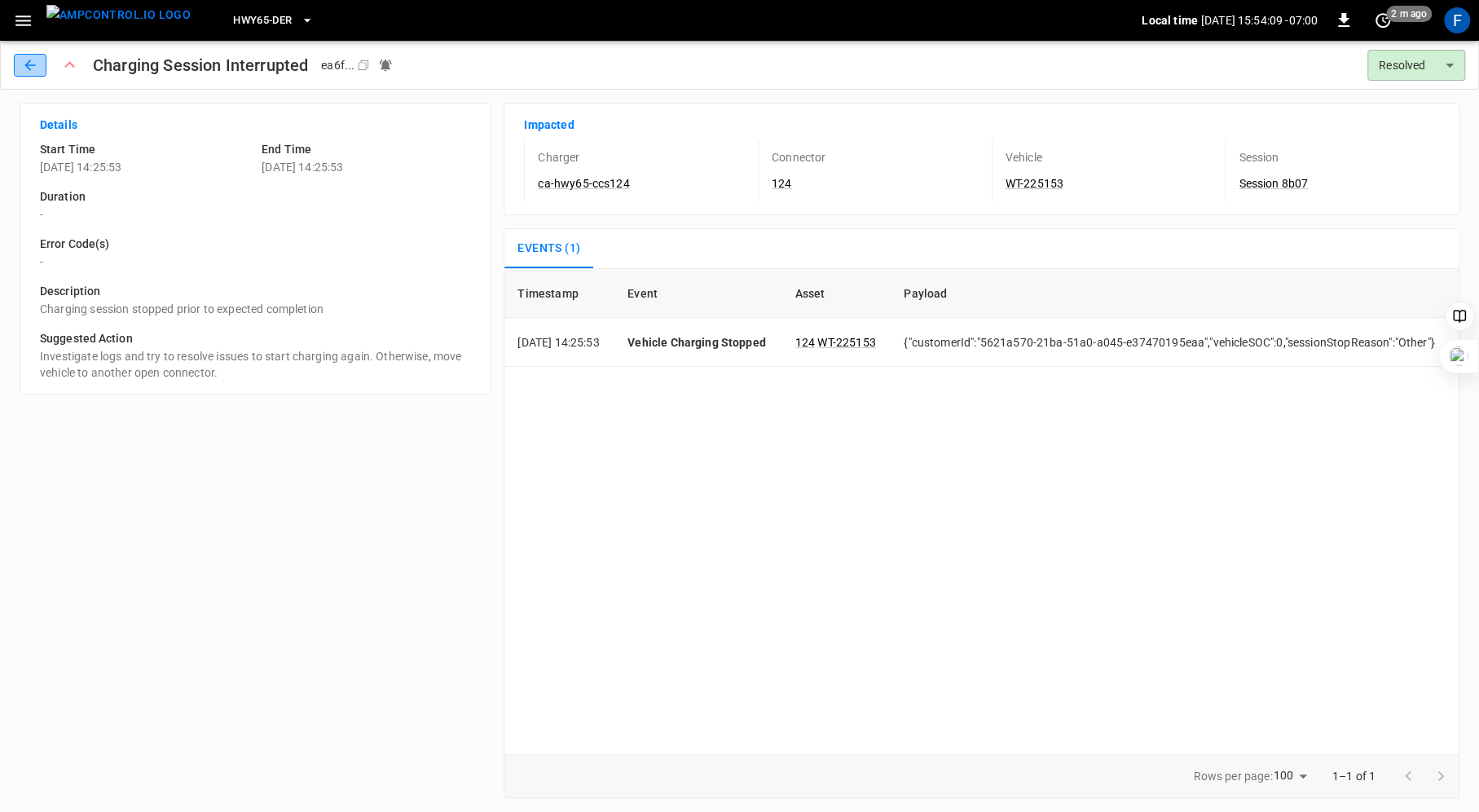
click at [25, 63] on icon "button" at bounding box center [30, 65] width 16 height 16
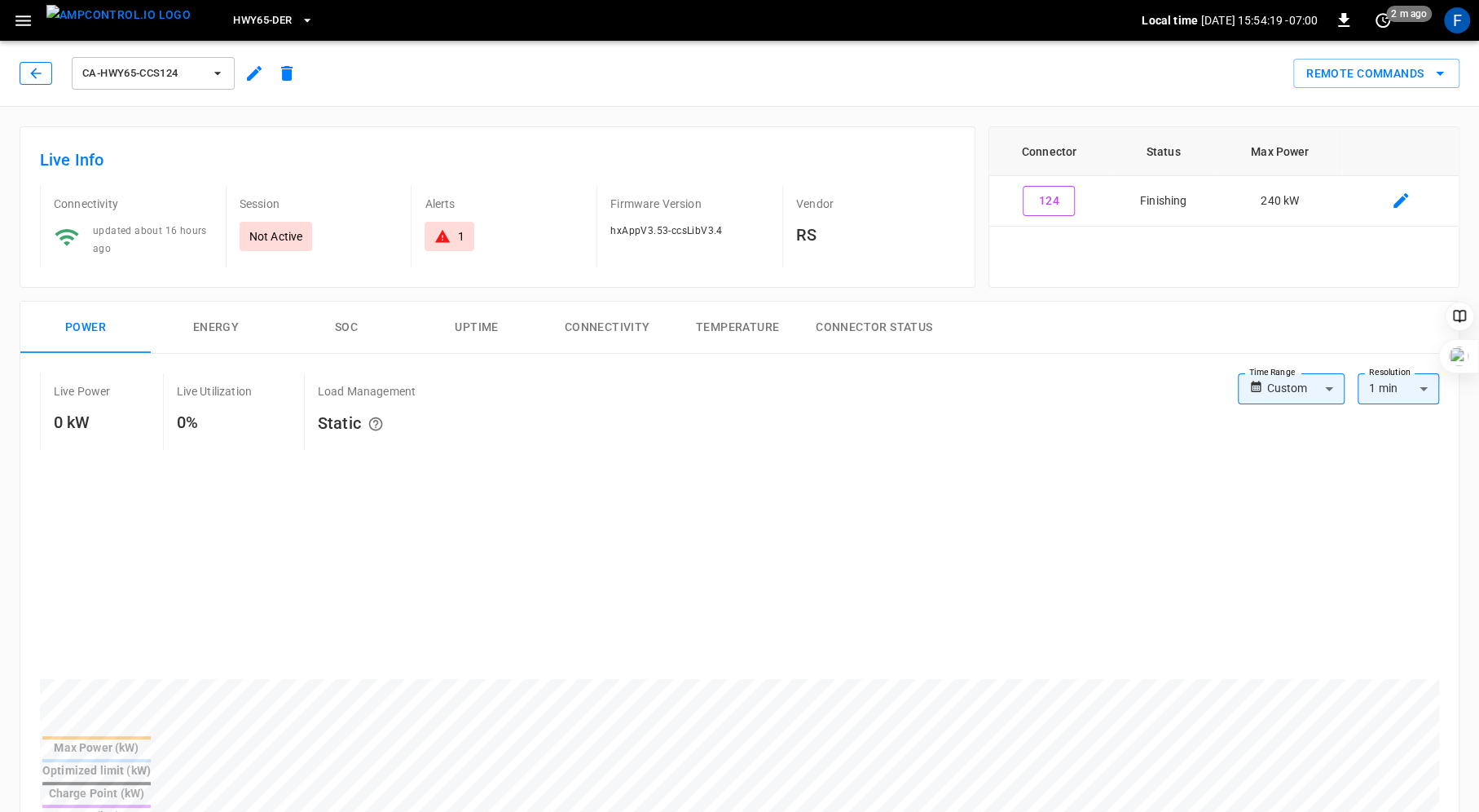
click at [35, 76] on icon "button" at bounding box center [36, 73] width 16 height 16
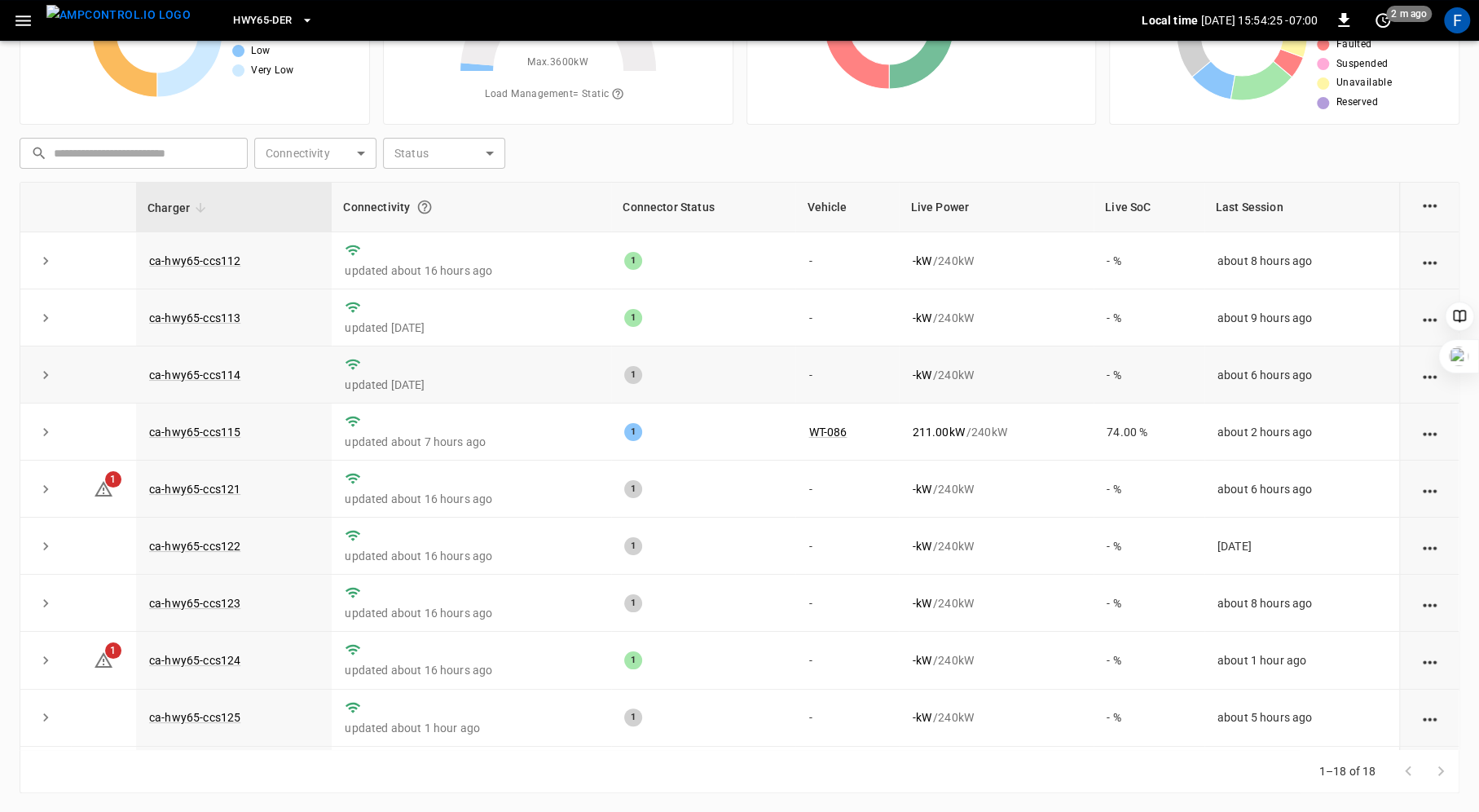
scroll to position [62, 0]
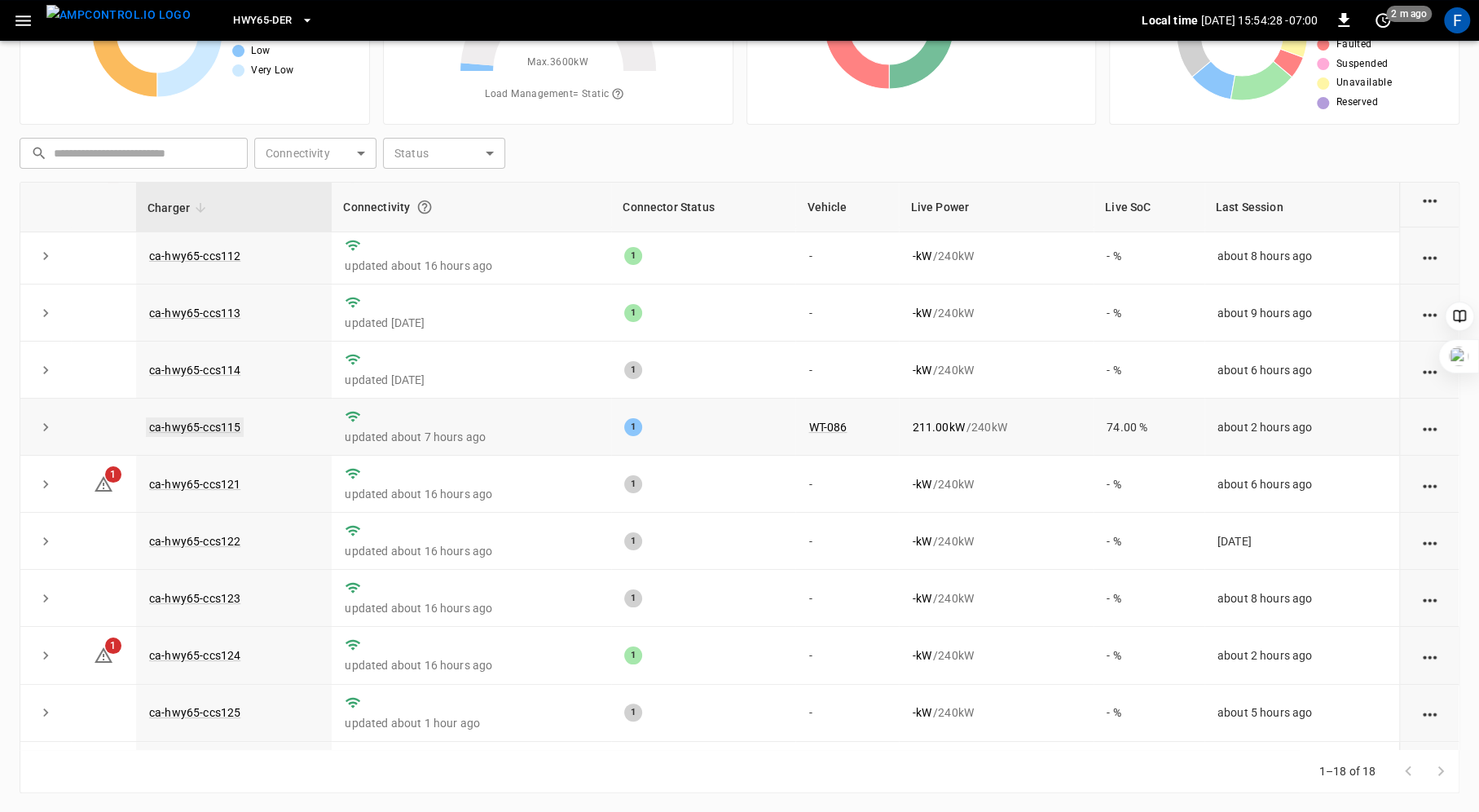
click at [203, 421] on link "ca-hwy65-ccs115" at bounding box center [194, 427] width 98 height 20
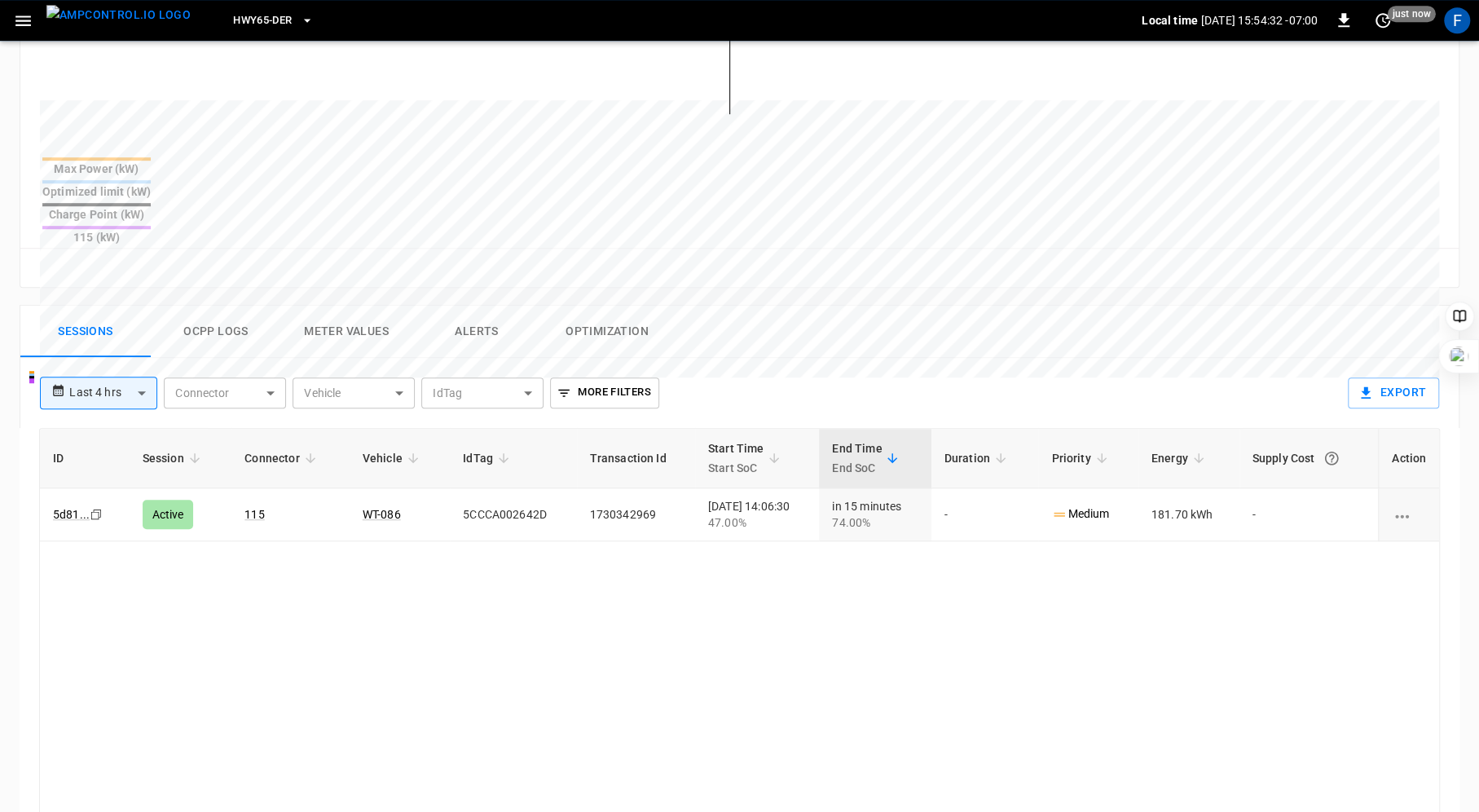
scroll to position [581, 0]
click at [194, 304] on button "Ocpp logs" at bounding box center [216, 329] width 130 height 52
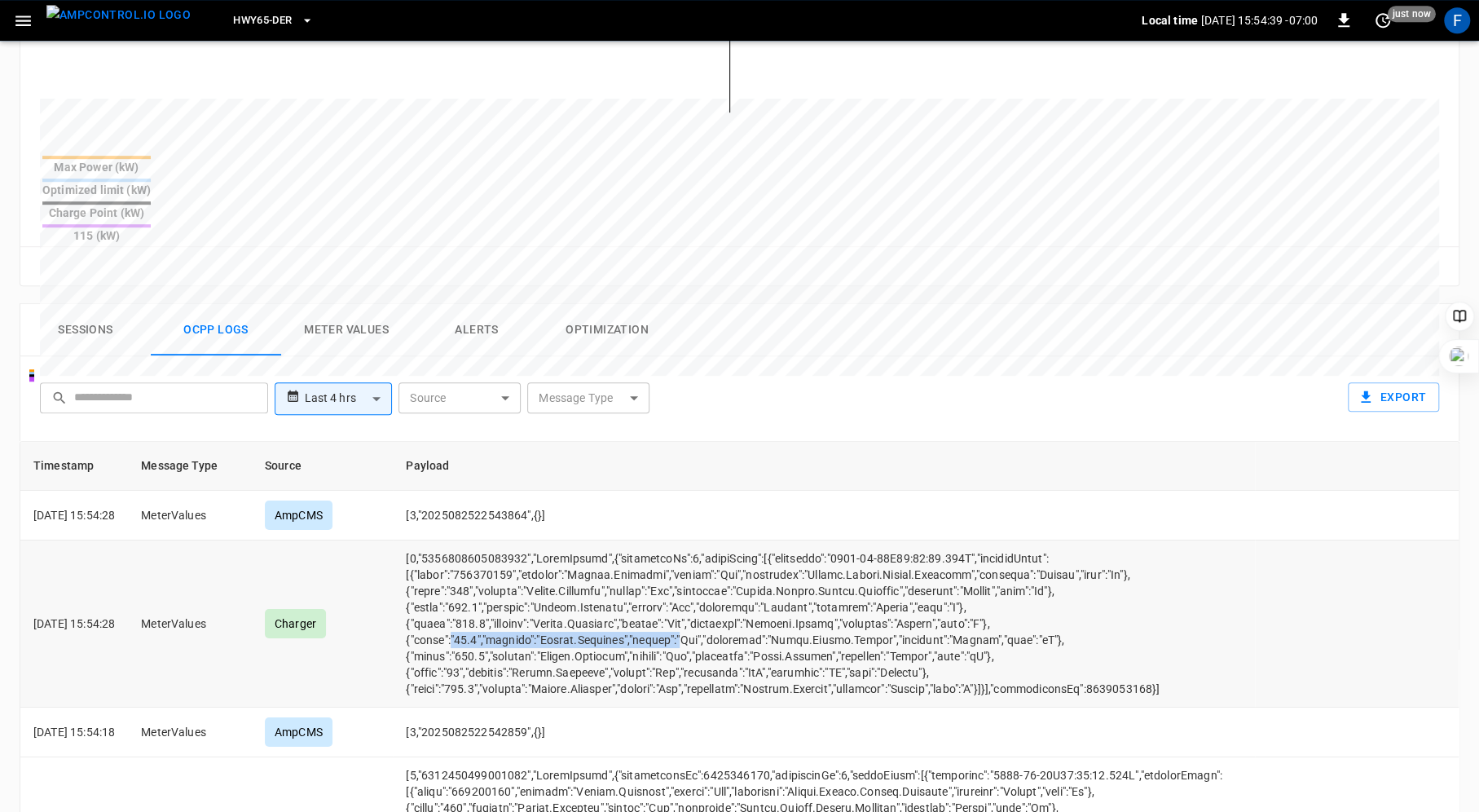
drag, startPoint x: 473, startPoint y: 580, endPoint x: 696, endPoint y: 576, distance: 223.0
click at [696, 576] on td "opcc-messages-table" at bounding box center [823, 623] width 861 height 167
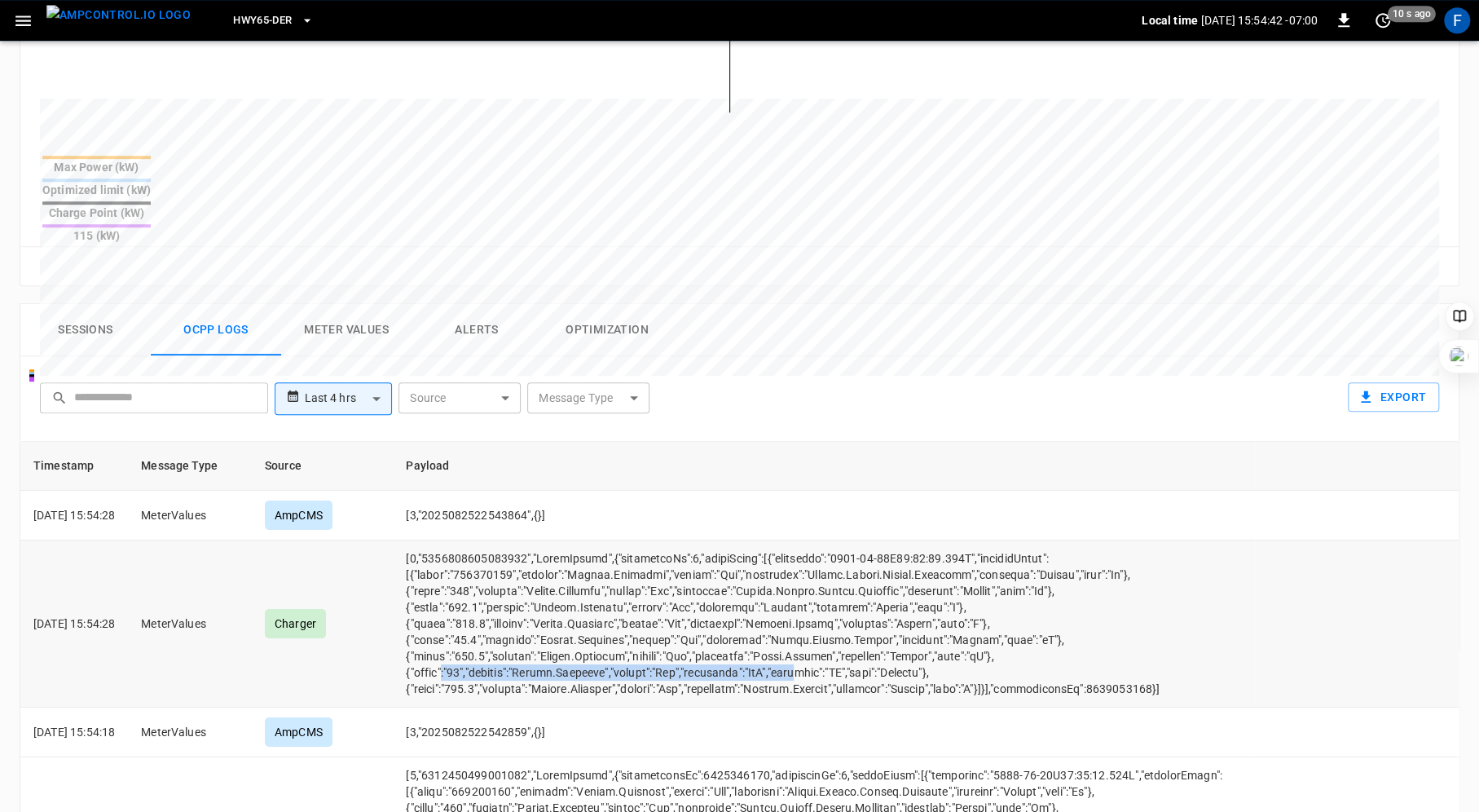
drag, startPoint x: 471, startPoint y: 612, endPoint x: 836, endPoint y: 611, distance: 365.0
click at [836, 611] on td "opcc-messages-table" at bounding box center [823, 623] width 861 height 167
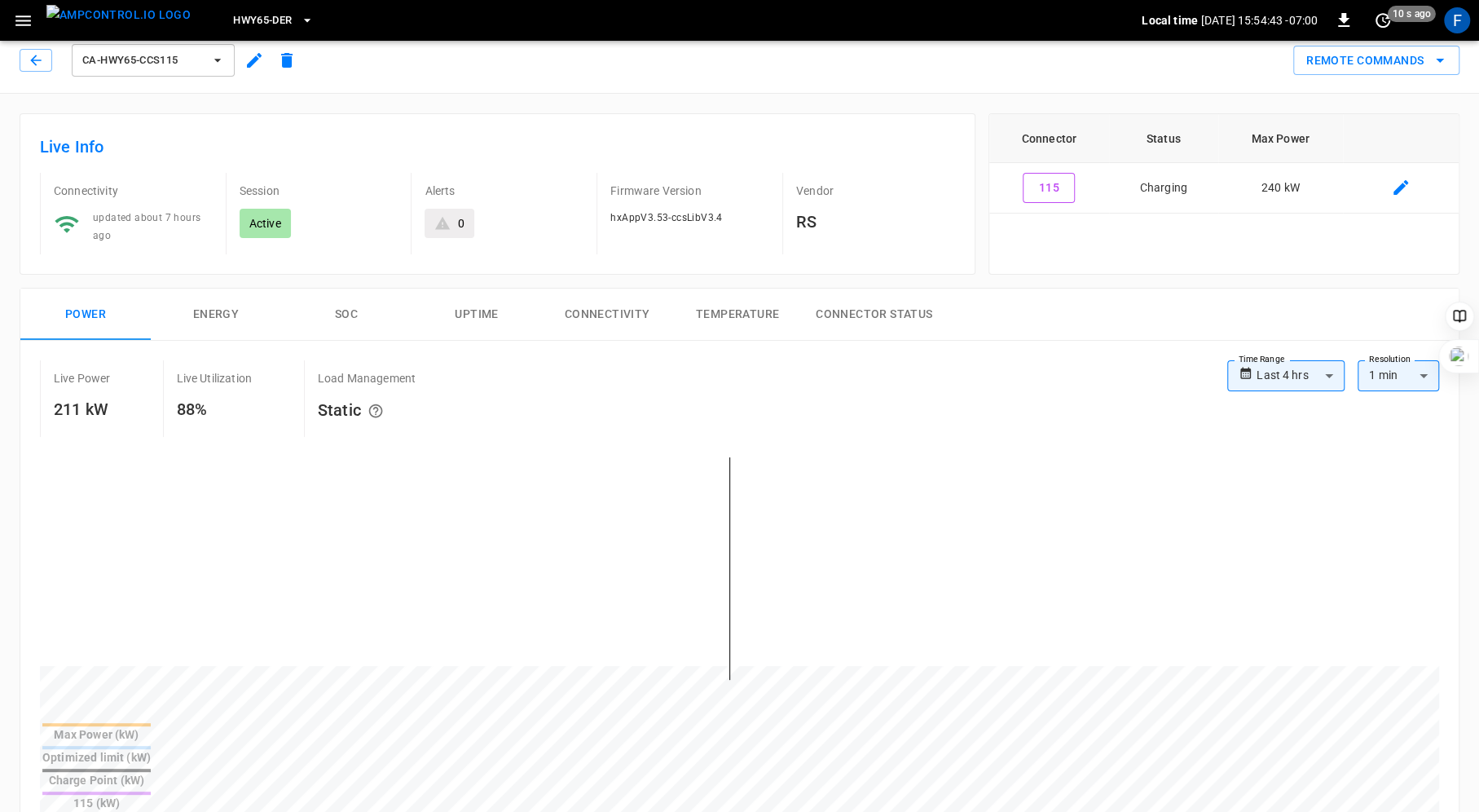
scroll to position [0, 0]
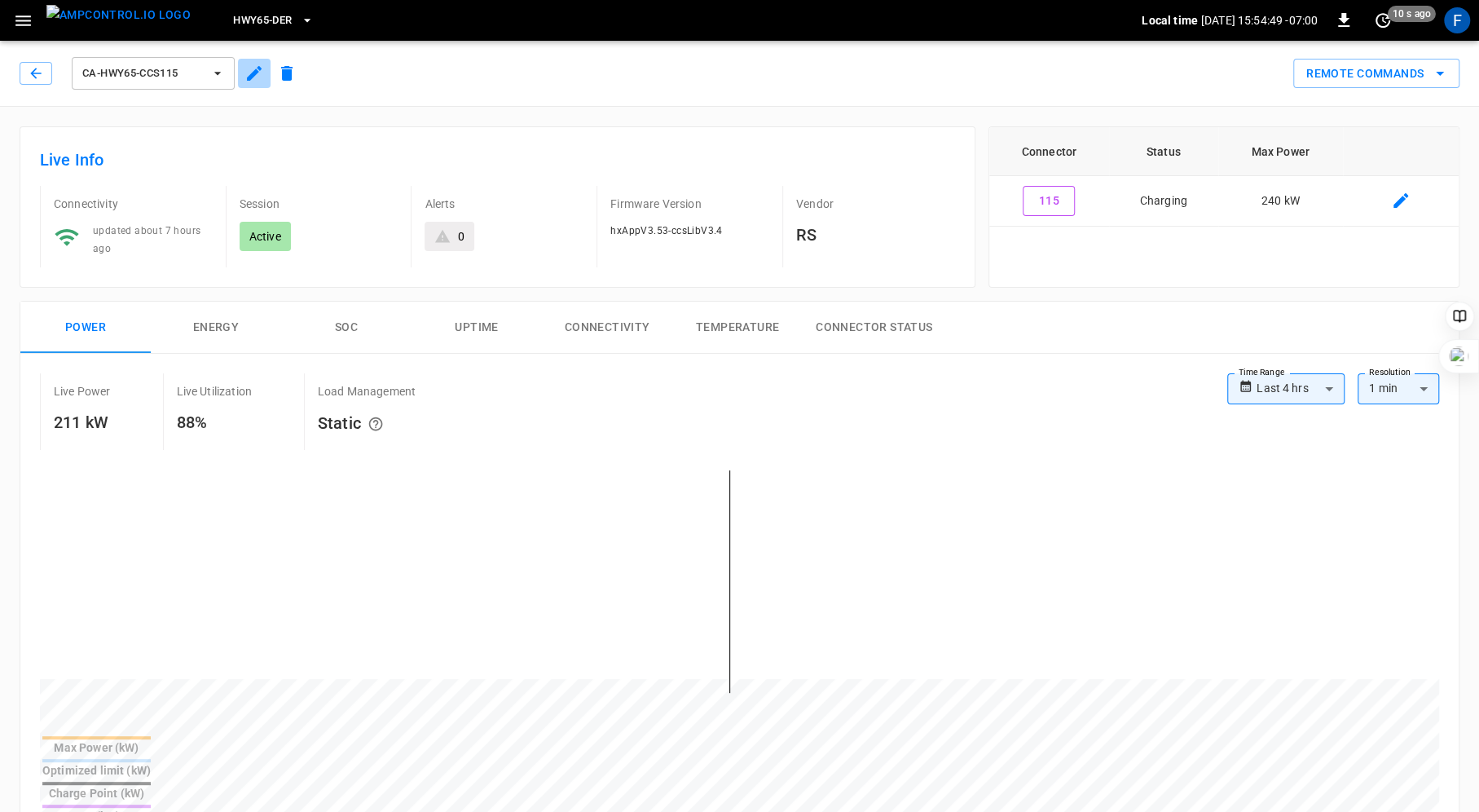
click at [246, 68] on icon "button" at bounding box center [254, 73] width 20 height 20
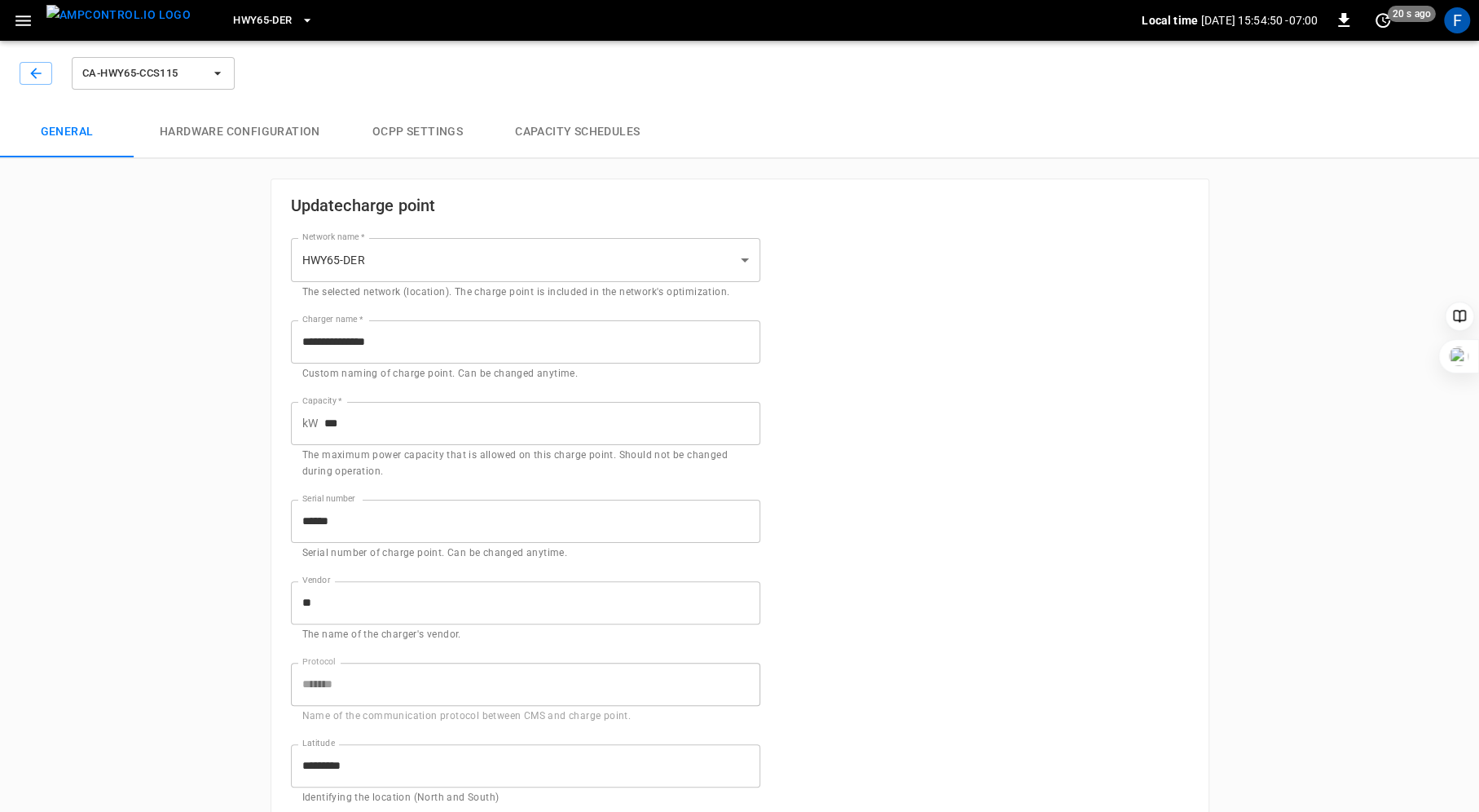
type input "**********"
click at [267, 141] on button "Hardware configuration" at bounding box center [240, 132] width 212 height 52
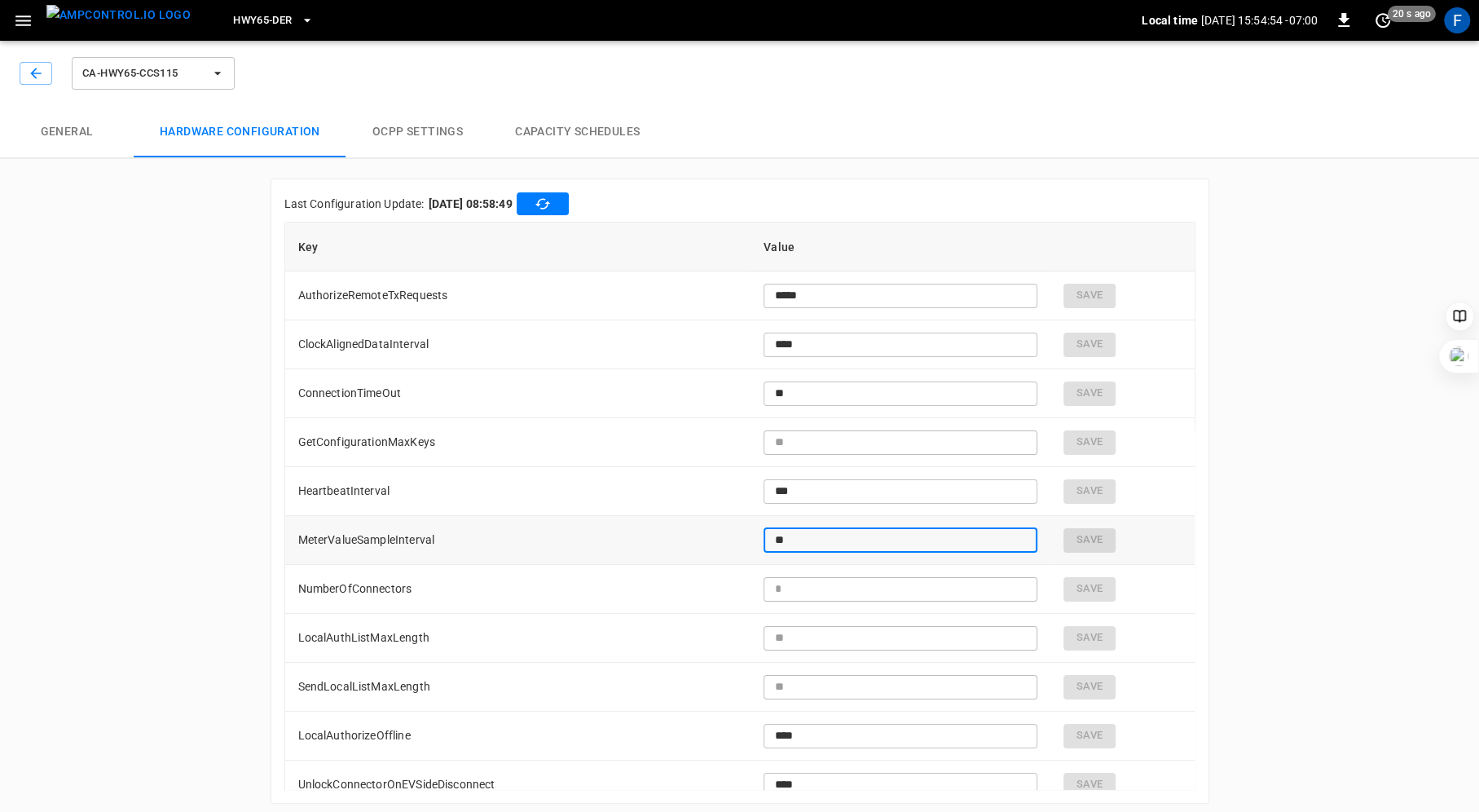
click at [811, 541] on input "**" at bounding box center [900, 539] width 274 height 30
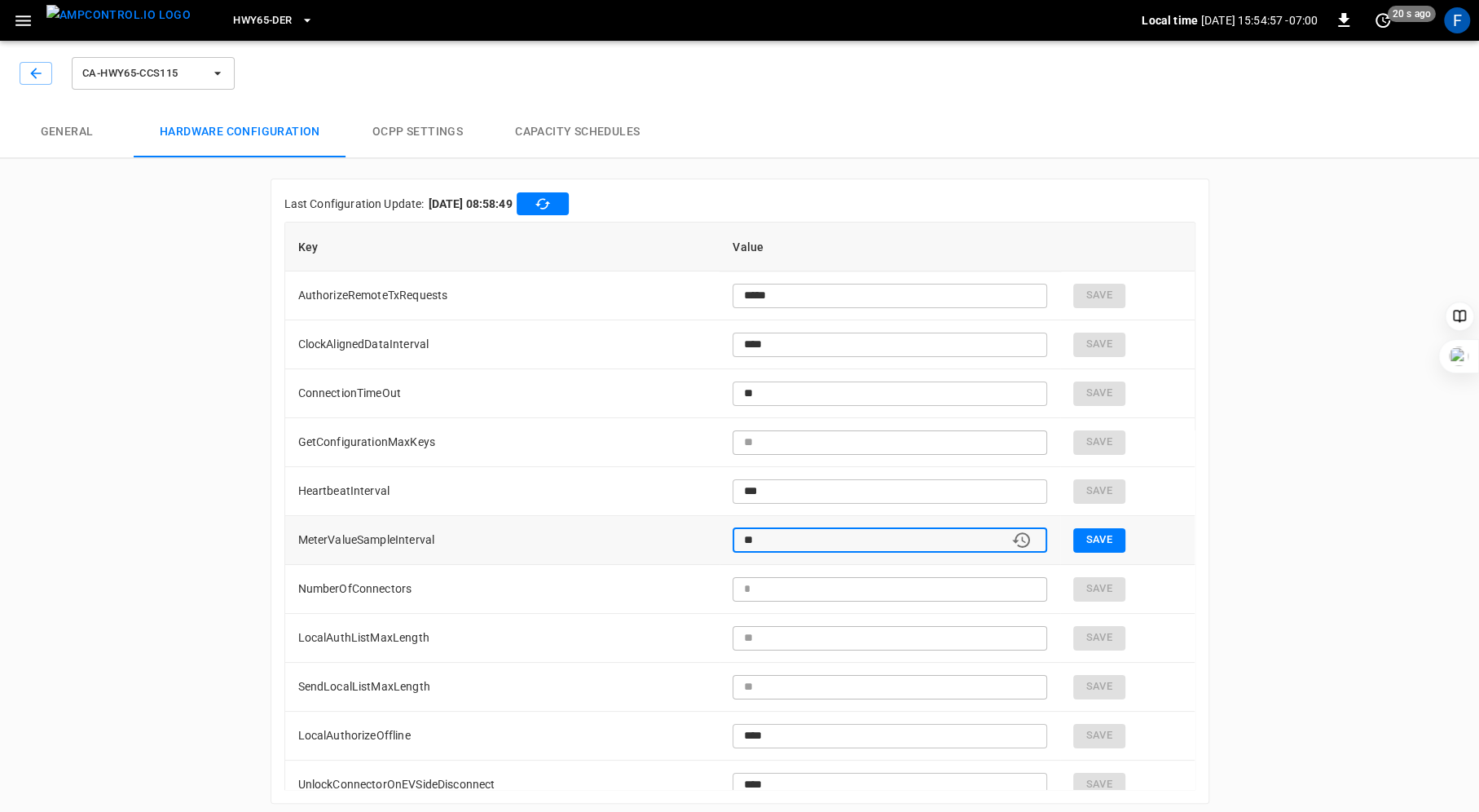
type input "**"
click at [1101, 539] on button "Save" at bounding box center [1099, 540] width 52 height 25
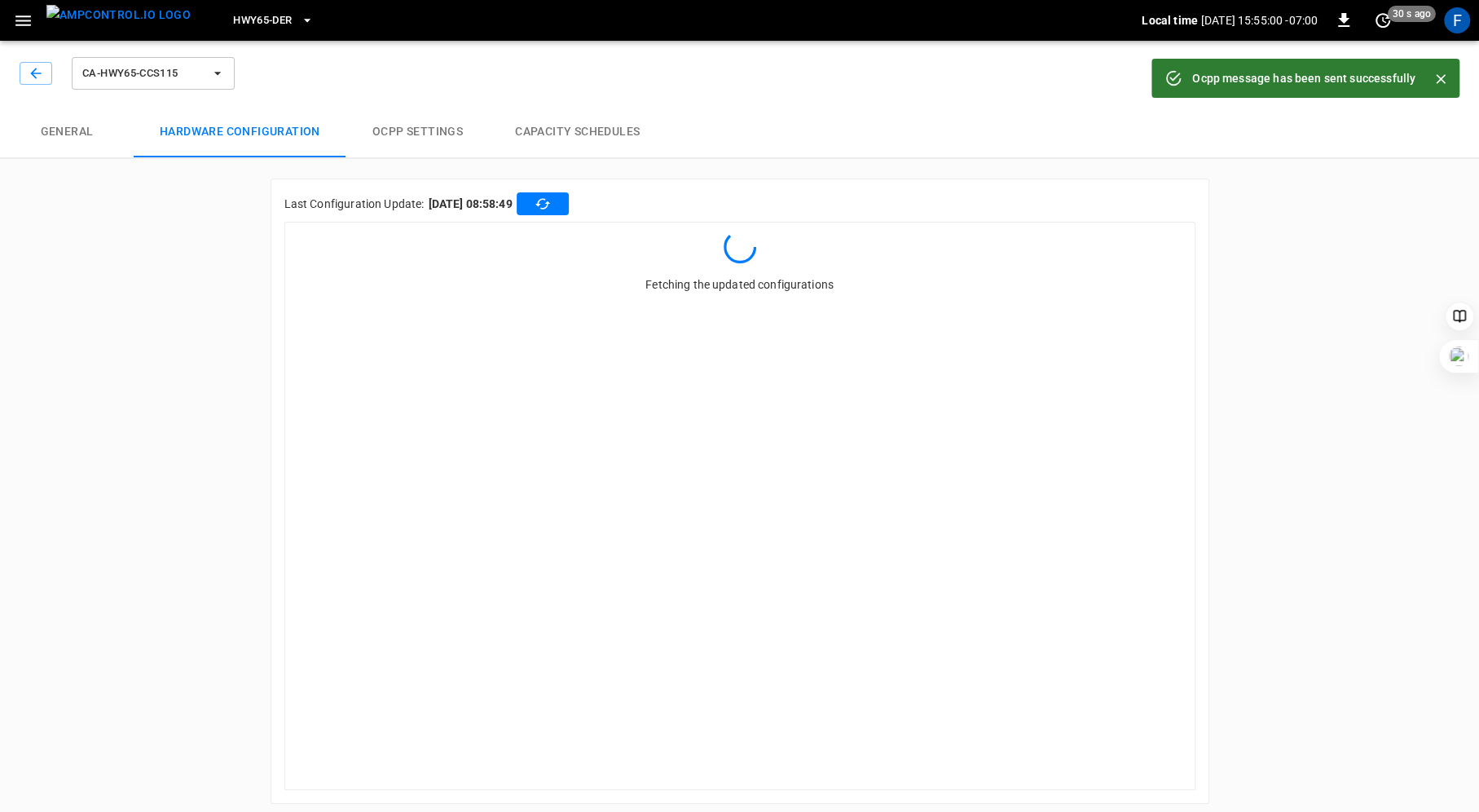
click at [424, 119] on button "OCPP settings" at bounding box center [418, 132] width 142 height 52
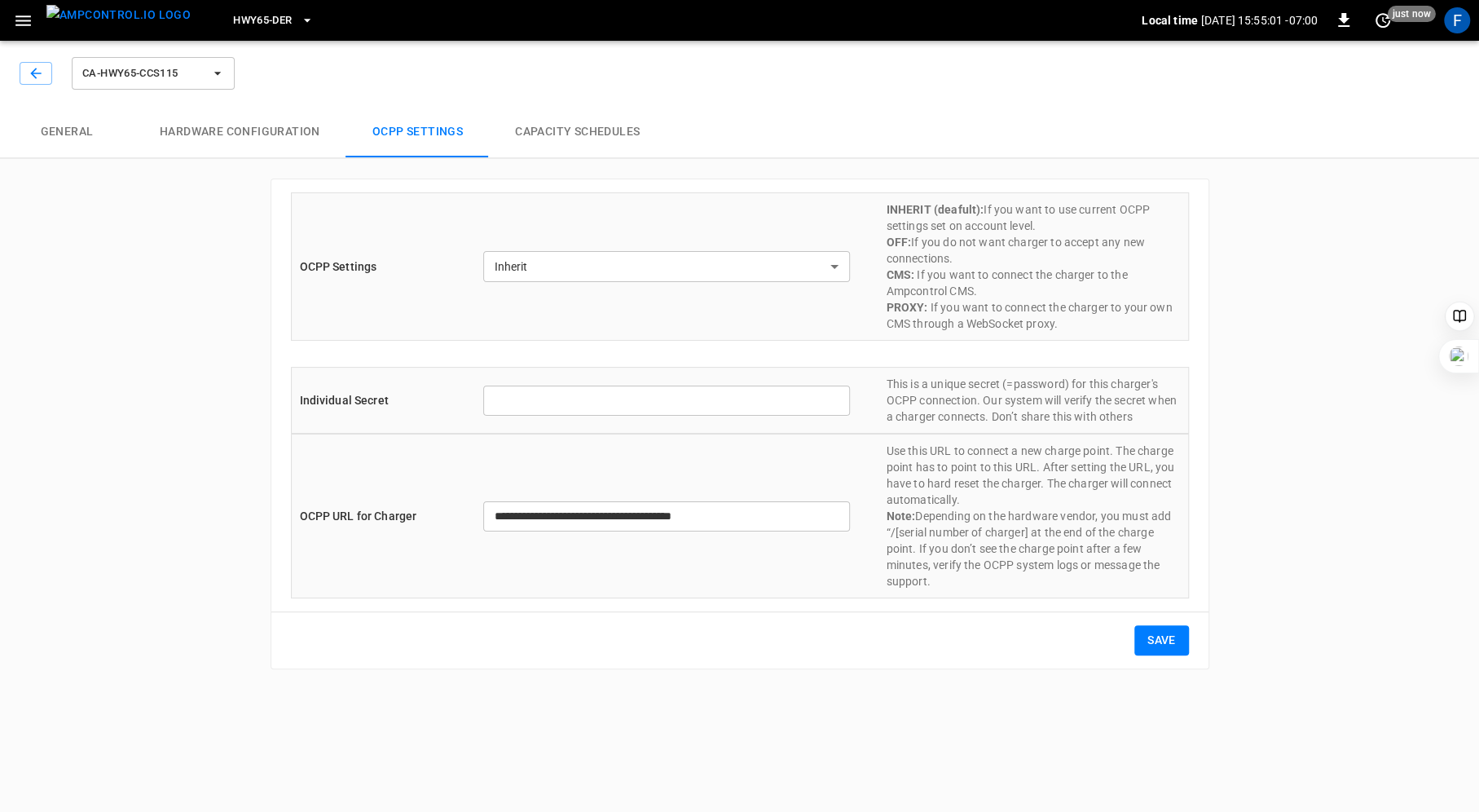
type input "**********"
type input "*******"
click at [576, 136] on button "Capacity Schedules" at bounding box center [577, 132] width 177 height 52
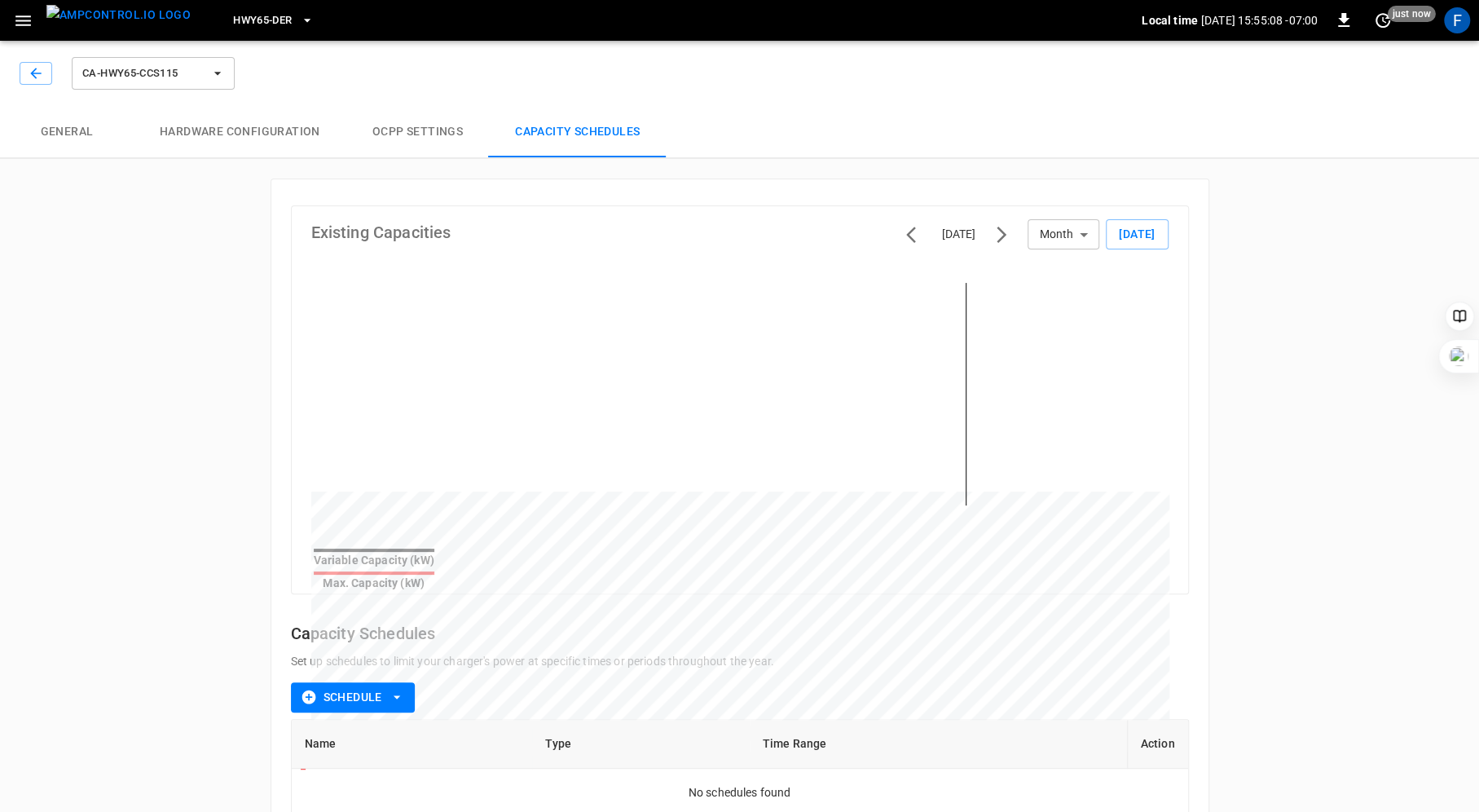
click at [420, 135] on button "OCPP settings" at bounding box center [418, 132] width 142 height 52
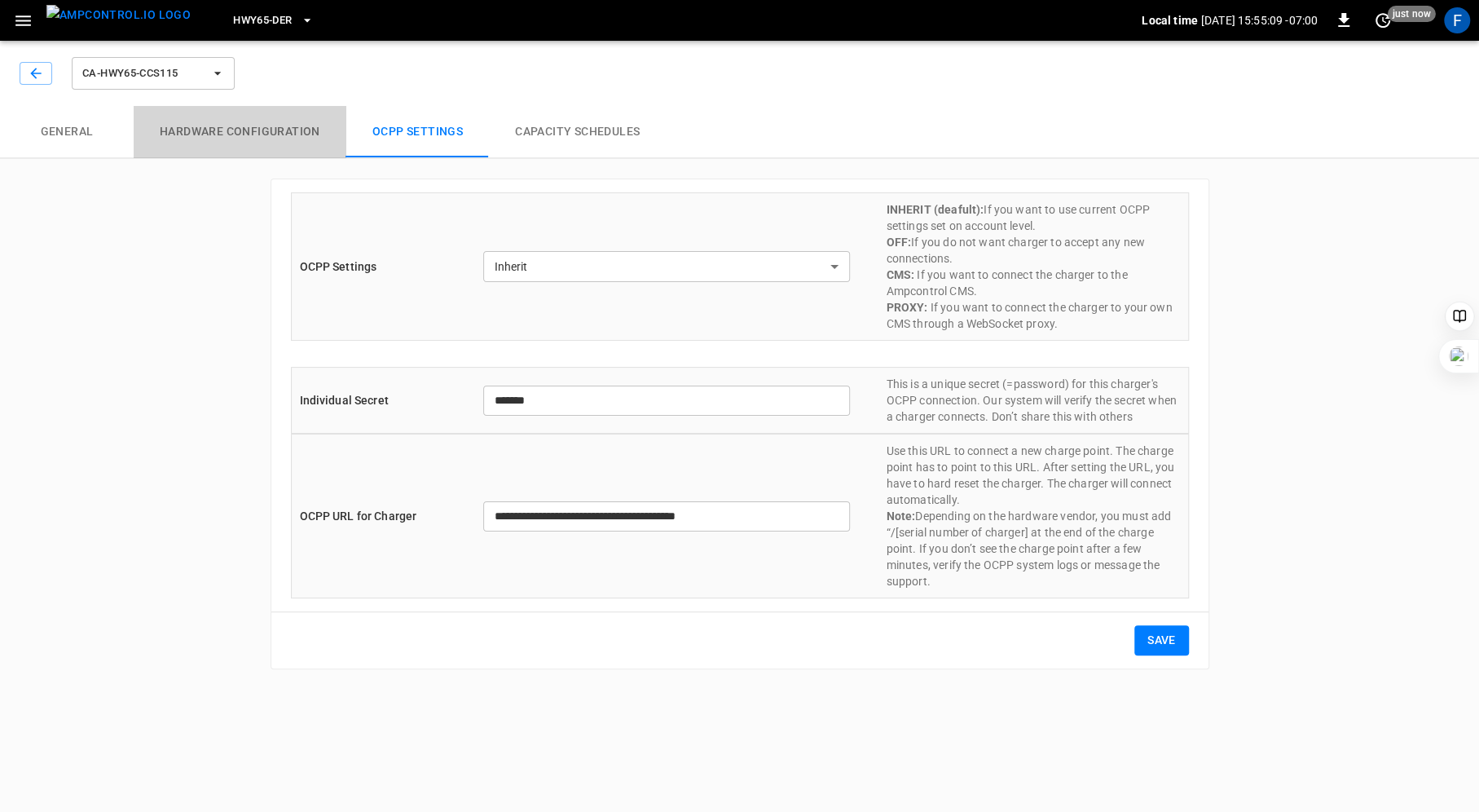
click at [235, 128] on button "Hardware configuration" at bounding box center [240, 132] width 212 height 52
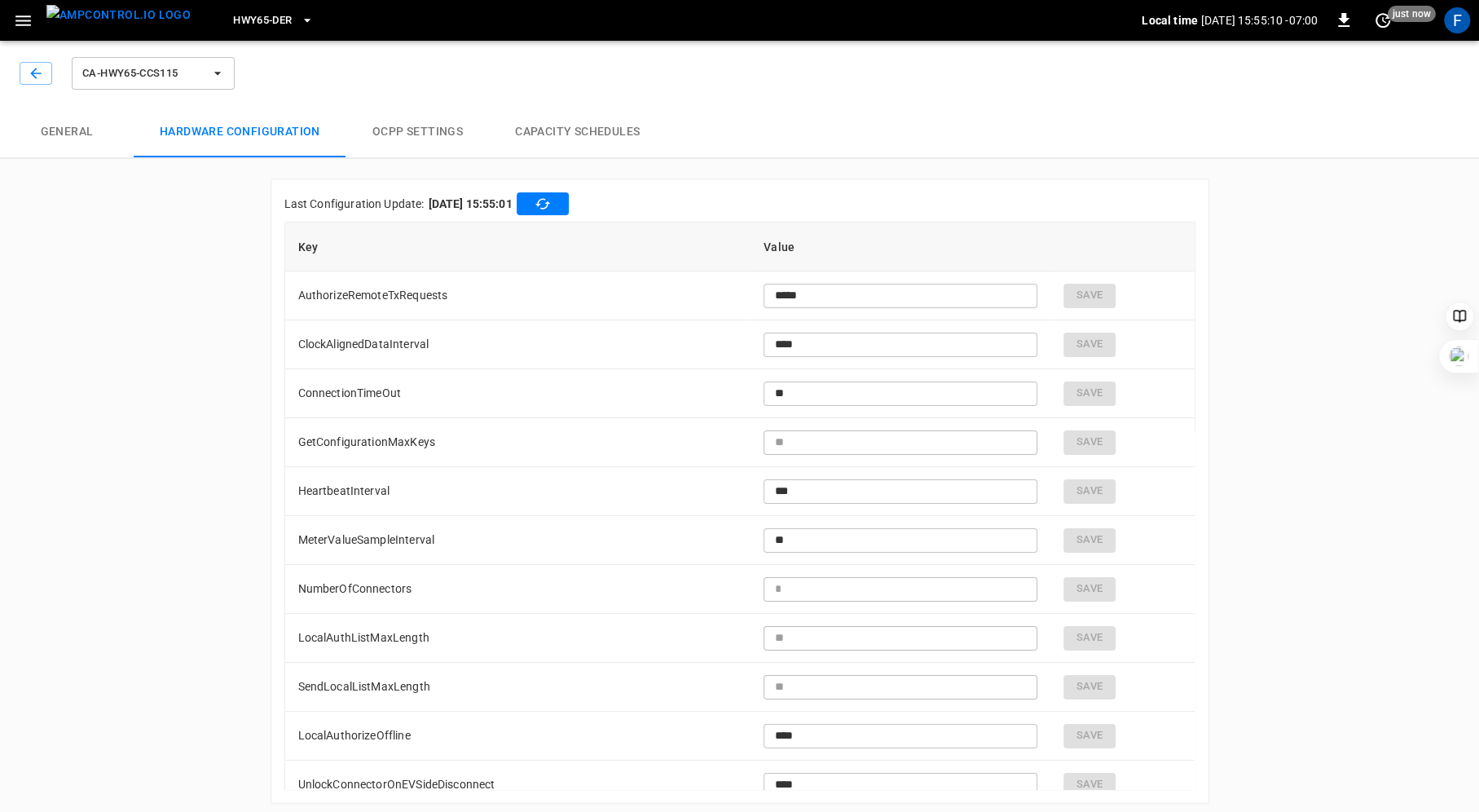
click at [63, 131] on button "General" at bounding box center [67, 132] width 133 height 52
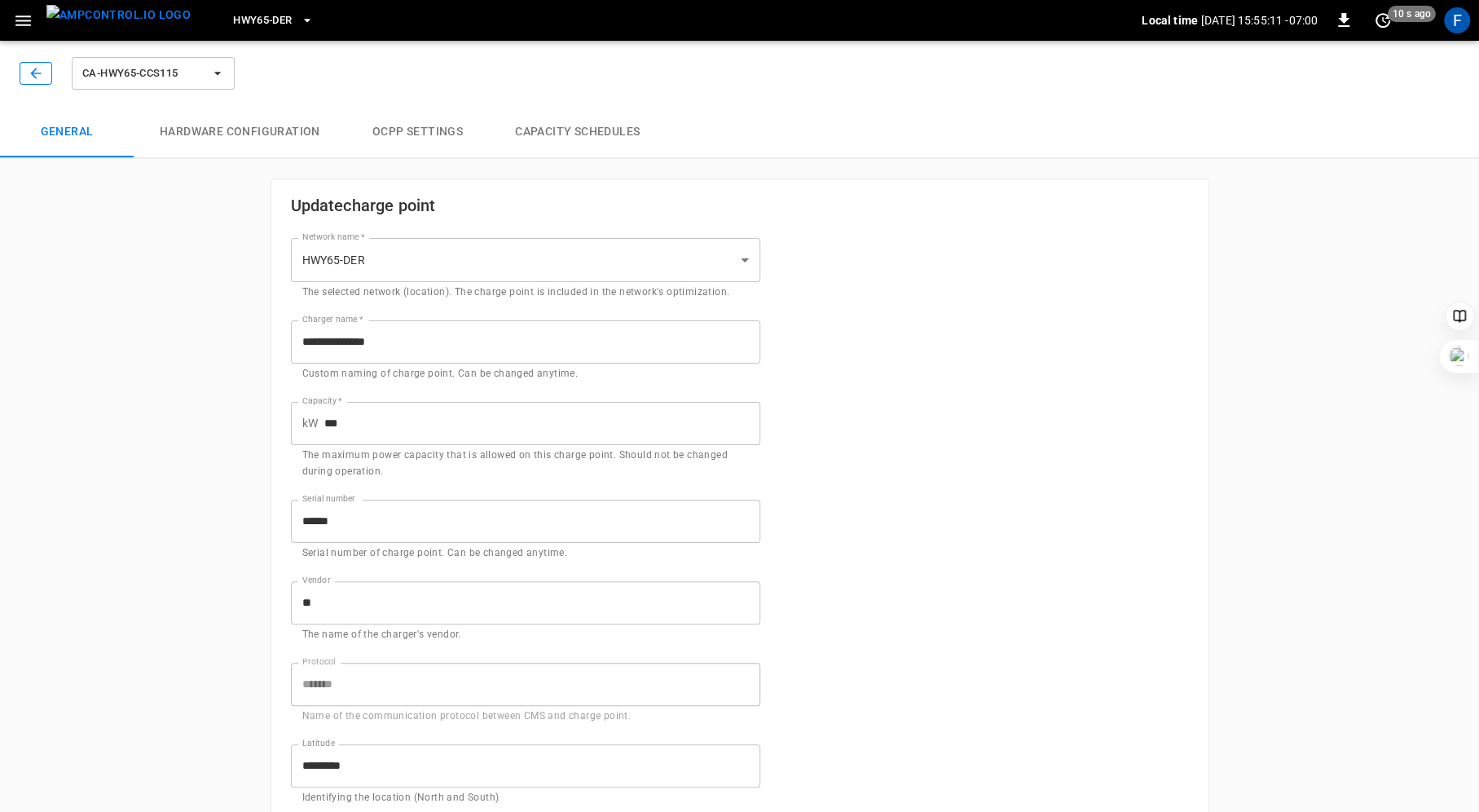
click at [41, 73] on icon "button" at bounding box center [36, 73] width 16 height 16
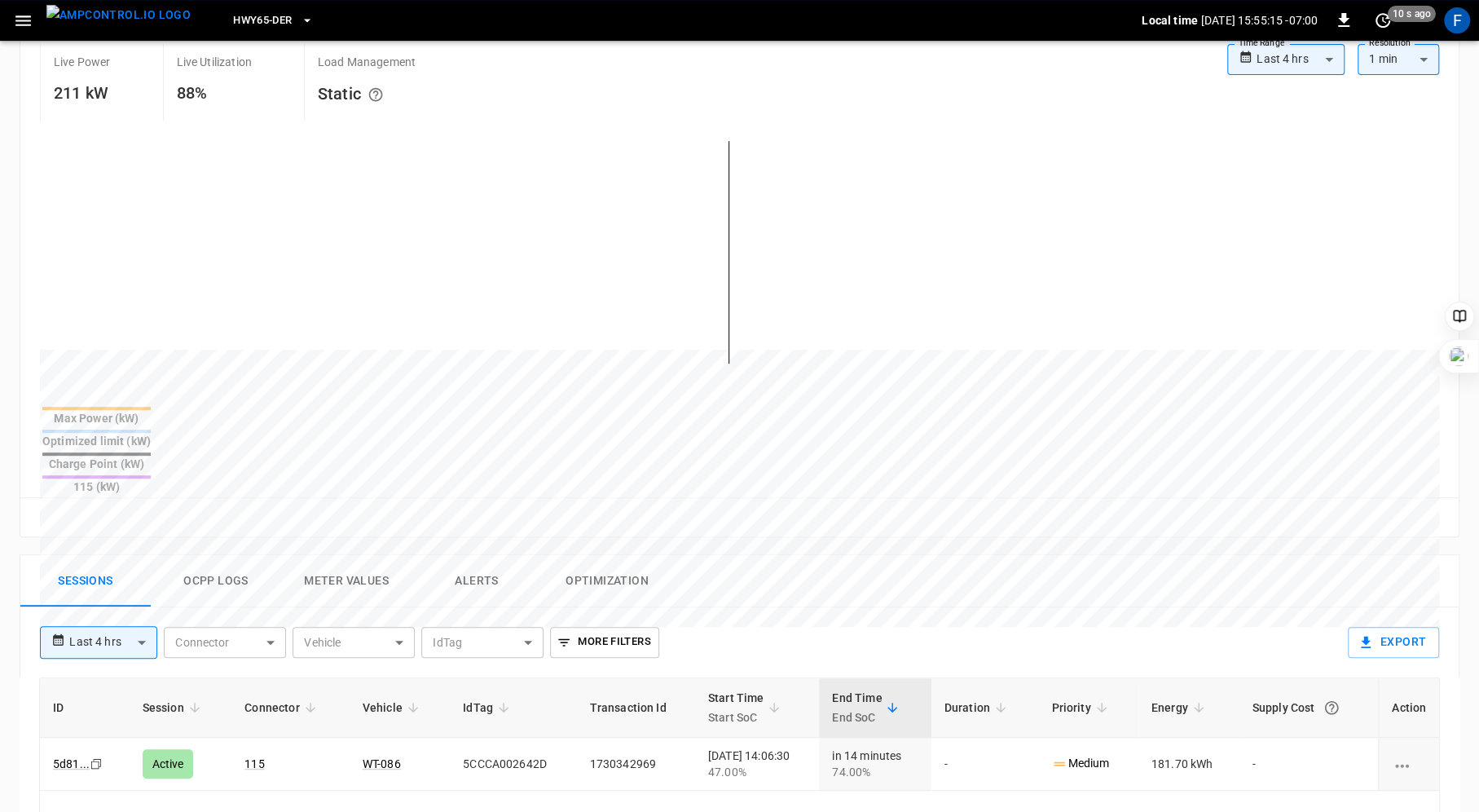
scroll to position [339, 0]
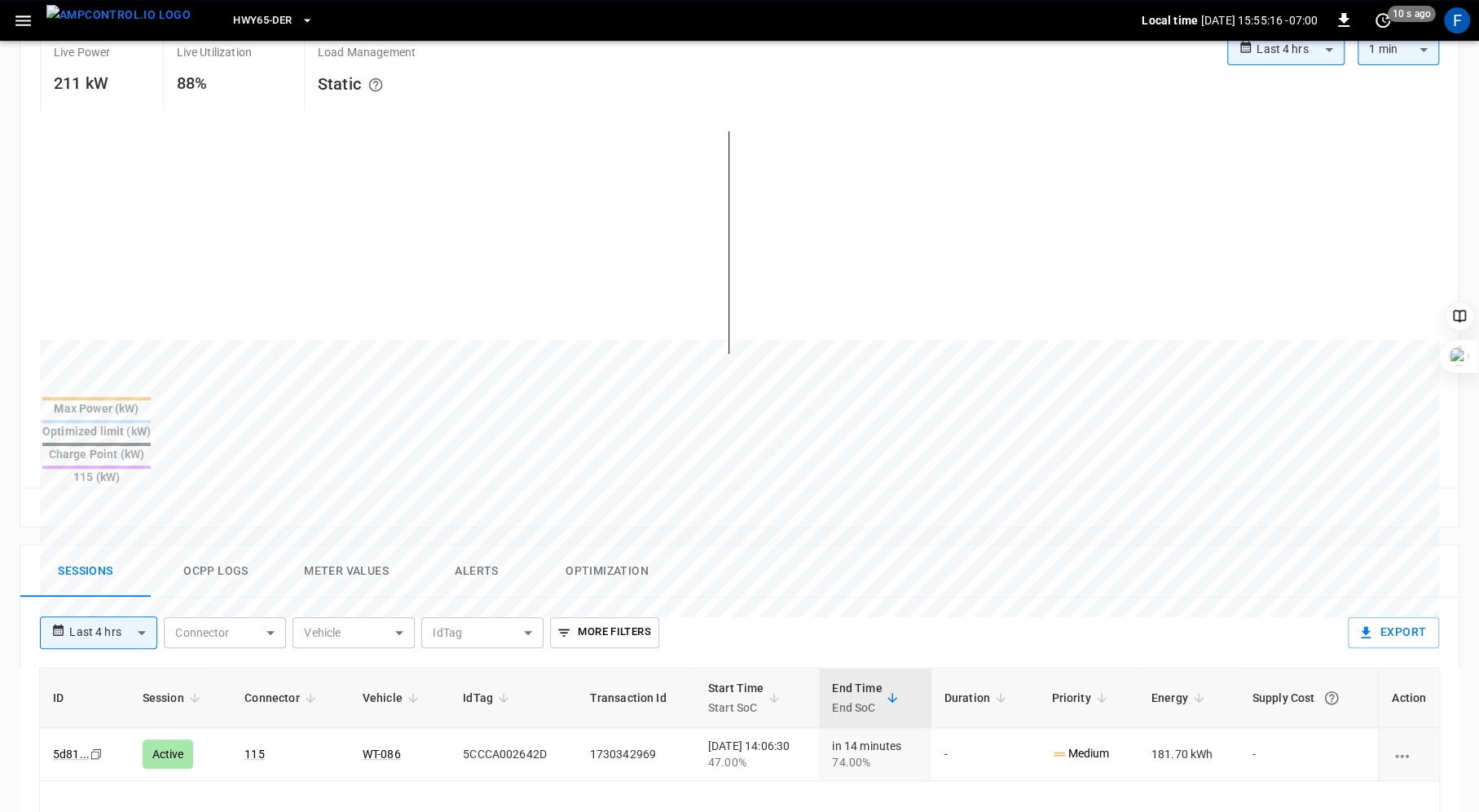
click at [204, 545] on button "Ocpp logs" at bounding box center [216, 571] width 130 height 52
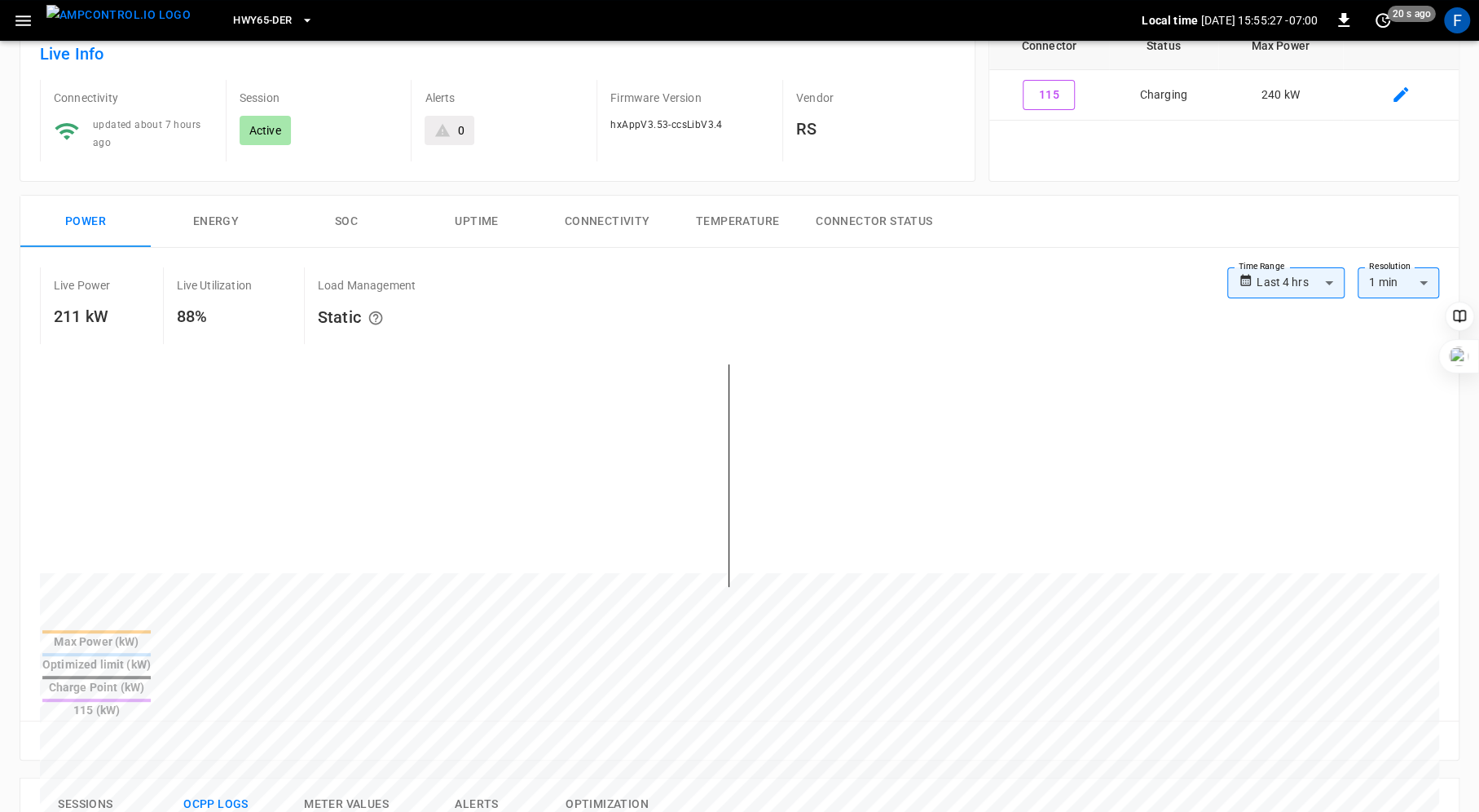
scroll to position [0, 0]
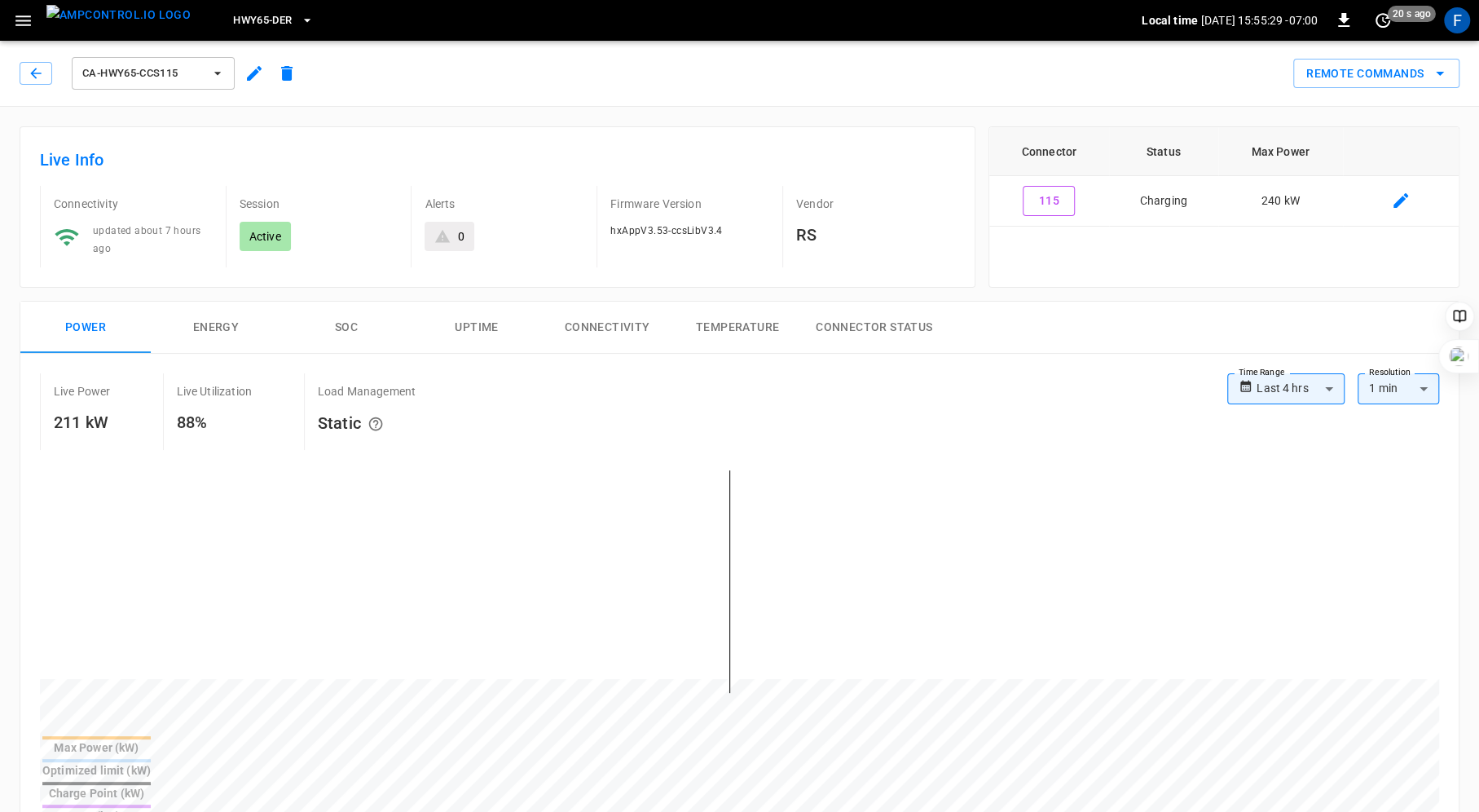
click at [347, 324] on button "SOC" at bounding box center [346, 327] width 130 height 52
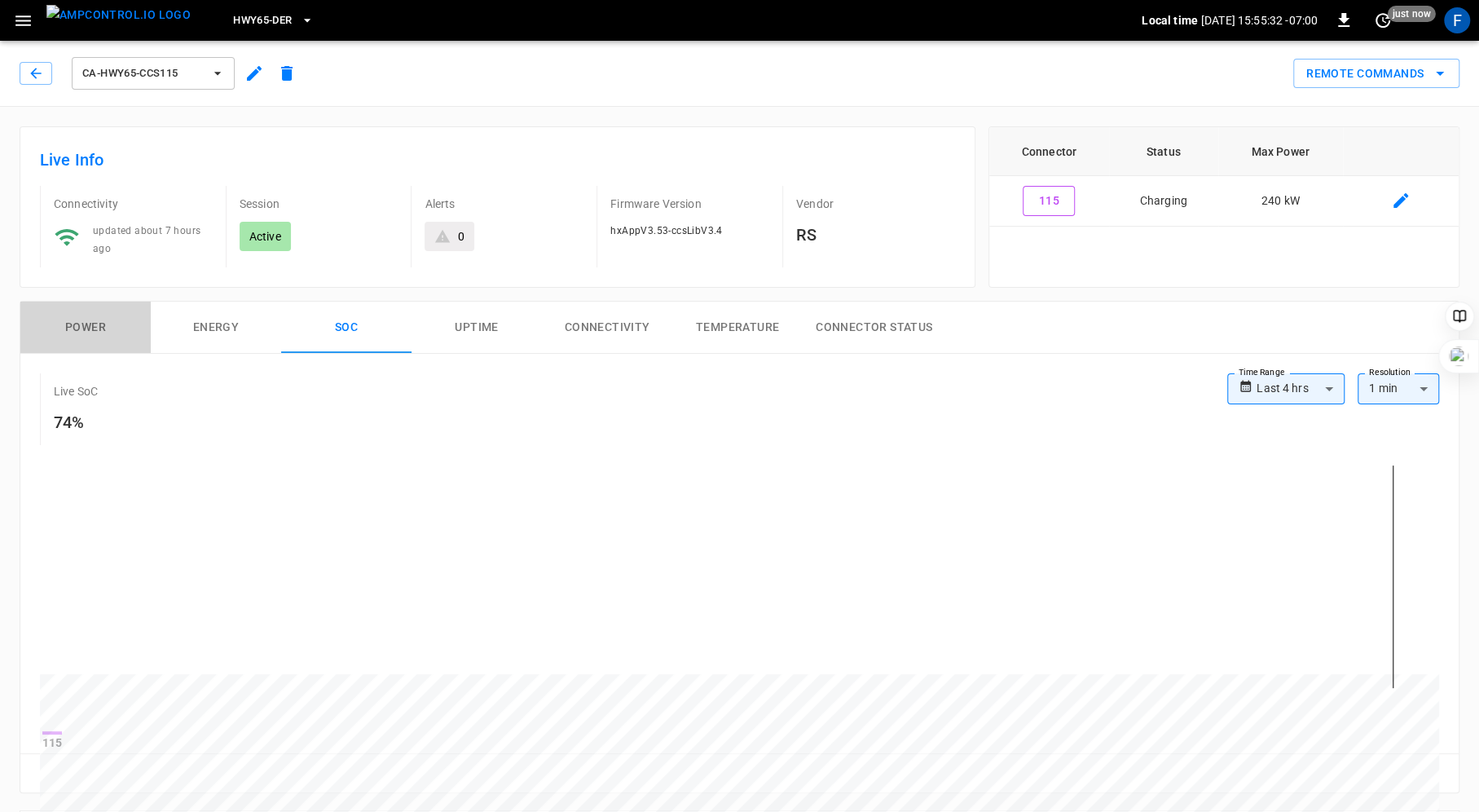
click at [91, 329] on button "Power" at bounding box center [86, 327] width 130 height 52
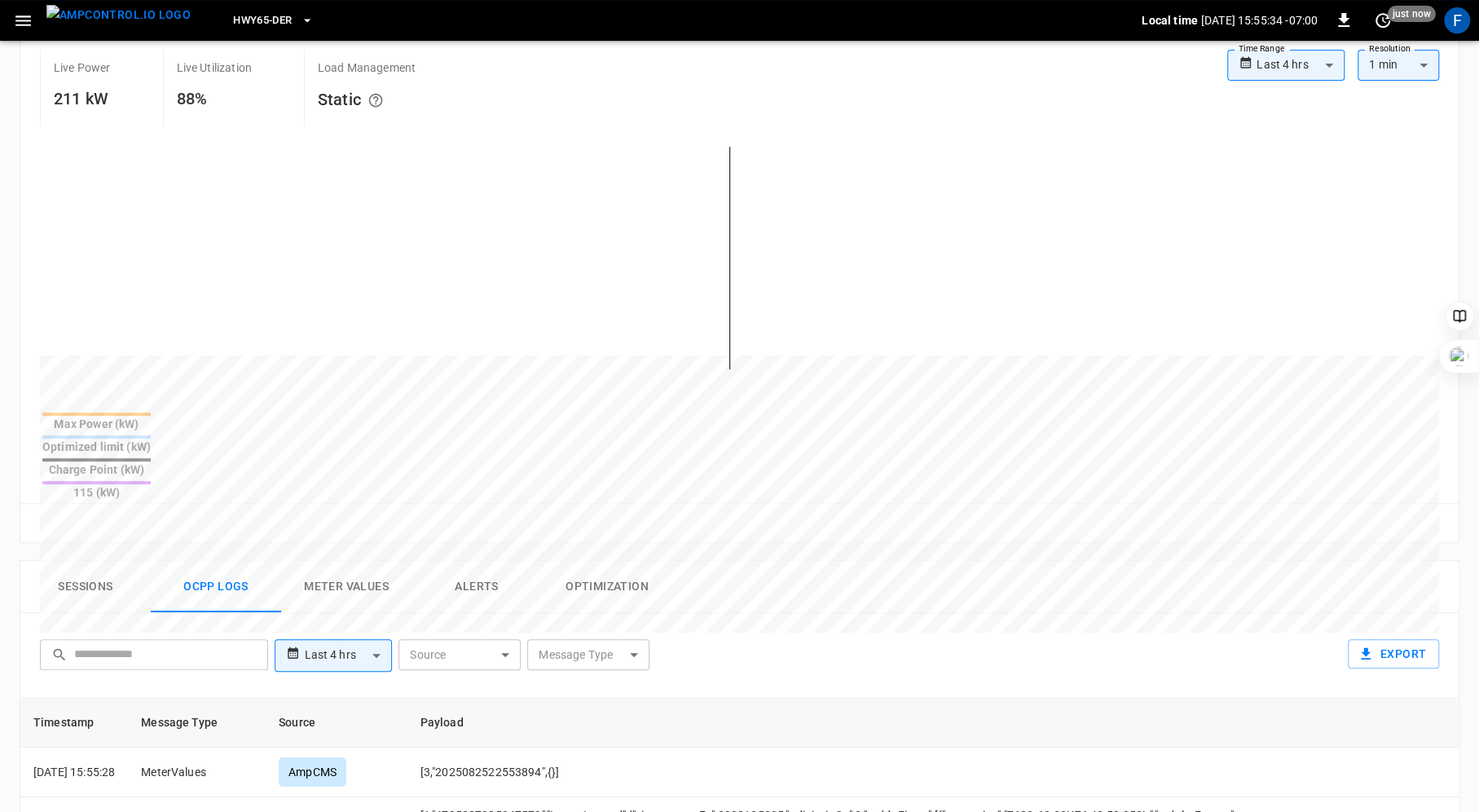
scroll to position [506, 0]
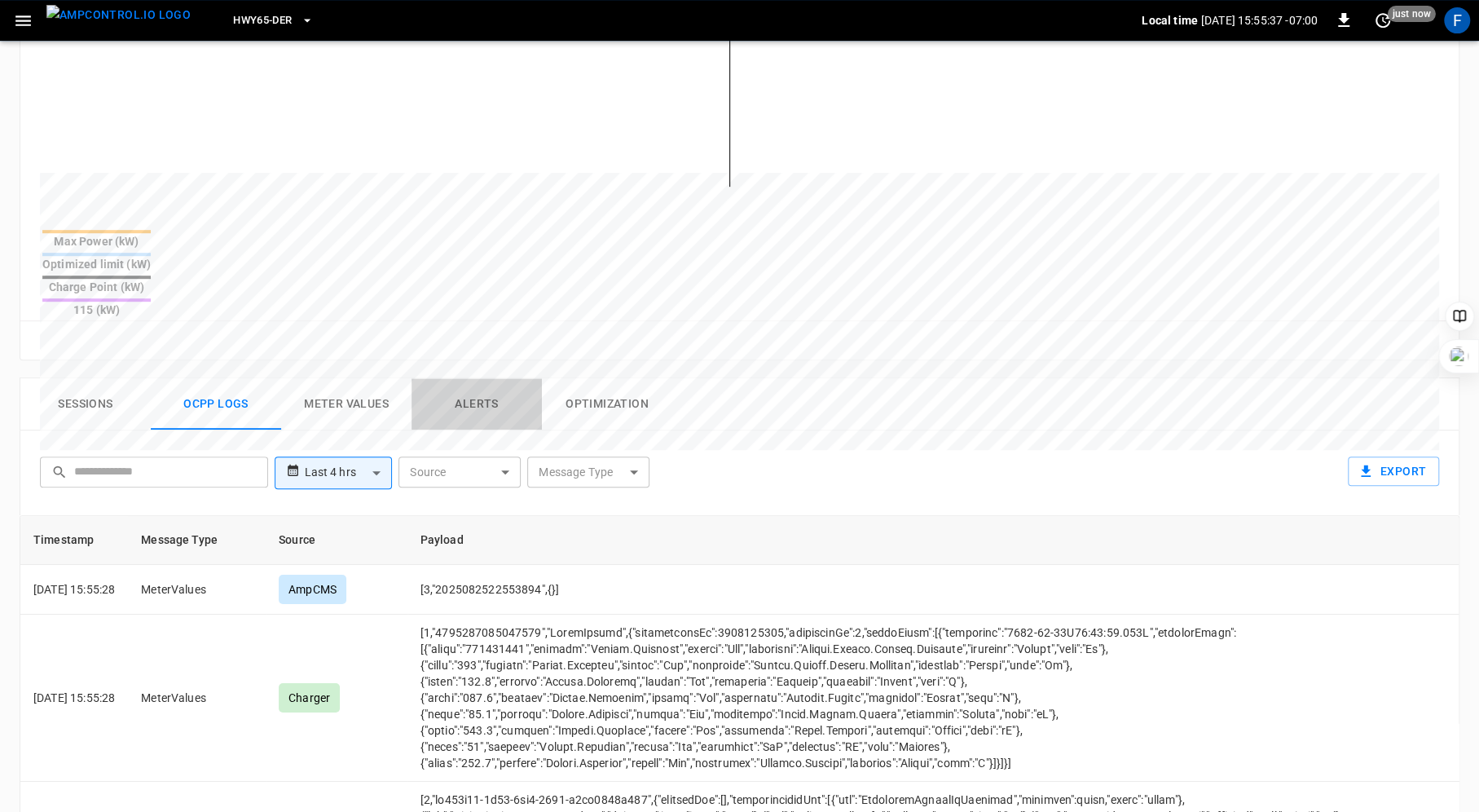
click at [471, 378] on button "Alerts" at bounding box center [477, 404] width 130 height 52
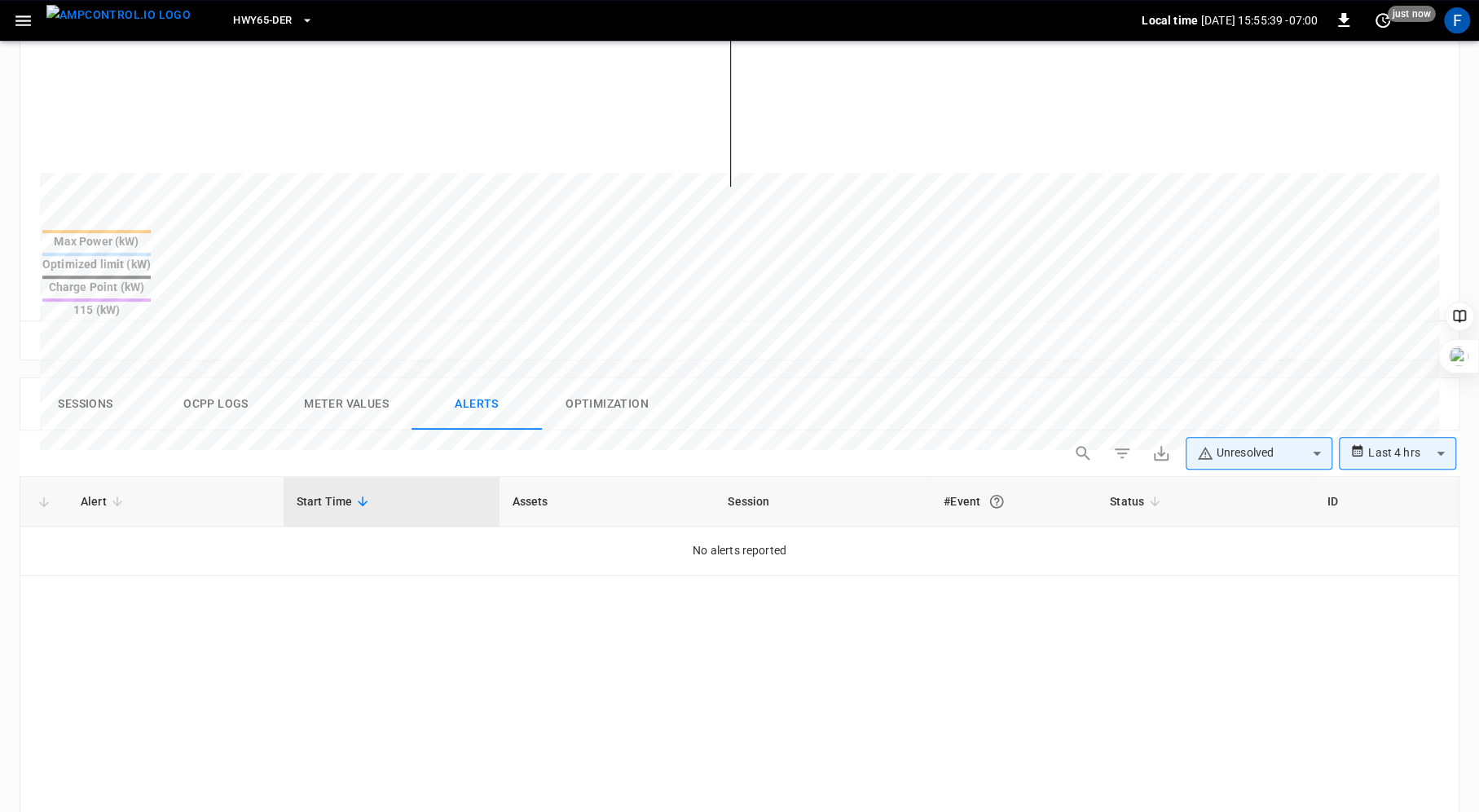
click at [627, 378] on button "Optimization" at bounding box center [607, 404] width 130 height 52
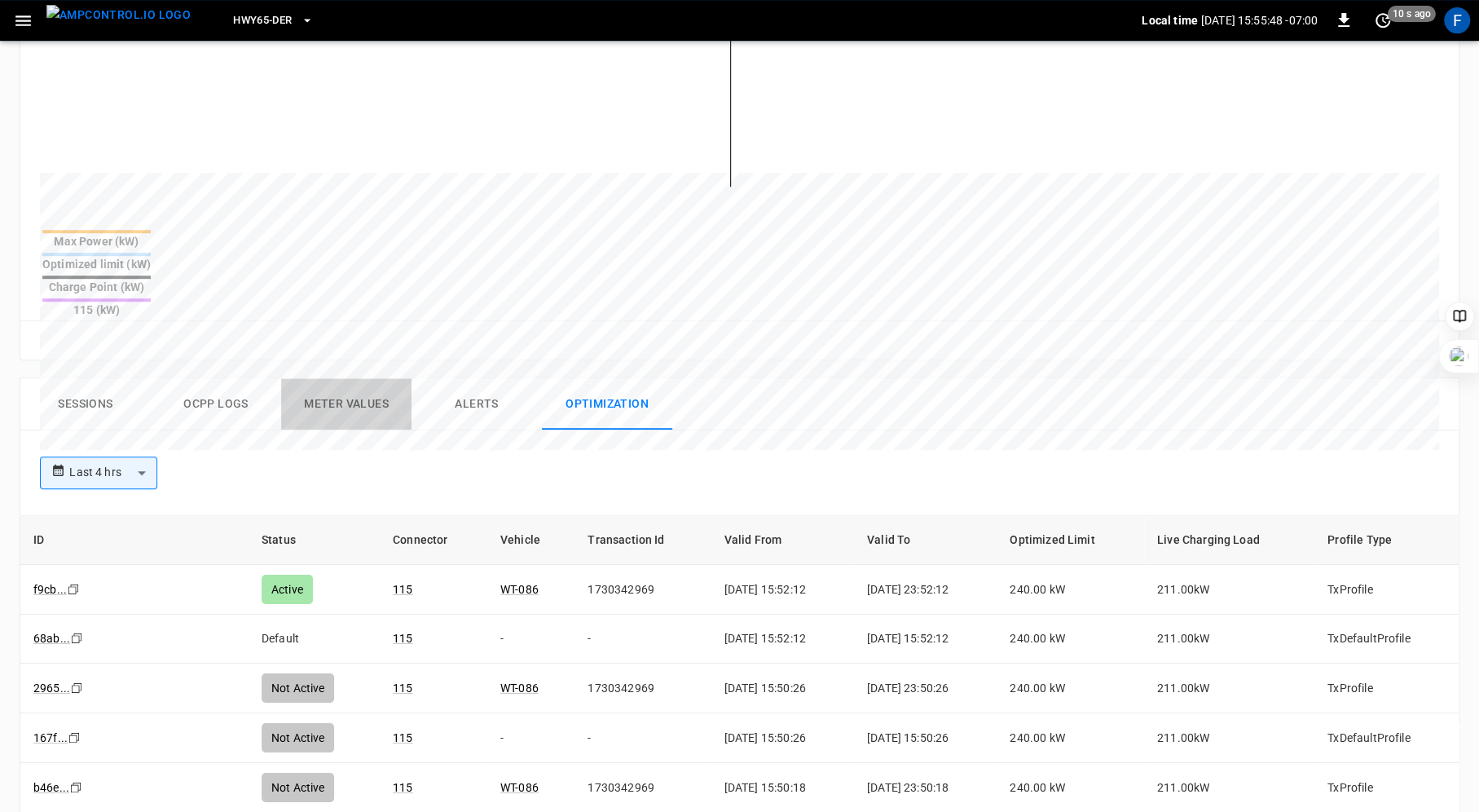
click at [329, 378] on button "Meter Values" at bounding box center [346, 404] width 130 height 52
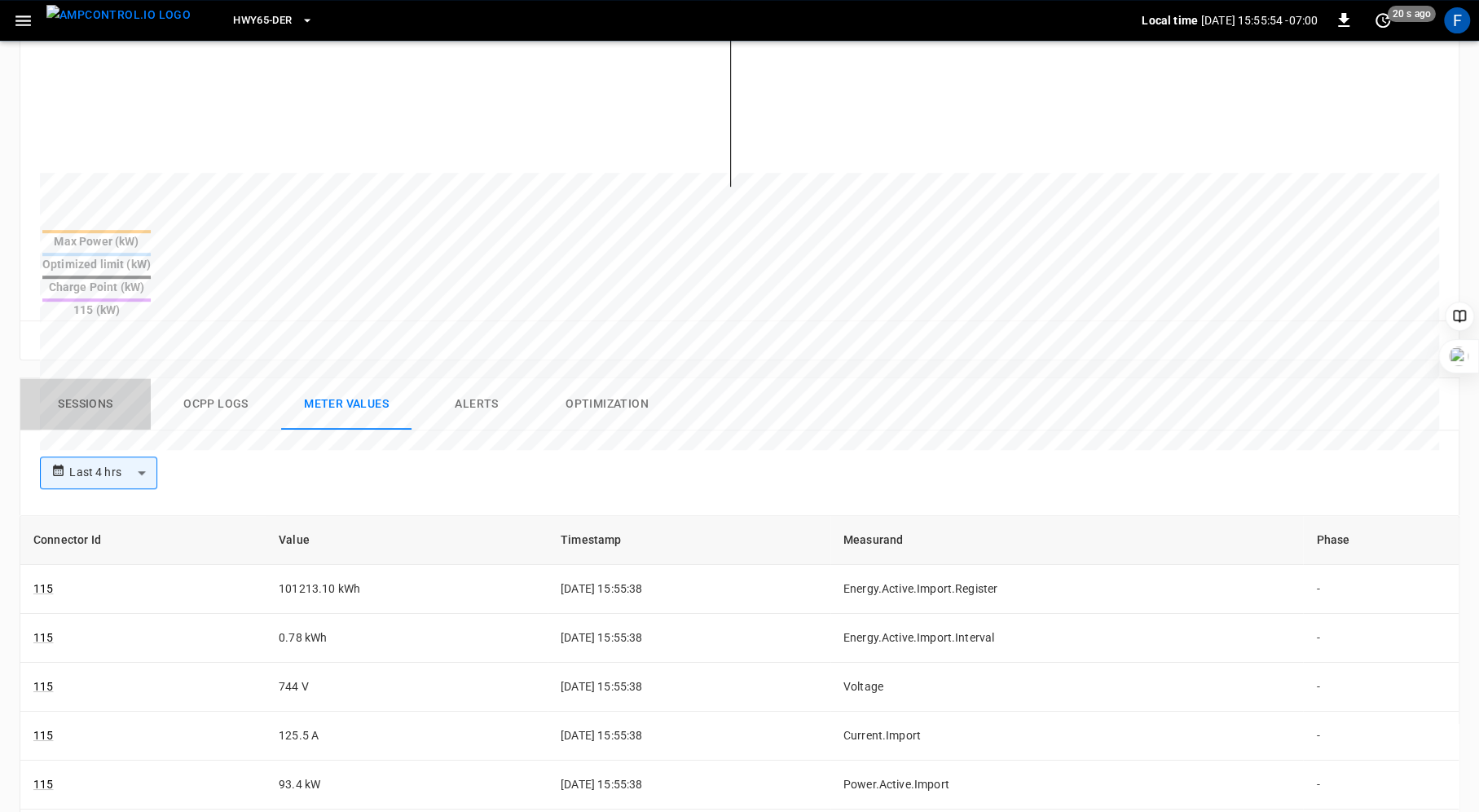
click at [96, 378] on button "Sessions" at bounding box center [86, 404] width 130 height 52
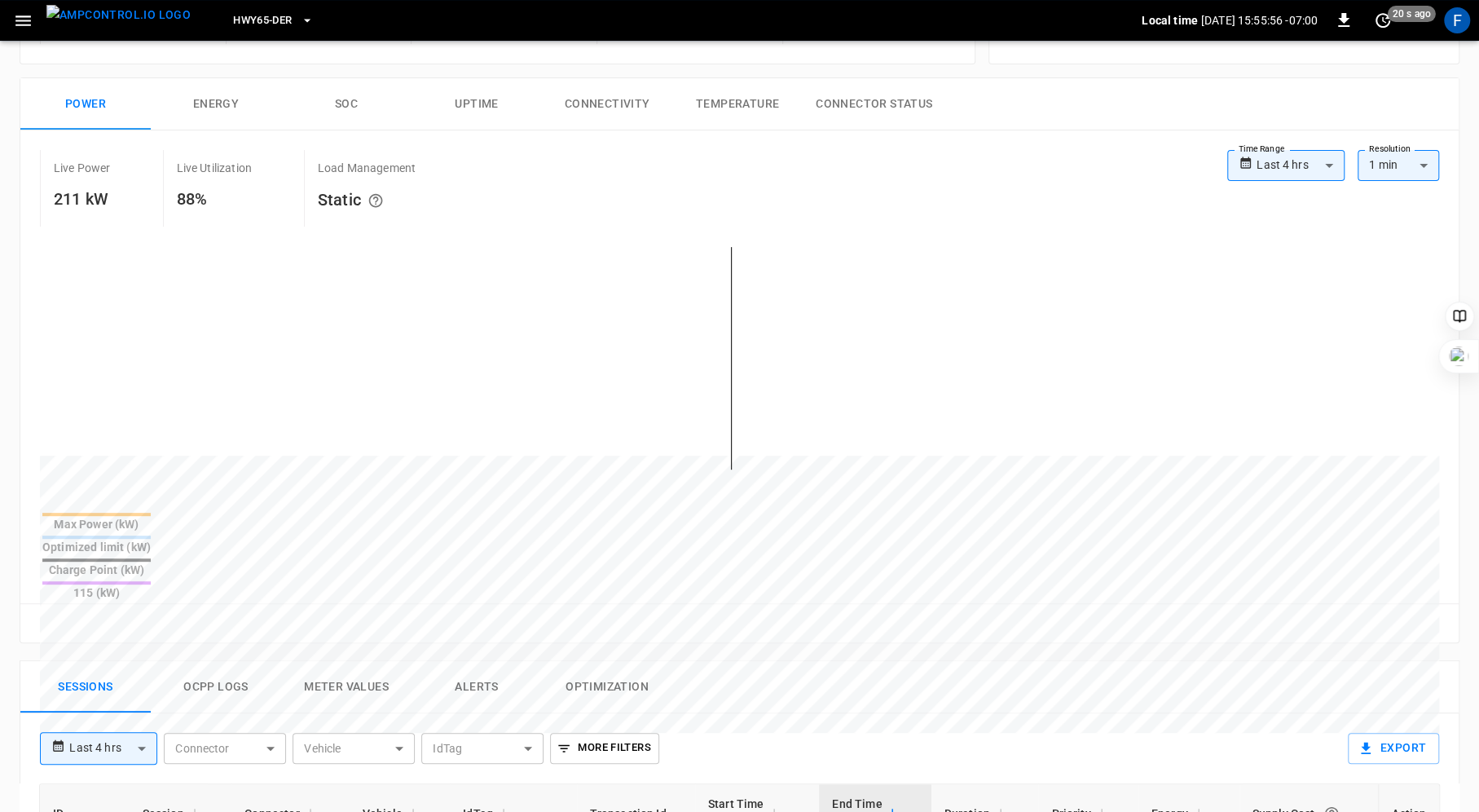
scroll to position [0, 0]
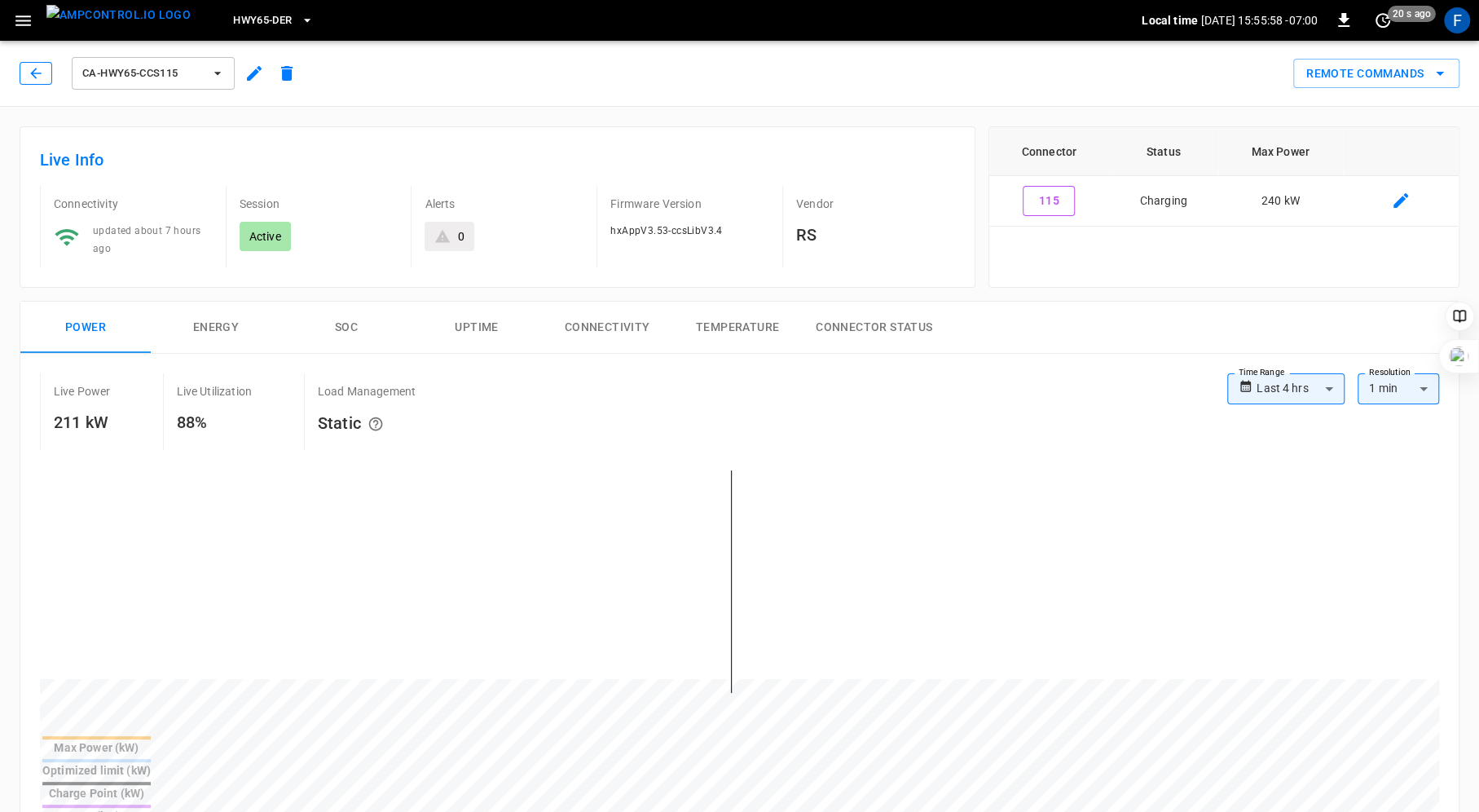
click at [31, 74] on icon "button" at bounding box center [35, 72] width 11 height 11
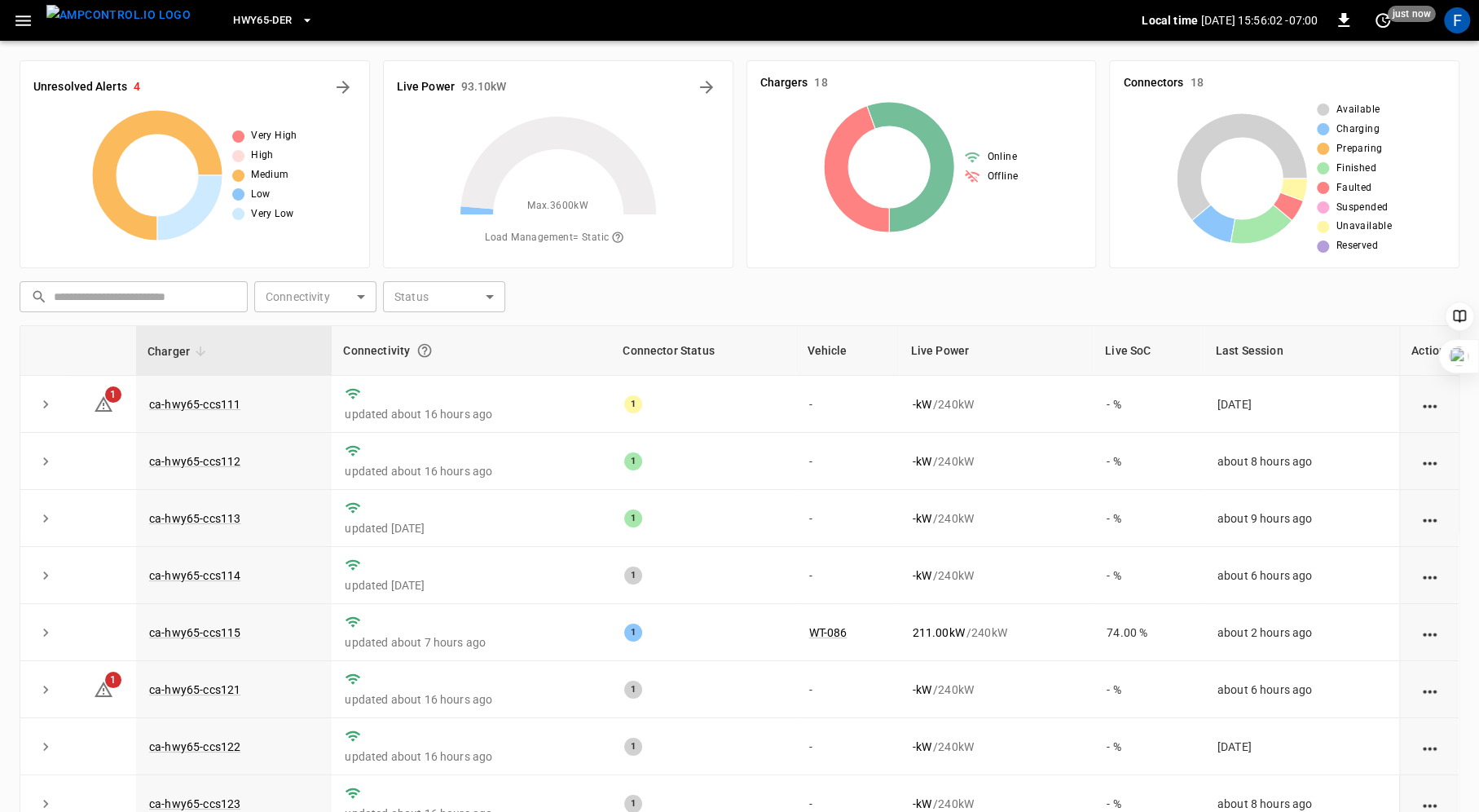
click at [299, 24] on icon "button" at bounding box center [307, 21] width 16 height 16
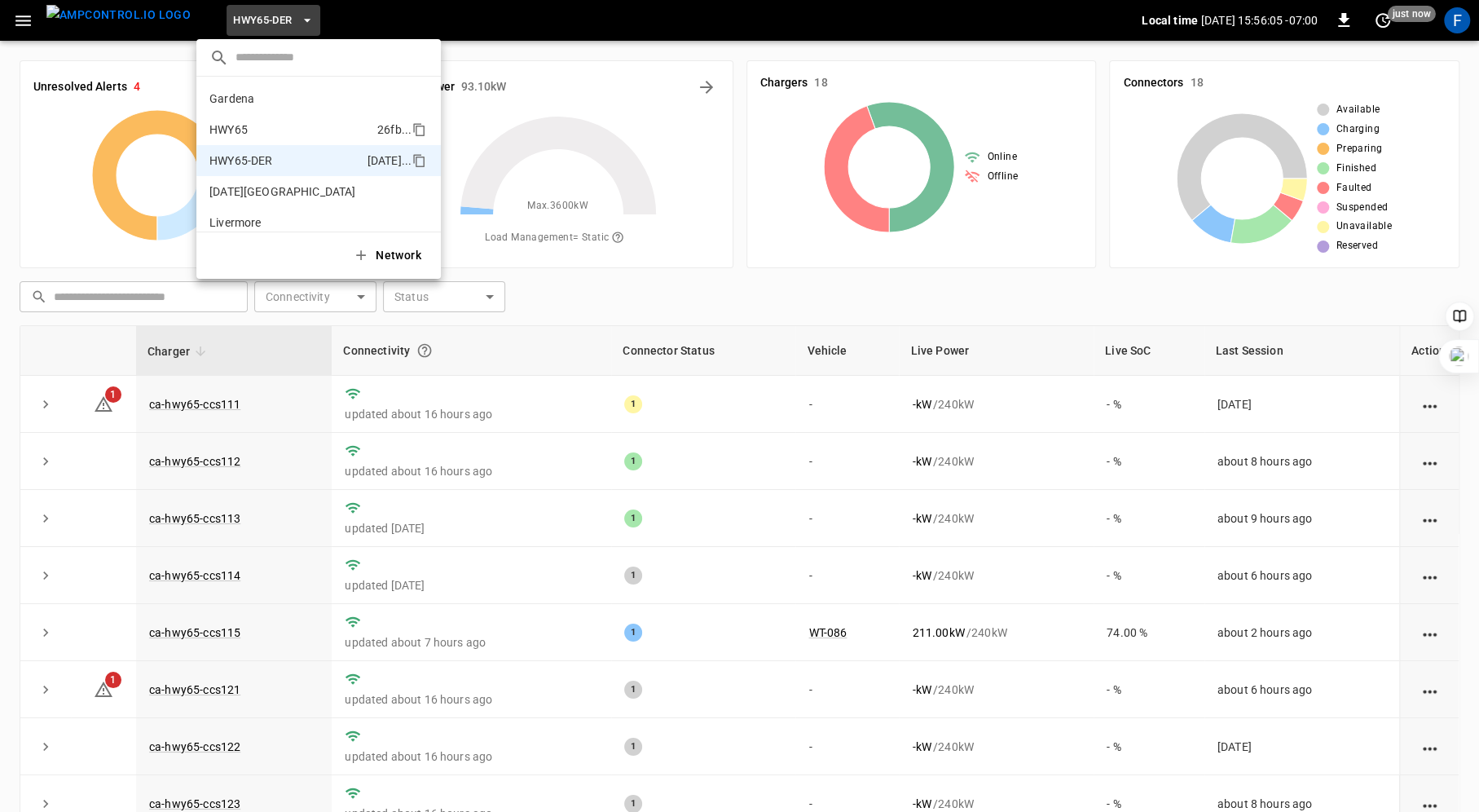
click at [264, 138] on li "HWY65 26fb ..." at bounding box center [319, 130] width 245 height 31
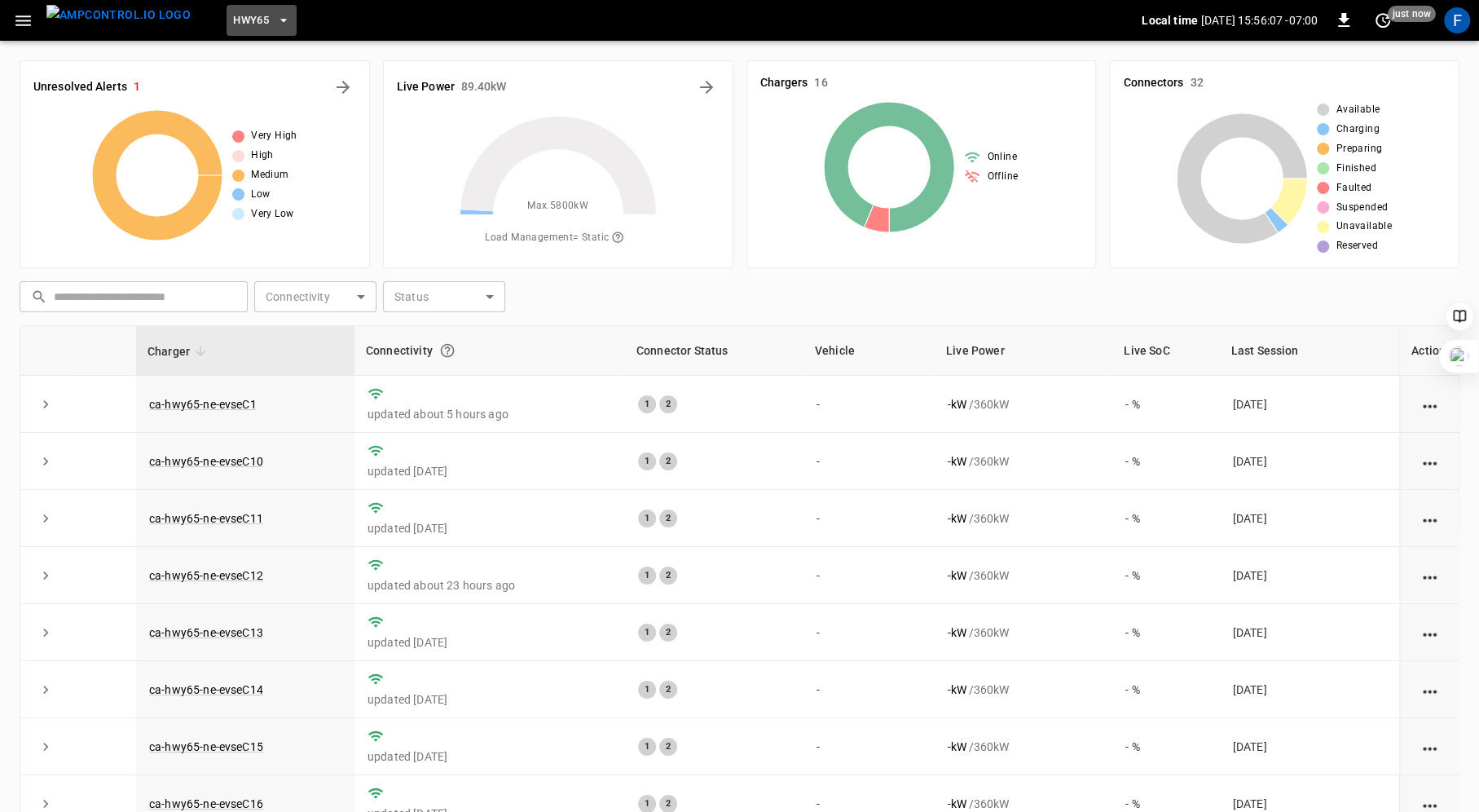
click at [276, 19] on icon "button" at bounding box center [284, 21] width 16 height 16
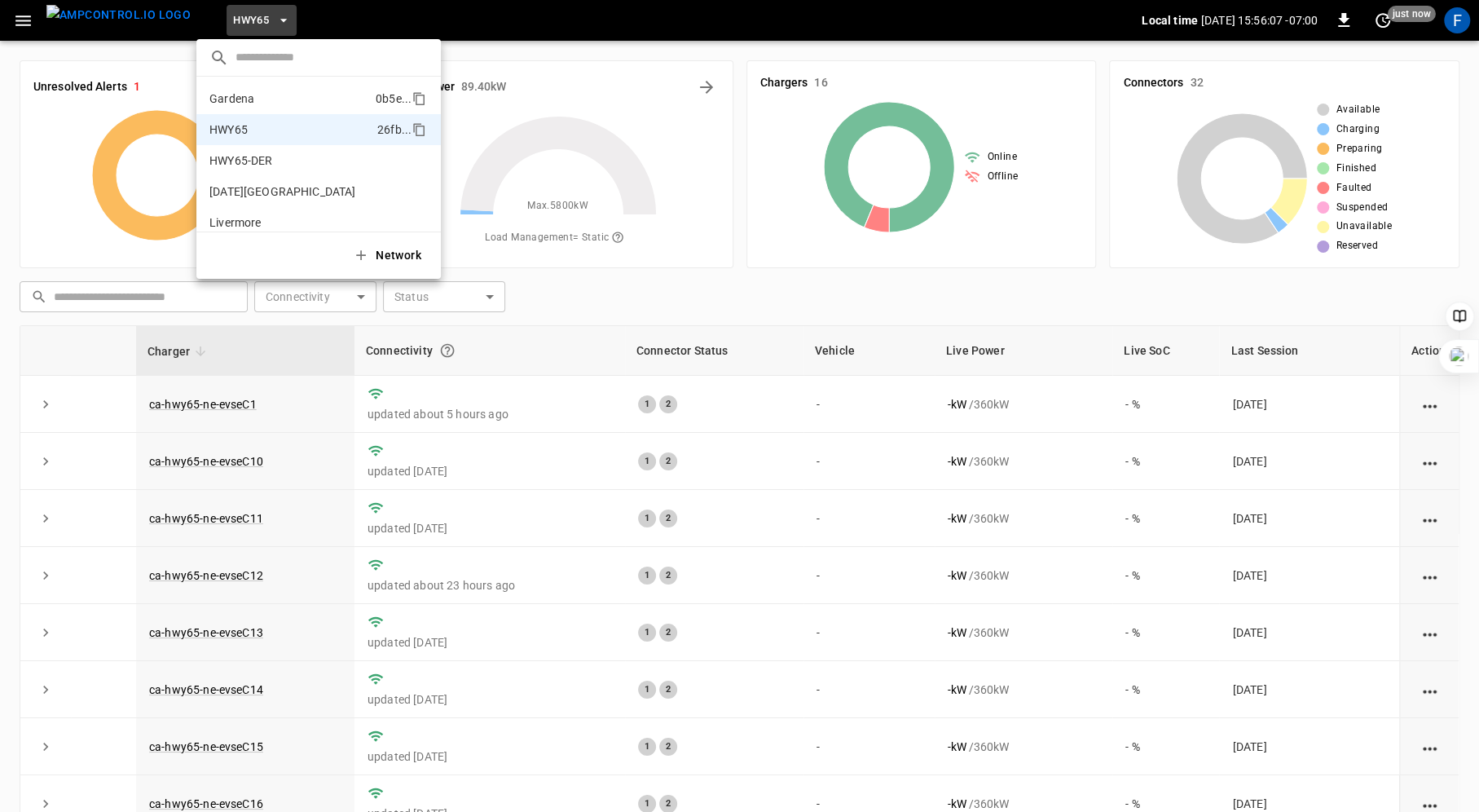
scroll to position [26, 0]
click at [261, 133] on p "HWY65-DER" at bounding box center [240, 134] width 63 height 16
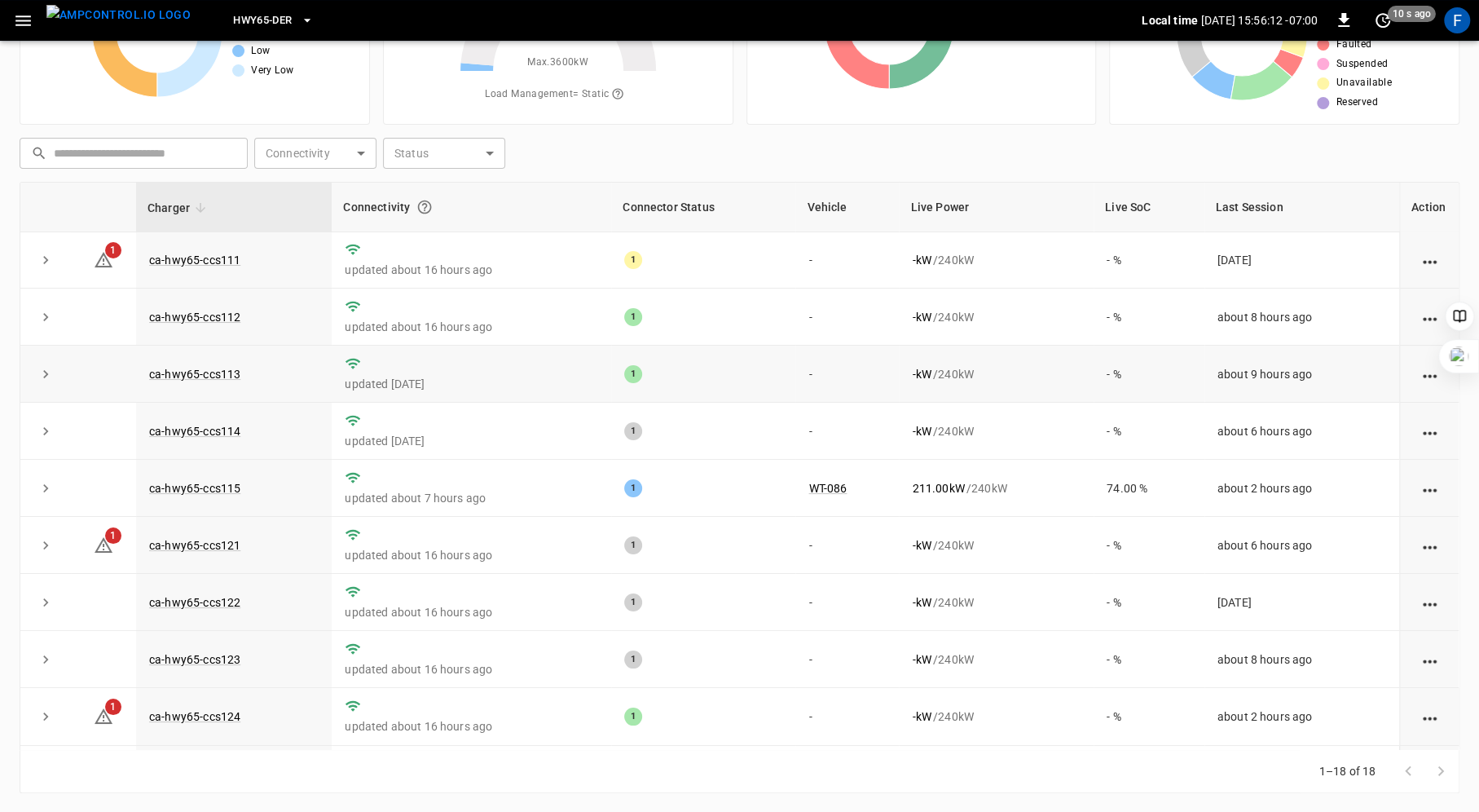
scroll to position [0, 0]
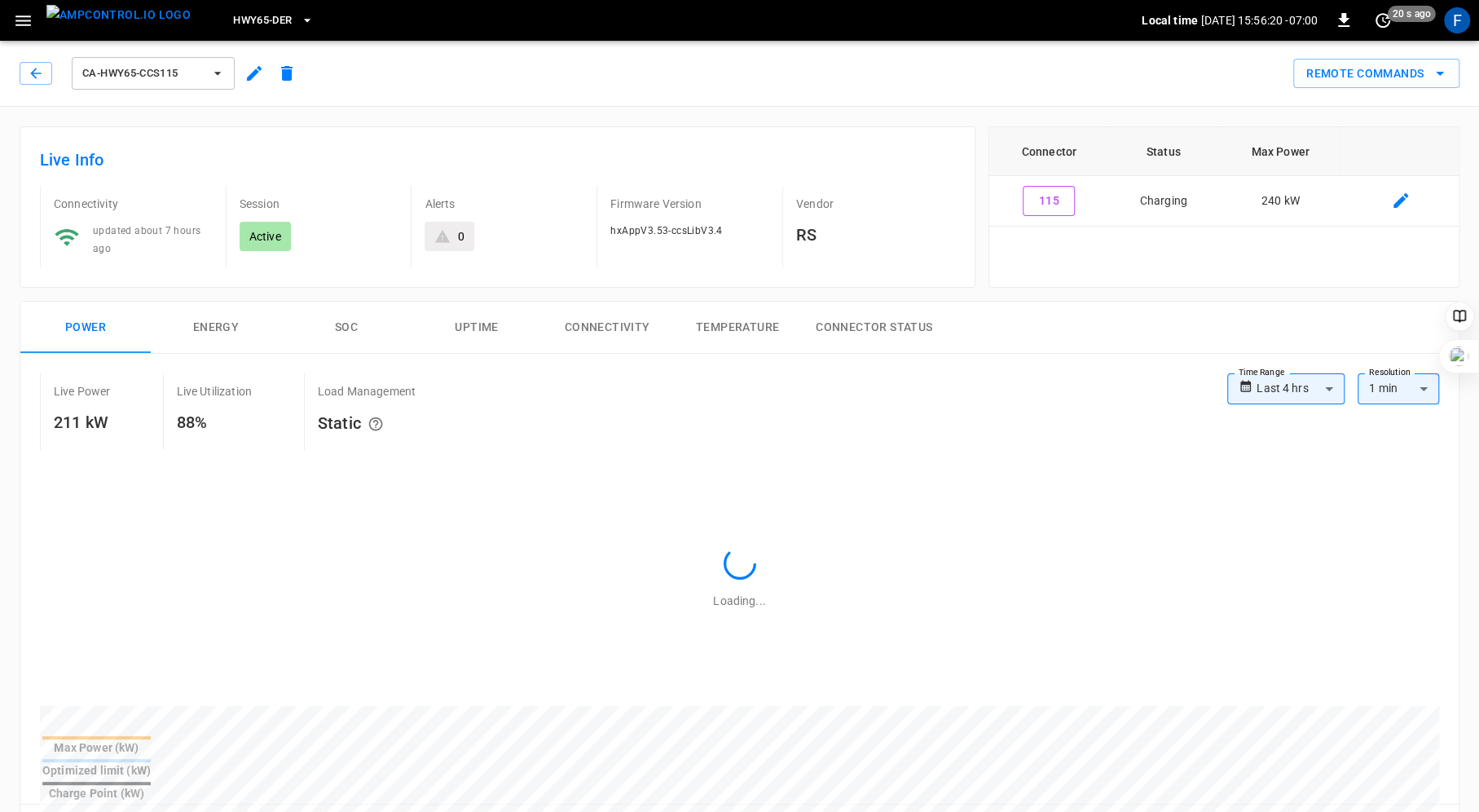
click at [33, 21] on icon "button" at bounding box center [23, 21] width 21 height 21
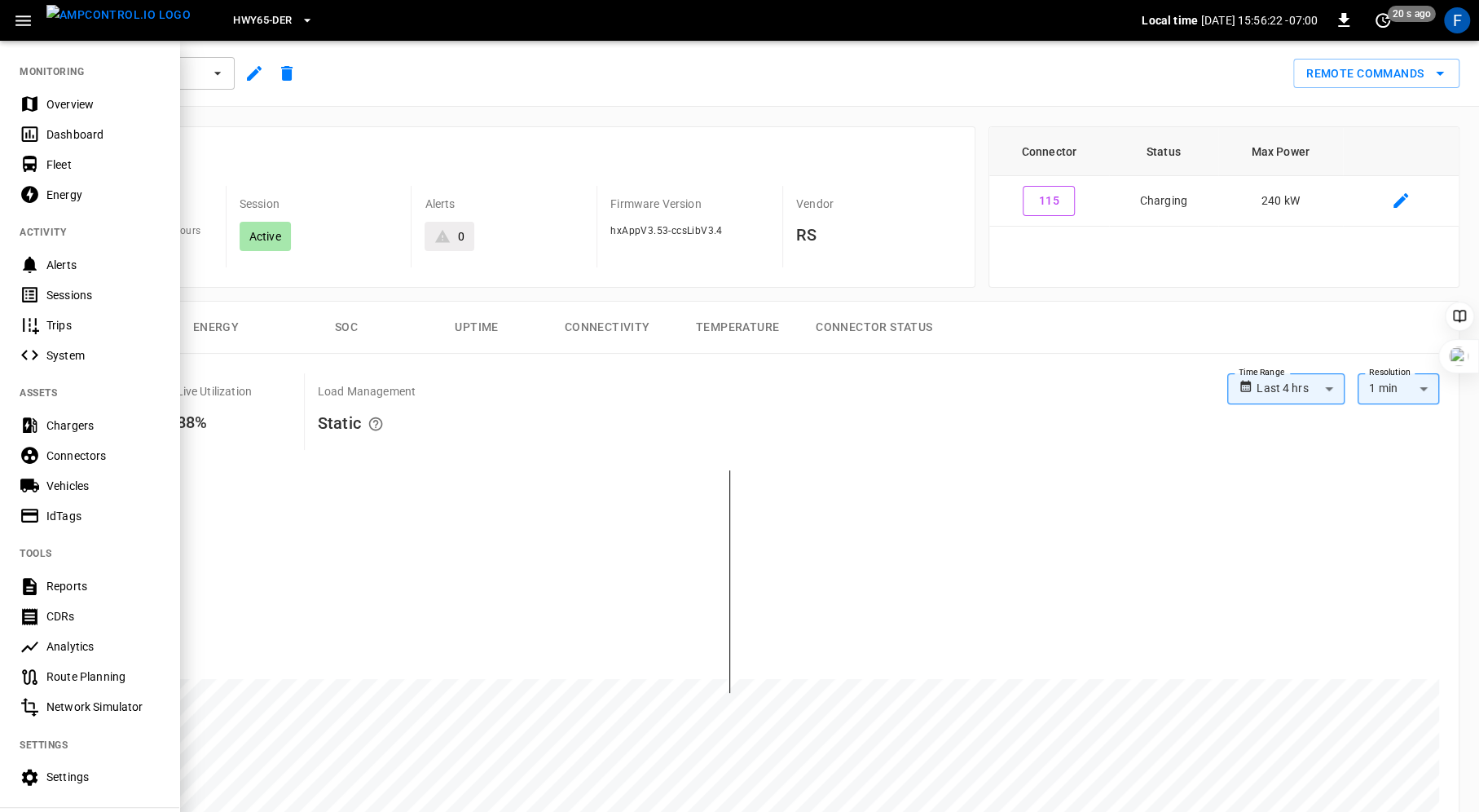
click at [83, 425] on div "Chargers" at bounding box center [103, 426] width 114 height 16
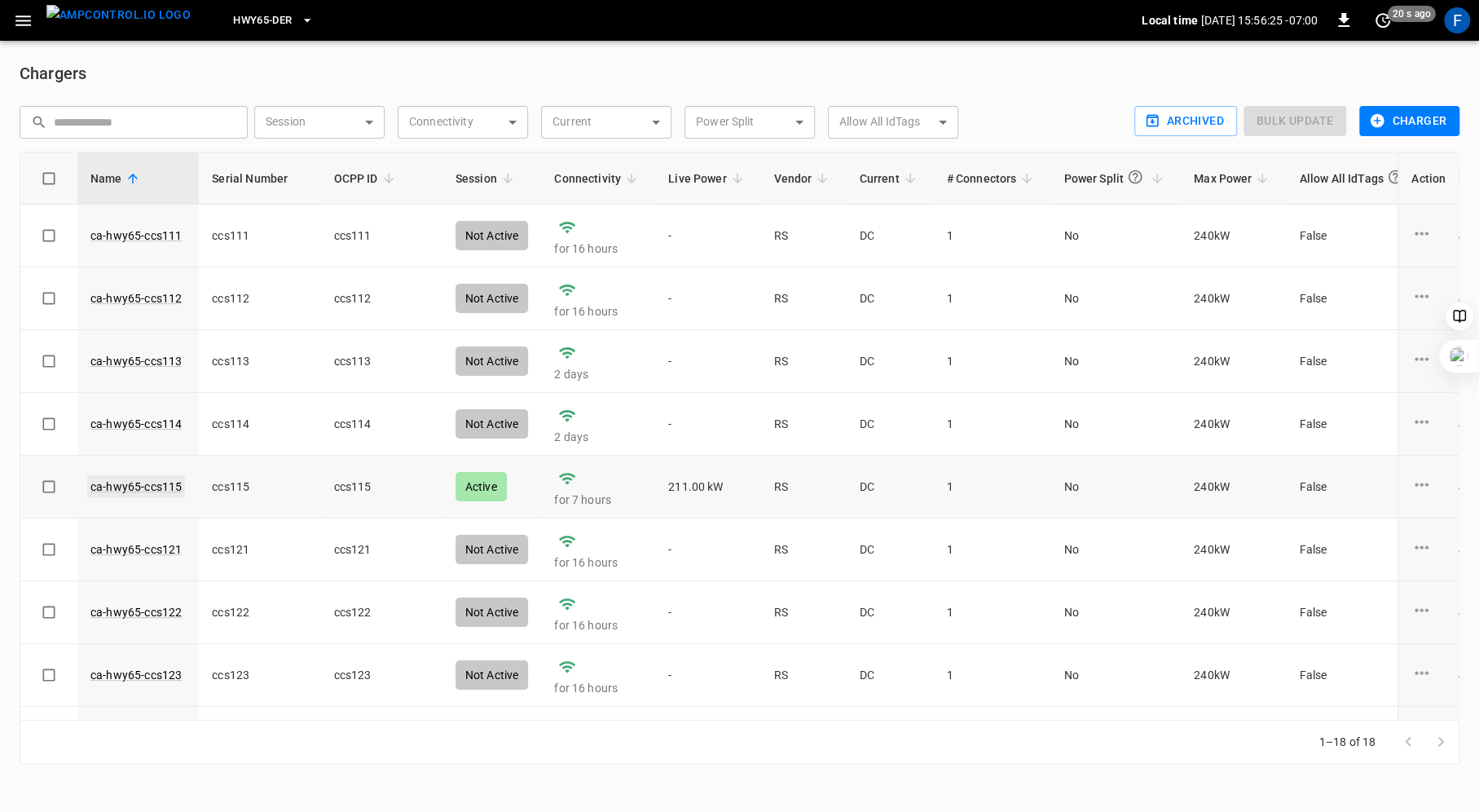
click at [119, 487] on link "ca-hwy65-ccs115" at bounding box center [136, 487] width 98 height 23
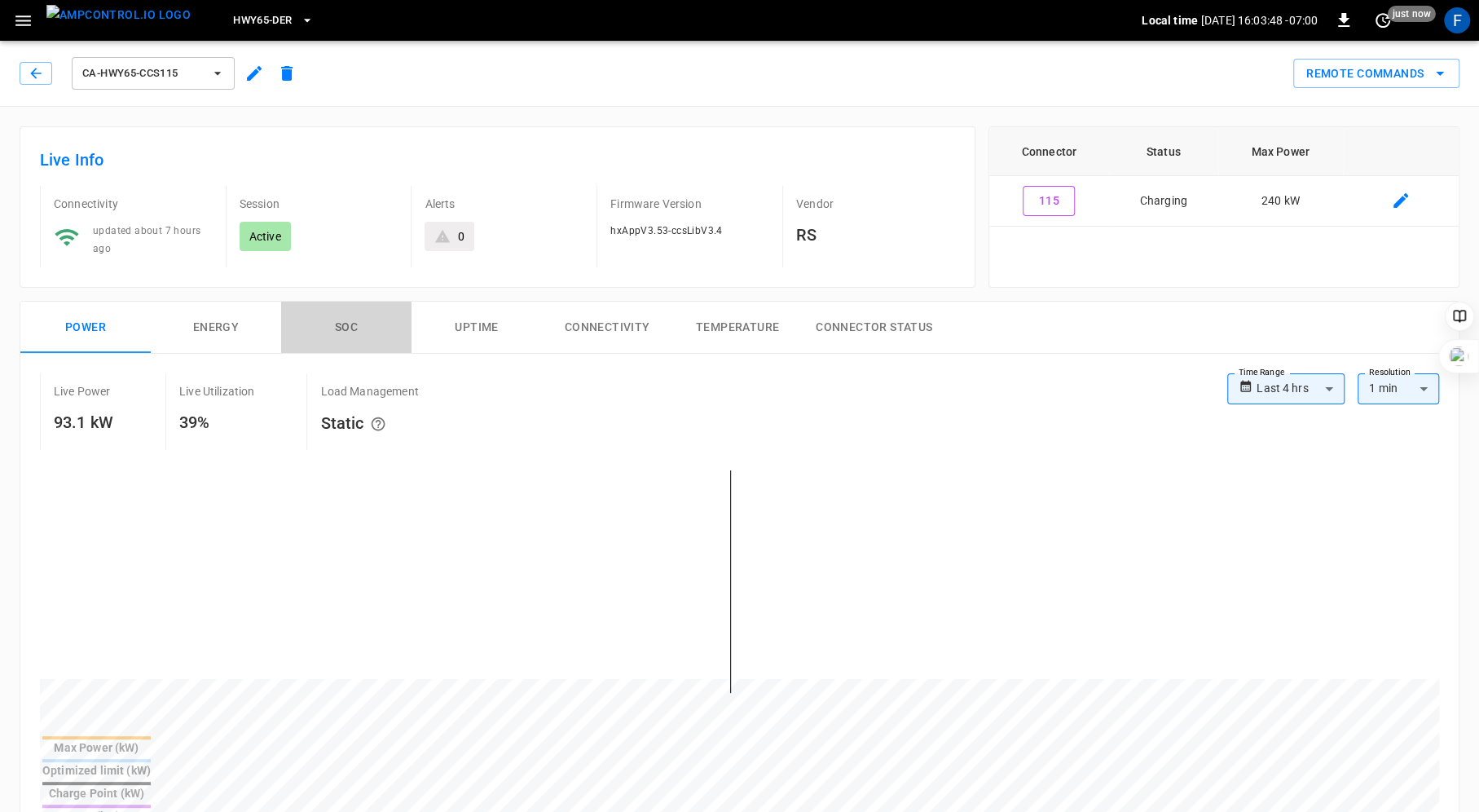
click at [337, 313] on button "SOC" at bounding box center [346, 327] width 130 height 52
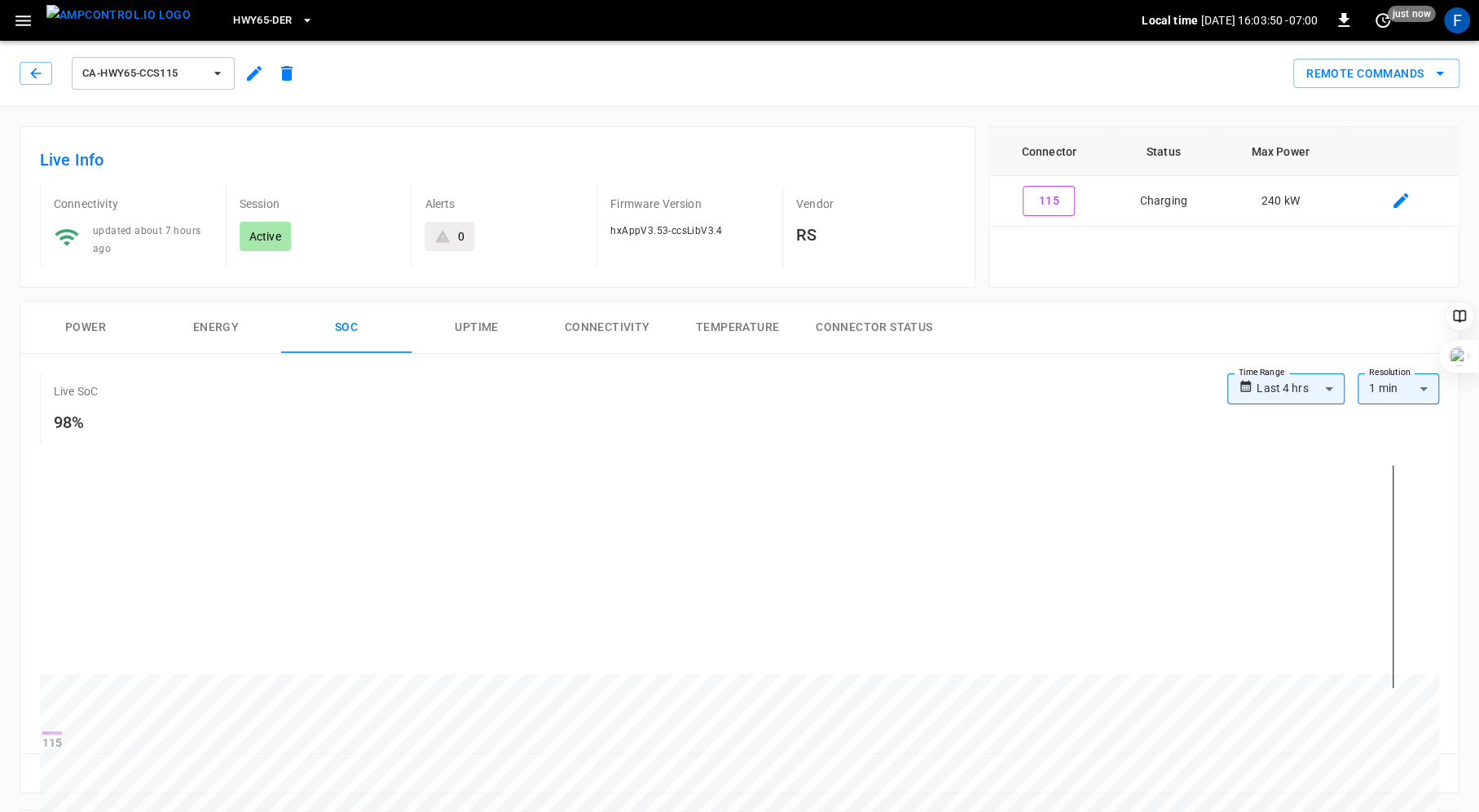
click at [80, 317] on button "Power" at bounding box center [86, 327] width 130 height 52
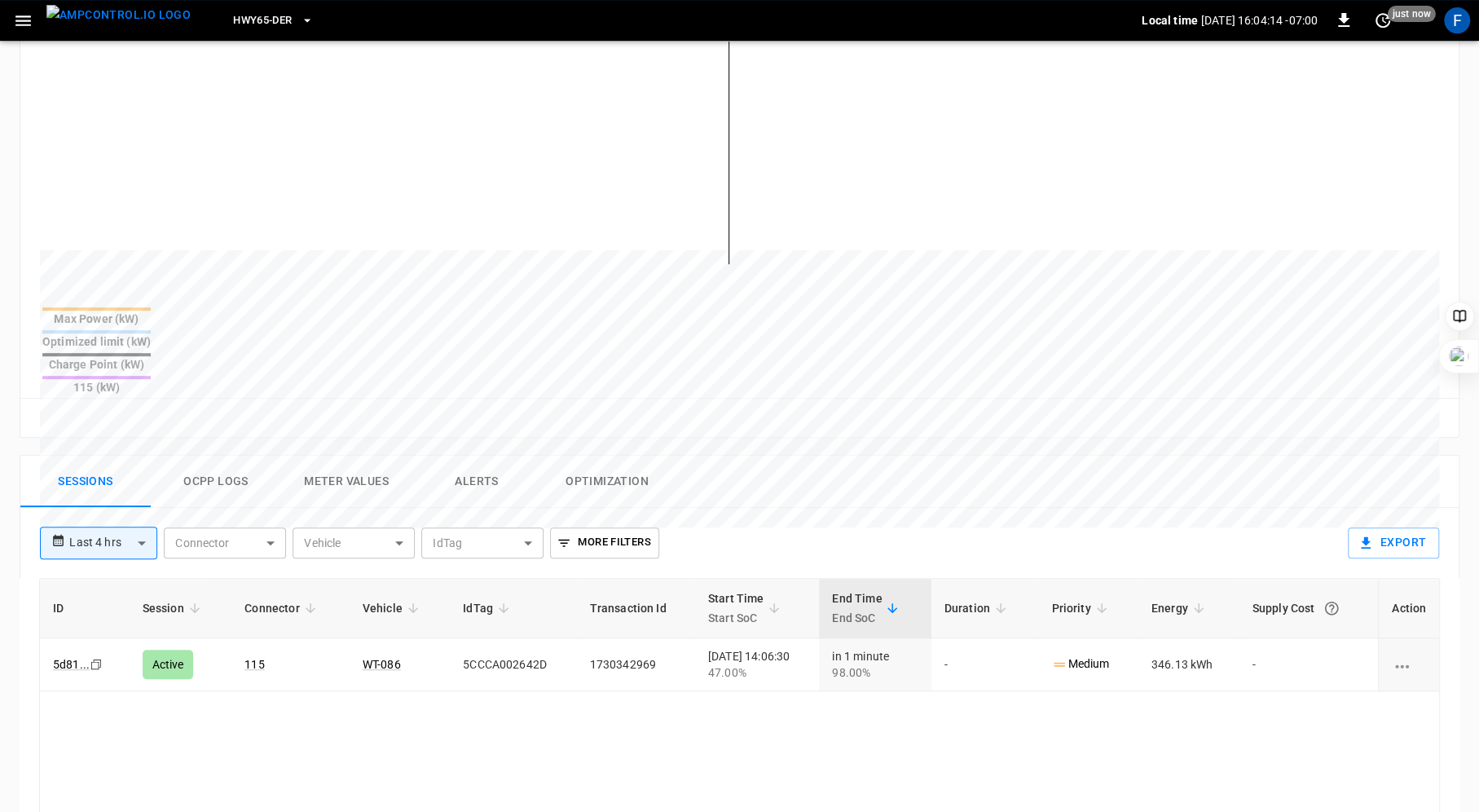
scroll to position [516, 0]
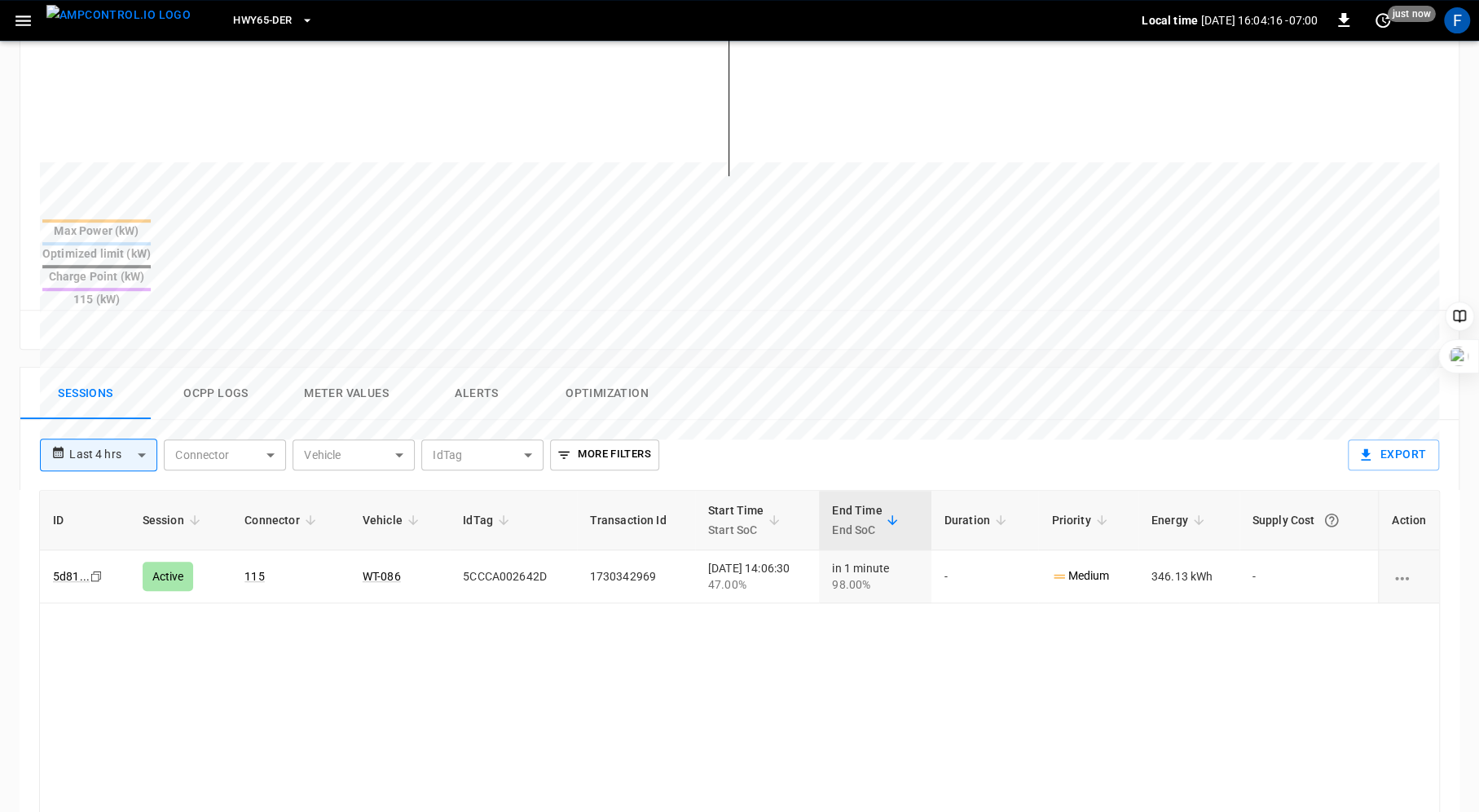
click at [469, 367] on button "Alerts" at bounding box center [477, 393] width 130 height 52
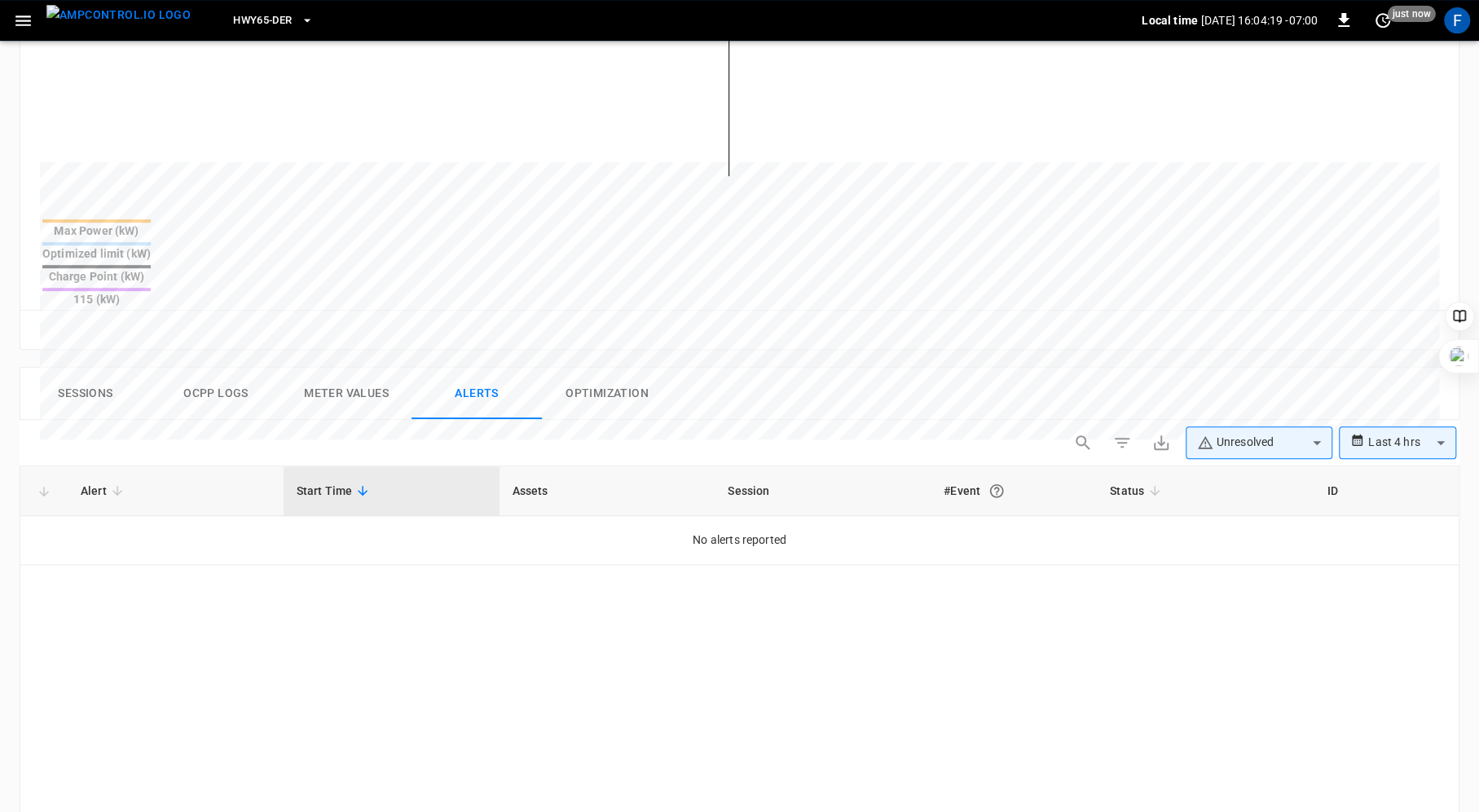
click at [1419, 382] on body "**********" at bounding box center [740, 321] width 1479 height 1675
click at [1401, 463] on li "Last 48 hrs" at bounding box center [1397, 471] width 118 height 27
type input "**********"
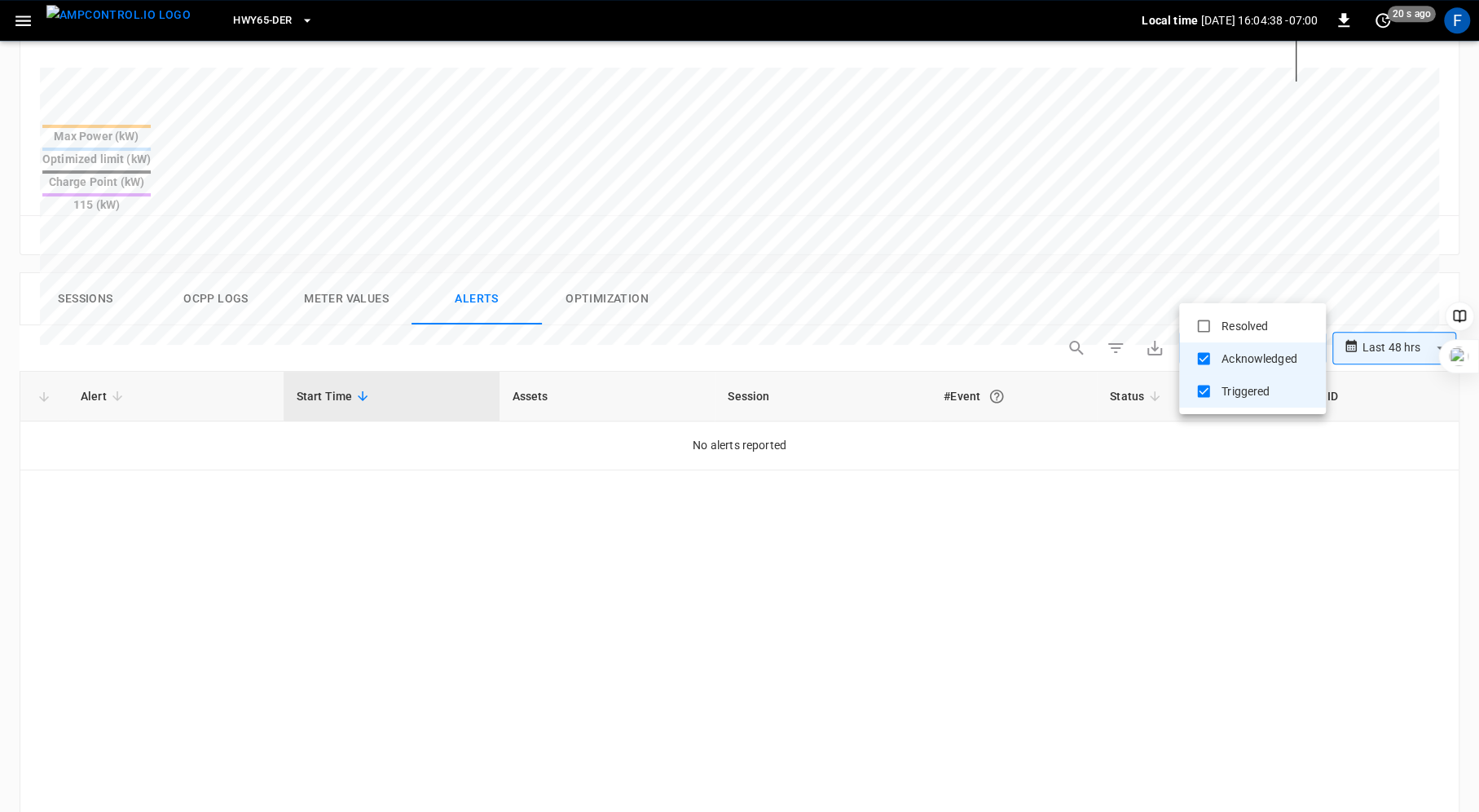
click at [1286, 288] on body "**********" at bounding box center [740, 226] width 1479 height 1675
click at [1256, 321] on li "Resolved" at bounding box center [1253, 326] width 147 height 33
type input "**********"
click at [1336, 496] on div at bounding box center [740, 406] width 1479 height 812
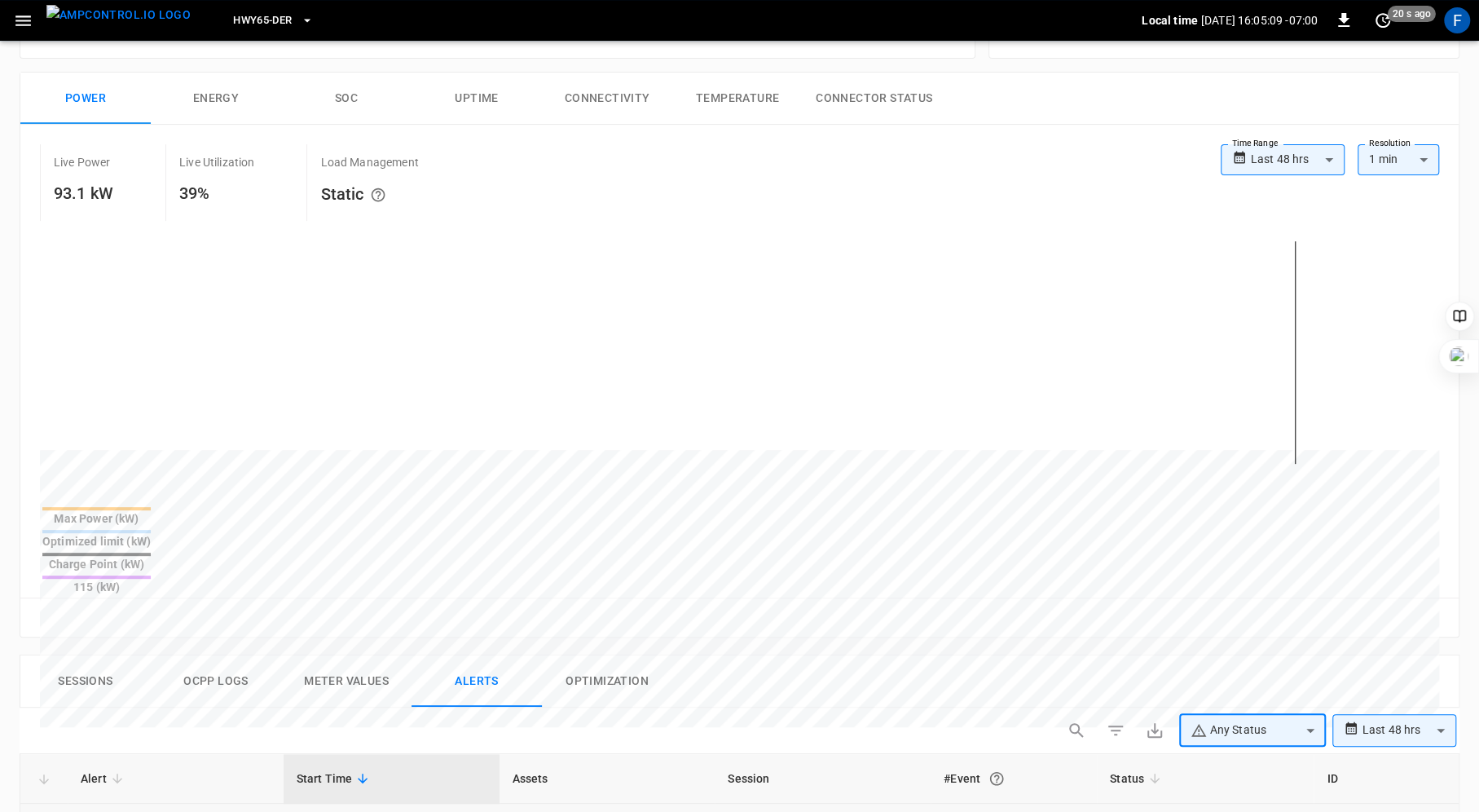
scroll to position [220, 0]
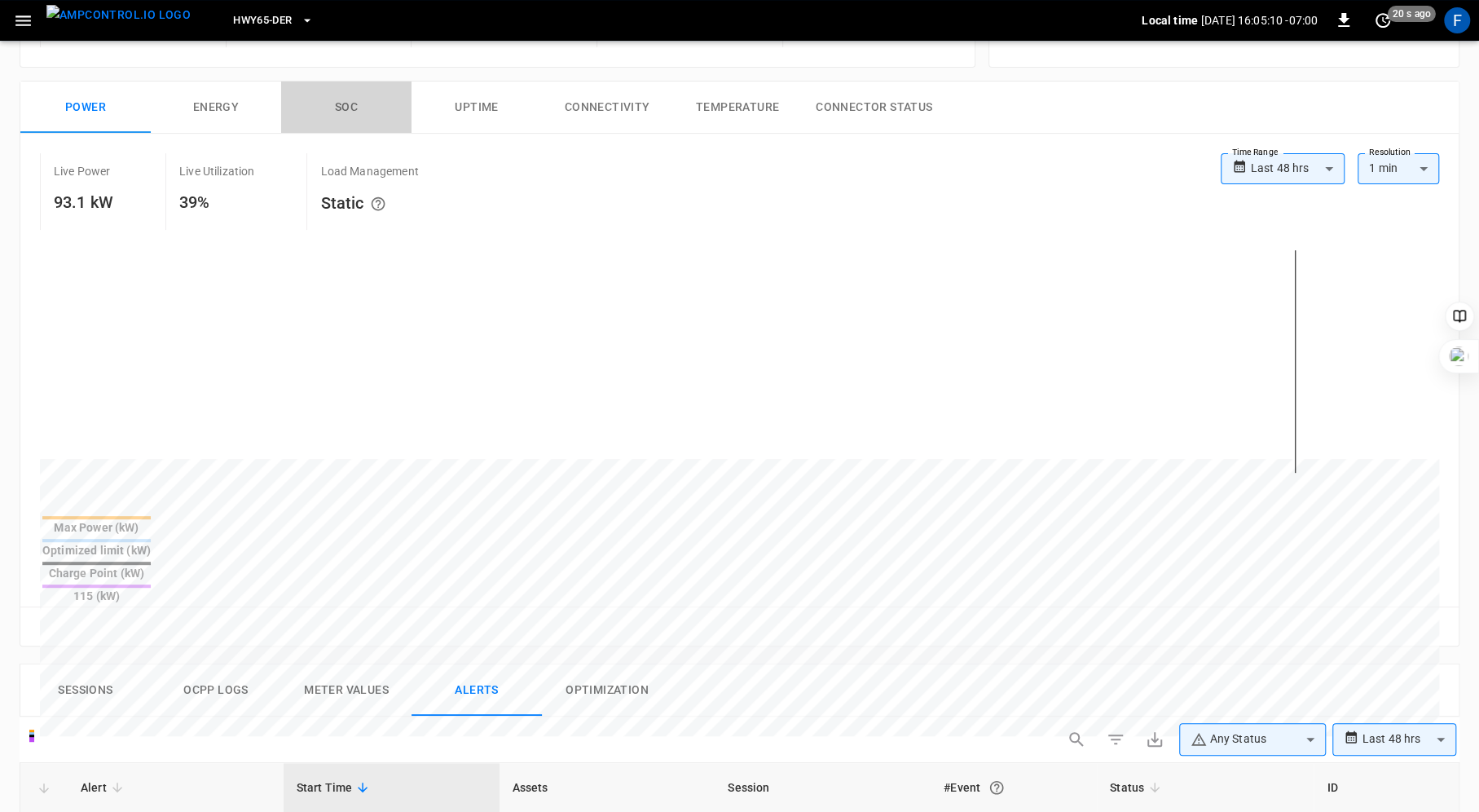
click at [352, 110] on button "SOC" at bounding box center [346, 107] width 130 height 52
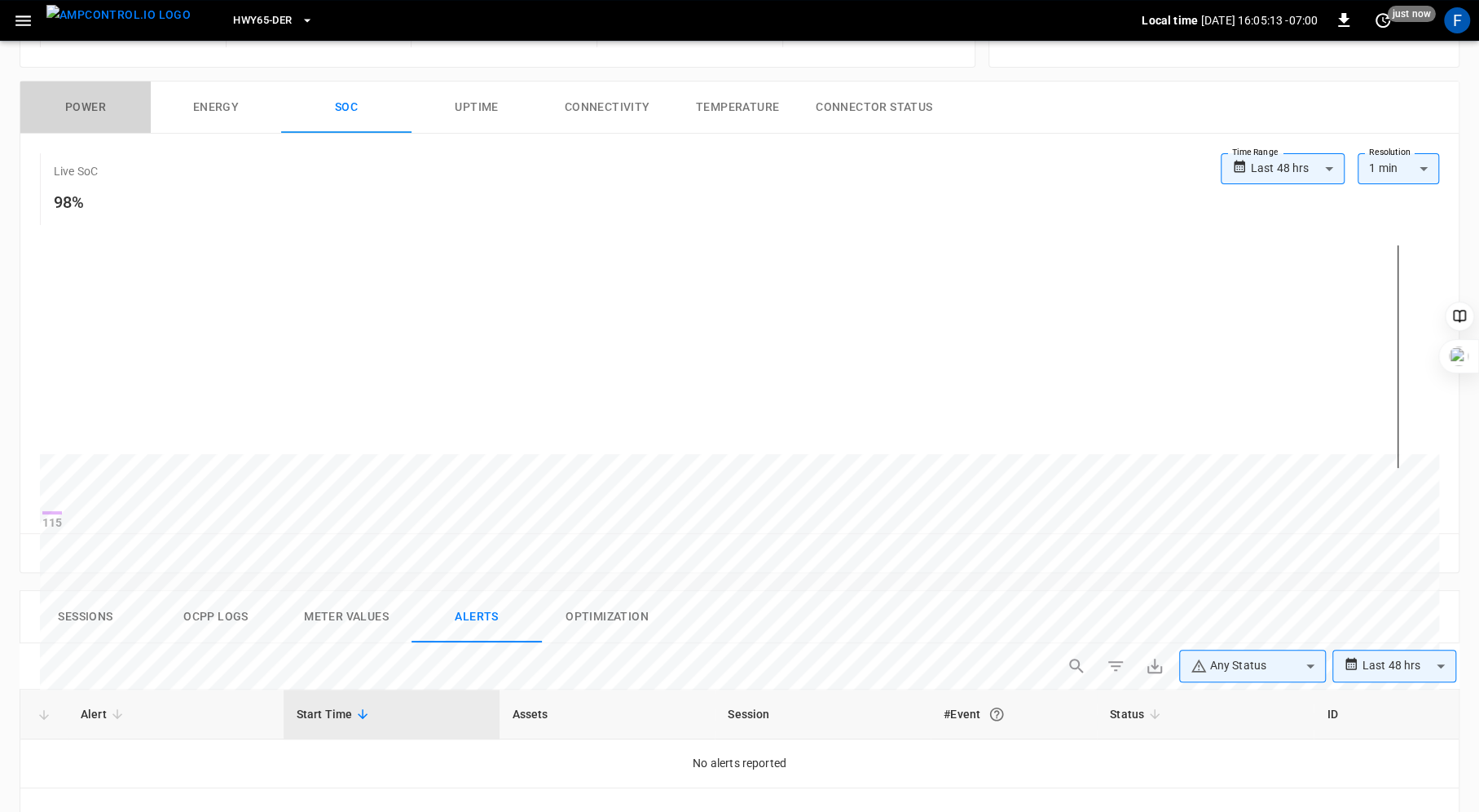
click at [86, 96] on button "Power" at bounding box center [86, 107] width 130 height 52
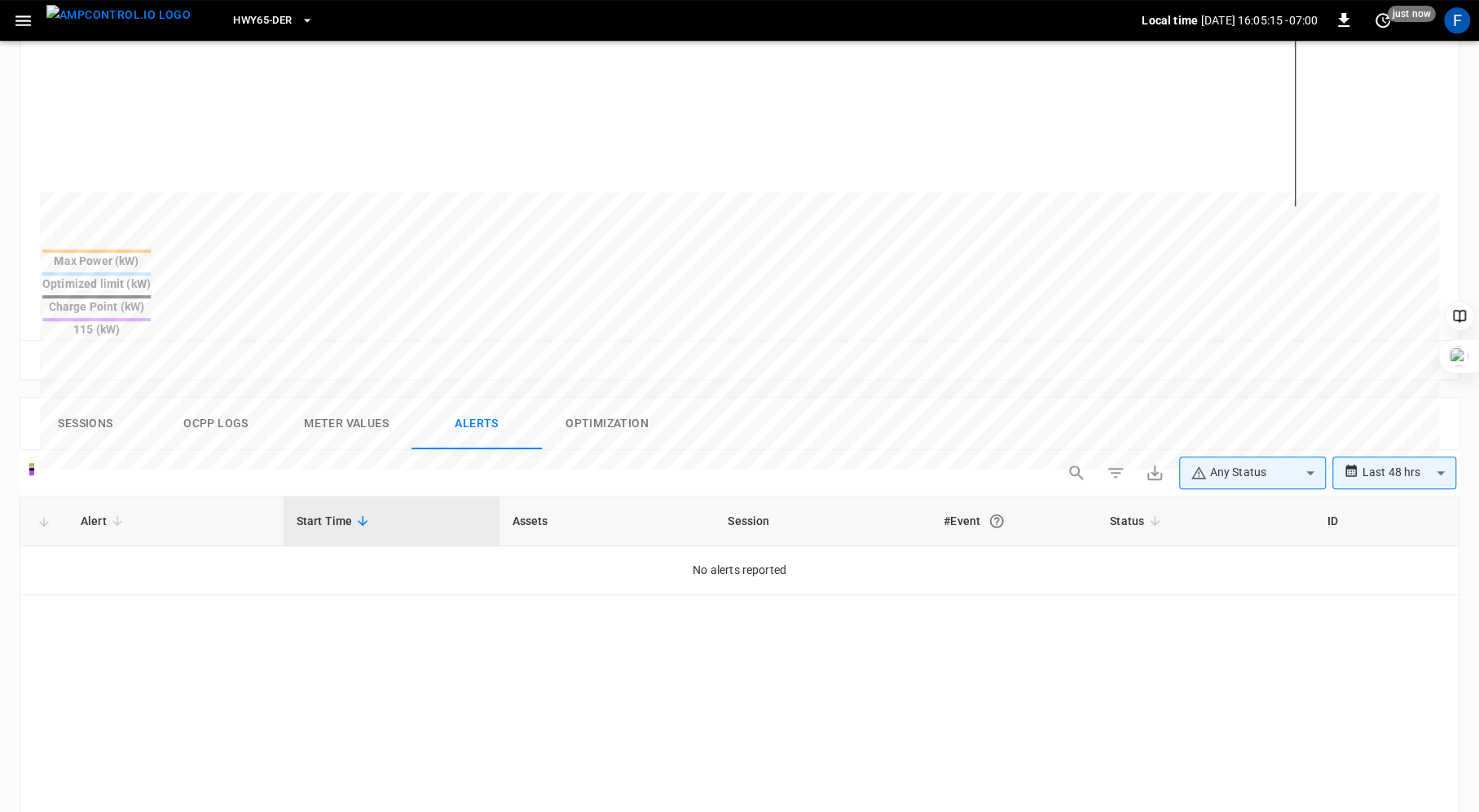
scroll to position [644, 0]
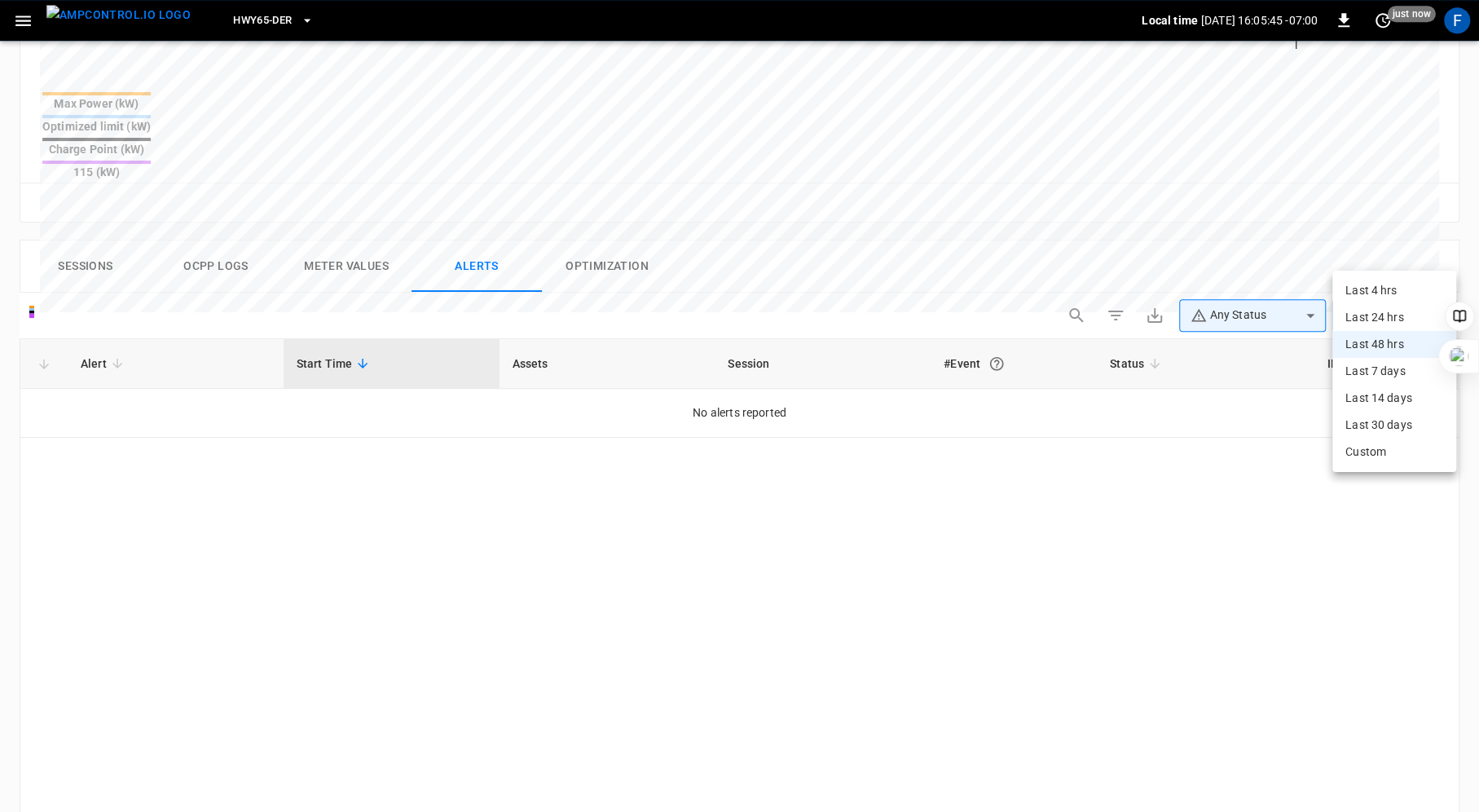
click at [1379, 264] on body "**********" at bounding box center [740, 194] width 1479 height 1675
click at [1379, 371] on li "Last 7 days" at bounding box center [1394, 371] width 124 height 27
type input "**********"
type input "***"
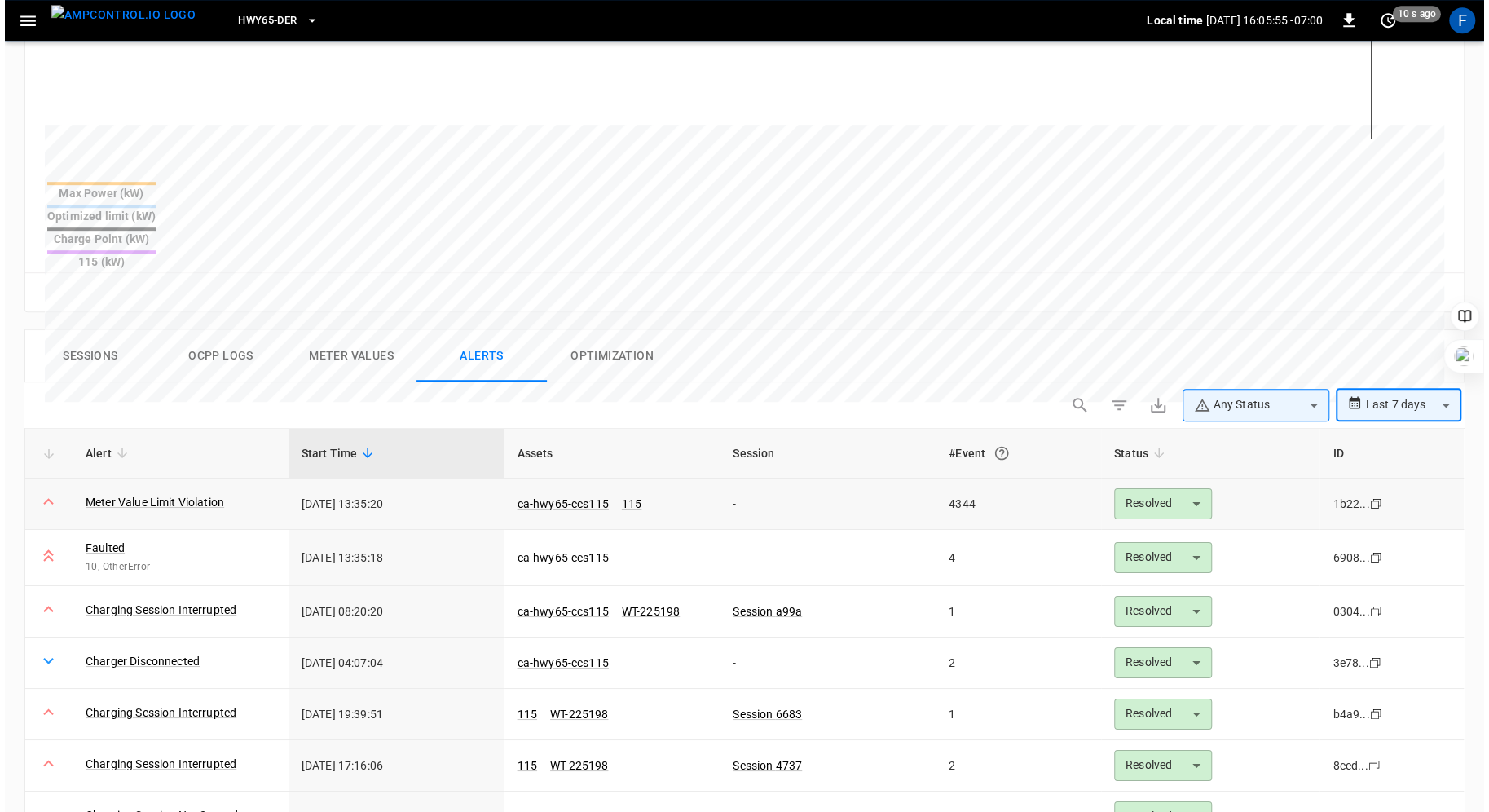
scroll to position [552, 0]
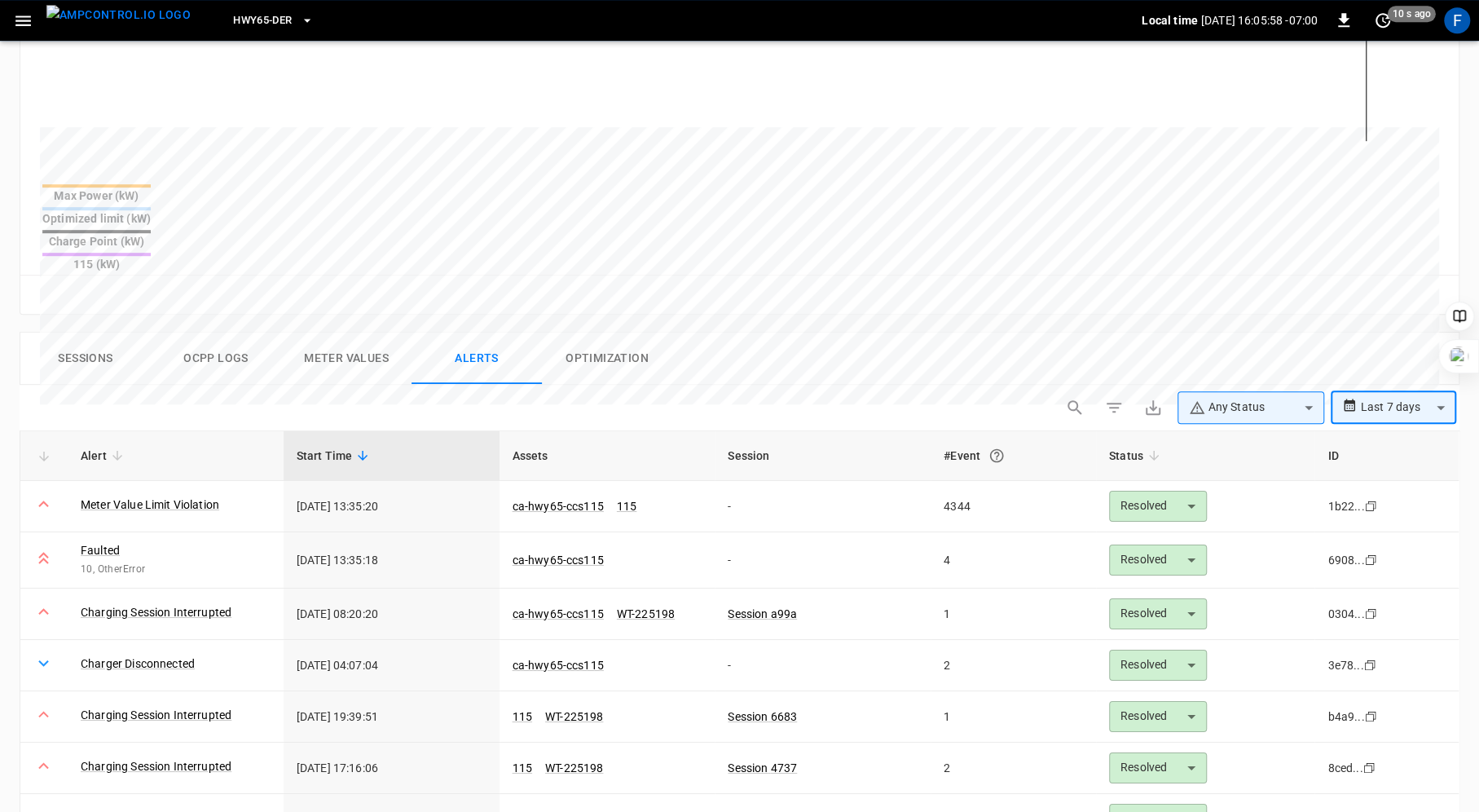
click at [1417, 343] on body "**********" at bounding box center [740, 286] width 1479 height 1675
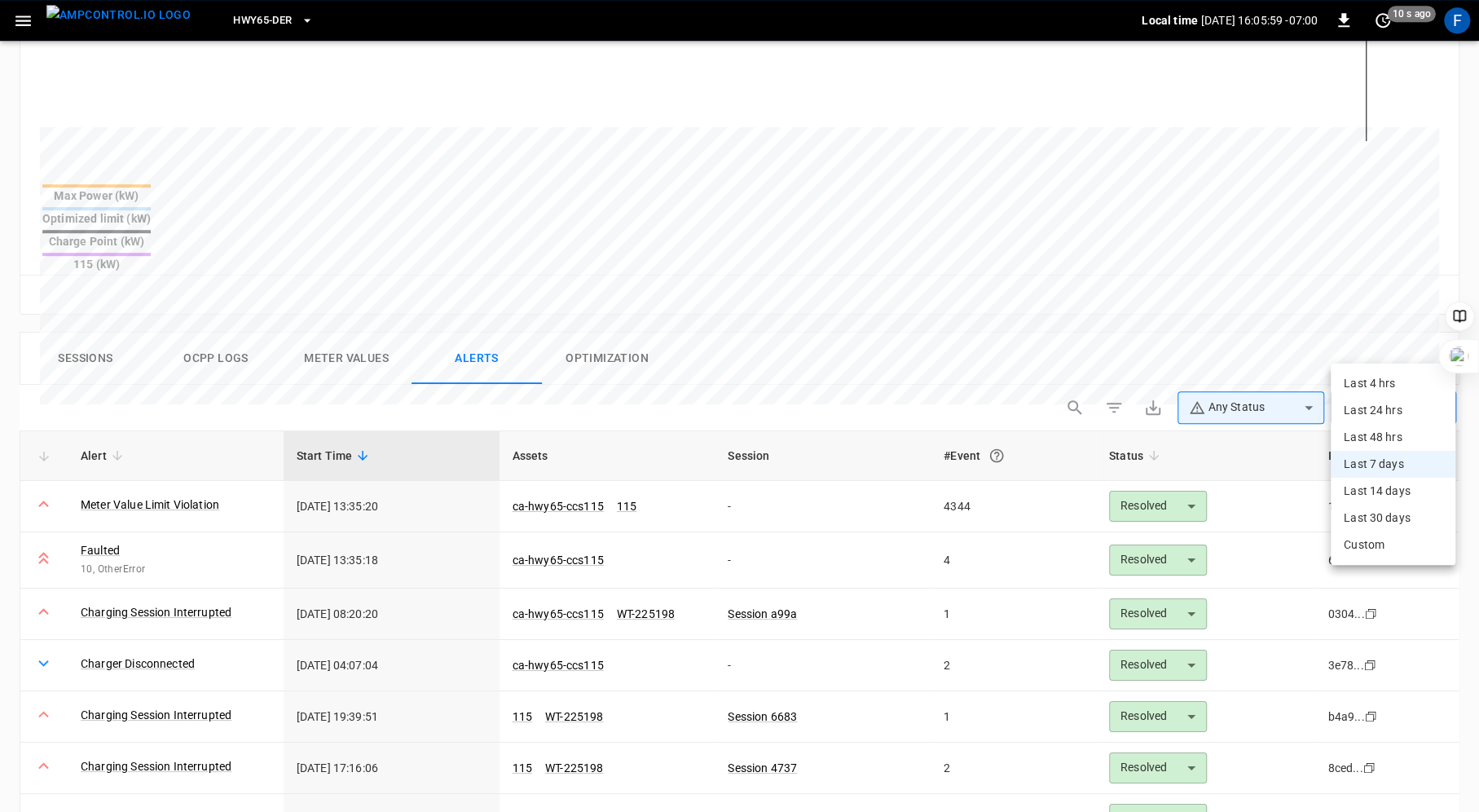
click at [1388, 433] on div "Last 4 hrs Last 24 hrs Last 48 hrs Last 7 days Last 14 days Last 30 days Custom" at bounding box center [740, 406] width 1479 height 812
click at [1357, 435] on li "Last 48 hrs" at bounding box center [1393, 437] width 124 height 27
type input "**********"
type input "**"
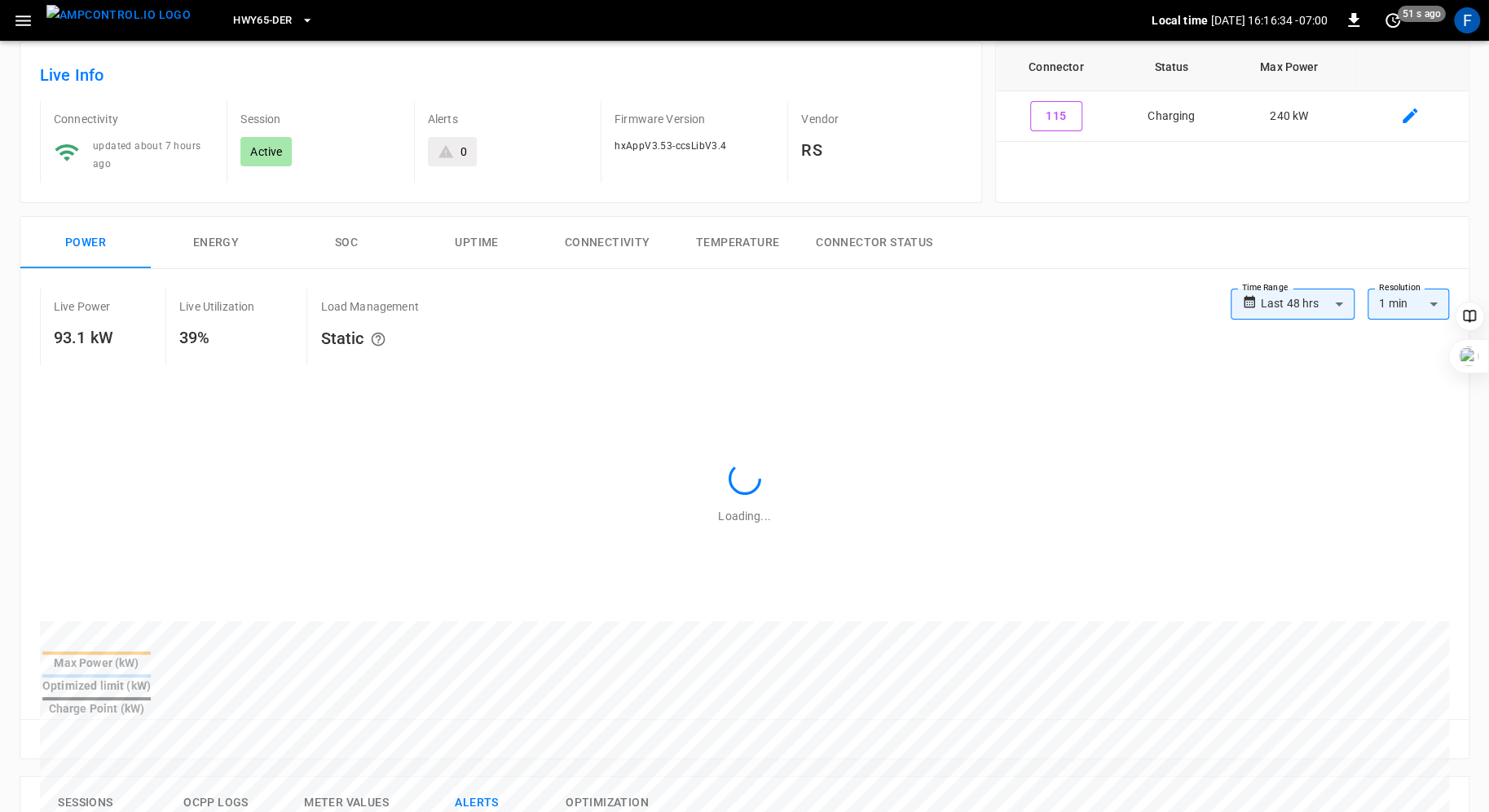
scroll to position [0, 0]
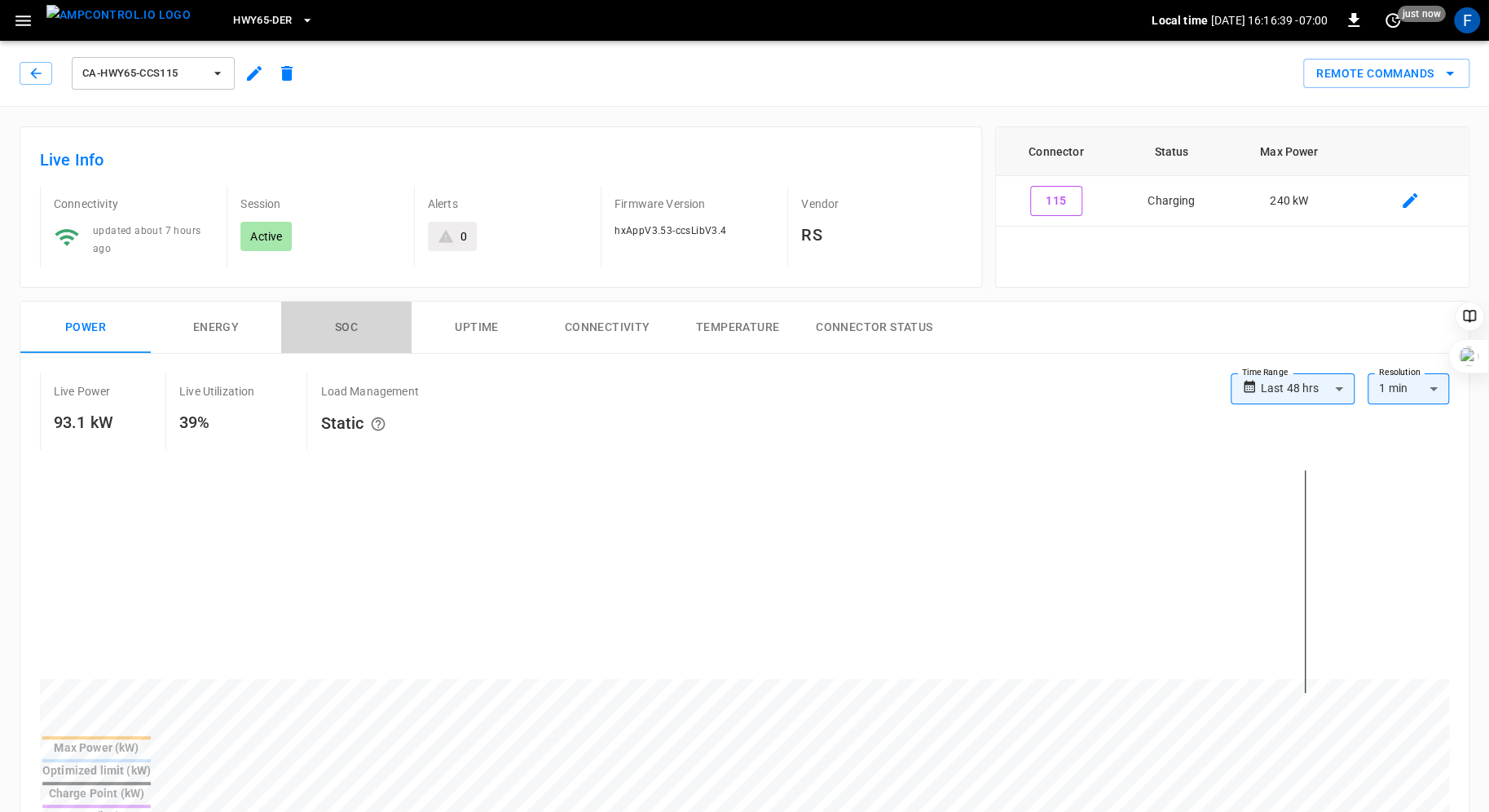
click at [348, 320] on button "SOC" at bounding box center [346, 327] width 130 height 52
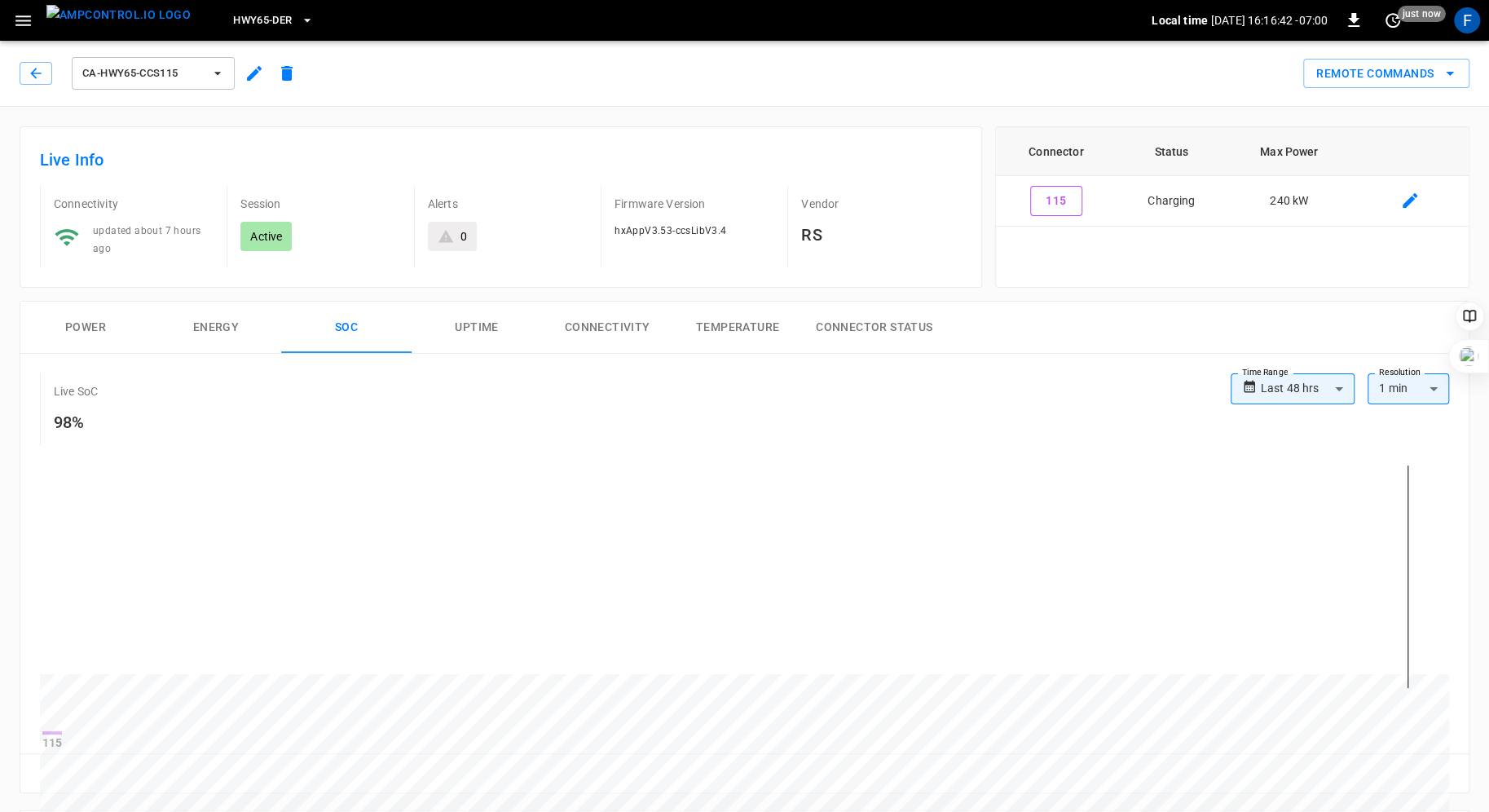
click at [80, 325] on button "Power" at bounding box center [86, 327] width 130 height 52
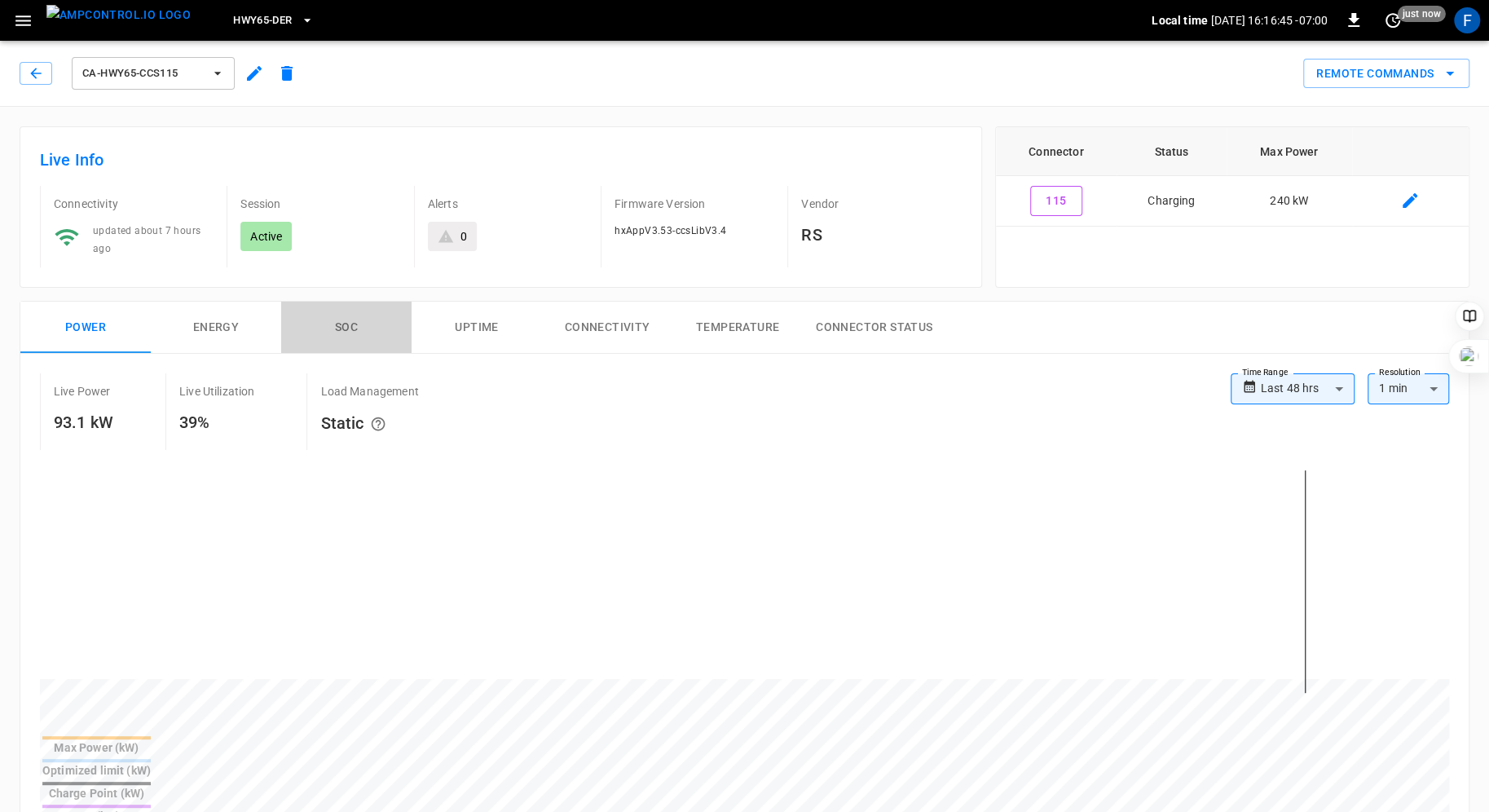
click at [355, 324] on button "SOC" at bounding box center [346, 327] width 130 height 52
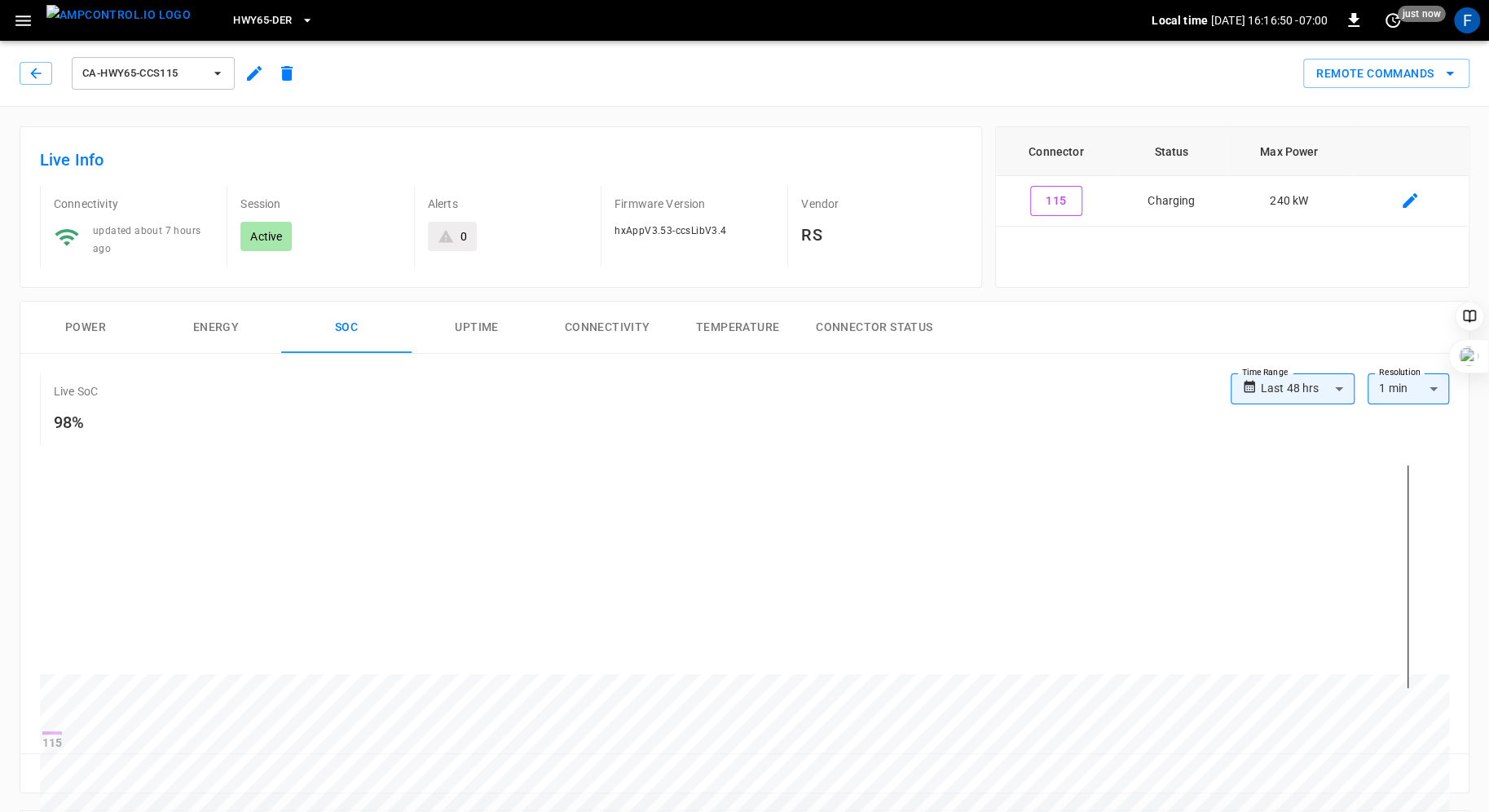
click at [94, 326] on button "Power" at bounding box center [86, 327] width 130 height 52
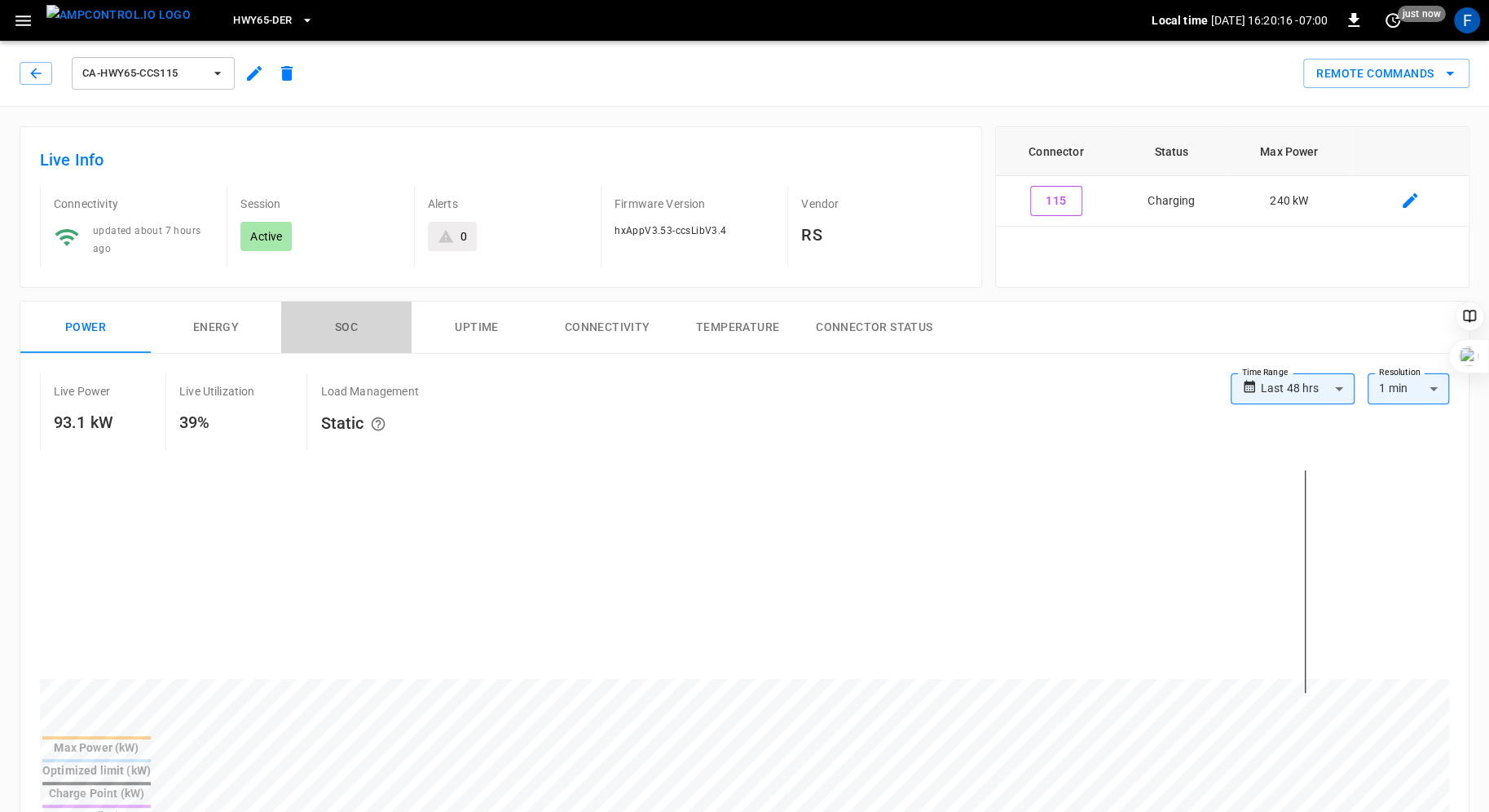
click at [340, 319] on button "SOC" at bounding box center [346, 327] width 130 height 52
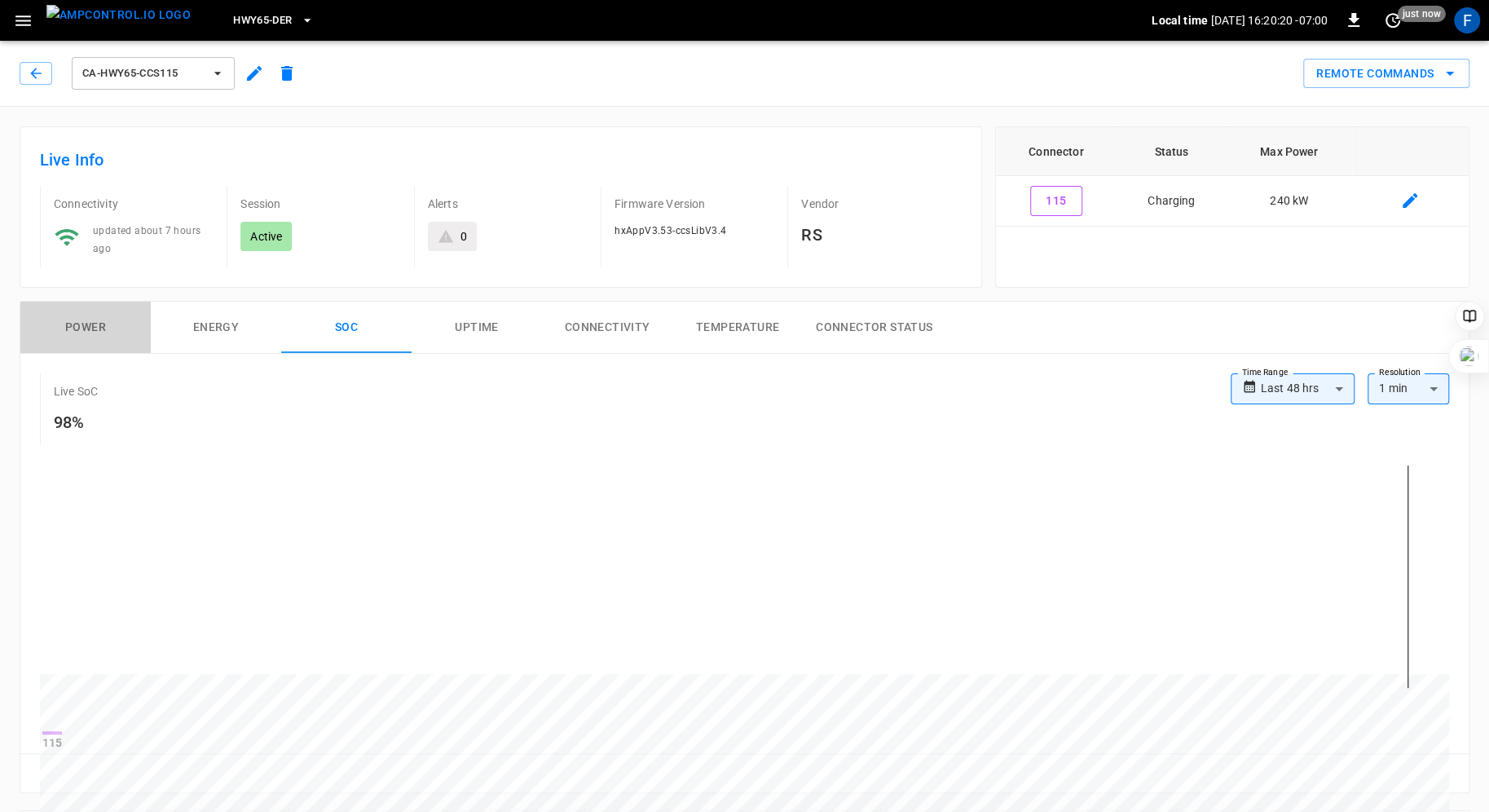
click at [93, 324] on button "Power" at bounding box center [86, 327] width 130 height 52
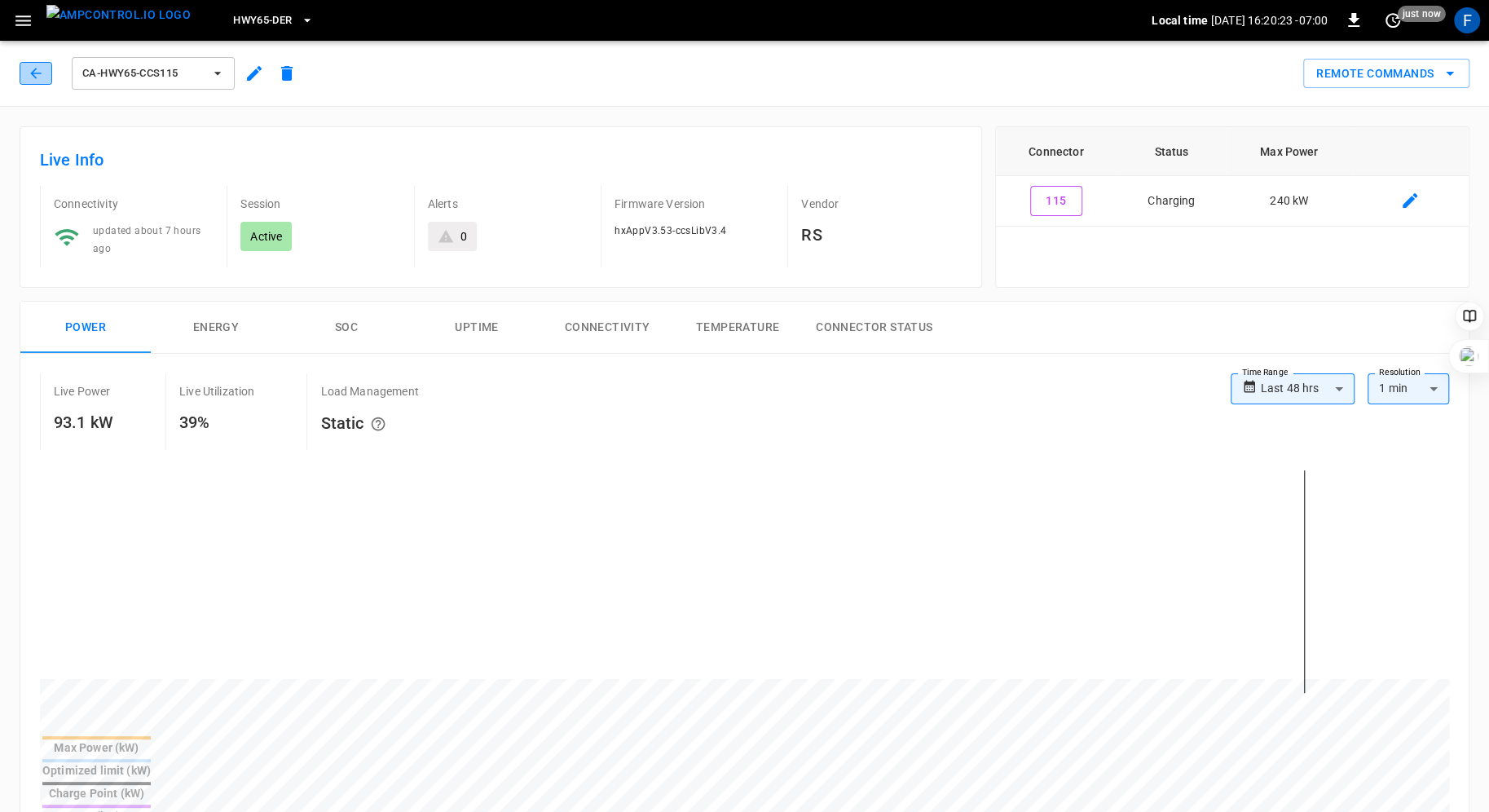
click at [30, 71] on icon "button" at bounding box center [36, 73] width 16 height 16
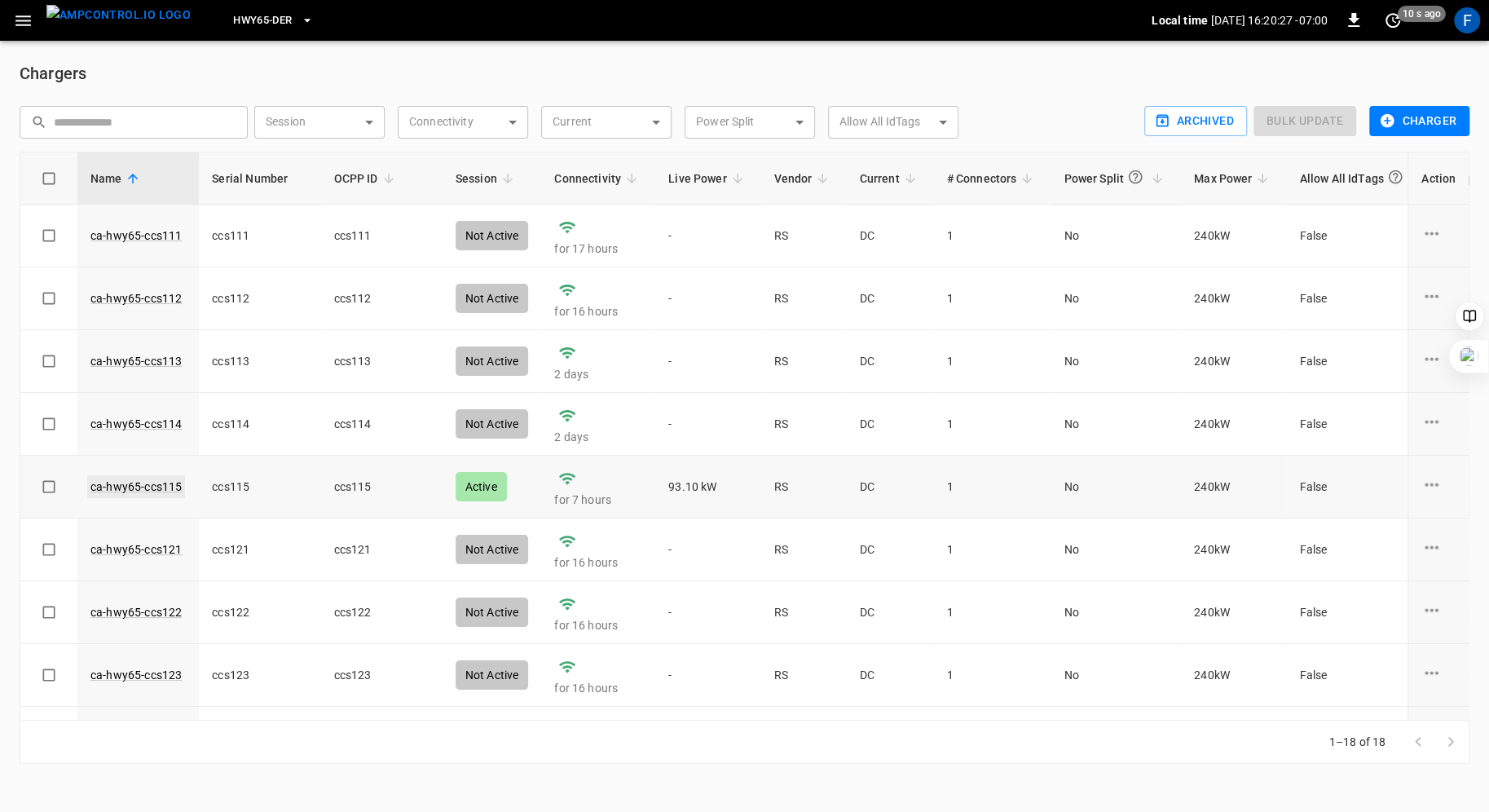
click at [138, 486] on link "ca-hwy65-ccs115" at bounding box center [136, 487] width 98 height 23
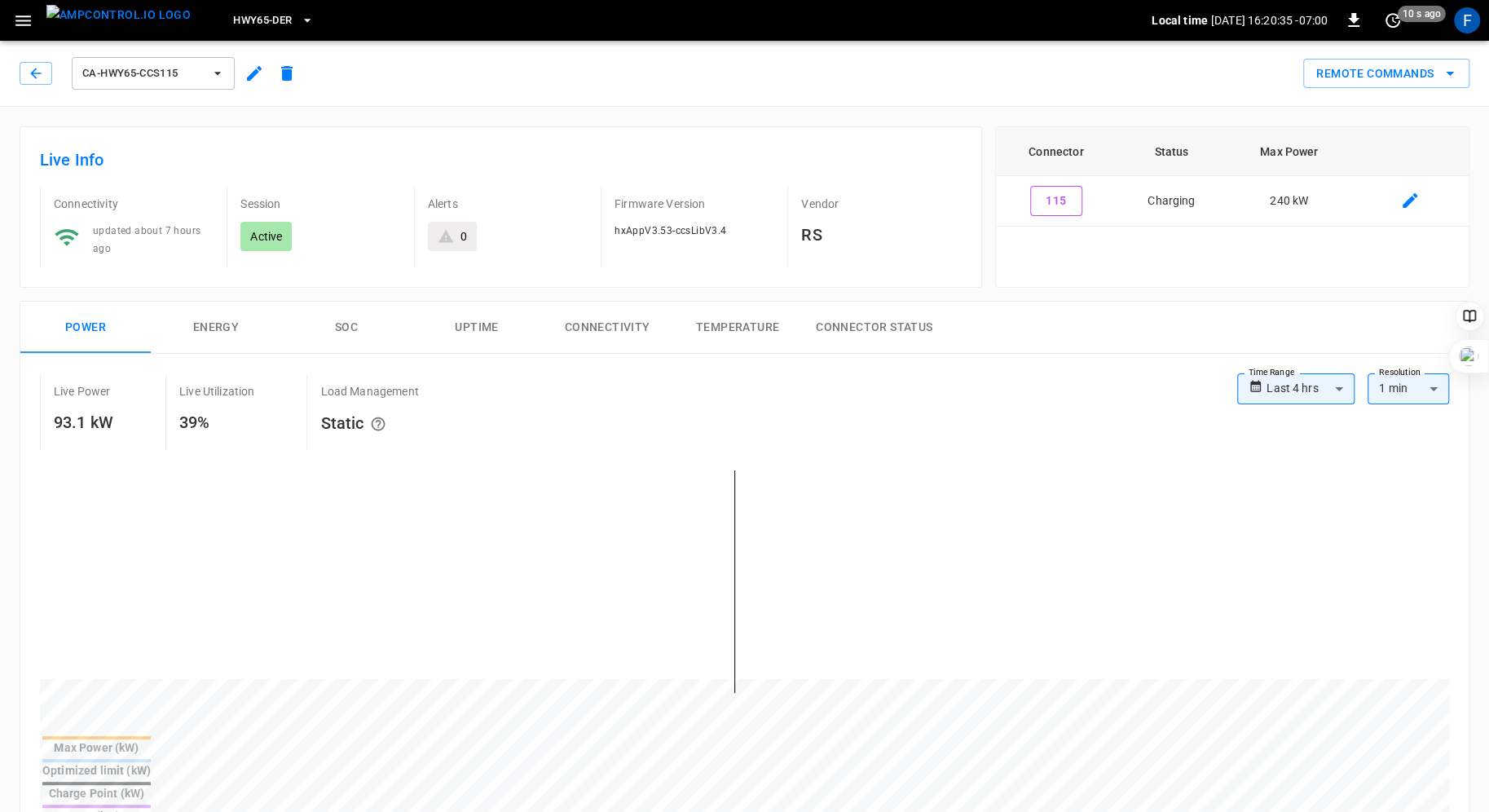
click at [312, 325] on button "SOC" at bounding box center [346, 327] width 130 height 52
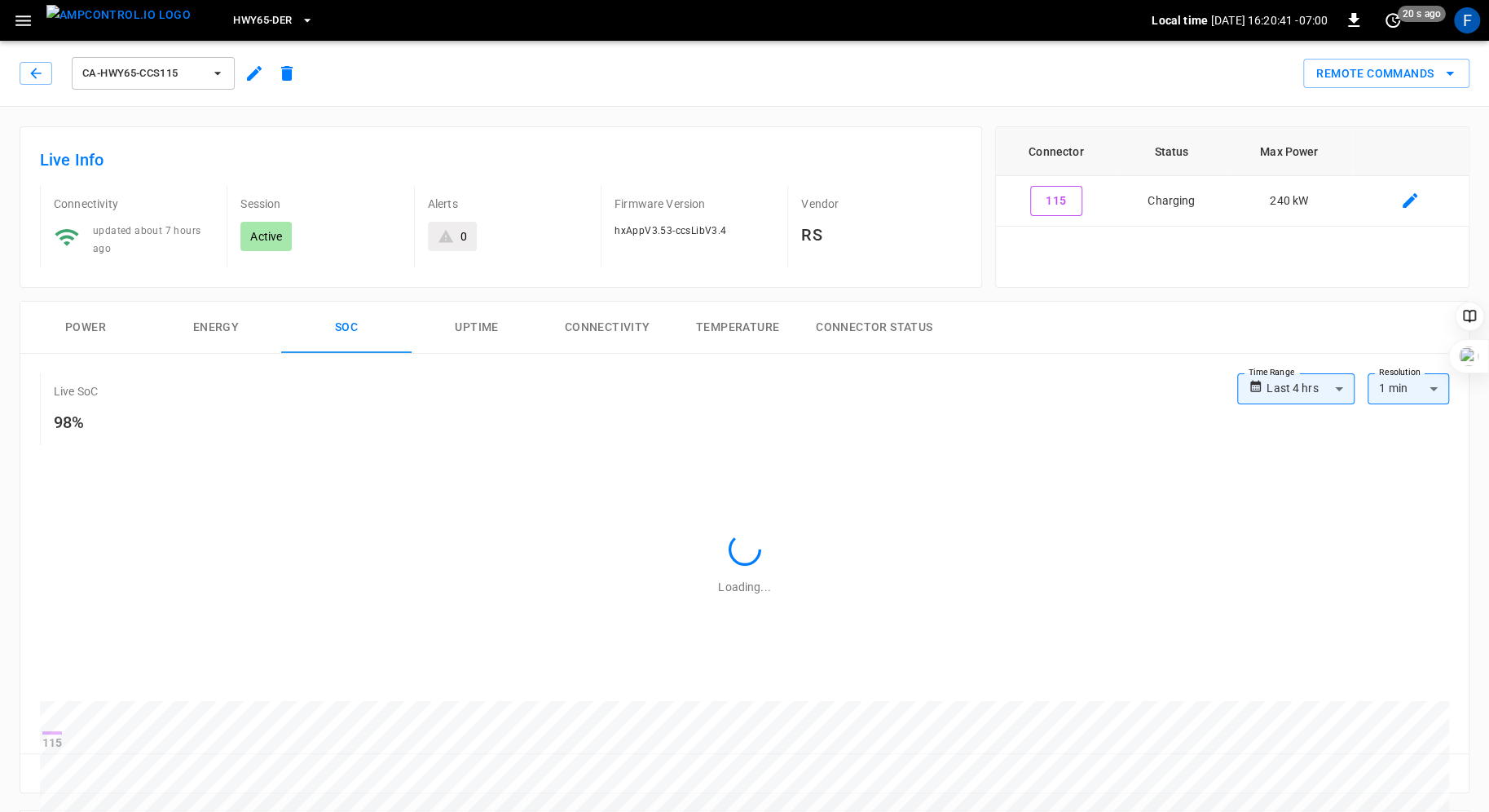
click at [90, 315] on button "Power" at bounding box center [86, 327] width 130 height 52
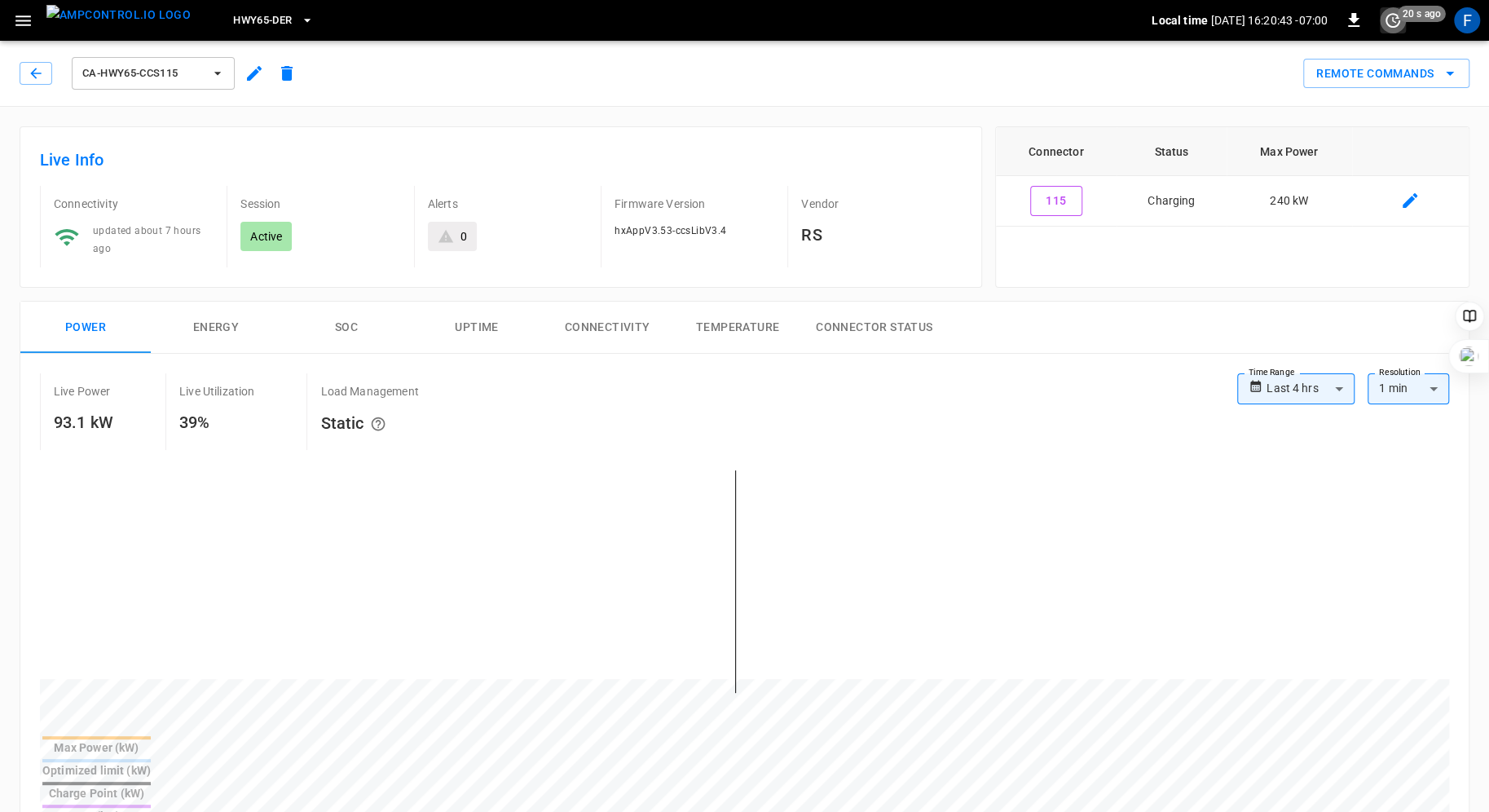
click at [1393, 24] on icon "set refresh interval" at bounding box center [1393, 21] width 20 height 20
click at [1370, 84] on li "Update every 5 sec" at bounding box center [1340, 80] width 129 height 27
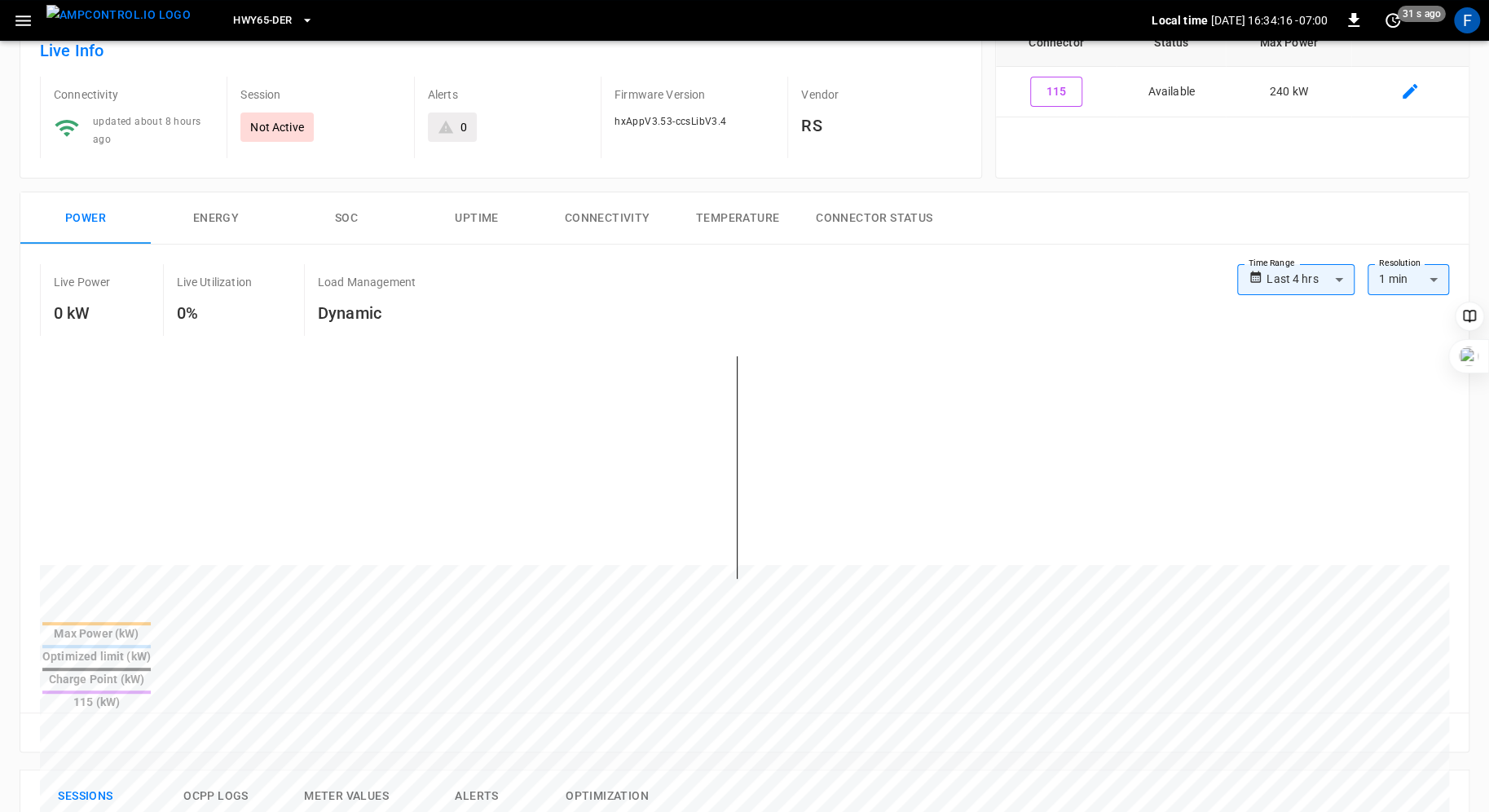
scroll to position [460, 0]
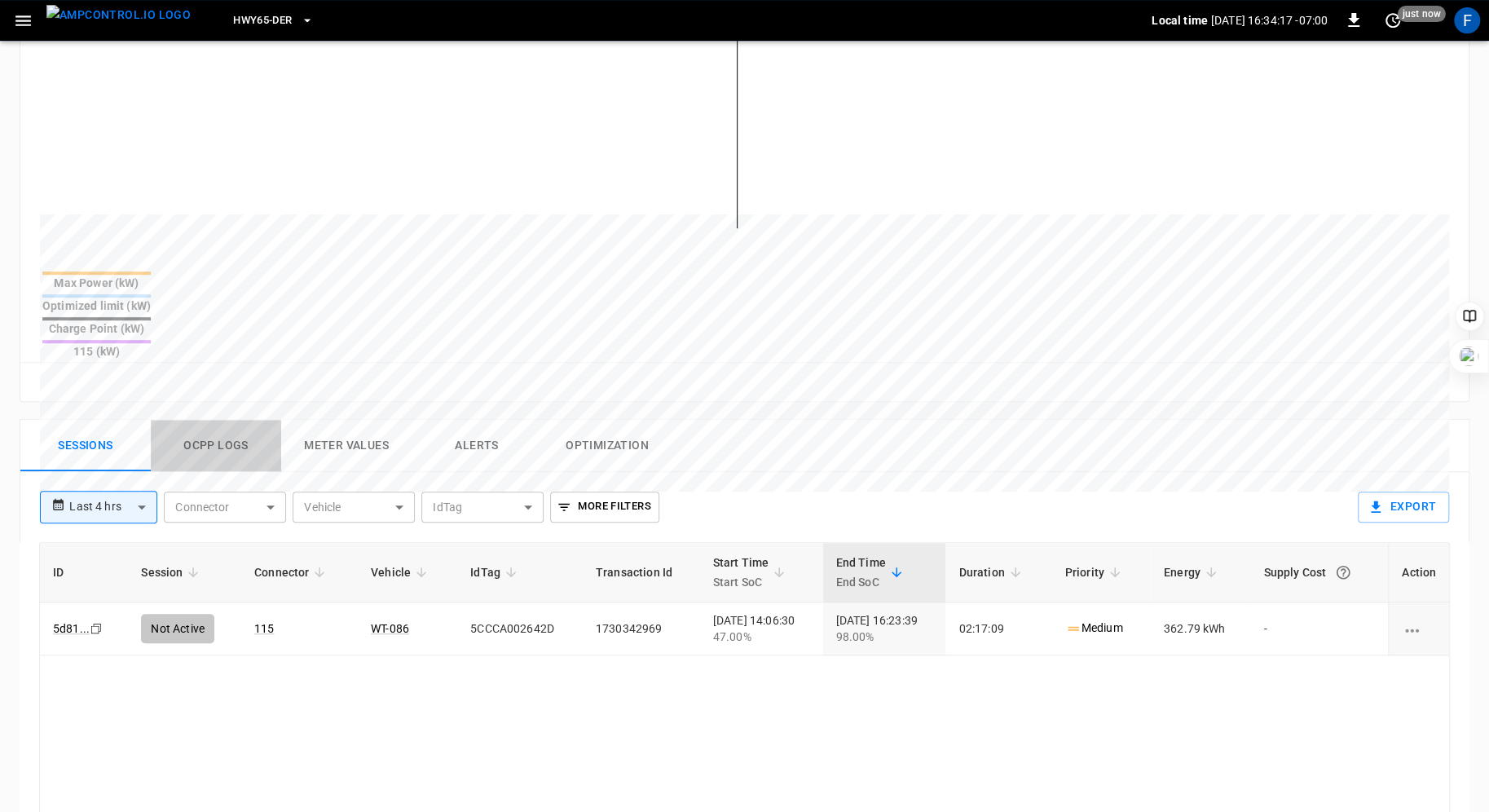
click at [217, 420] on button "Ocpp logs" at bounding box center [216, 446] width 130 height 52
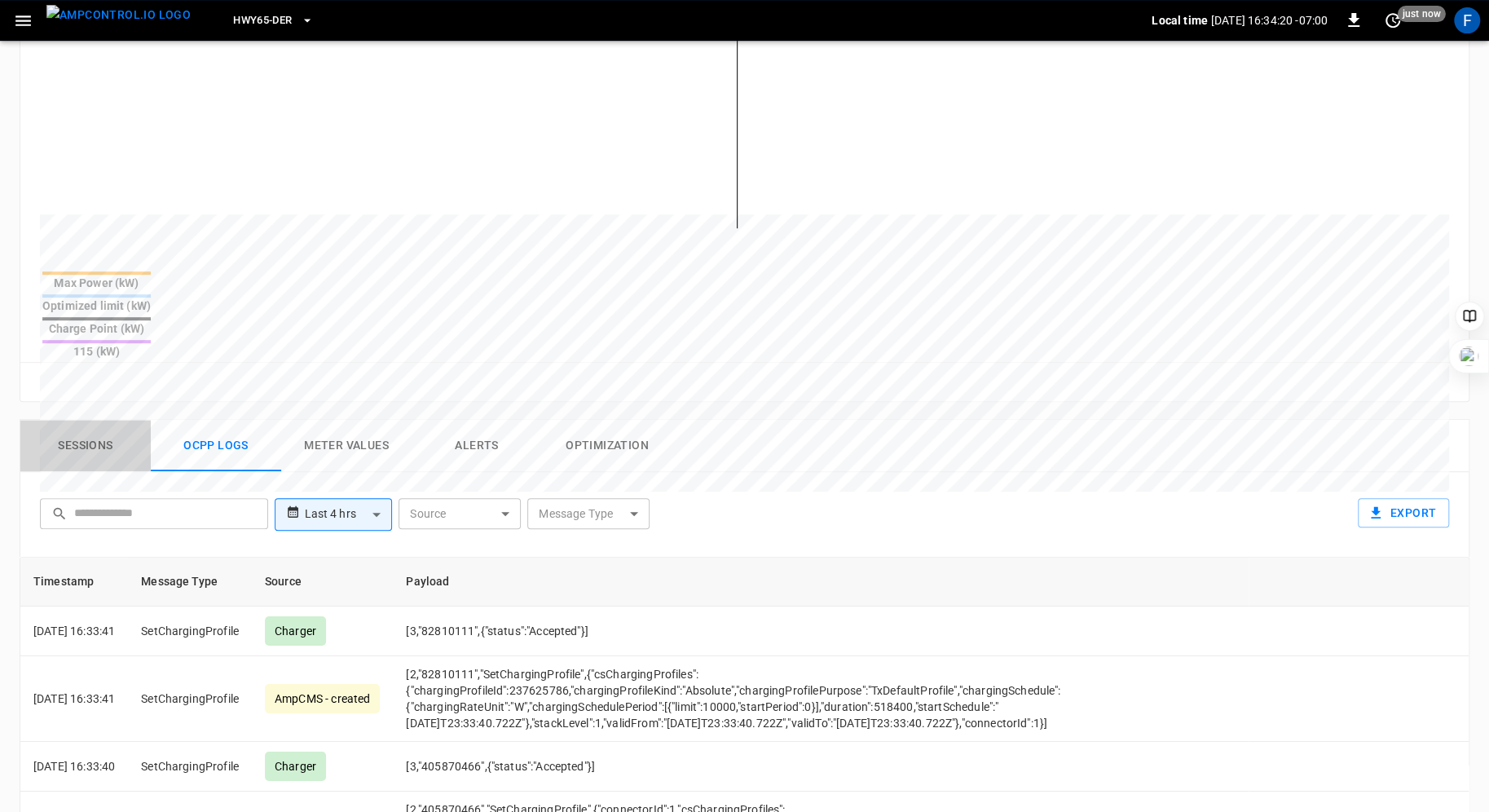
click at [90, 420] on button "Sessions" at bounding box center [86, 446] width 130 height 52
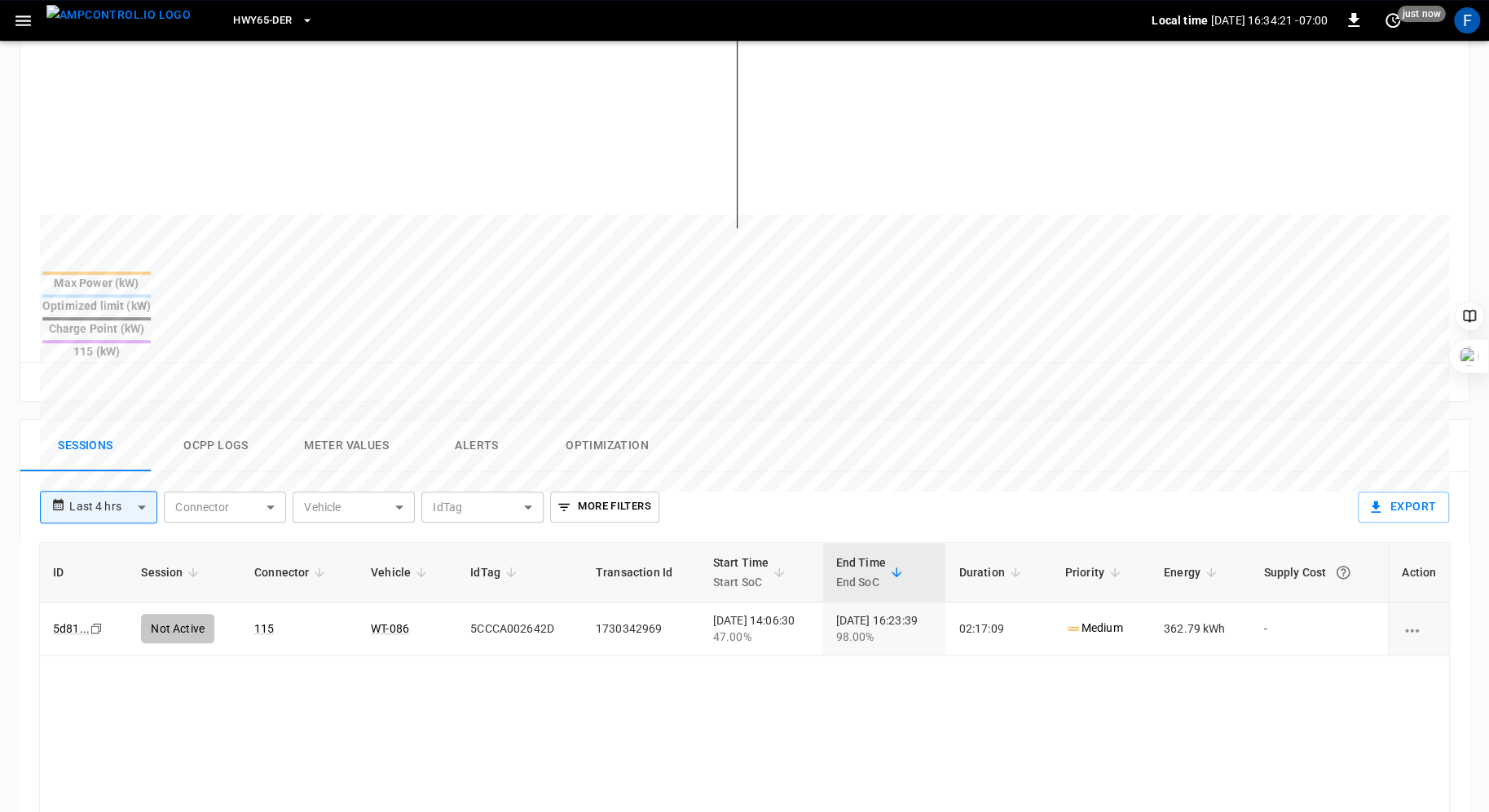
click at [362, 420] on button "Meter Values" at bounding box center [346, 446] width 130 height 52
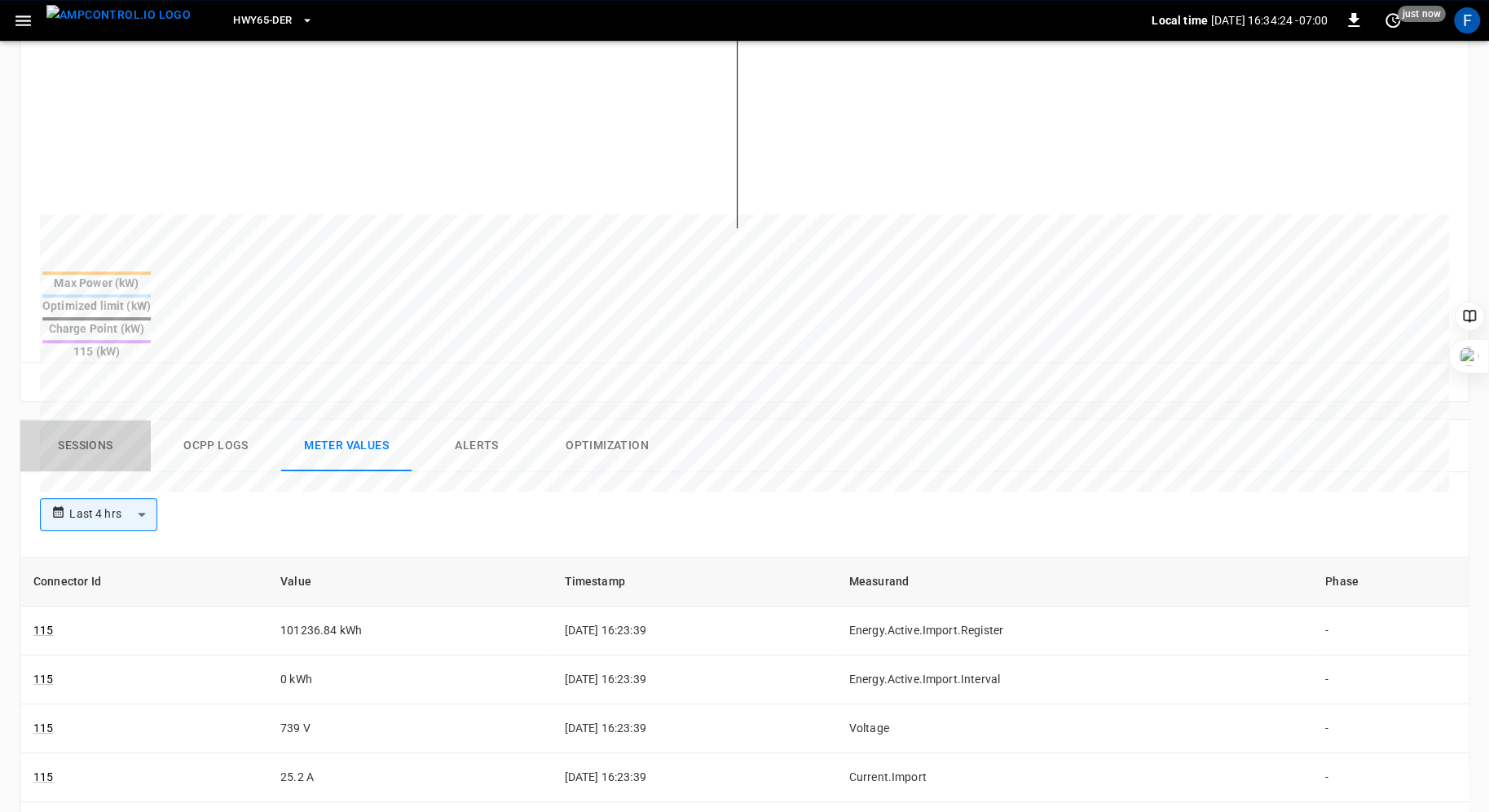
click at [58, 420] on button "Sessions" at bounding box center [86, 446] width 130 height 52
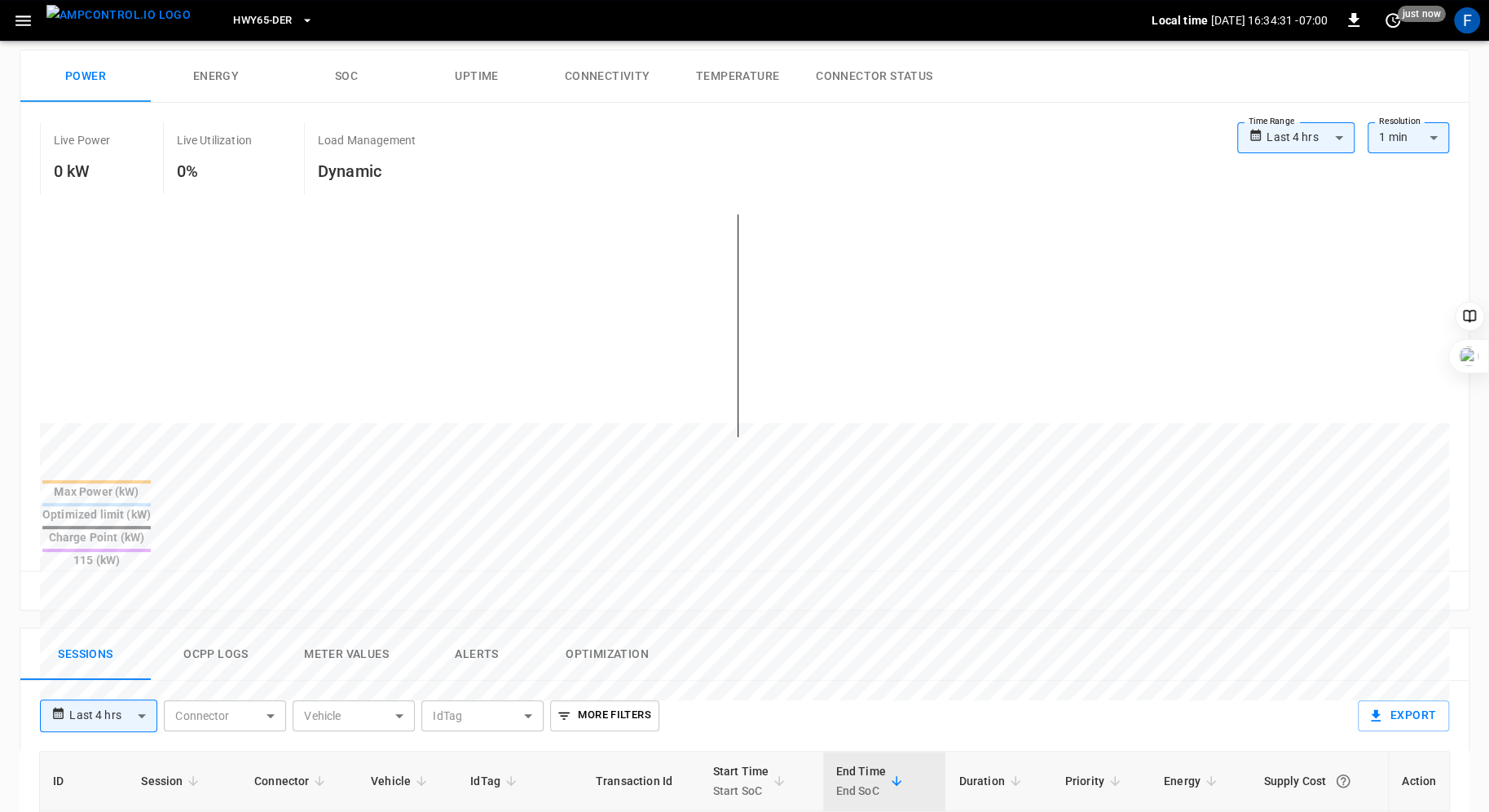
scroll to position [0, 0]
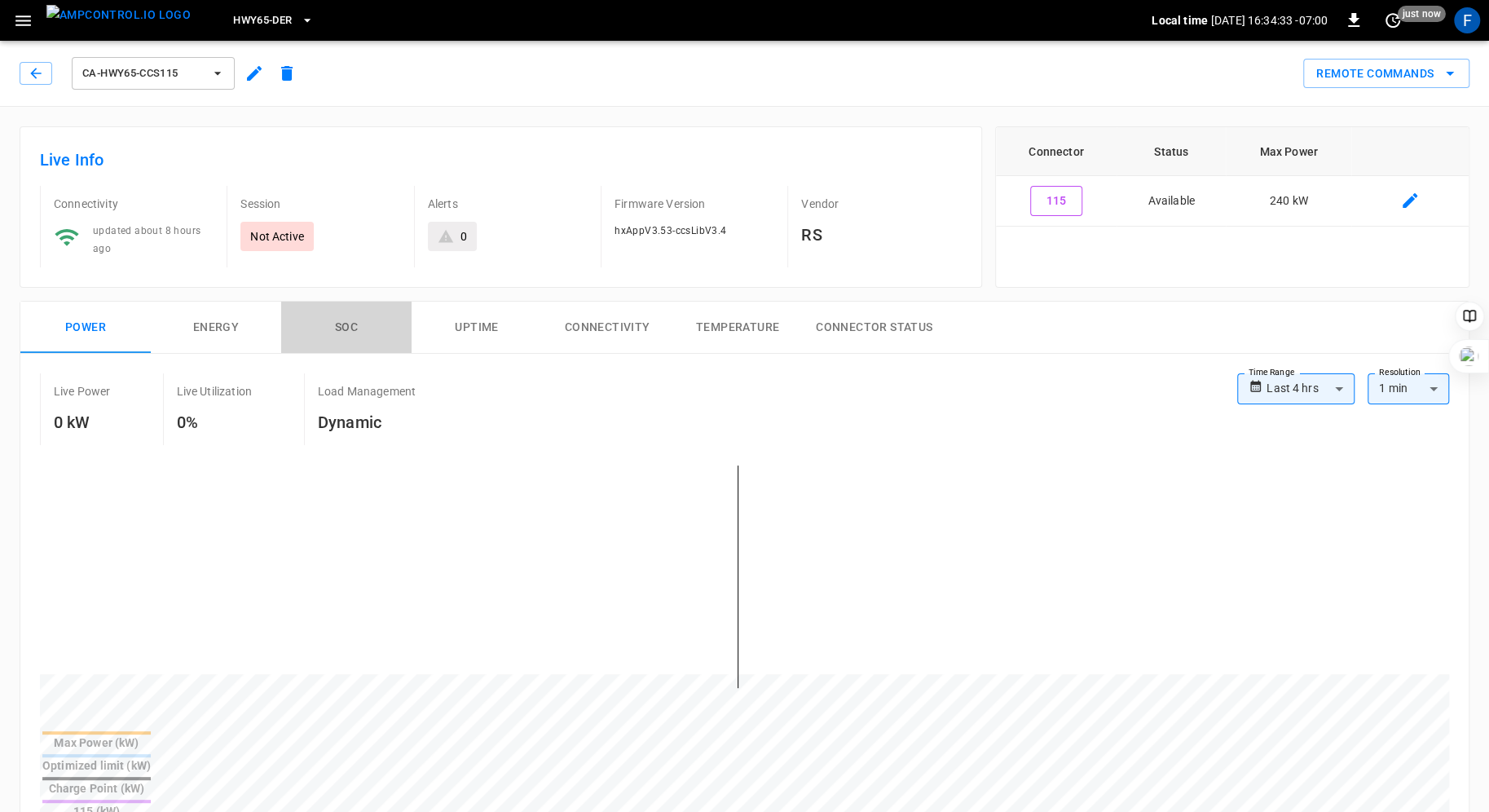
click at [350, 320] on button "SOC" at bounding box center [346, 327] width 130 height 52
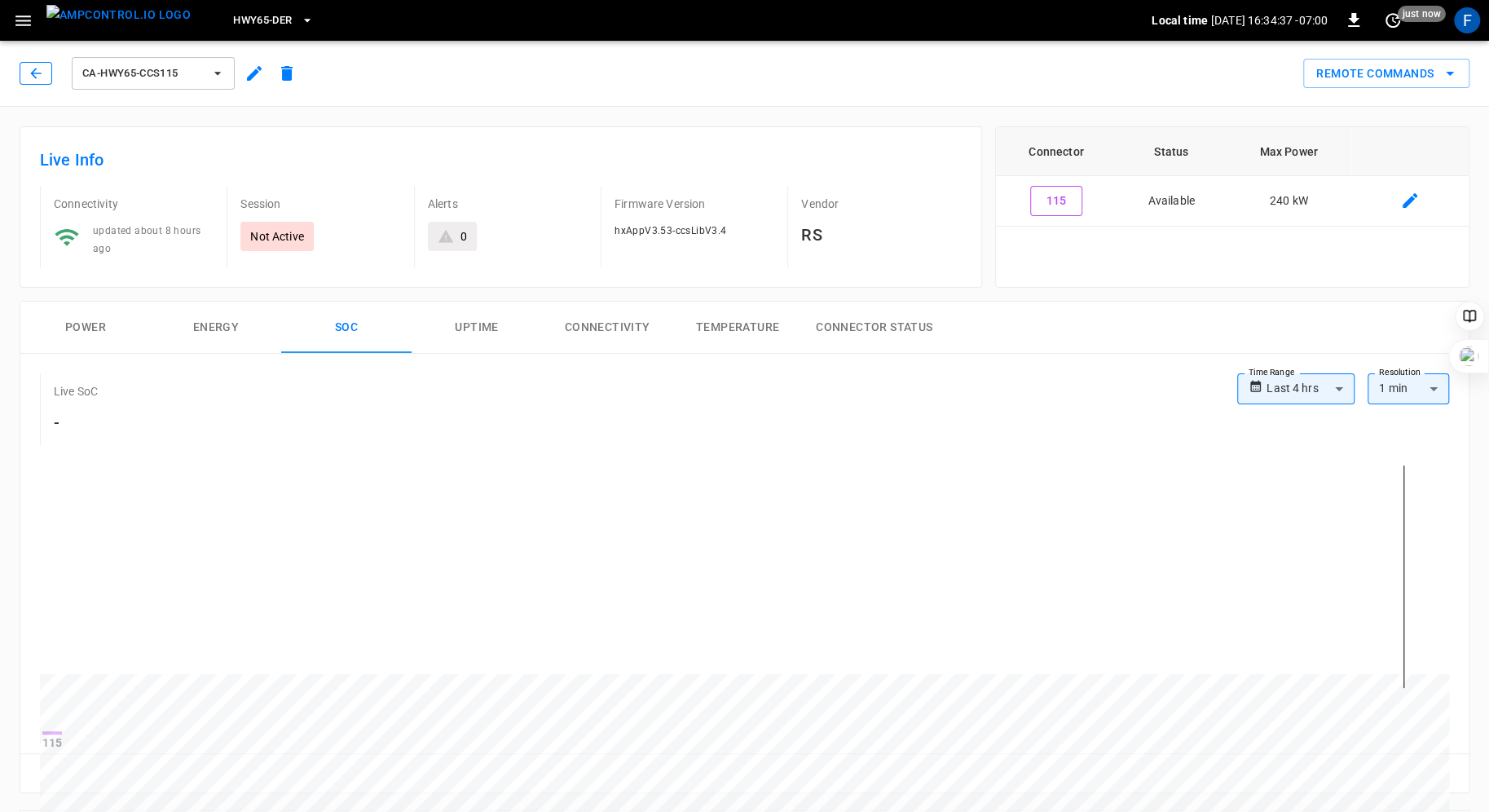
click at [40, 72] on icon "button" at bounding box center [36, 73] width 16 height 16
